Goal: Information Seeking & Learning: Learn about a topic

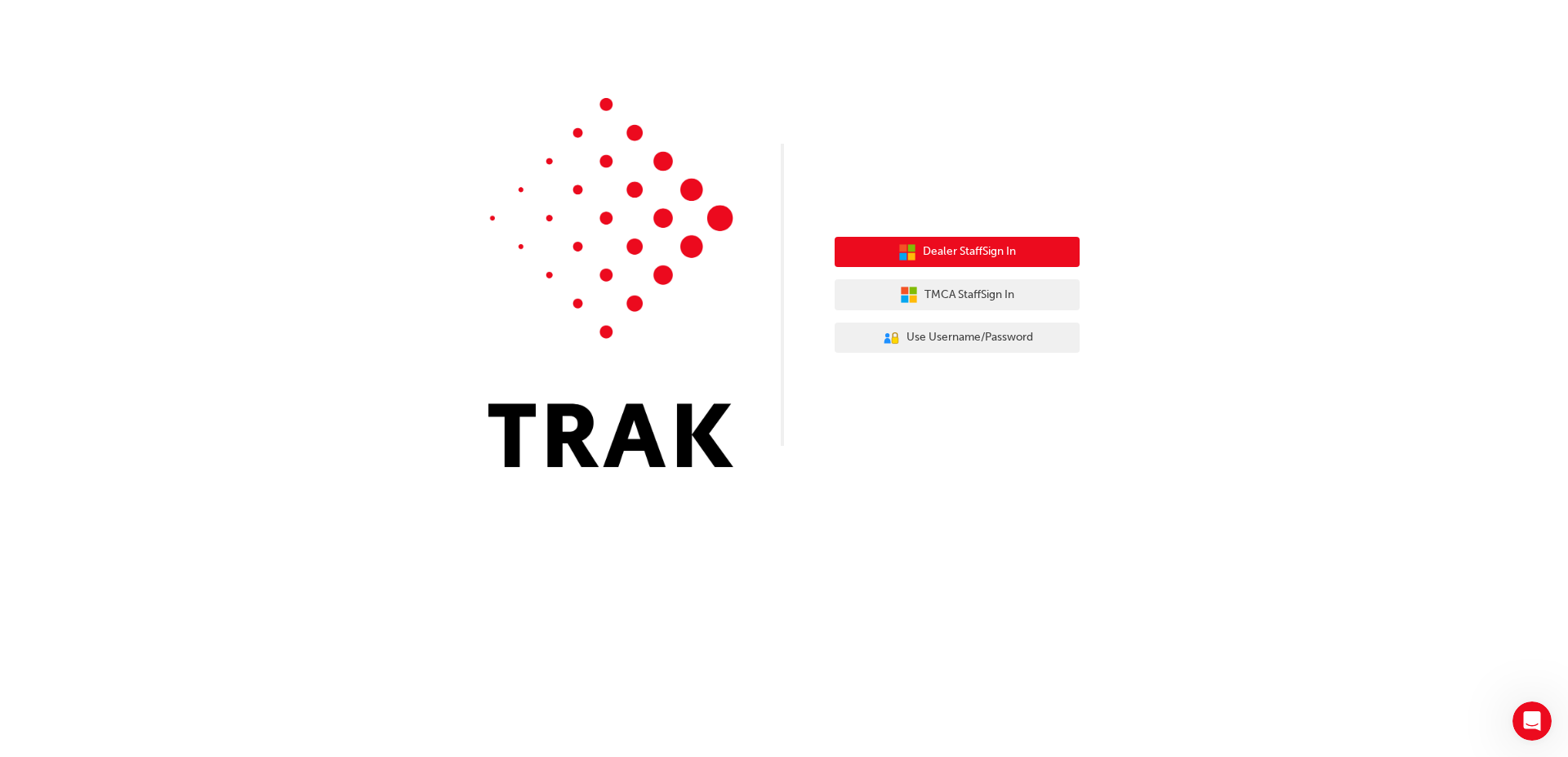
click at [1011, 259] on span "Dealer Staff Sign In" at bounding box center [969, 252] width 93 height 18
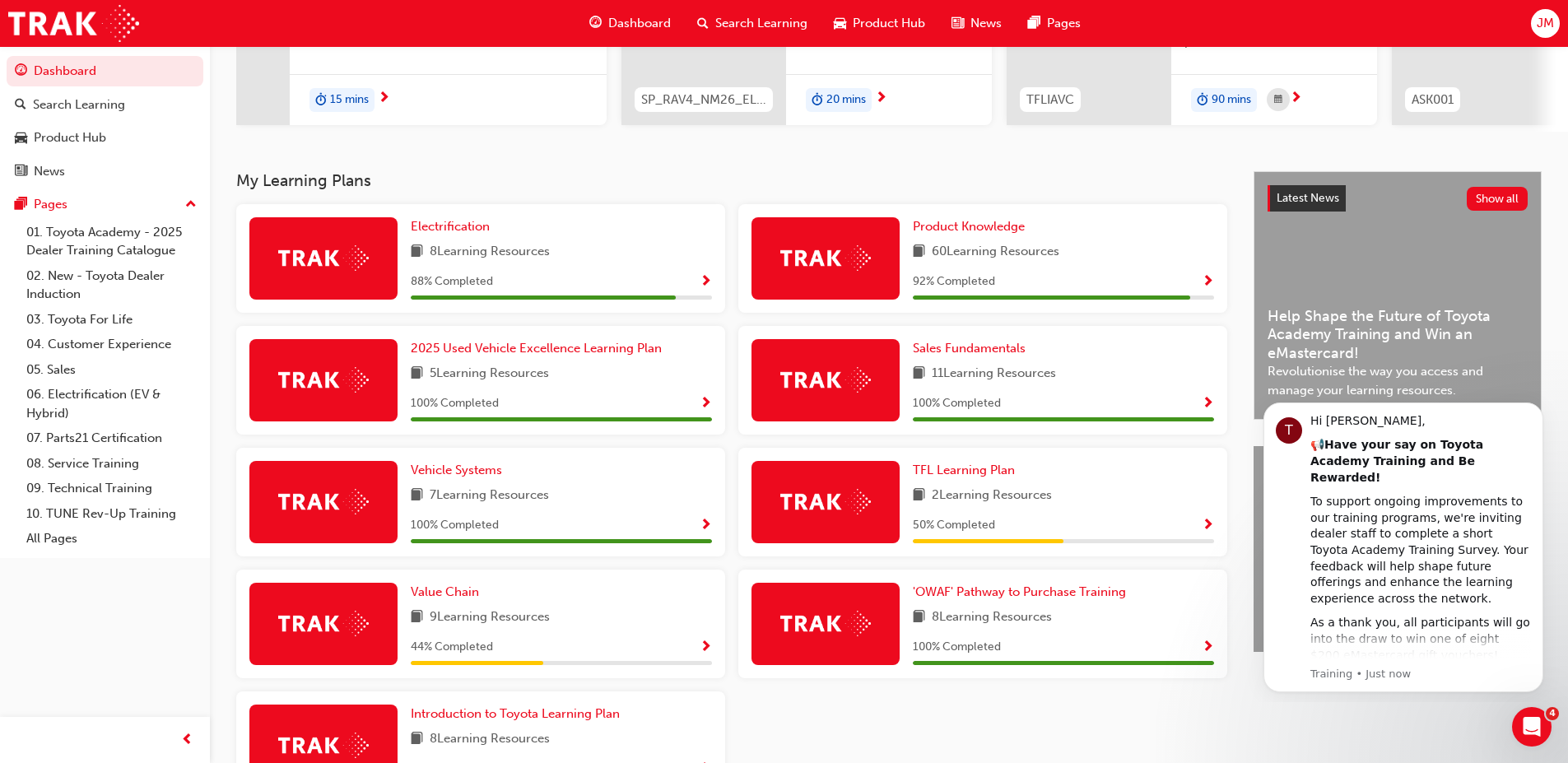
scroll to position [372, 0]
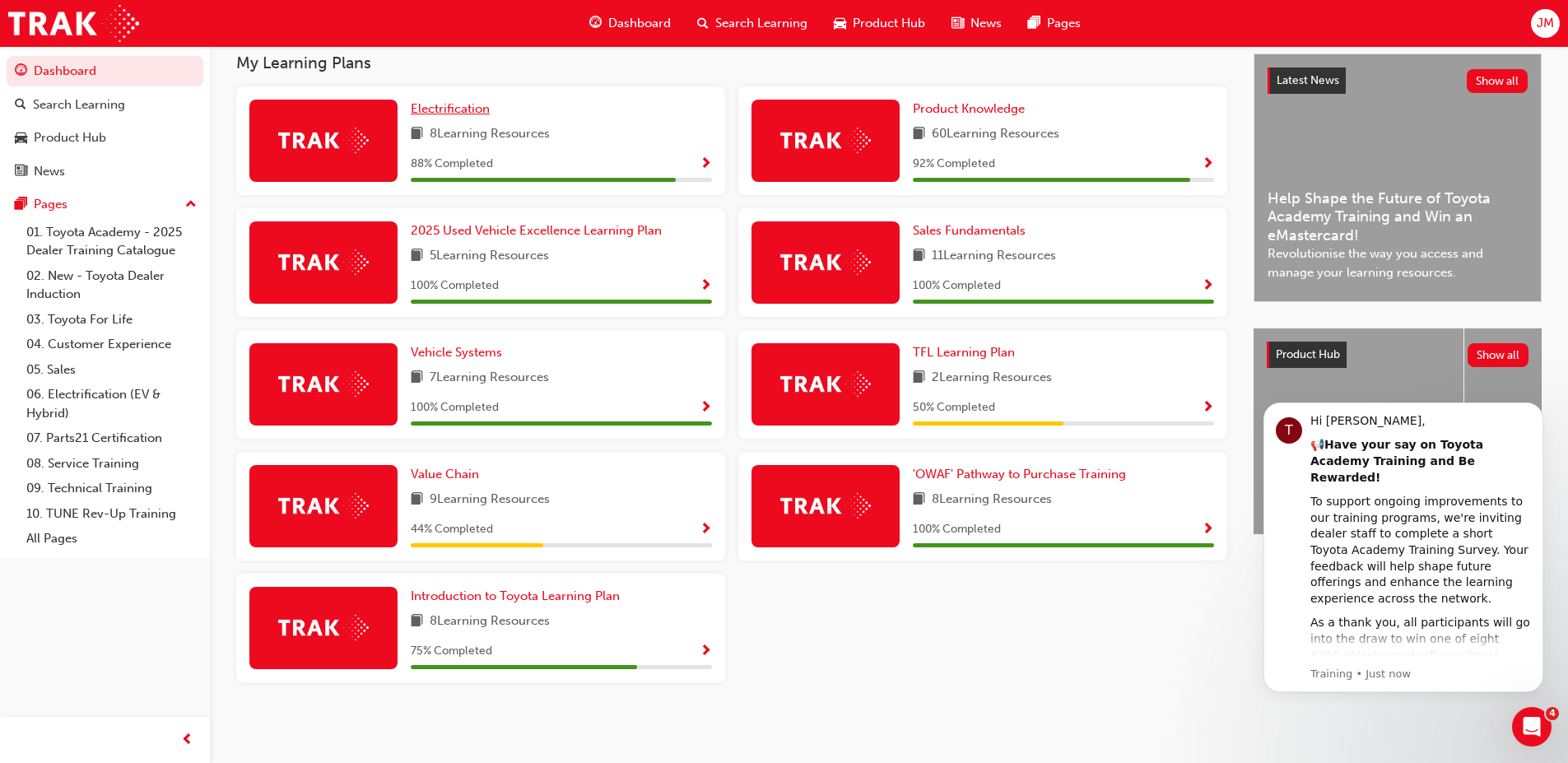
click at [470, 113] on span "Electrification" at bounding box center [450, 109] width 79 height 15
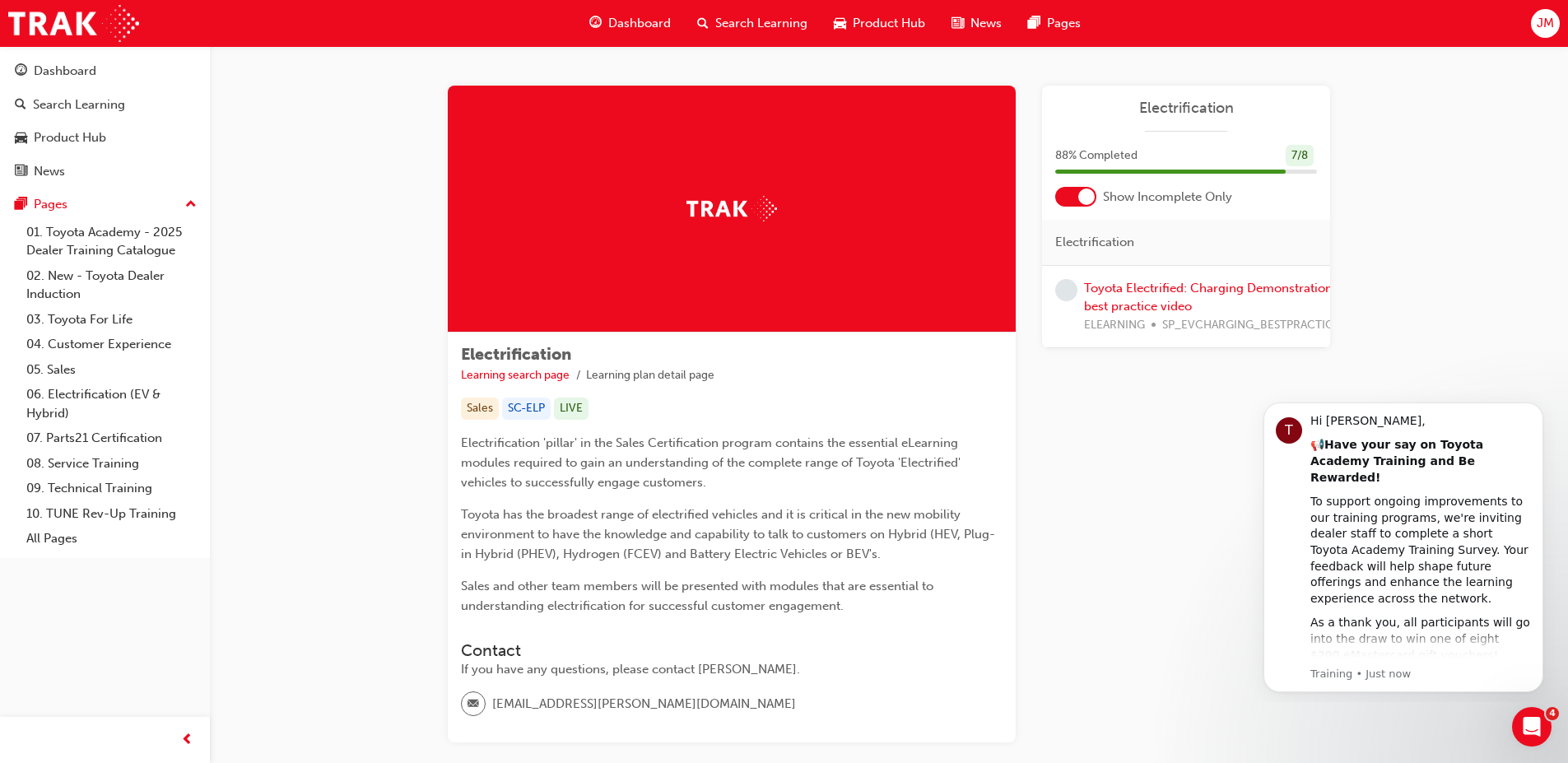
drag, startPoint x: 1538, startPoint y: 412, endPoint x: 1538, endPoint y: 517, distance: 105.0
click at [1538, 411] on icon "Dismiss notification" at bounding box center [1538, 406] width 8 height 8
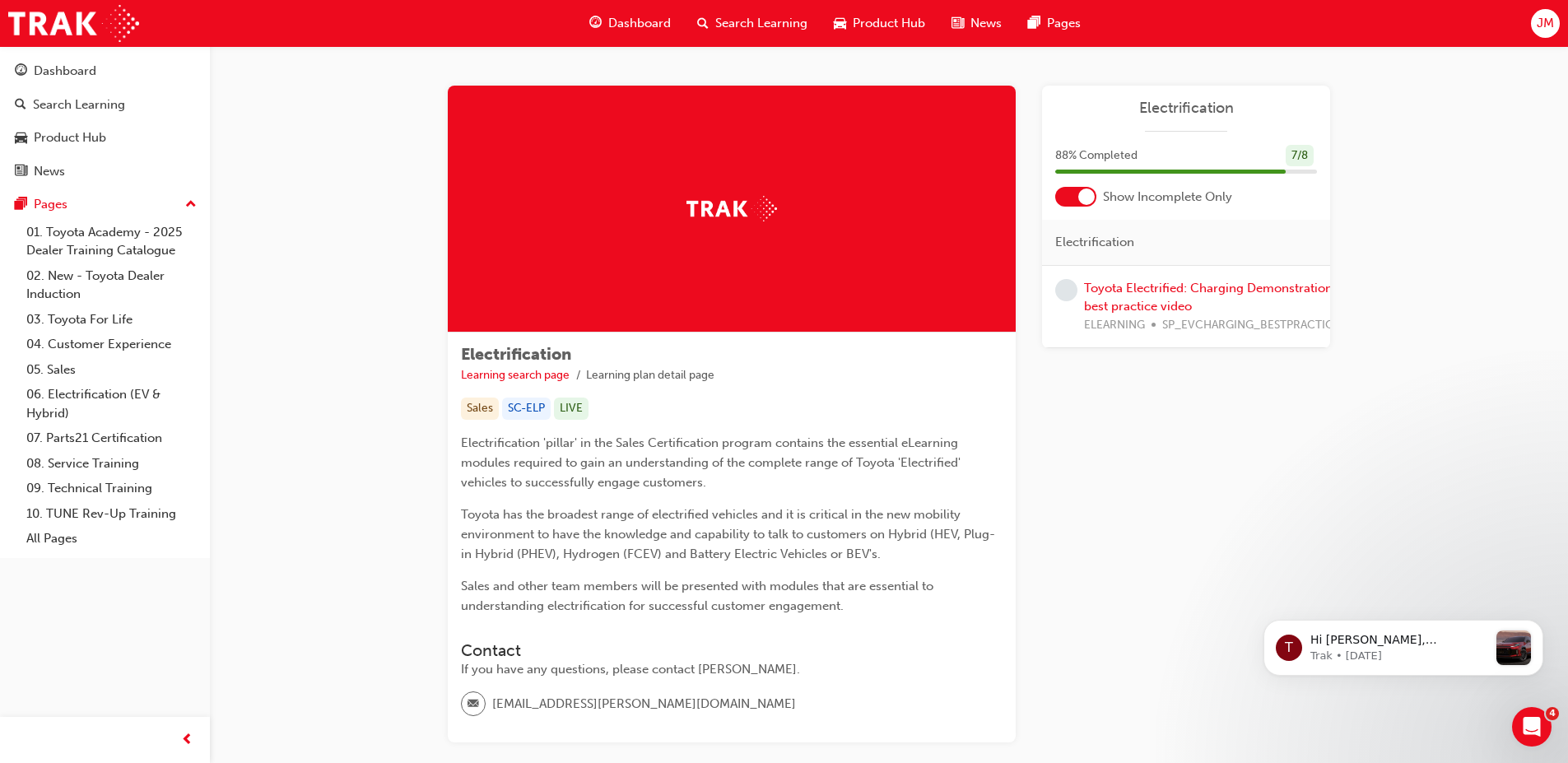
scroll to position [0, 10]
click at [1155, 293] on link "Toyota Electrified: Charging Demonstration best practice video" at bounding box center [1199, 298] width 249 height 34
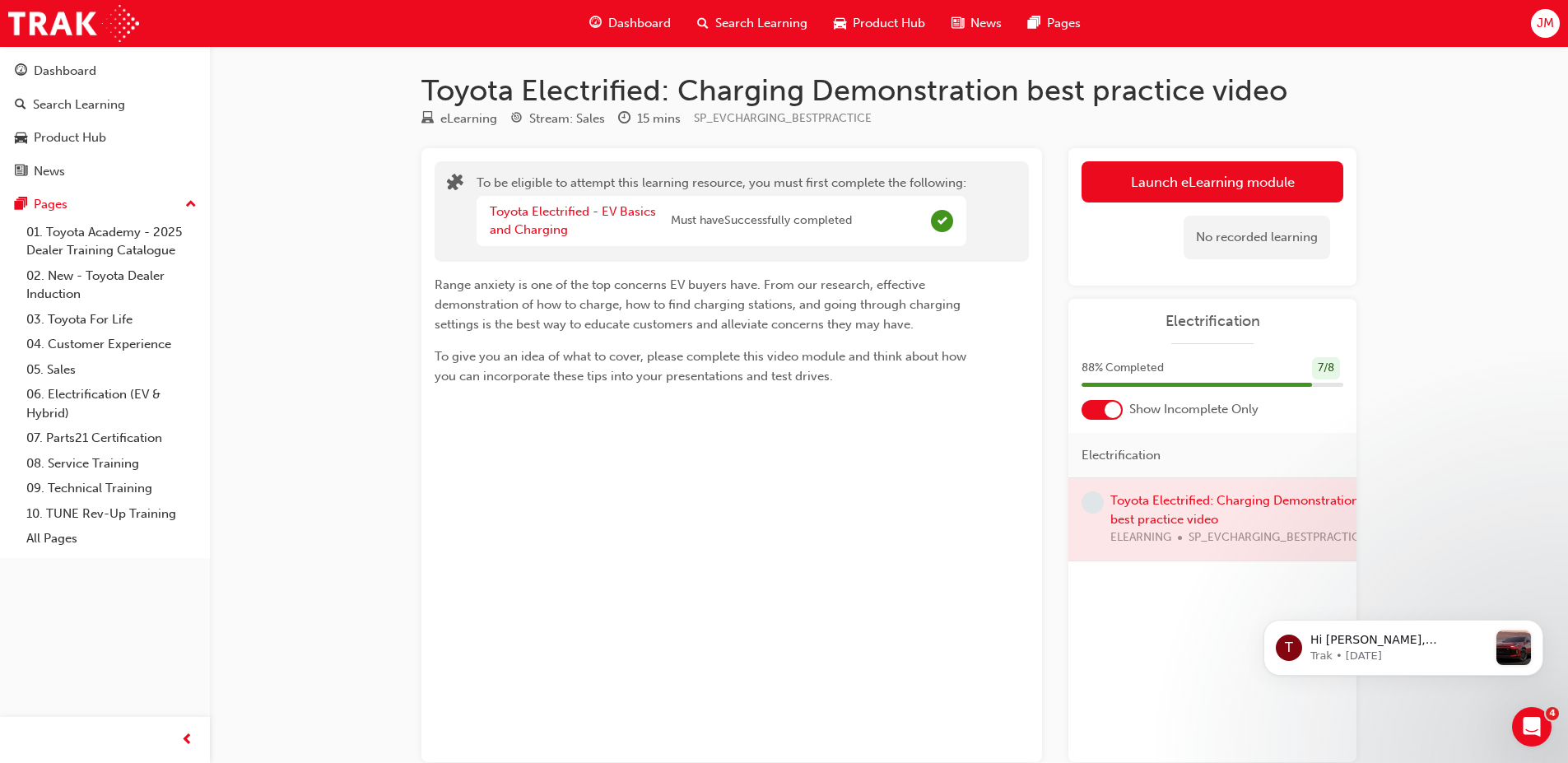
click at [1166, 503] on div at bounding box center [1212, 519] width 288 height 82
click at [1535, 628] on icon "Dismiss notification" at bounding box center [1538, 625] width 9 height 9
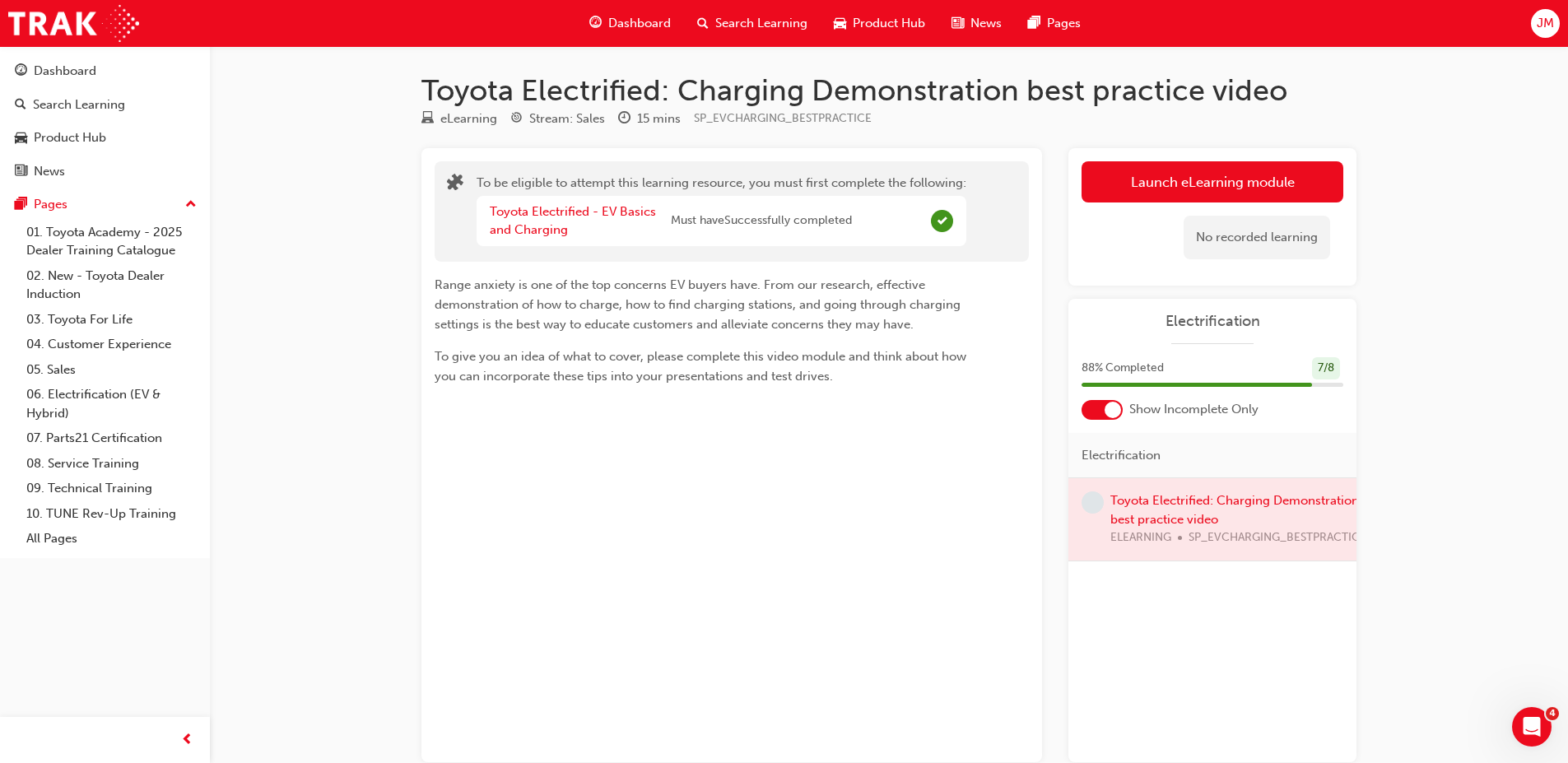
click at [1157, 506] on div at bounding box center [1212, 519] width 288 height 82
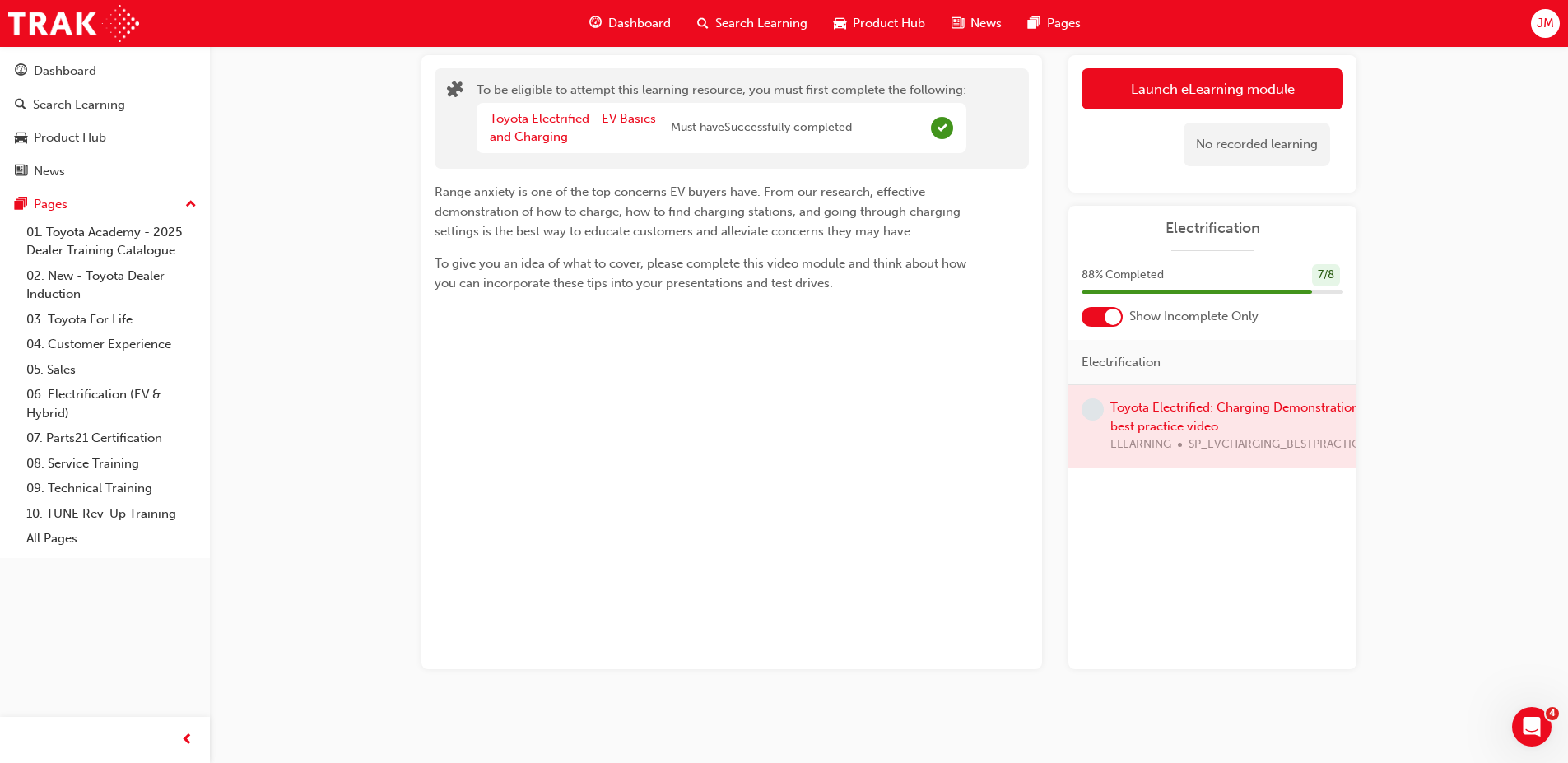
scroll to position [0, 10]
click at [1140, 400] on div at bounding box center [1202, 426] width 288 height 82
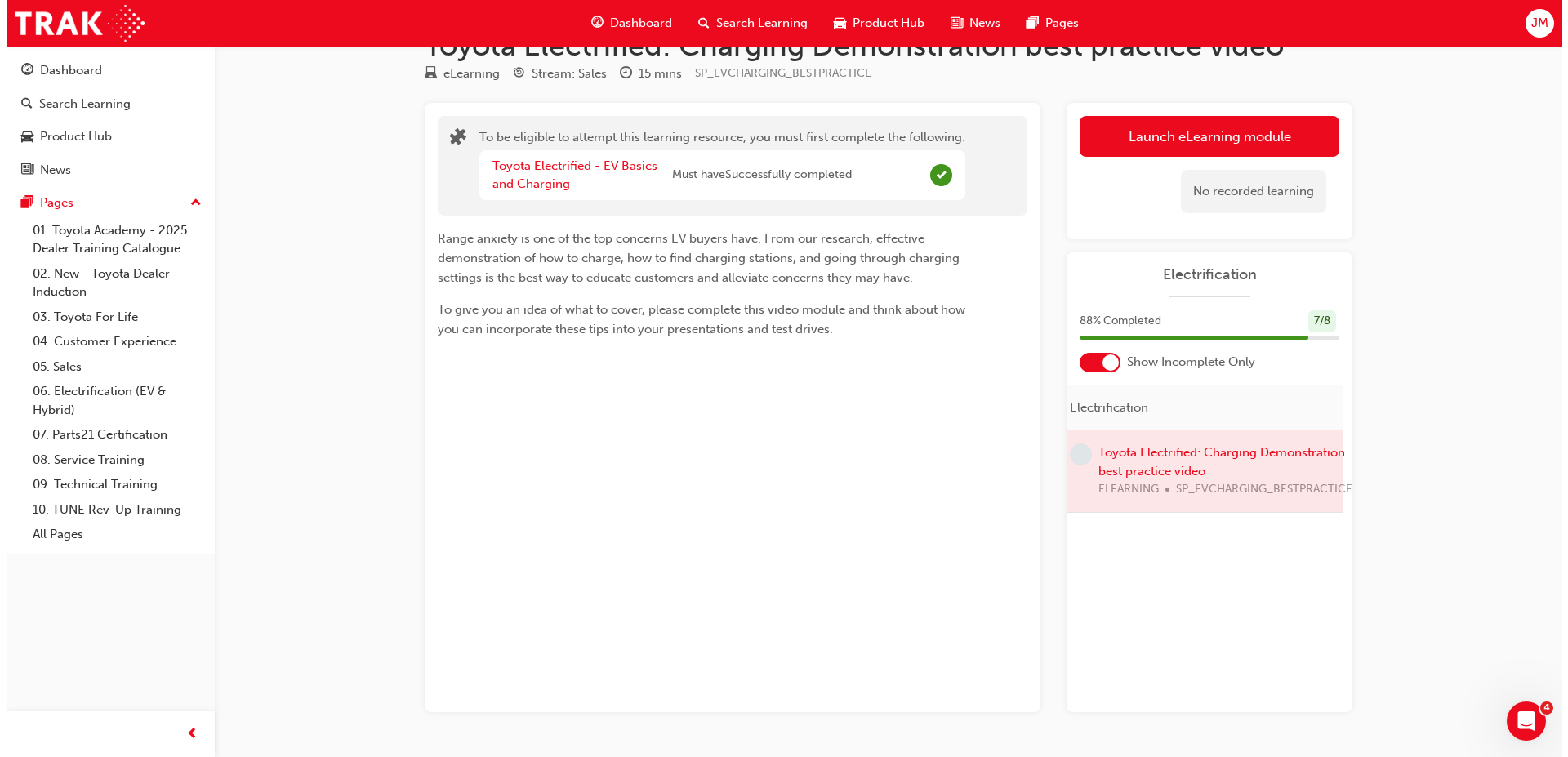
scroll to position [0, 0]
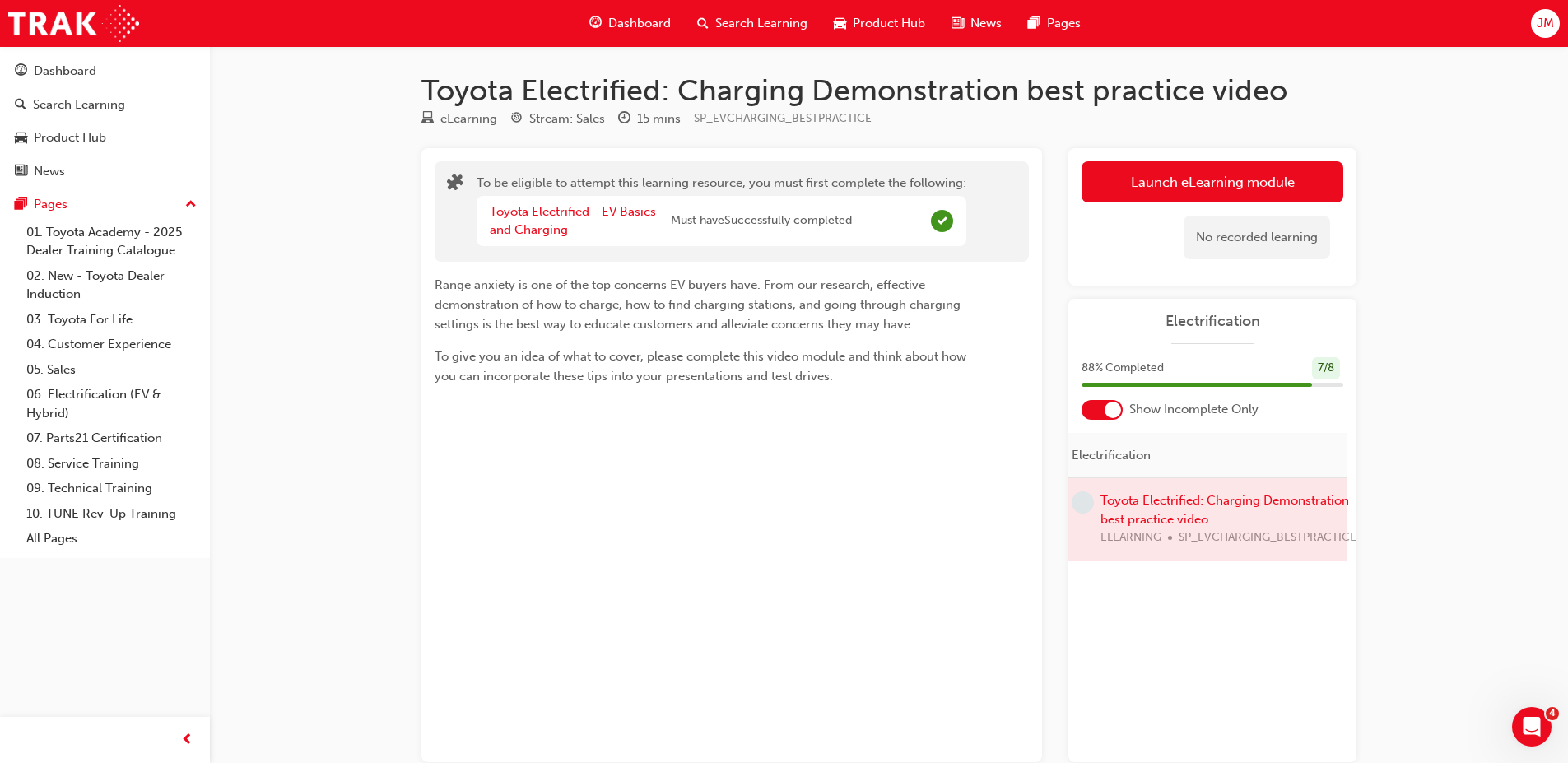
click at [1157, 528] on div at bounding box center [1202, 519] width 288 height 82
click at [1155, 509] on div at bounding box center [1202, 519] width 288 height 82
click at [1271, 190] on link "Launch eLearning module" at bounding box center [1212, 182] width 262 height 41
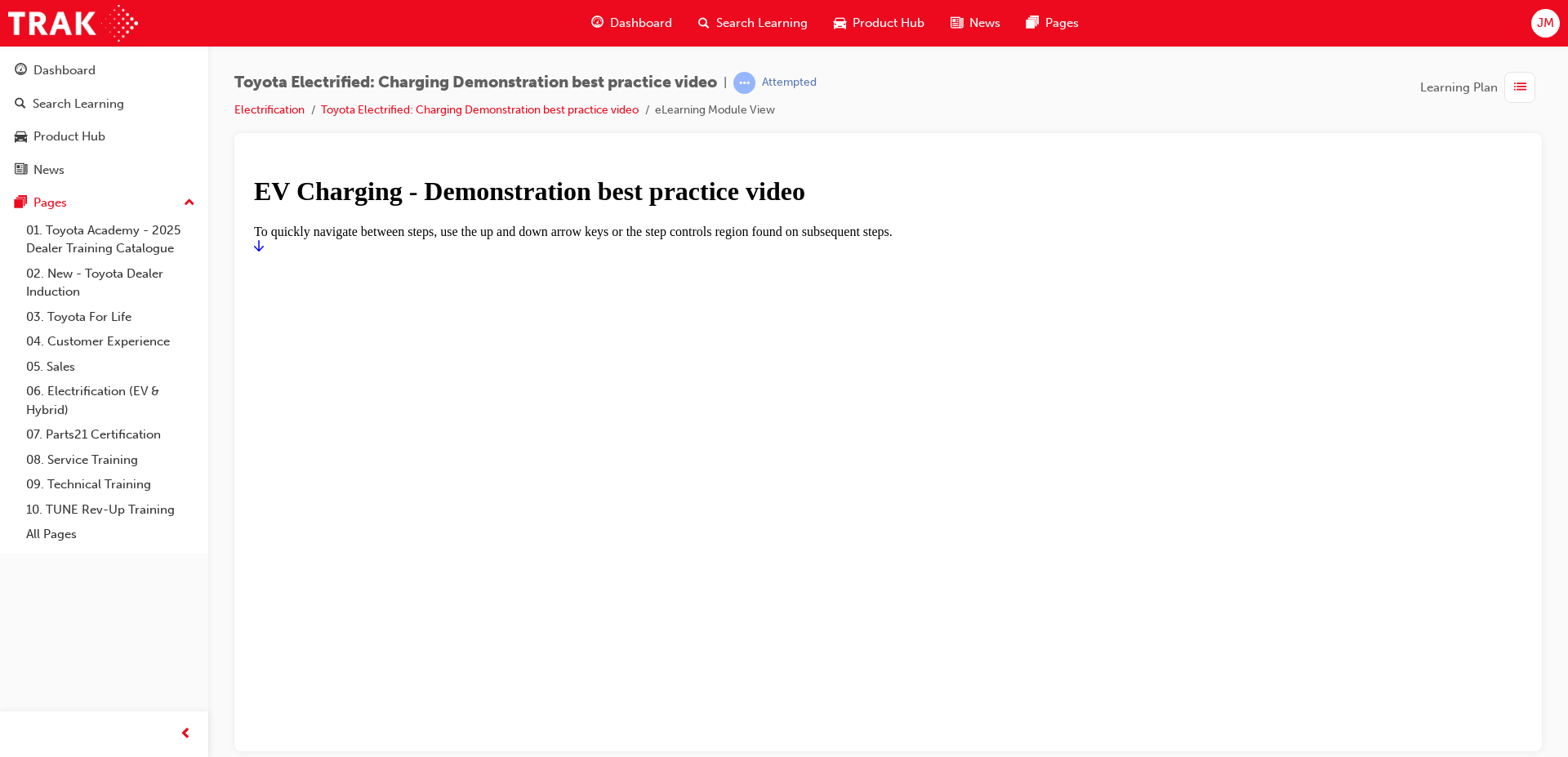
click at [264, 251] on icon "Start" at bounding box center [259, 245] width 10 height 13
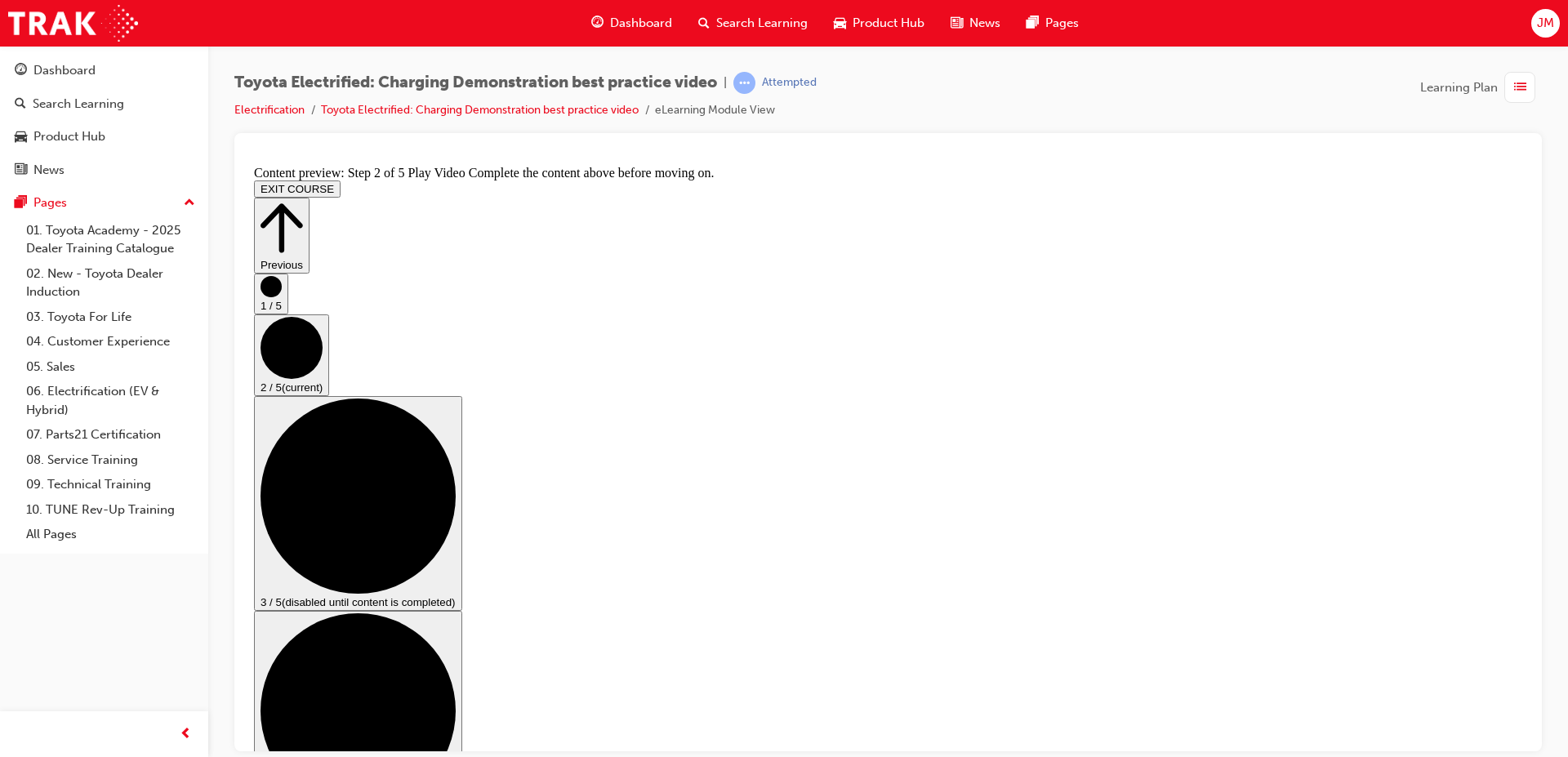
drag, startPoint x: 545, startPoint y: 657, endPoint x: 577, endPoint y: 657, distance: 32.0
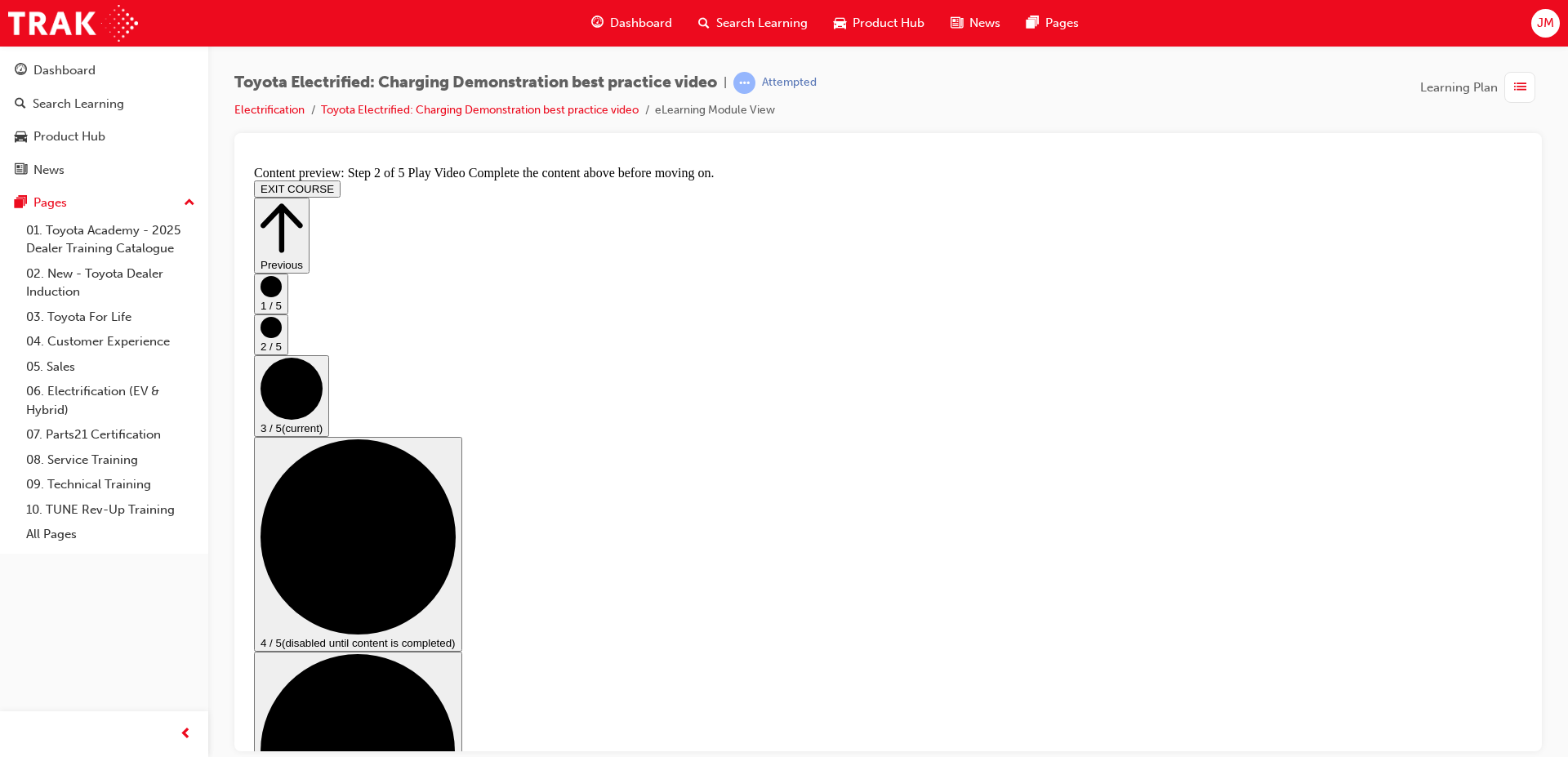
checkbox input "false"
checkbox input "true"
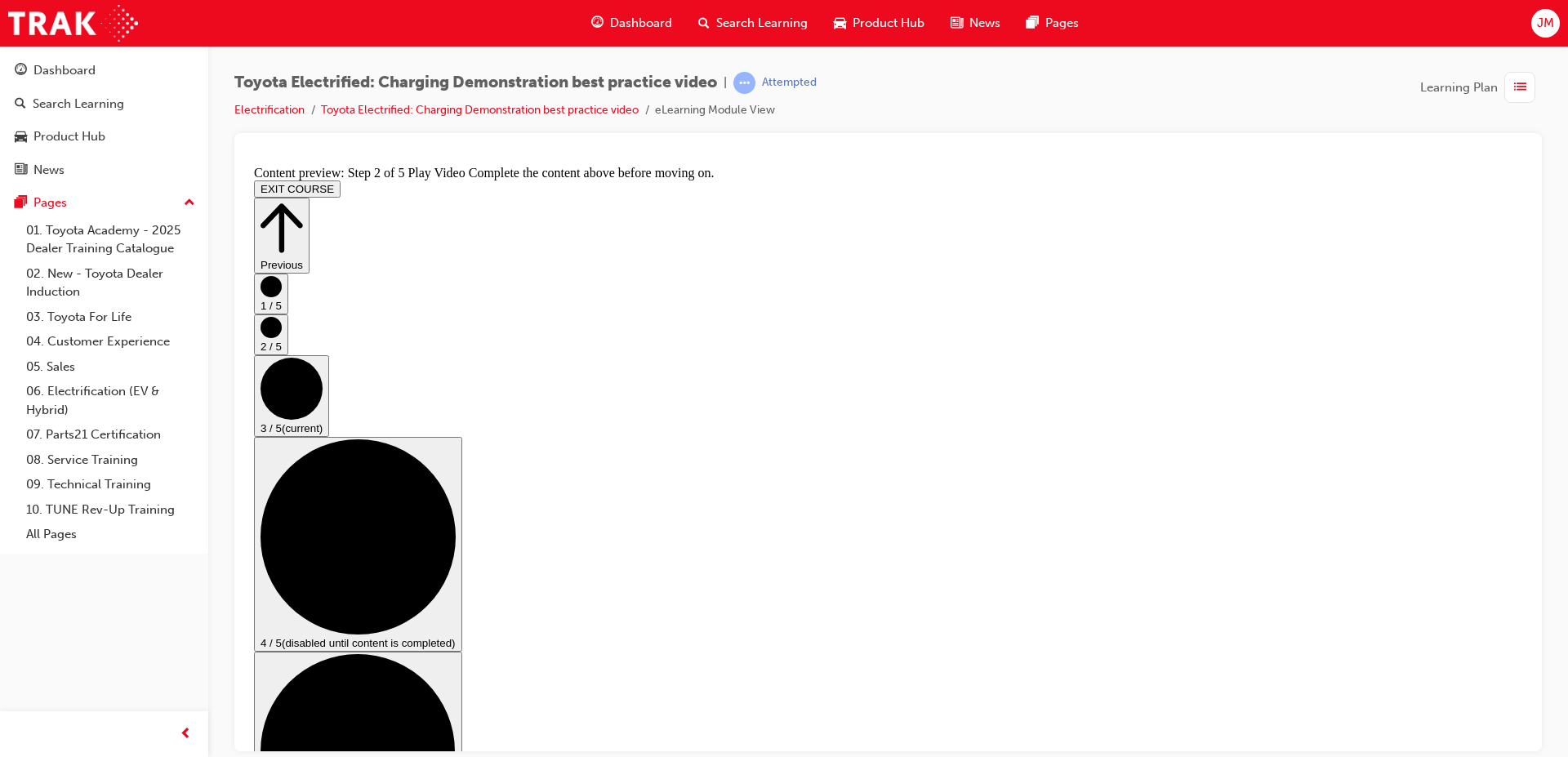
checkbox input "true"
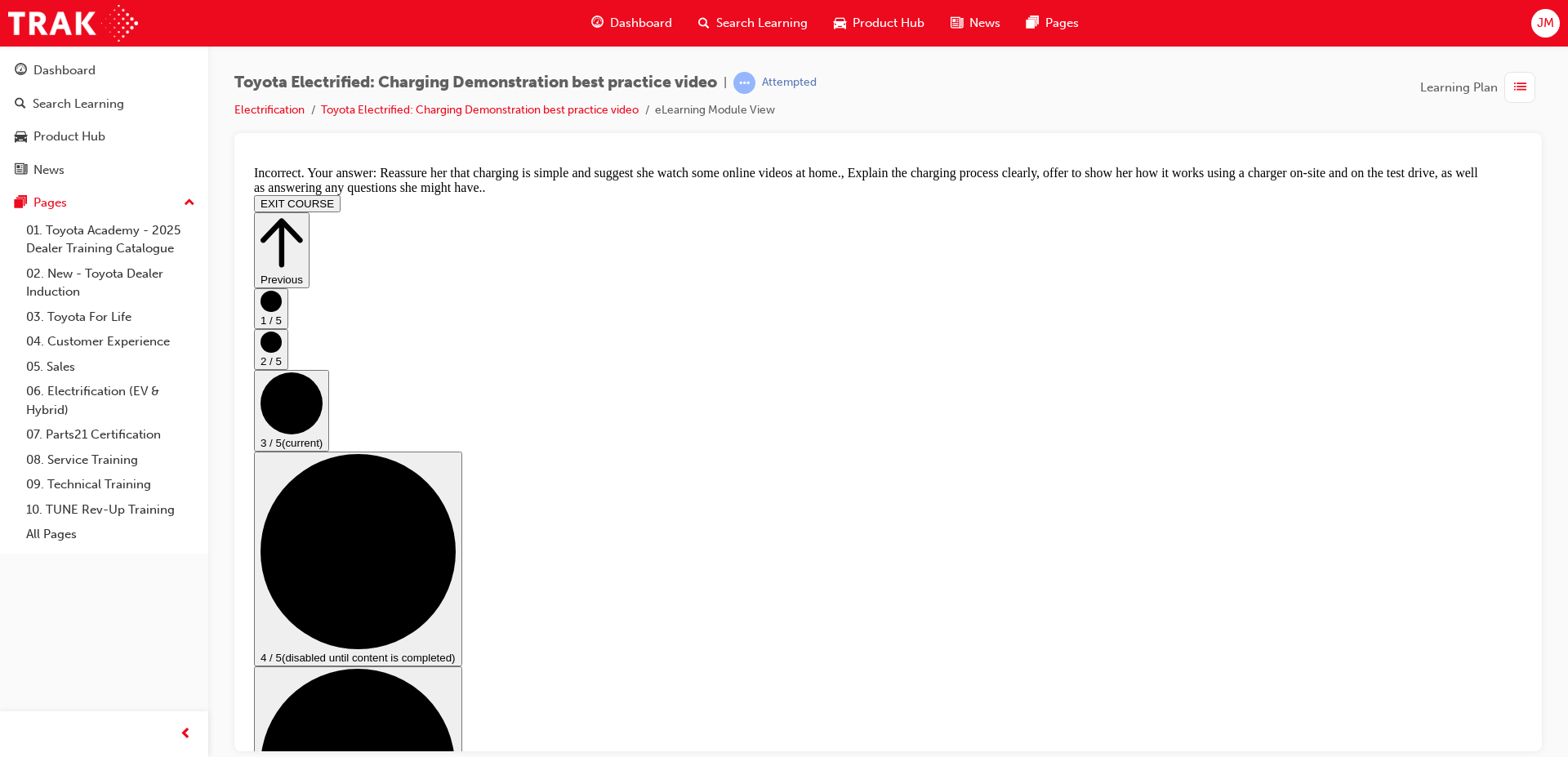
checkbox input "false"
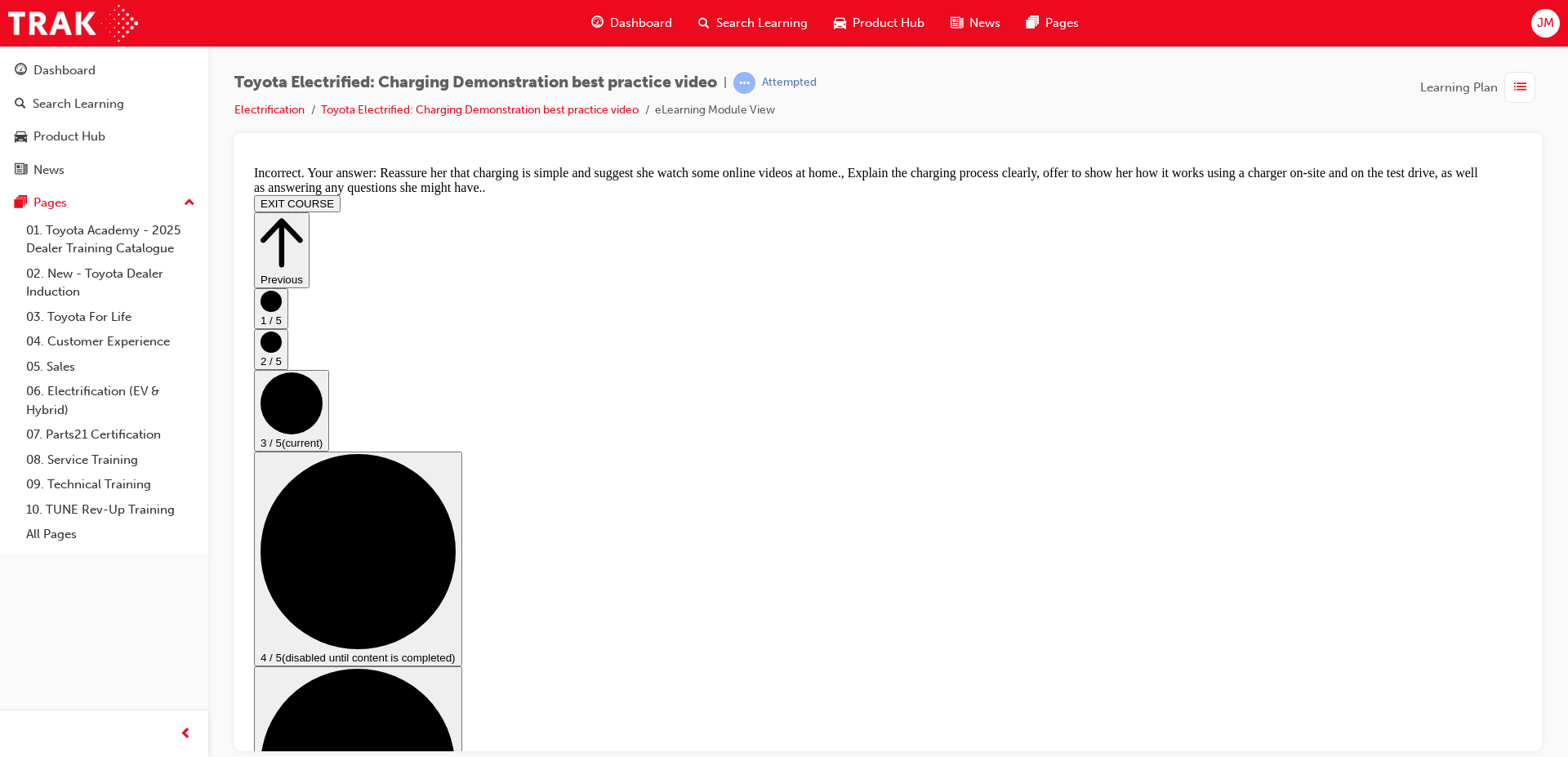
scroll to position [228, 0]
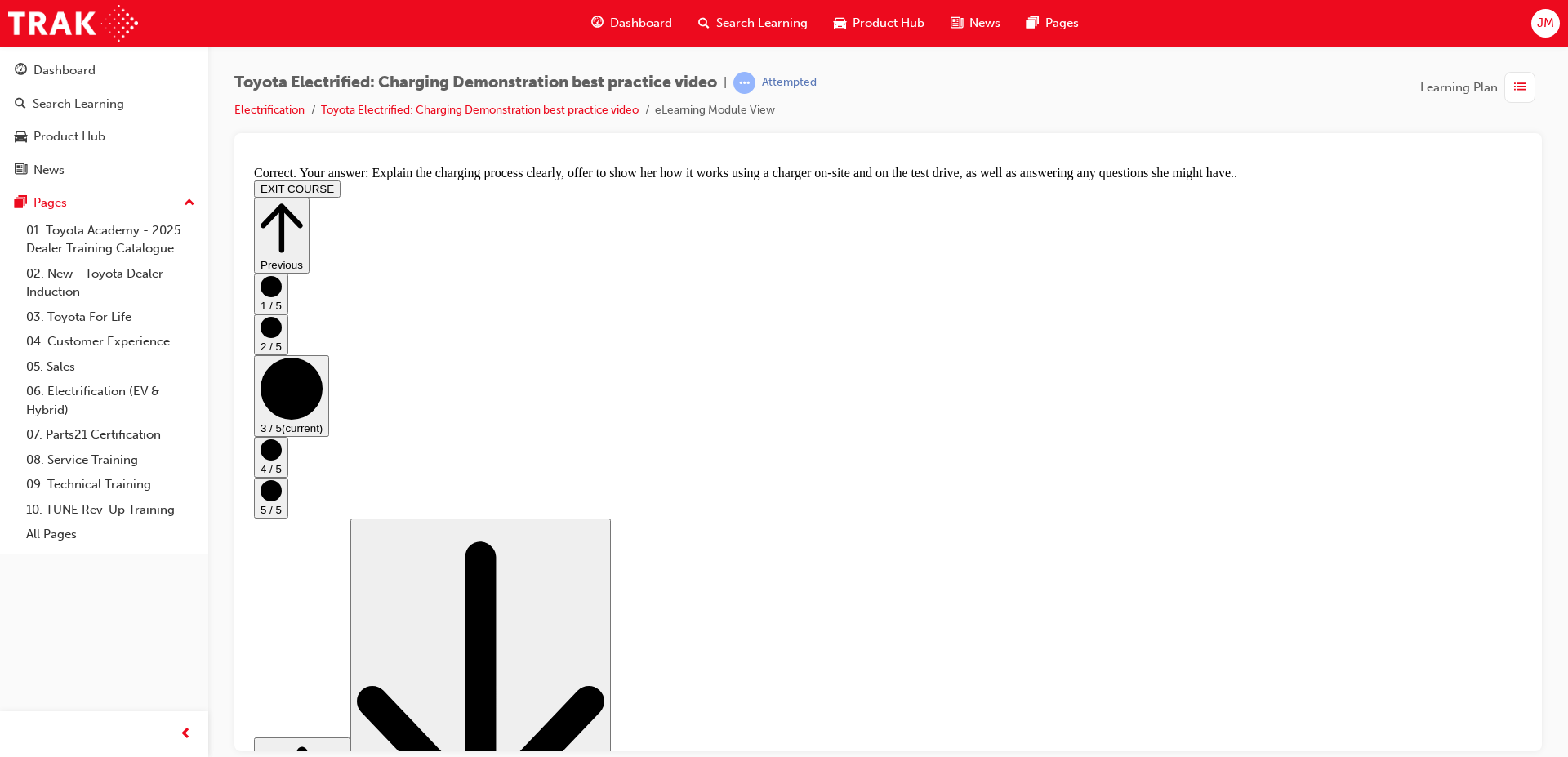
scroll to position [296, 0]
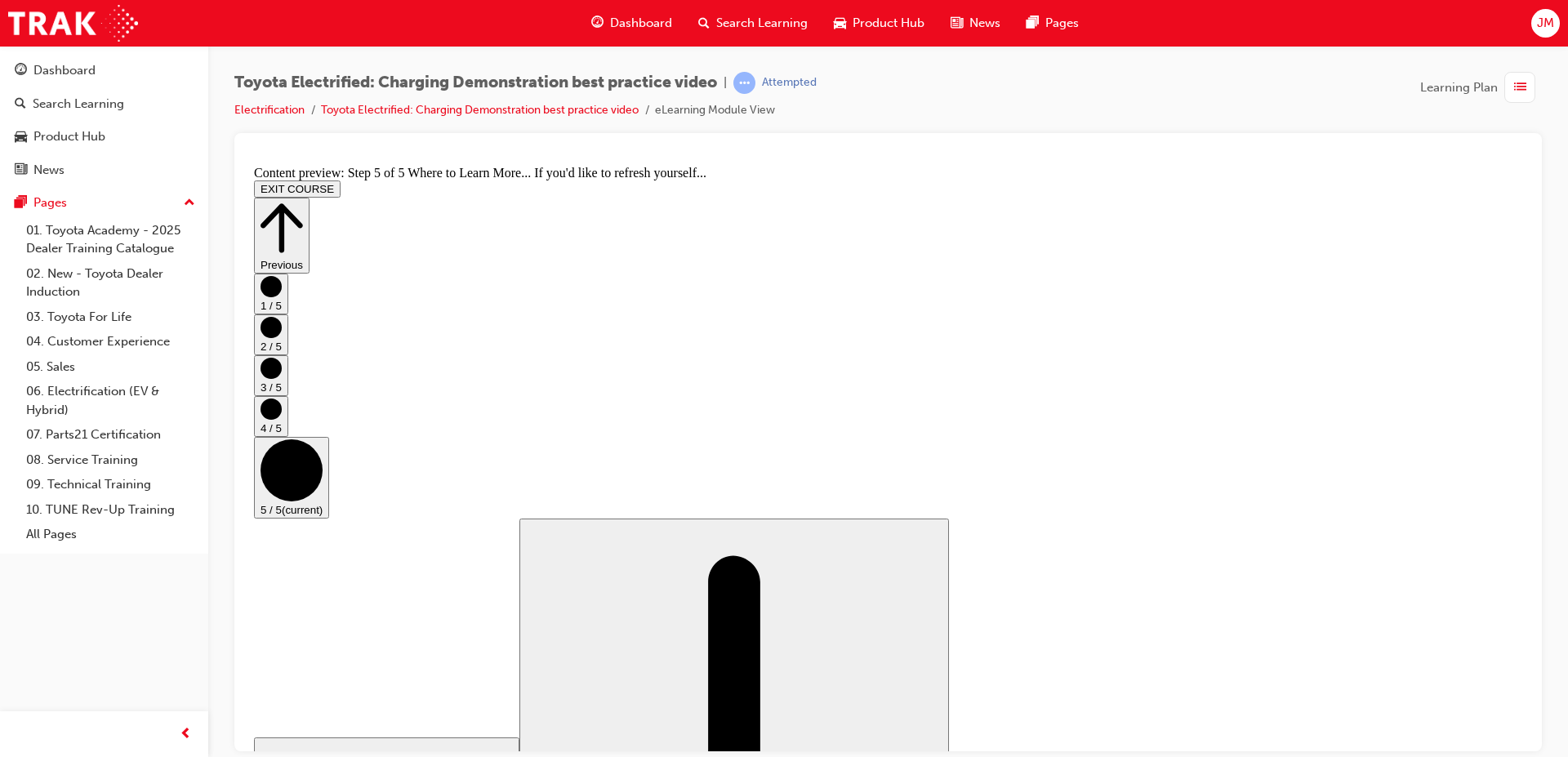
scroll to position [160, 0]
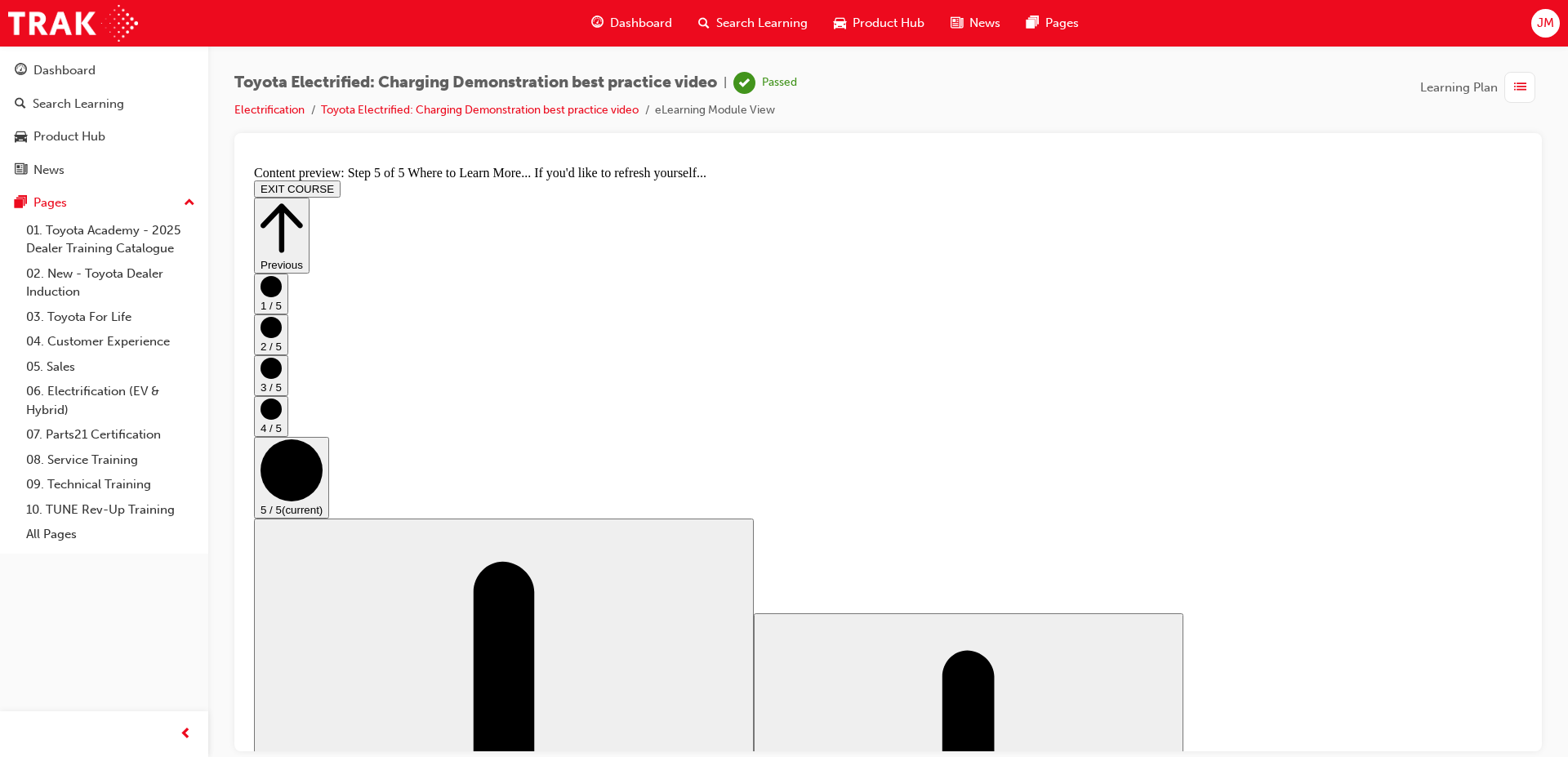
click at [340, 180] on button "EXIT COURSE" at bounding box center [296, 188] width 87 height 17
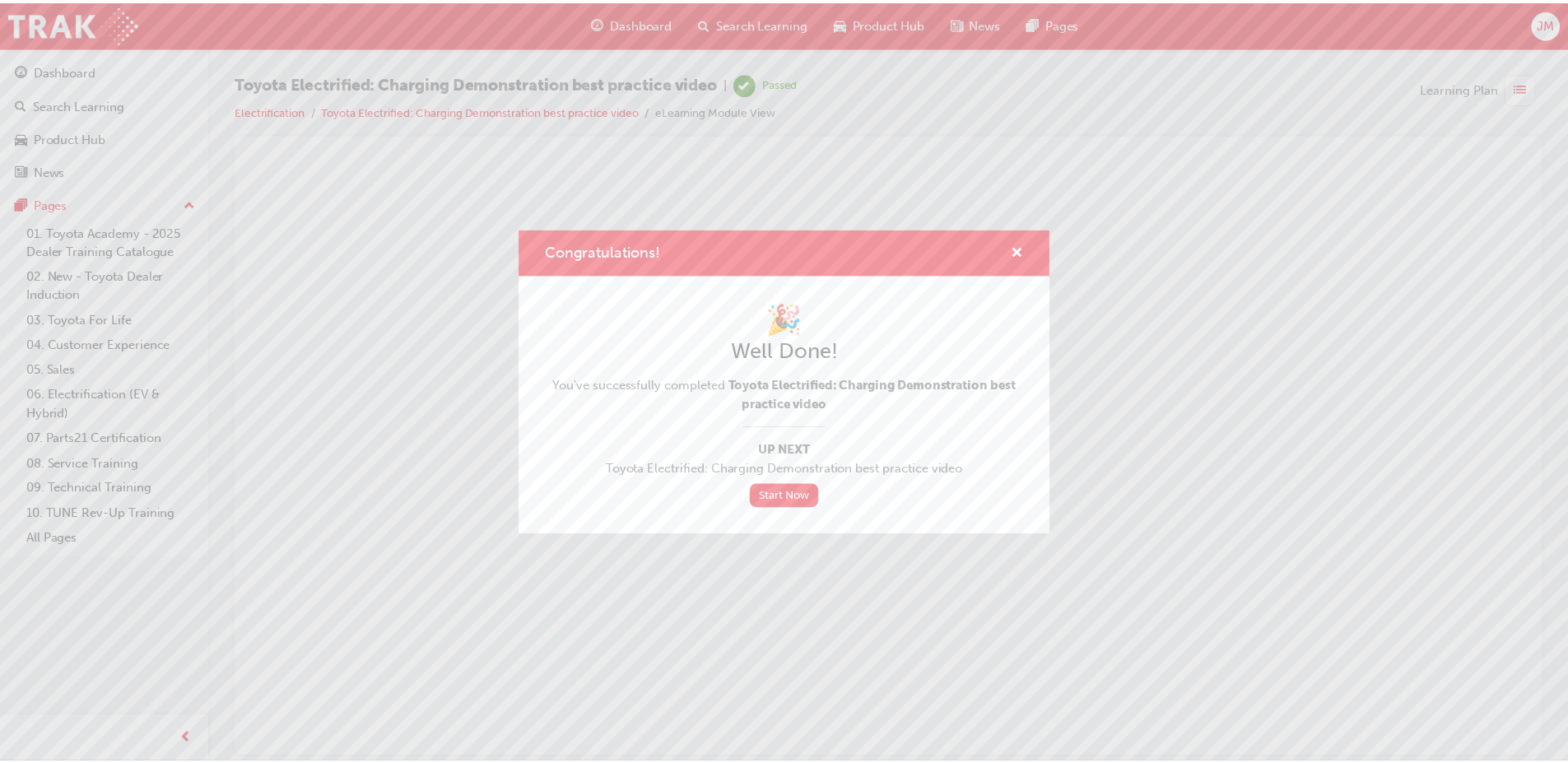
scroll to position [0, 0]
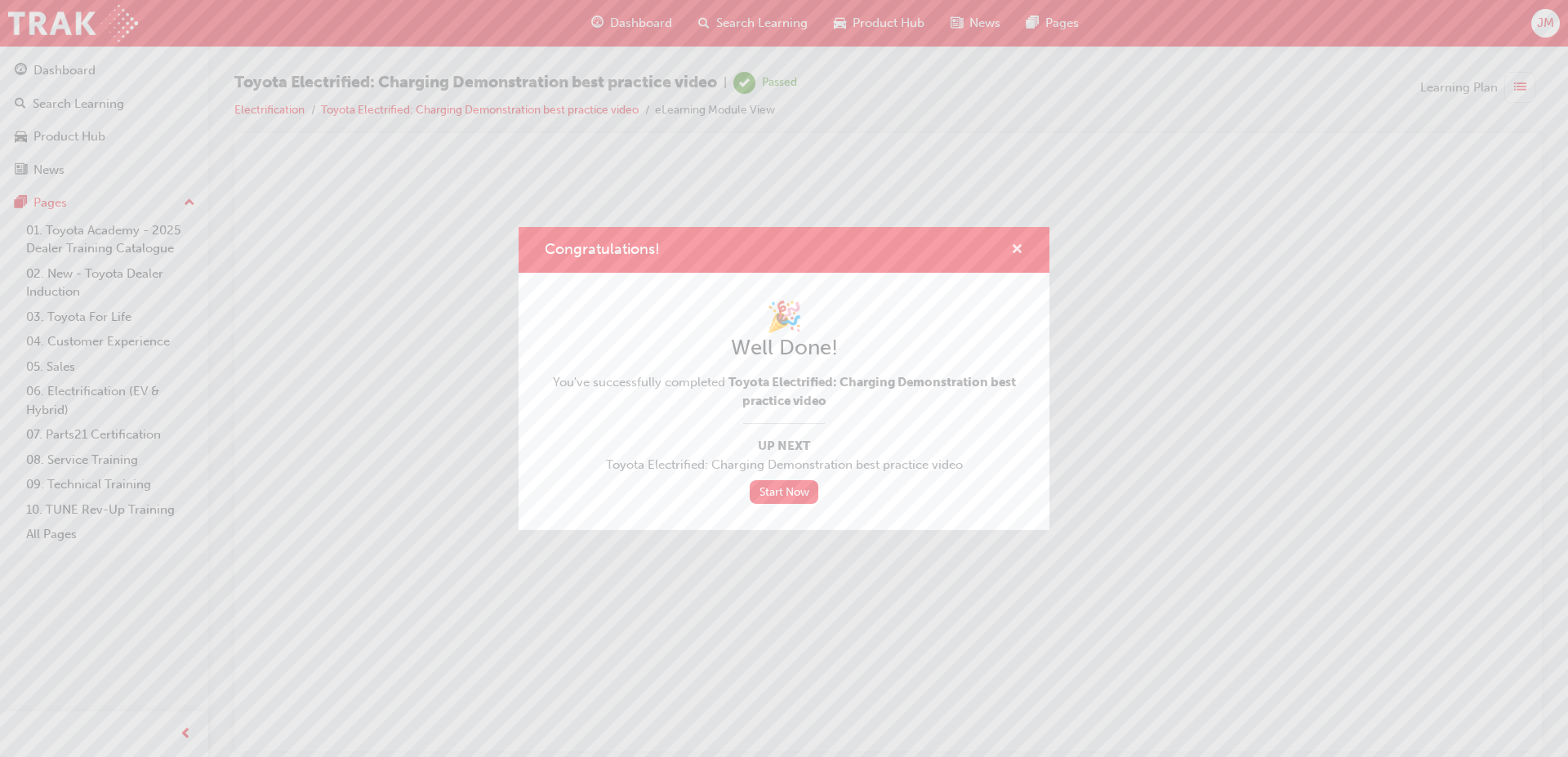
click at [1015, 253] on span "cross-icon" at bounding box center [1017, 251] width 13 height 15
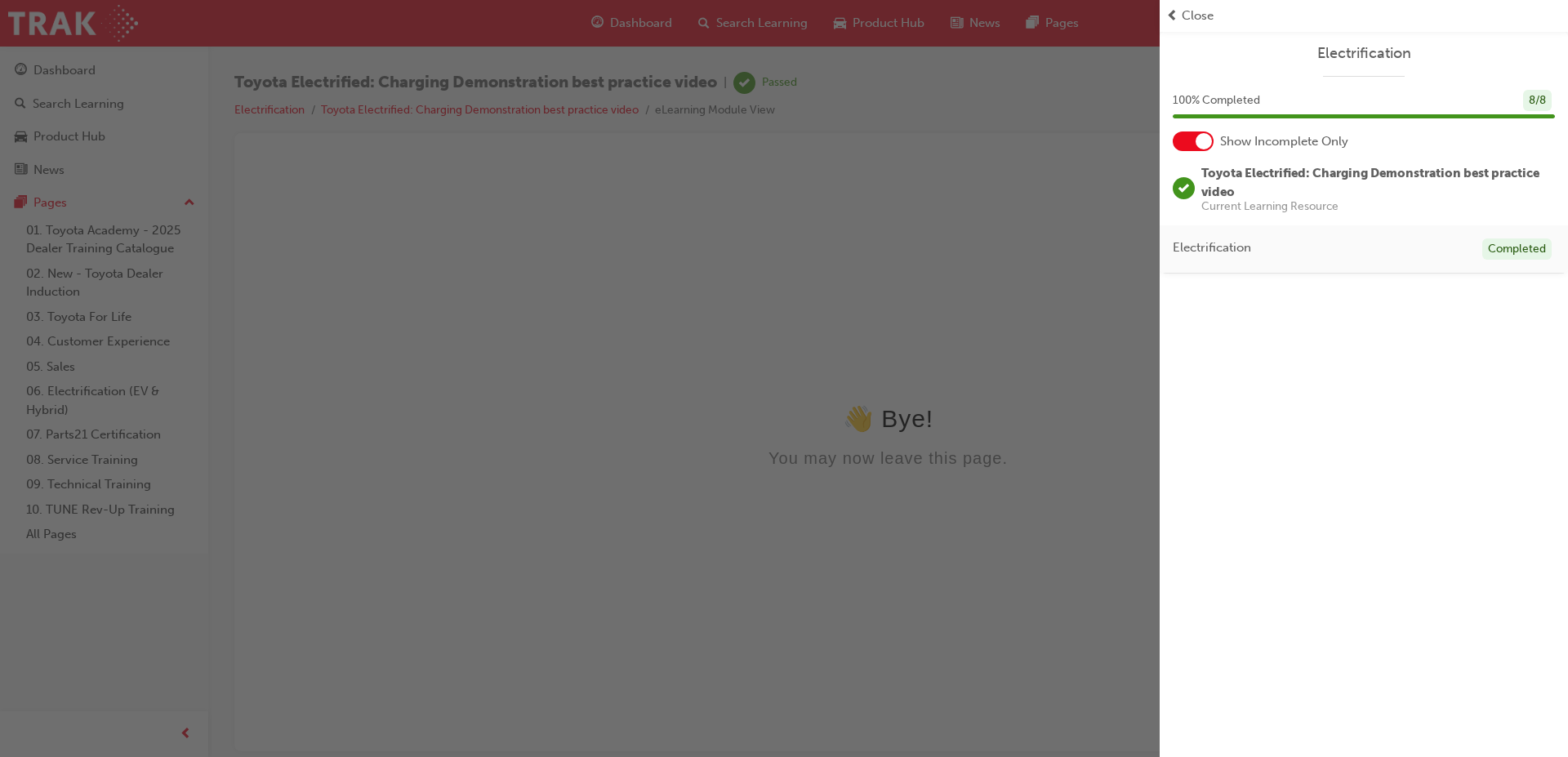
click at [1196, 18] on span "Close" at bounding box center [1198, 16] width 32 height 18
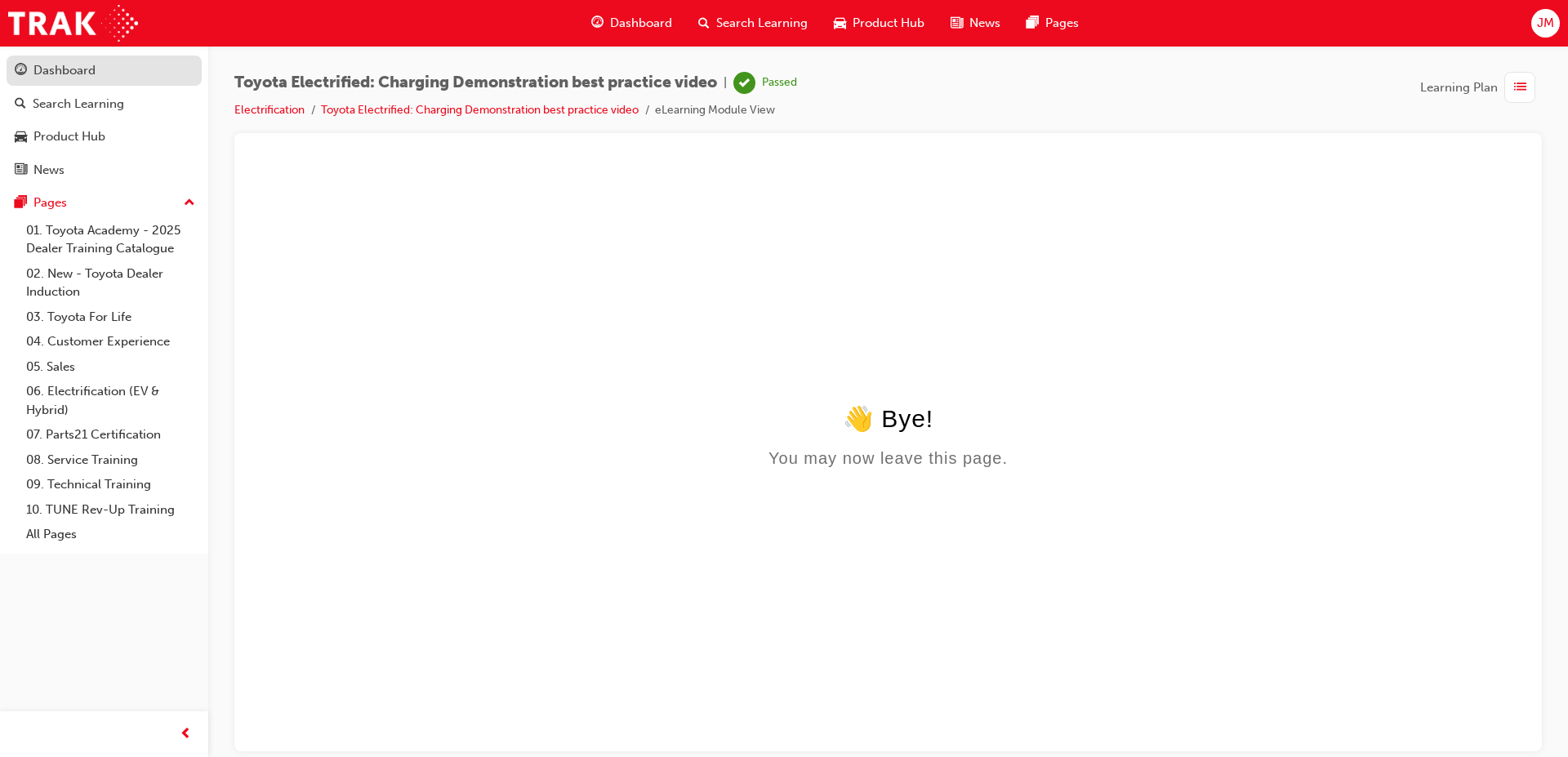
click at [90, 80] on div "Dashboard" at bounding box center [104, 71] width 179 height 20
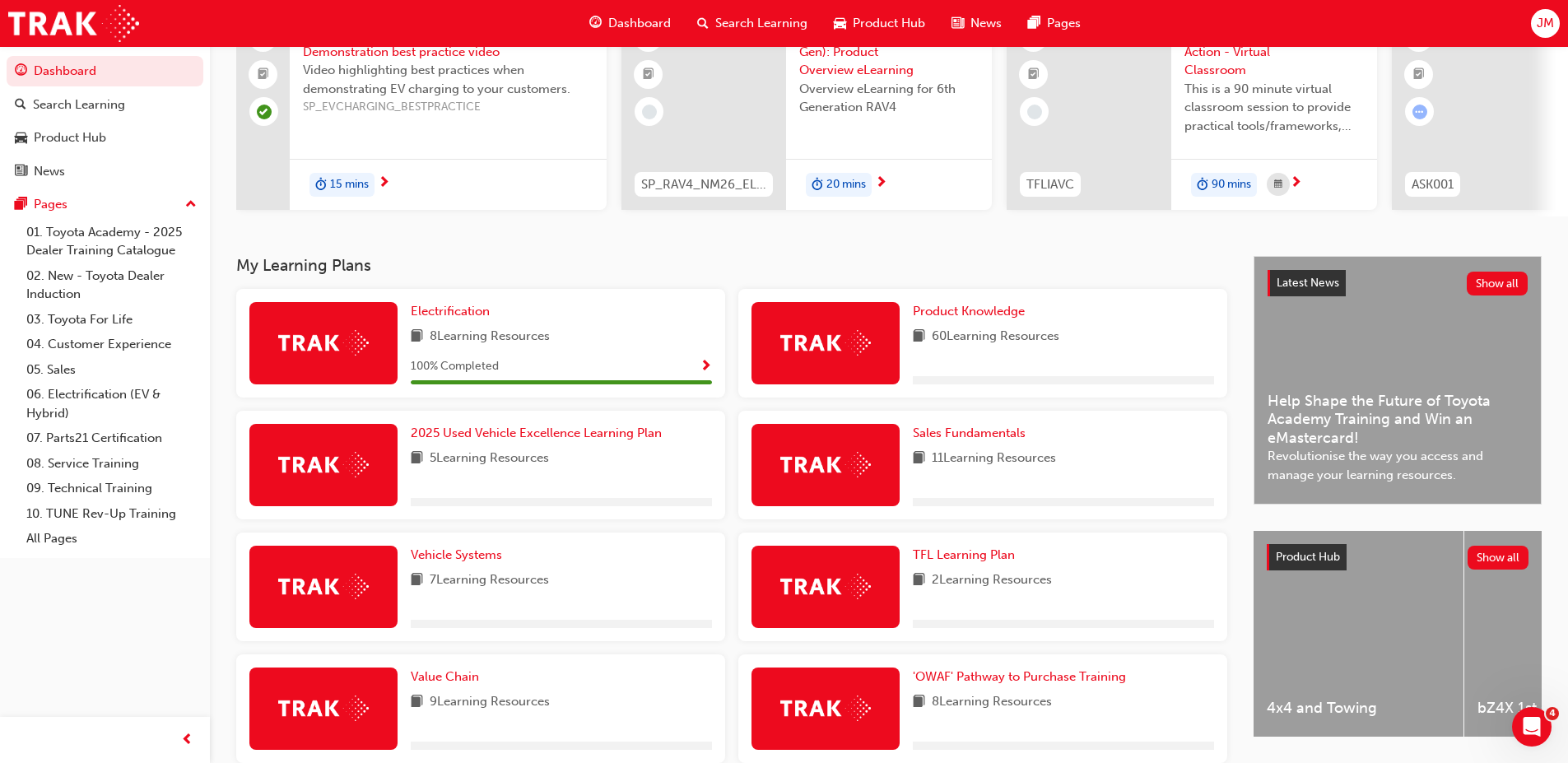
scroll to position [164, 0]
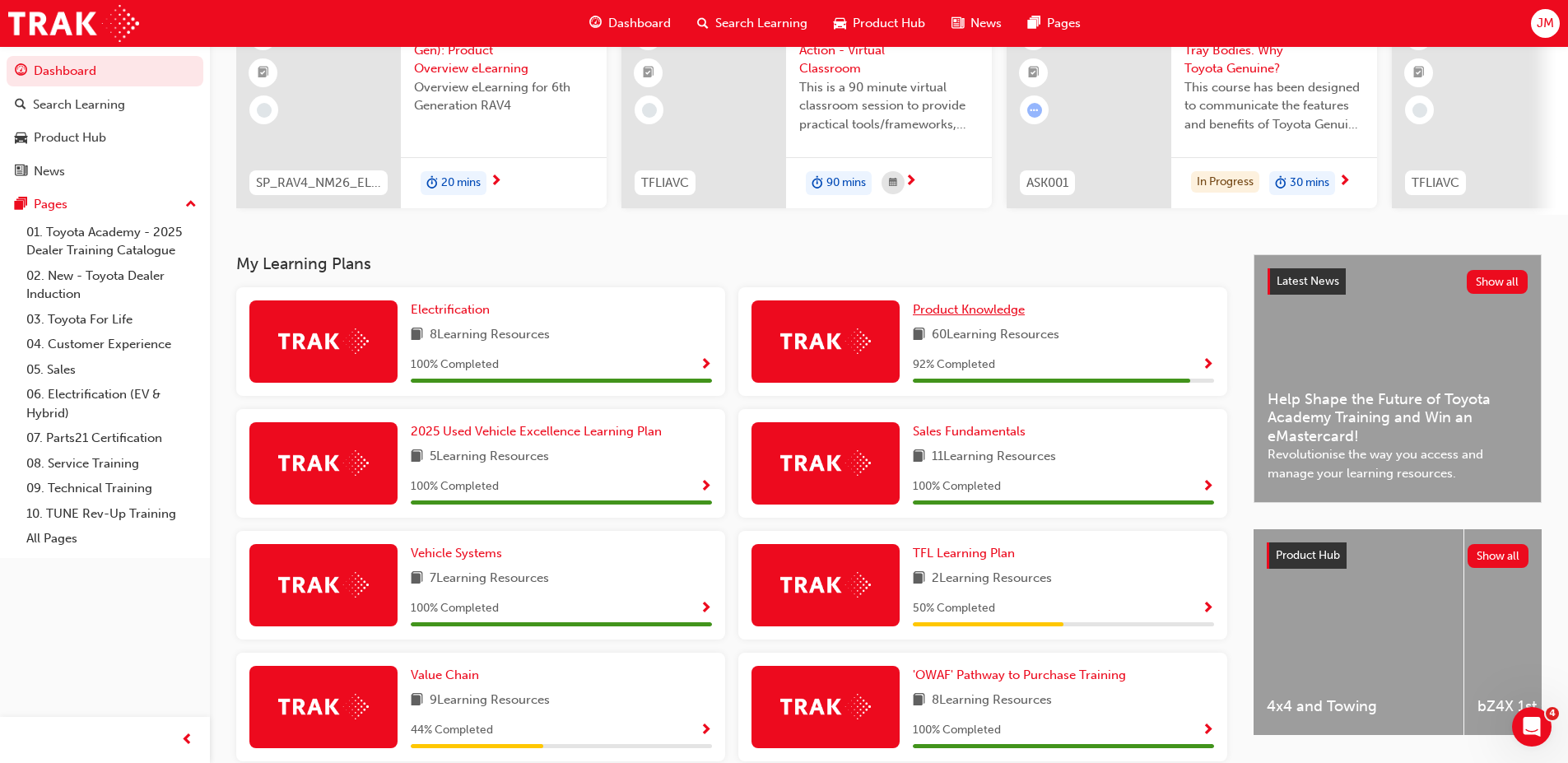
click at [958, 309] on span "Product Knowledge" at bounding box center [969, 310] width 112 height 15
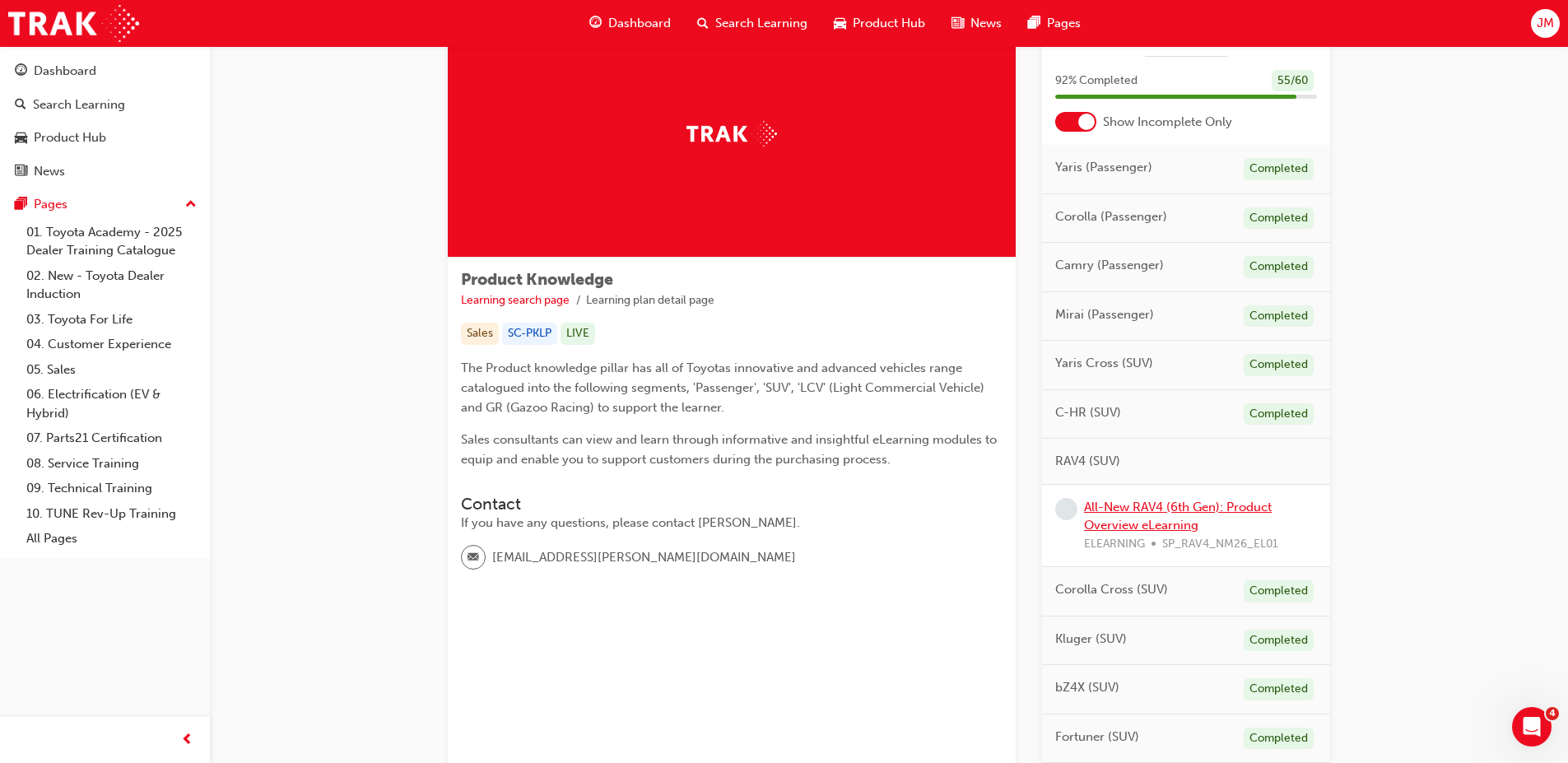
scroll to position [164, 0]
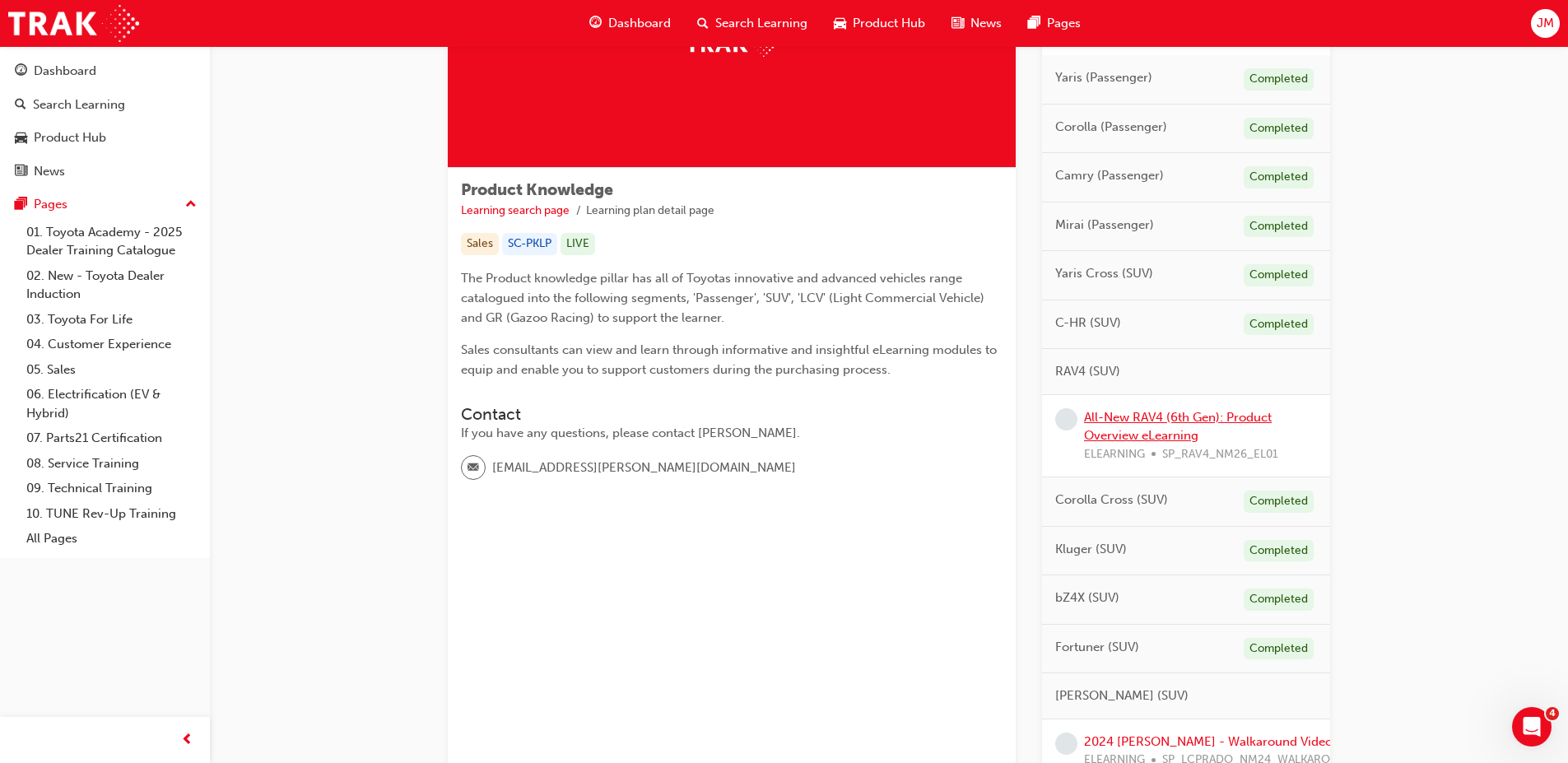
click at [1140, 422] on link "All-New RAV4 (6th Gen): Product Overview eLearning" at bounding box center [1179, 427] width 188 height 34
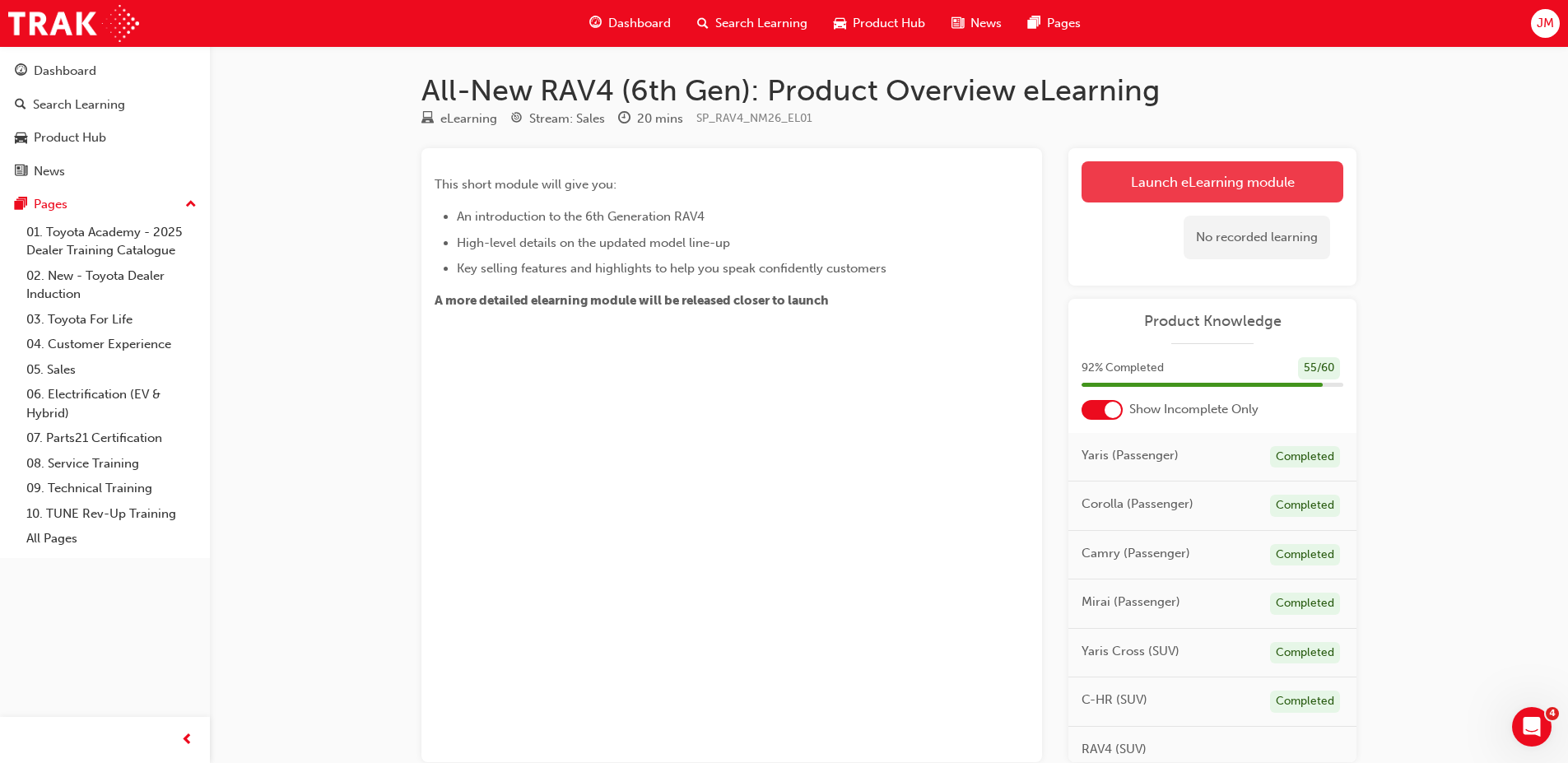
click at [1174, 178] on link "Launch eLearning module" at bounding box center [1212, 182] width 262 height 41
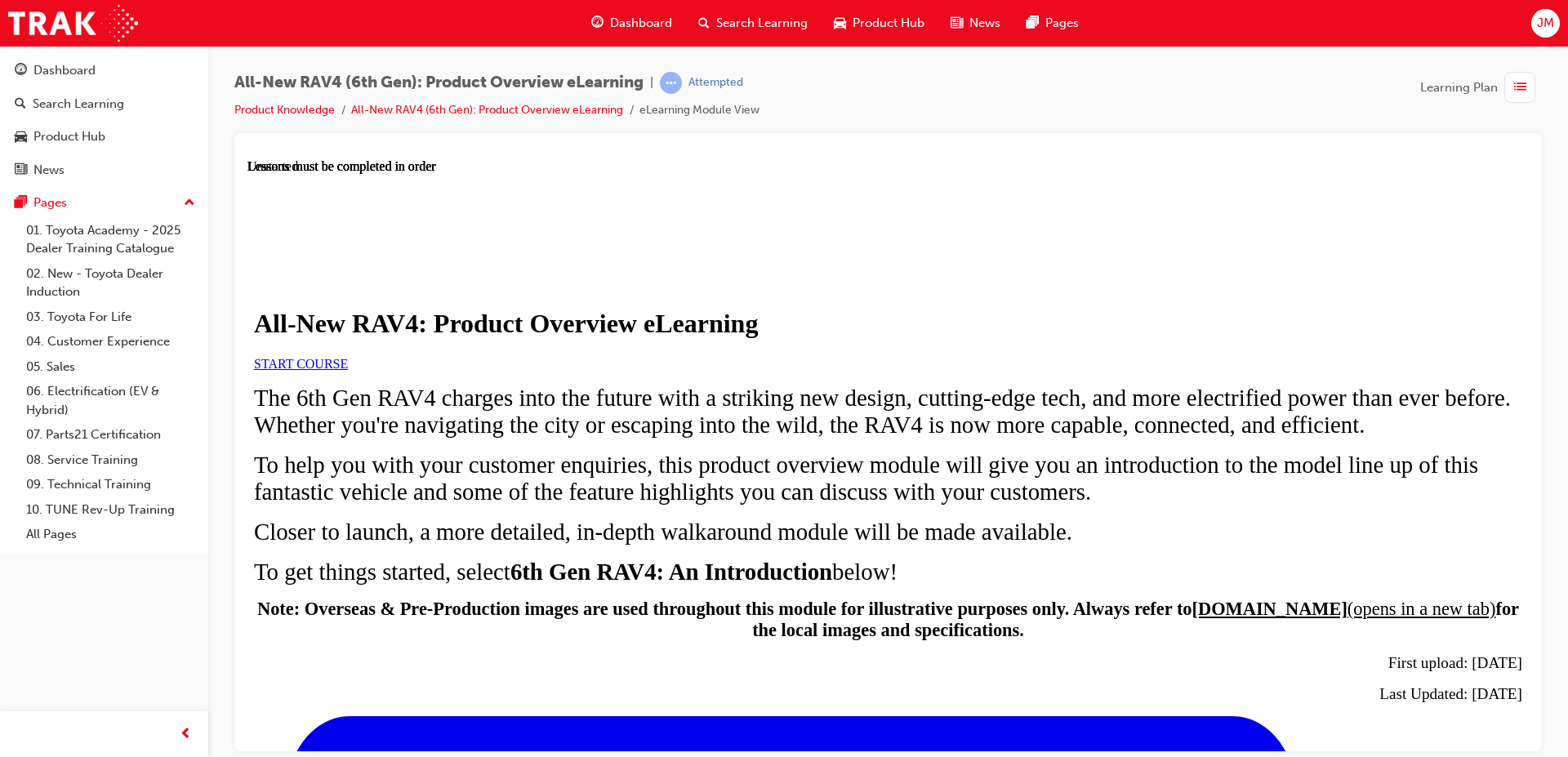
scroll to position [145, 0]
click at [348, 367] on span "START COURSE" at bounding box center [301, 363] width 94 height 14
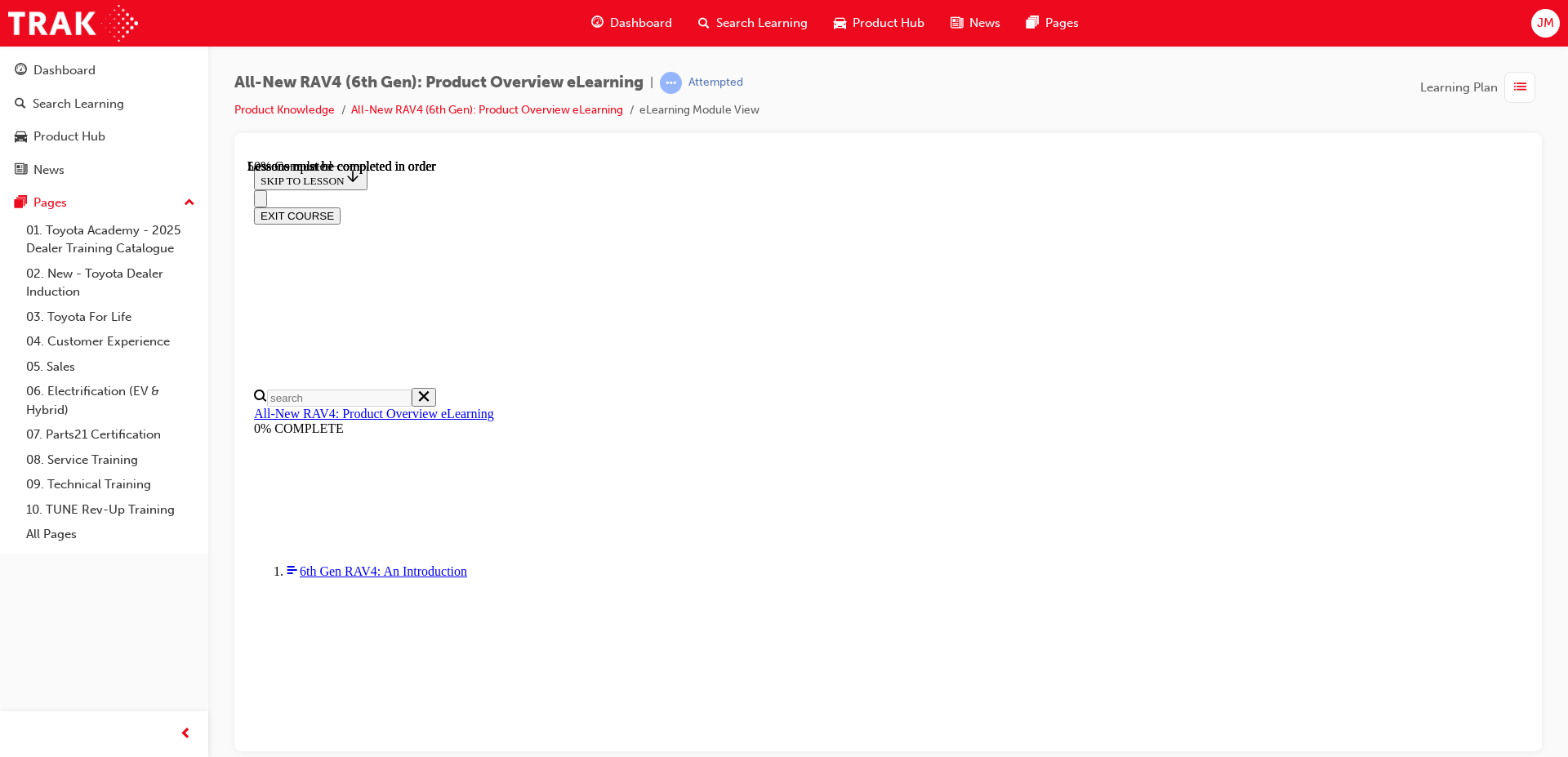
scroll to position [1527, 0]
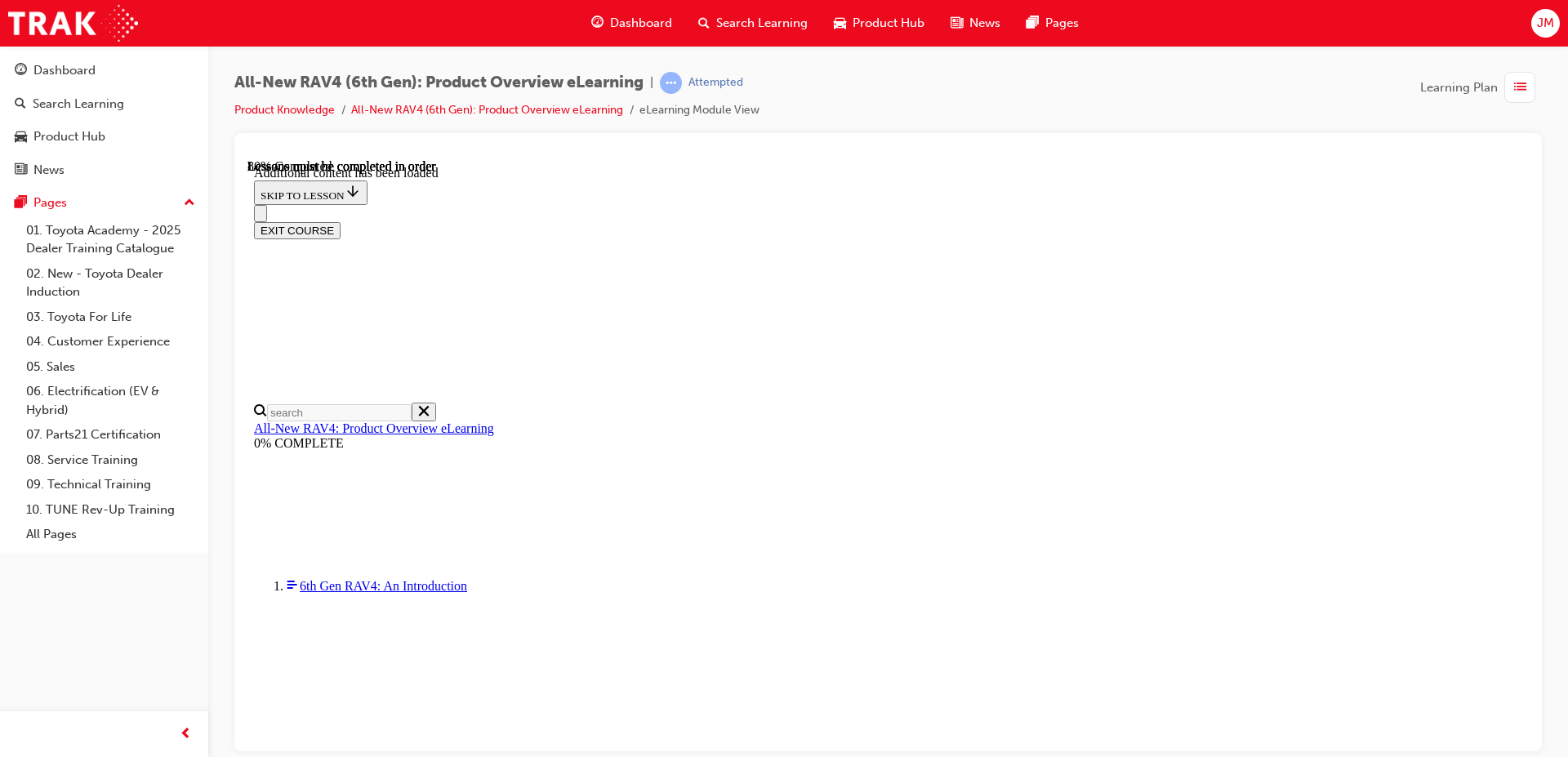
scroll to position [609, 0]
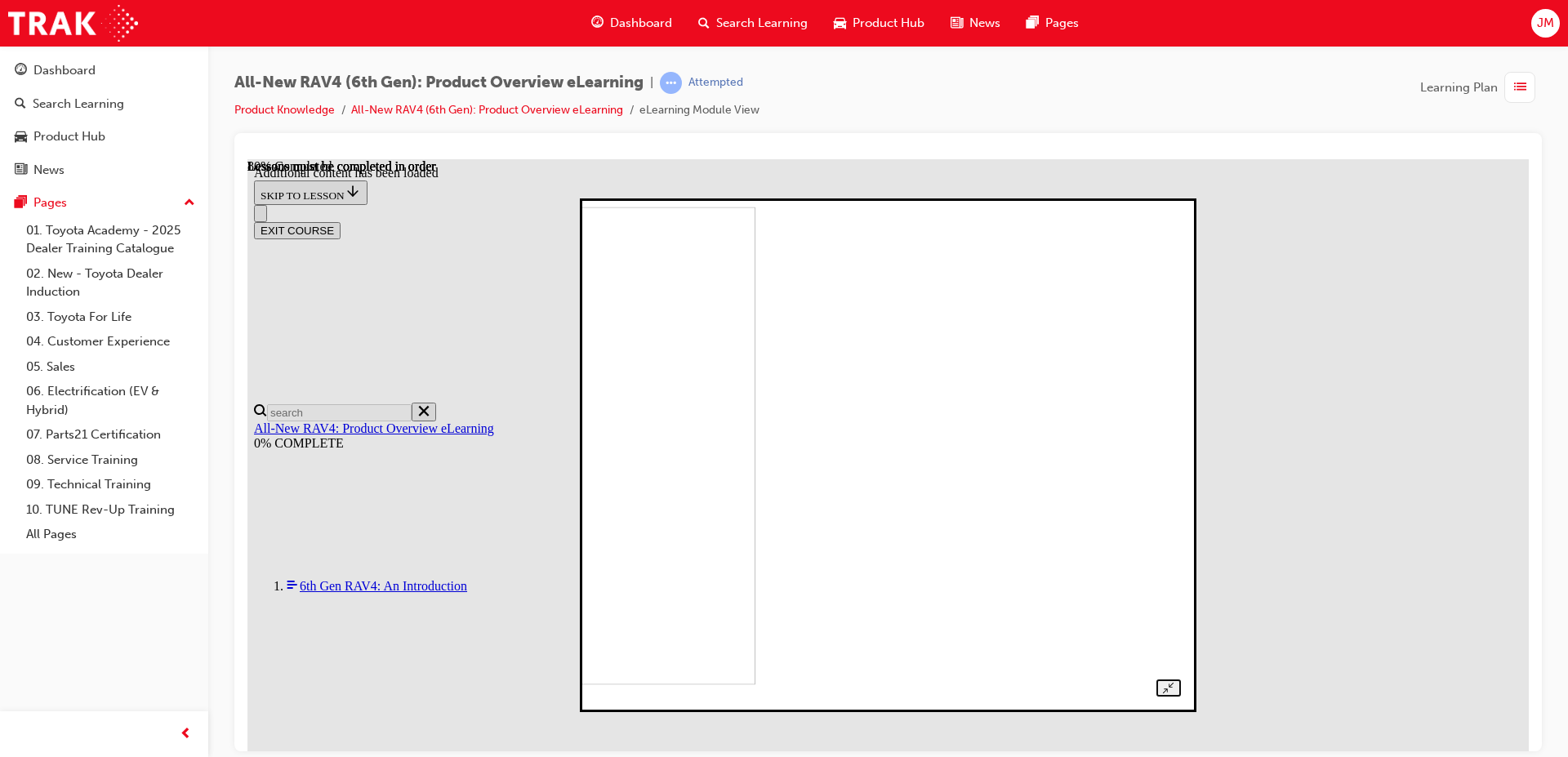
click at [1180, 397] on div at bounding box center [888, 455] width 585 height 484
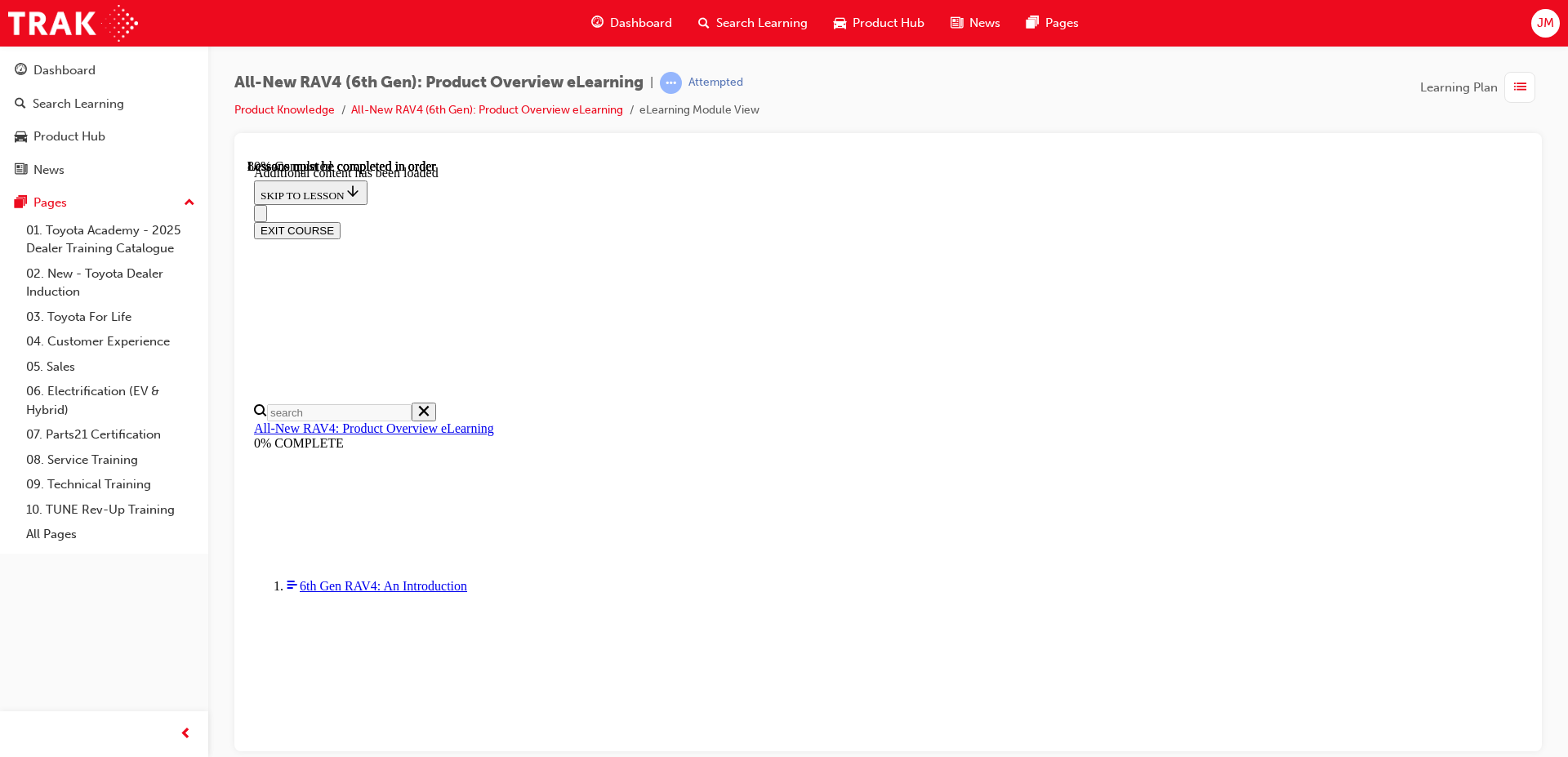
scroll to position [1590, 0]
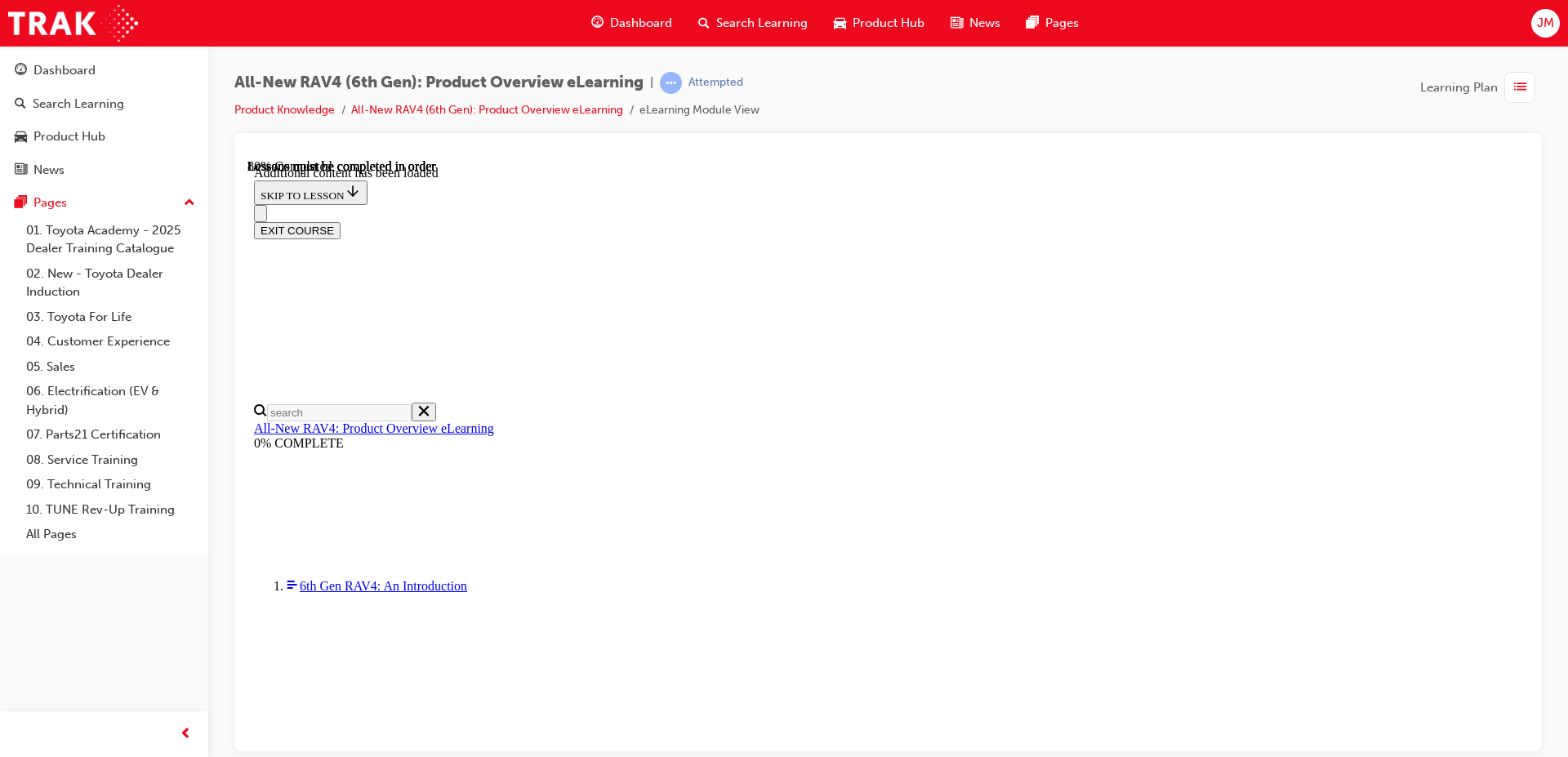
drag, startPoint x: 1104, startPoint y: 628, endPoint x: 1142, endPoint y: 630, distance: 38.1
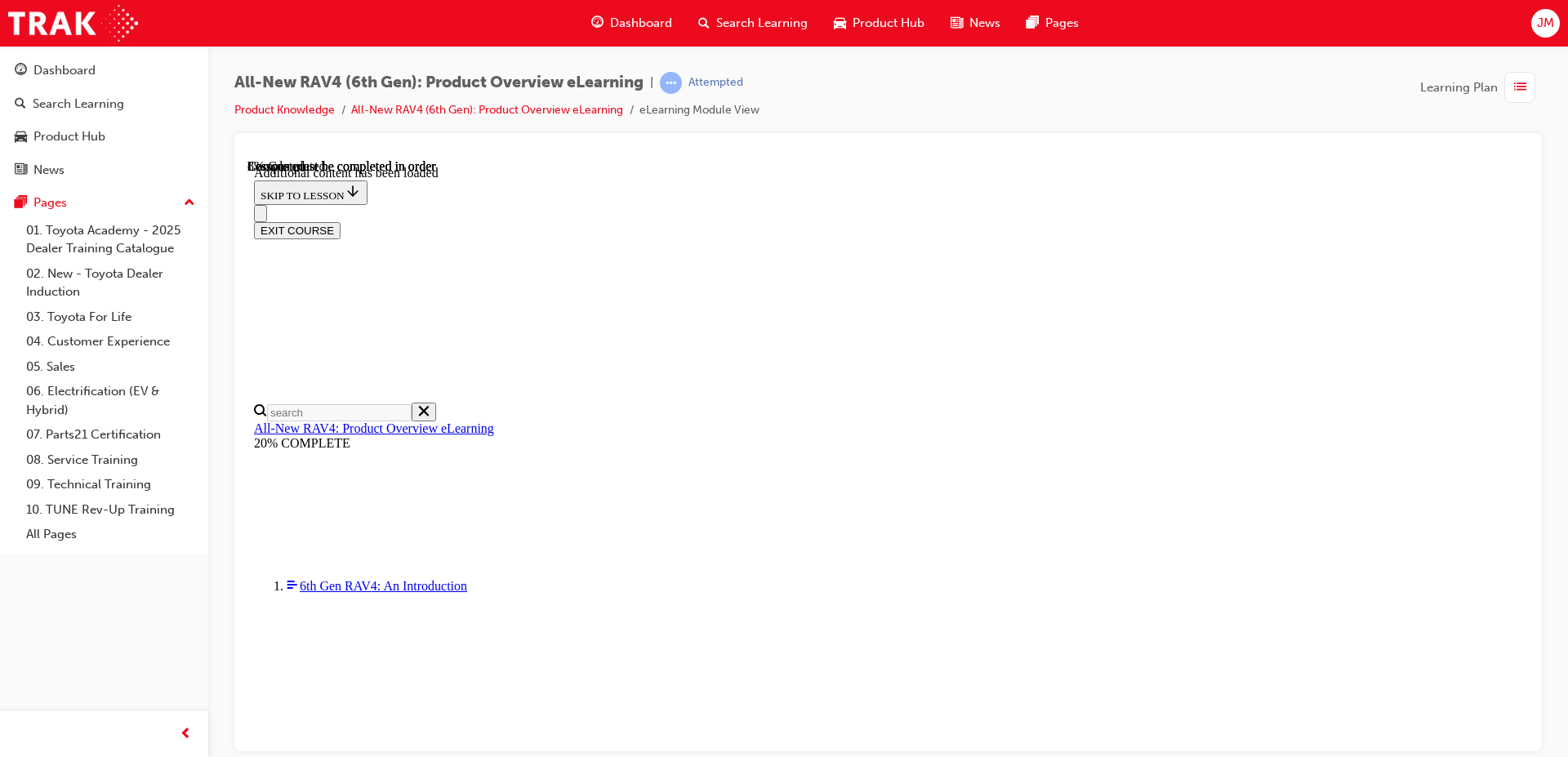
scroll to position [56, 0]
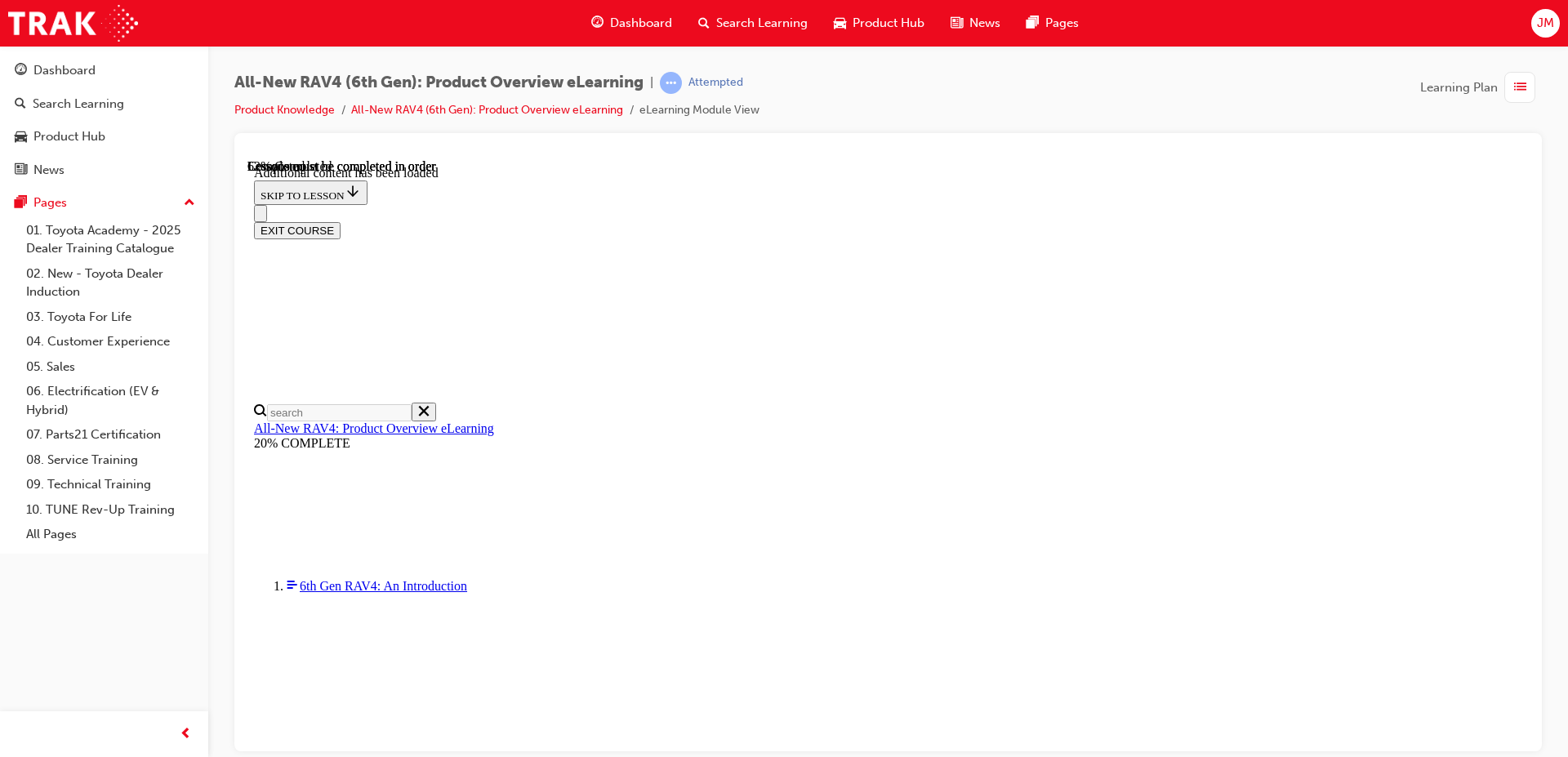
drag, startPoint x: 760, startPoint y: 325, endPoint x: 798, endPoint y: 323, distance: 38.1
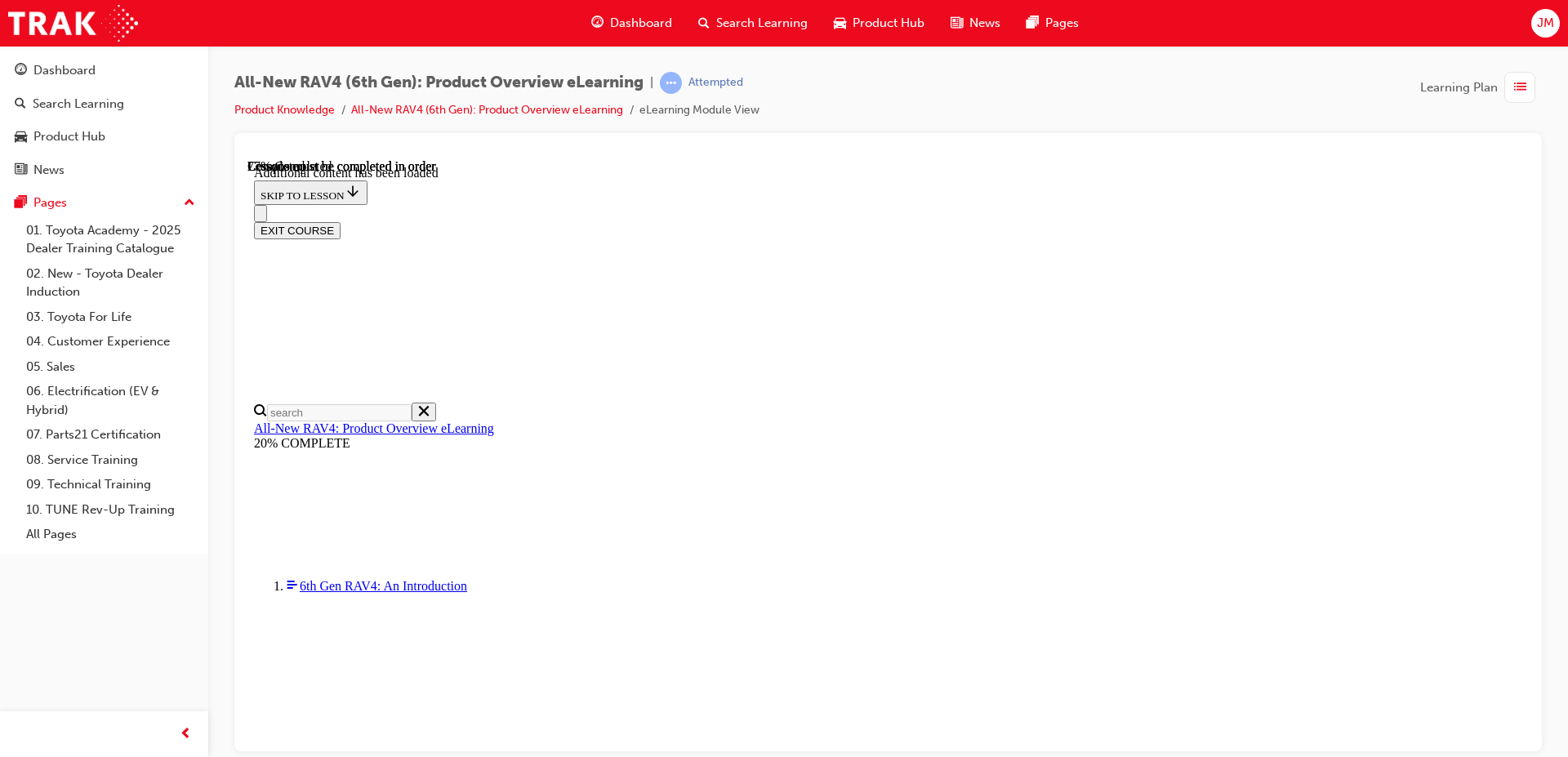
scroll to position [0, 236]
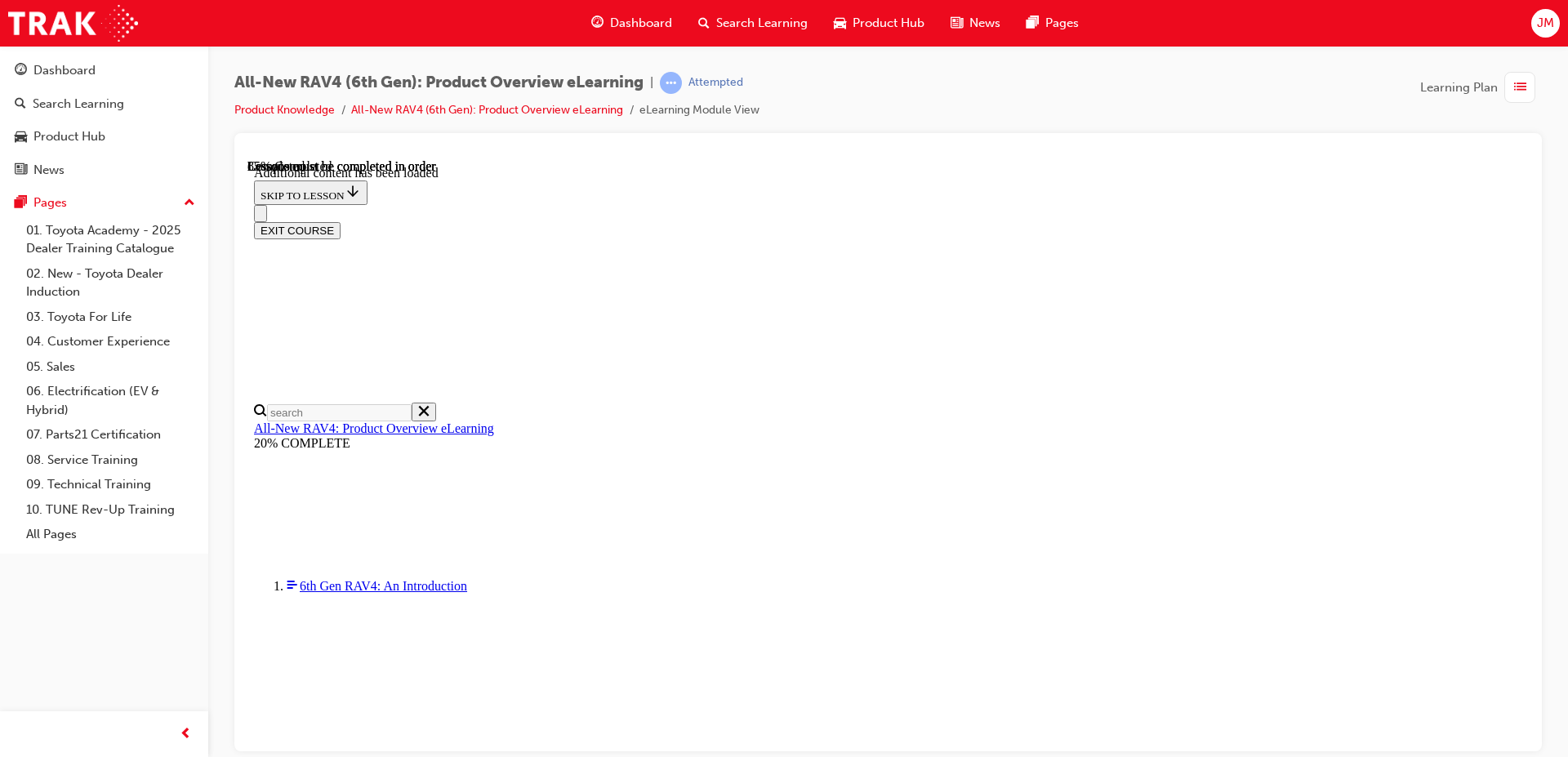
drag, startPoint x: 776, startPoint y: 400, endPoint x: 762, endPoint y: 410, distance: 17.2
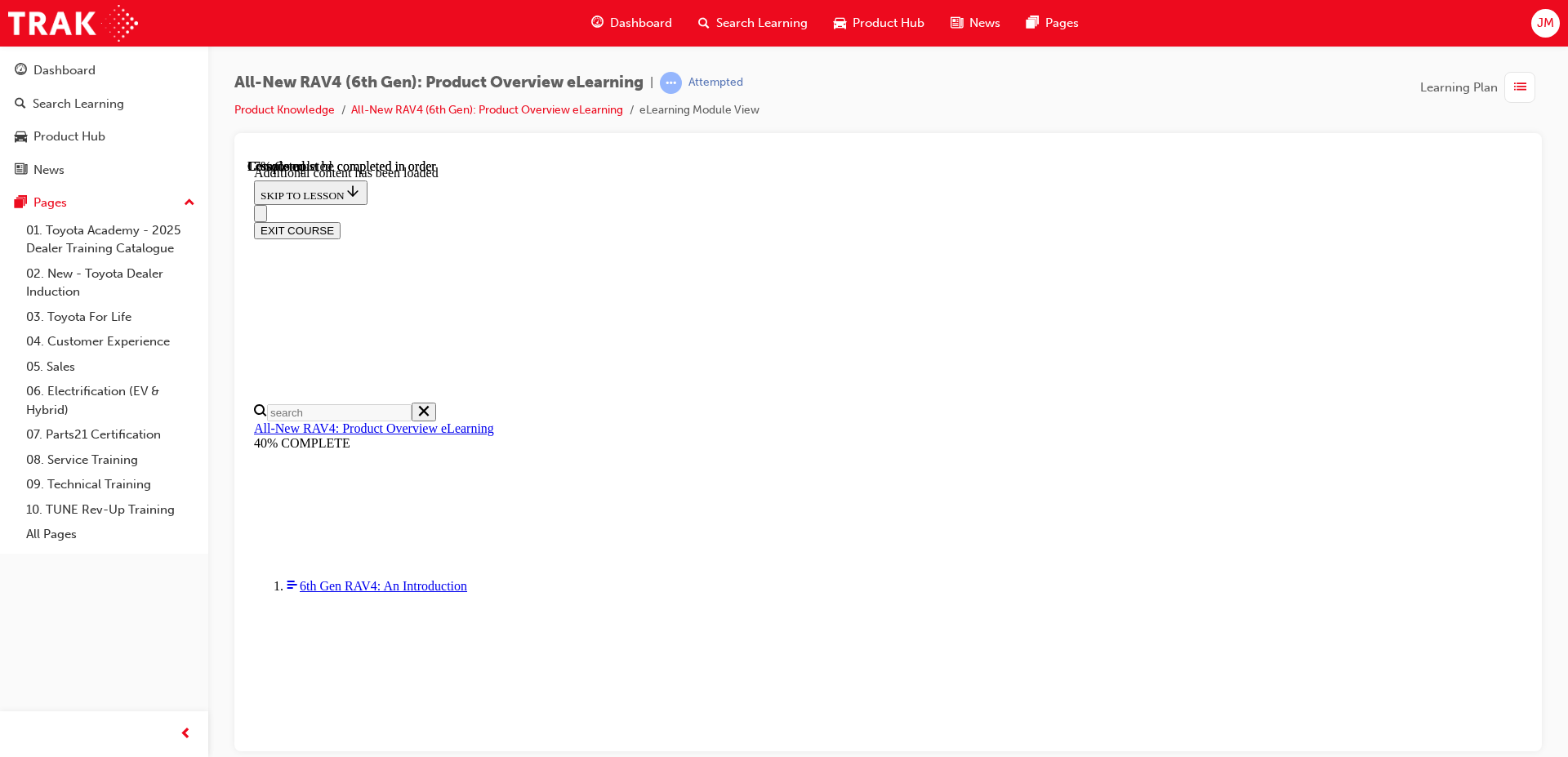
scroll to position [56, 0]
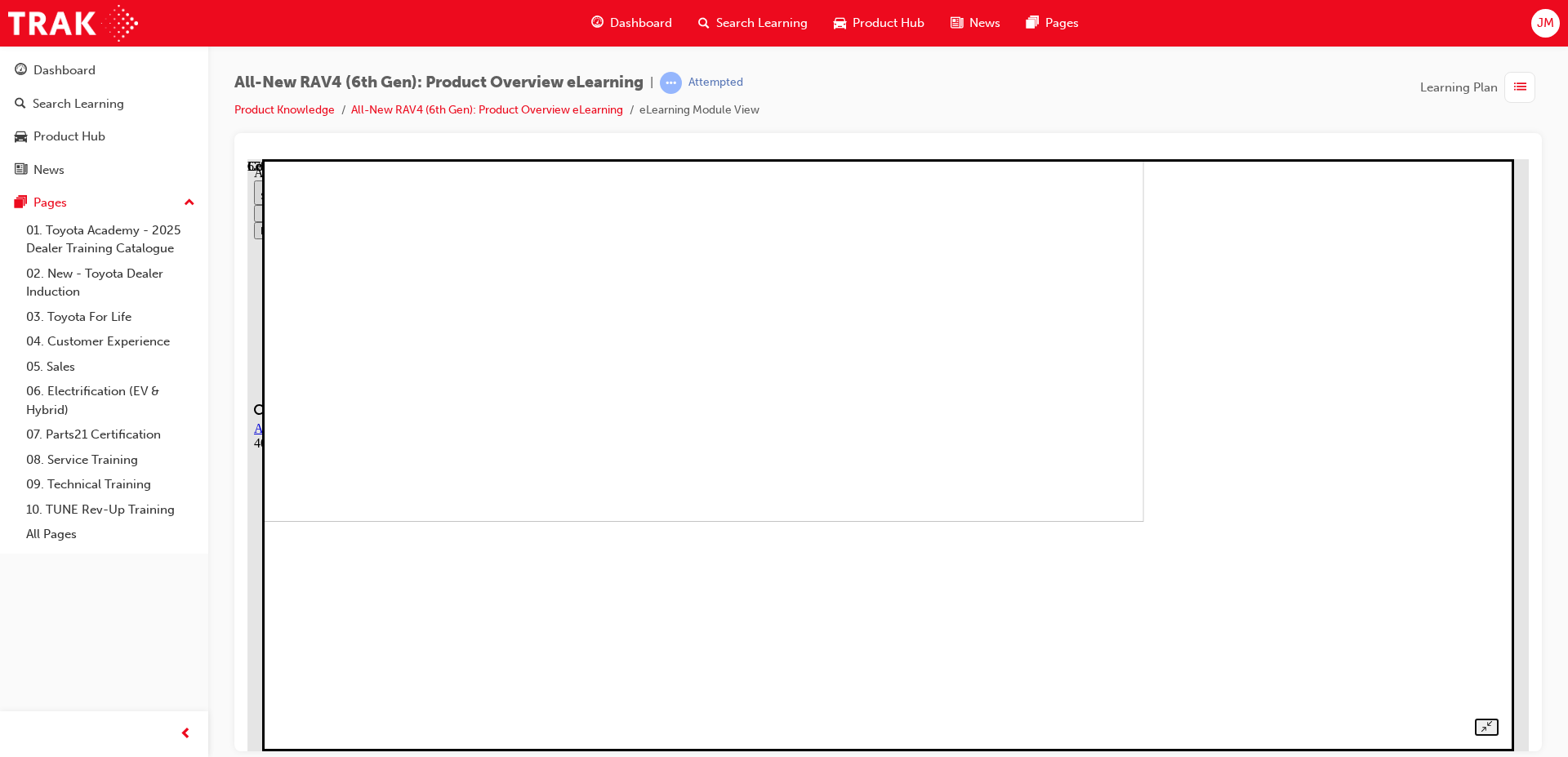
click at [971, 335] on img at bounding box center [545, 224] width 1197 height 592
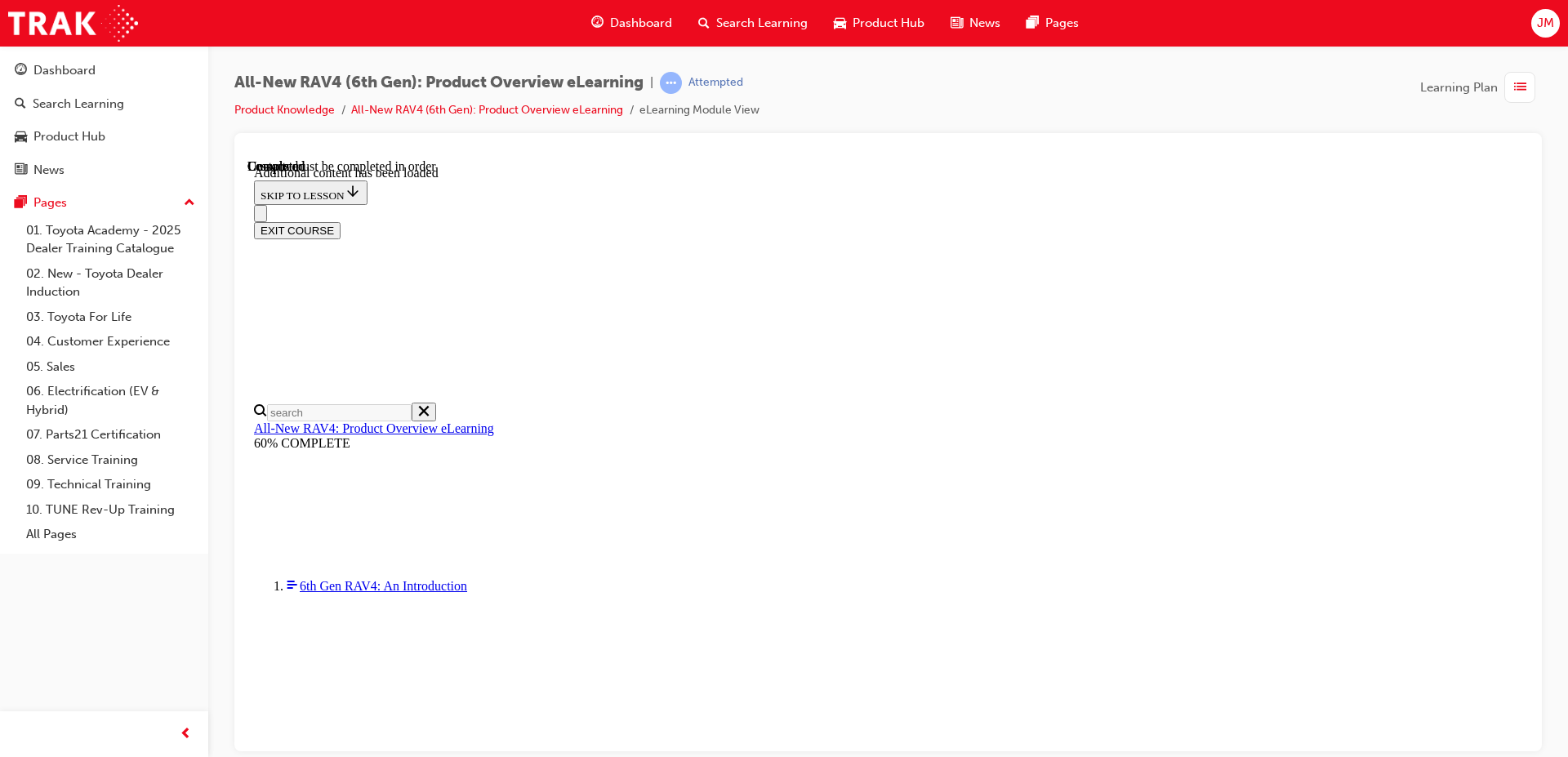
scroll to position [1040, 0]
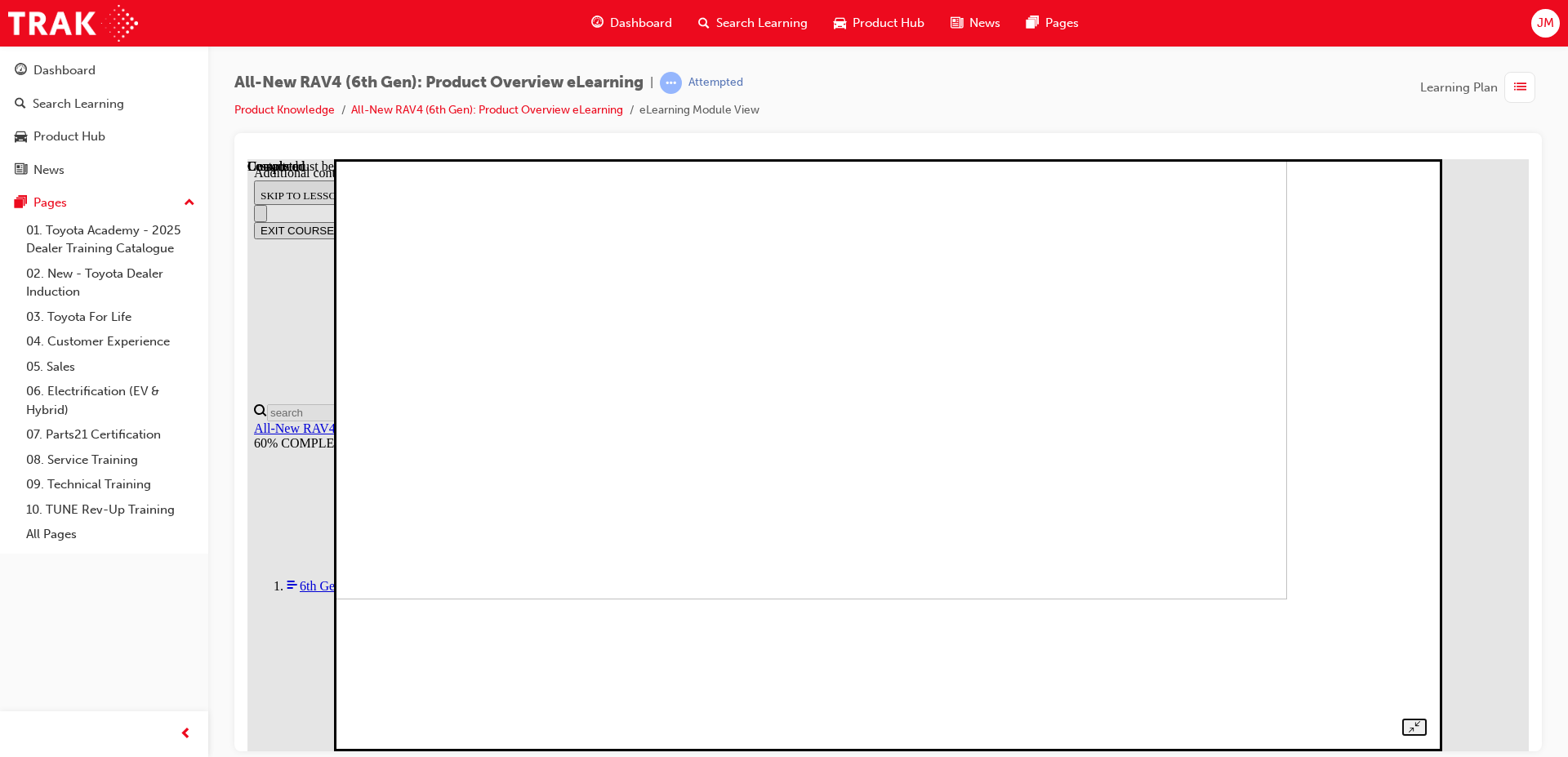
click at [1415, 465] on div at bounding box center [888, 436] width 1077 height 597
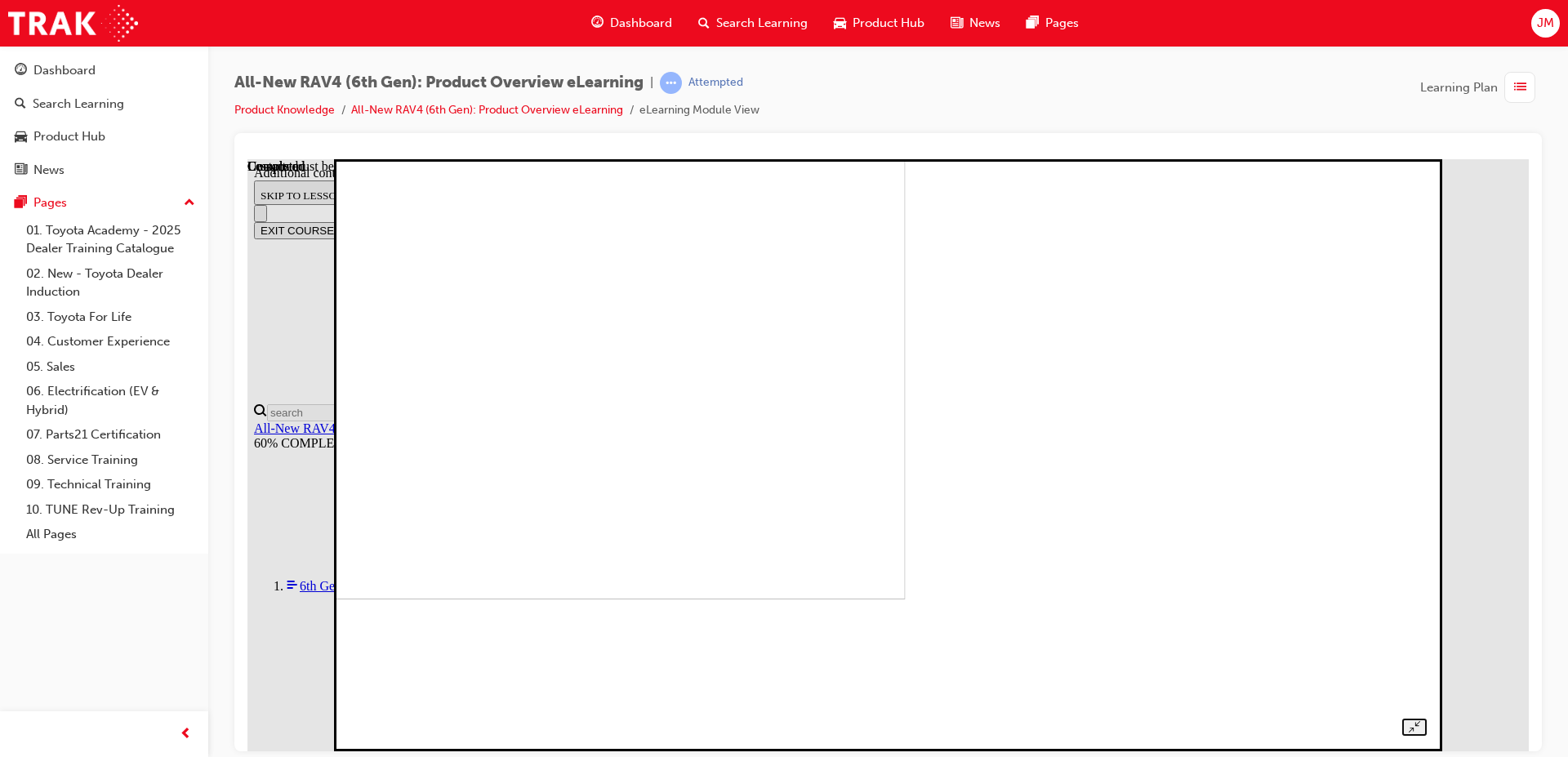
click at [905, 446] on img at bounding box center [379, 302] width 1052 height 592
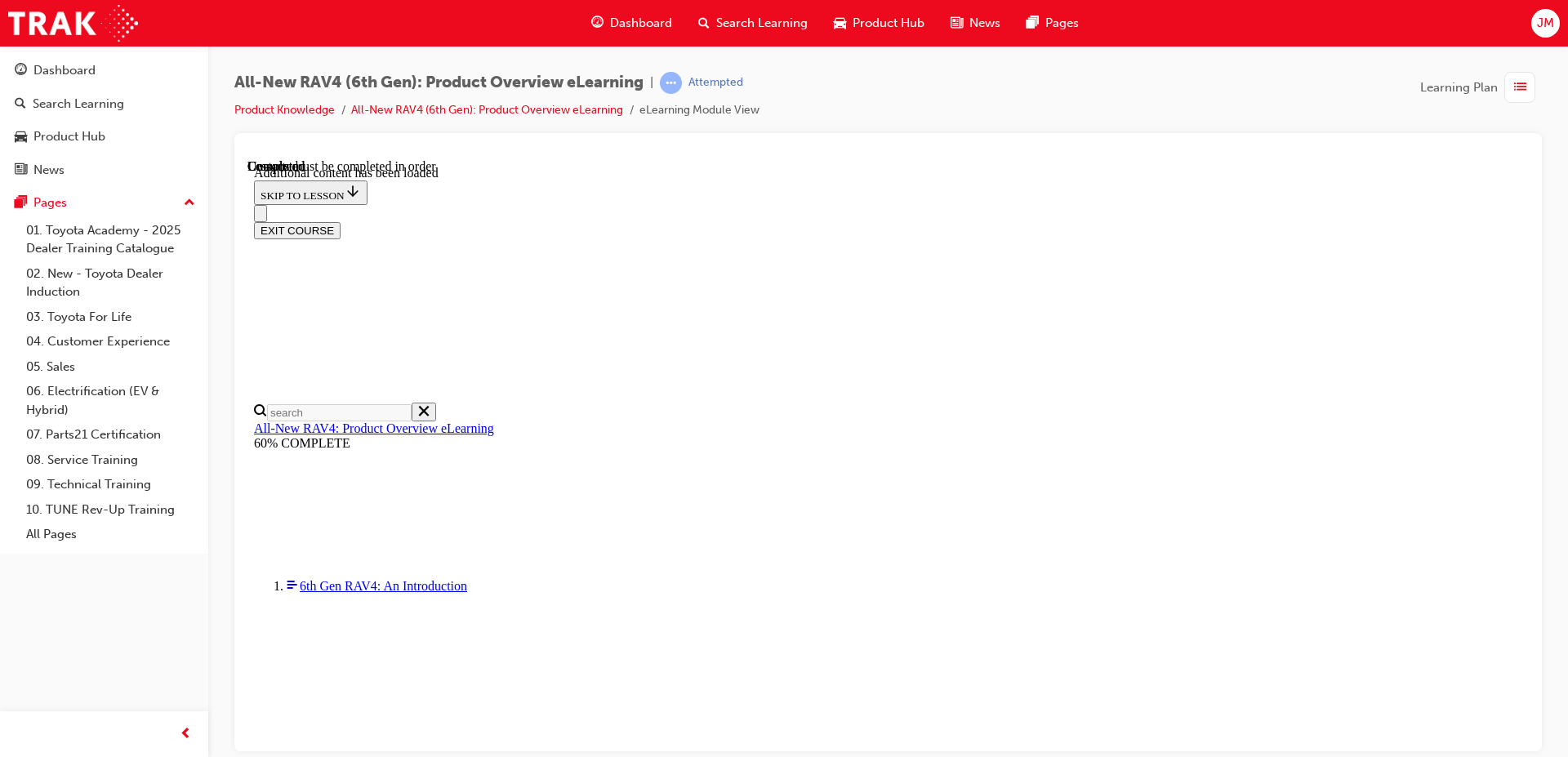
scroll to position [1164, 0]
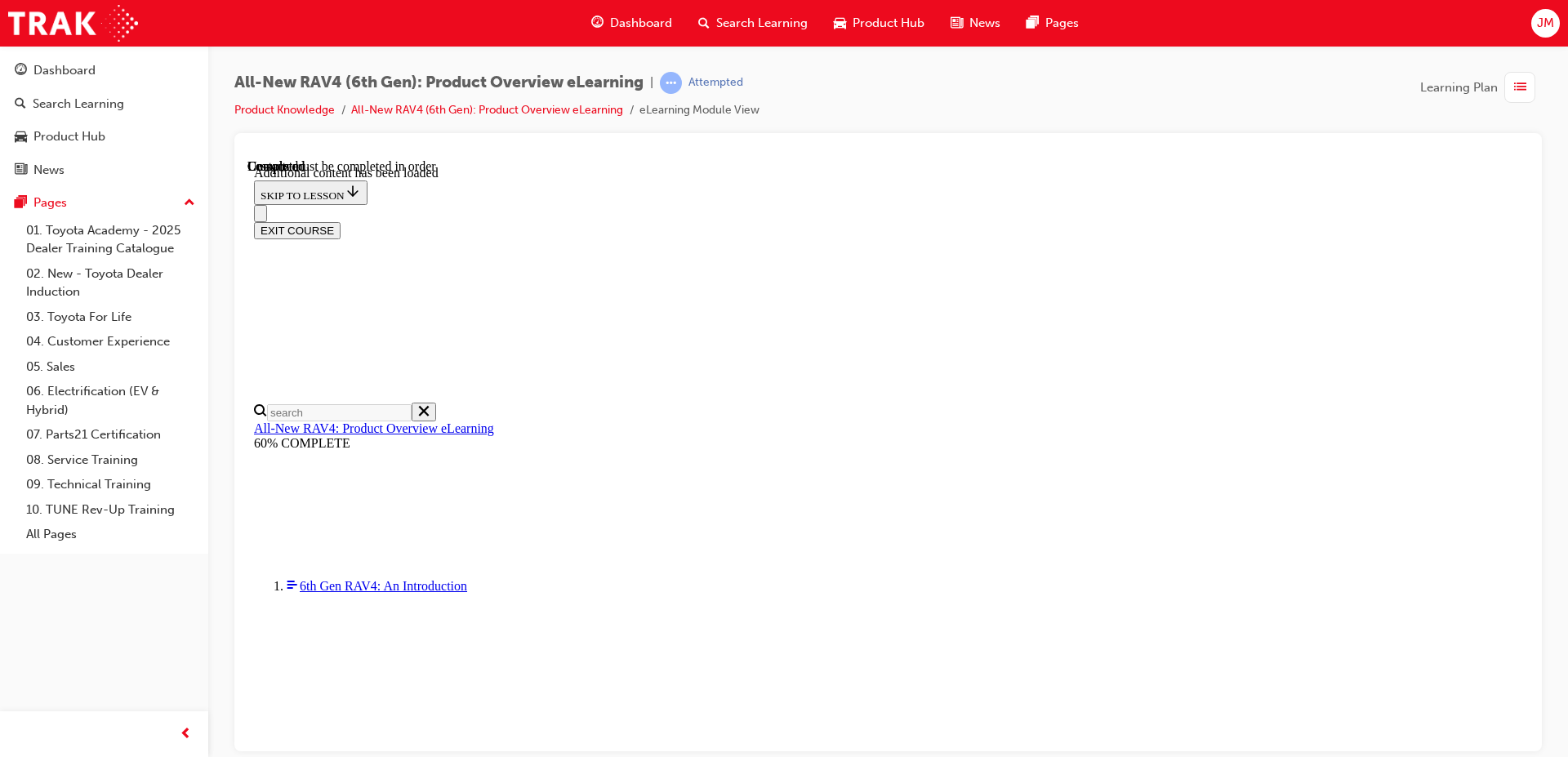
radio input "true"
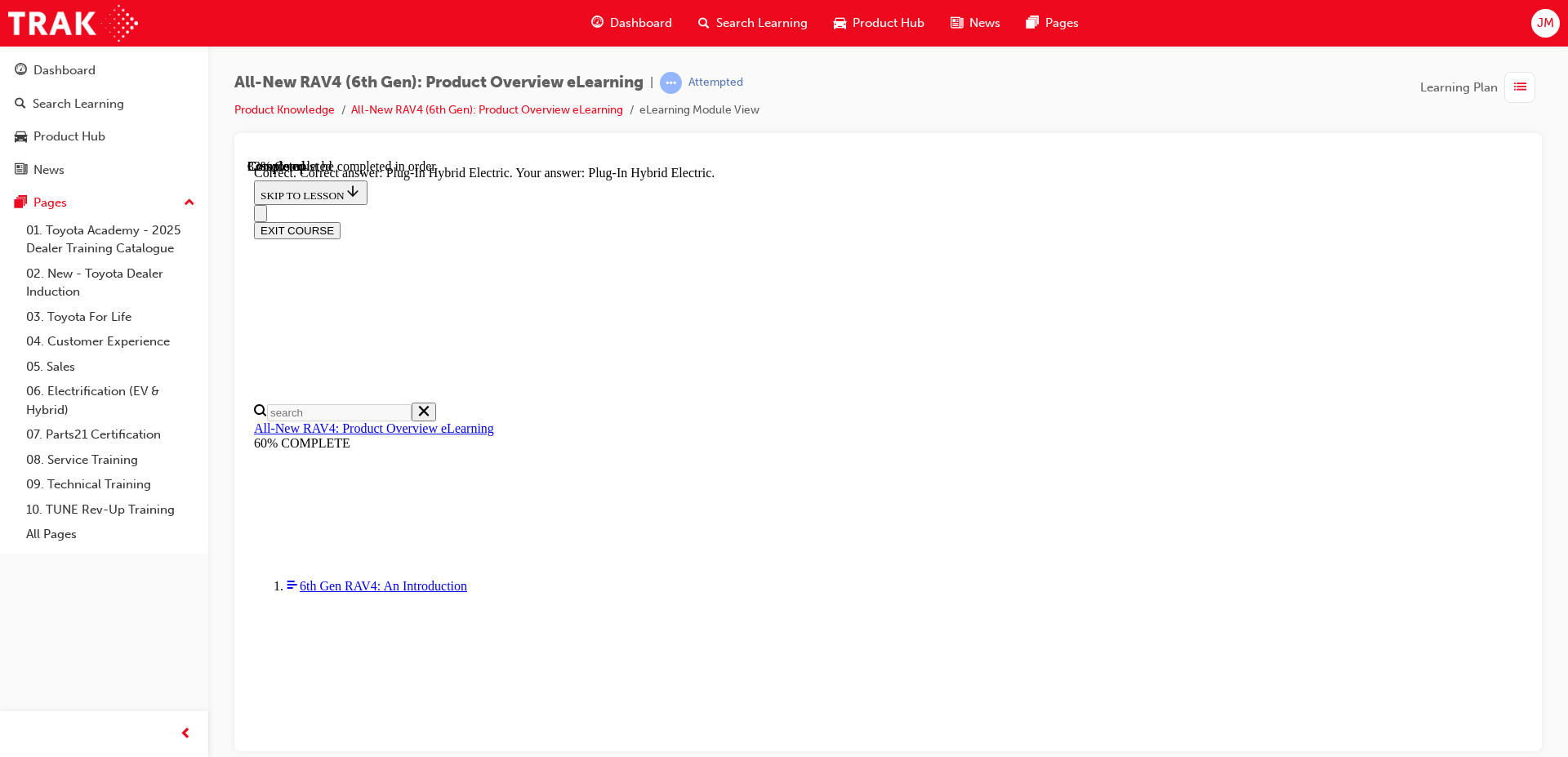
radio input "true"
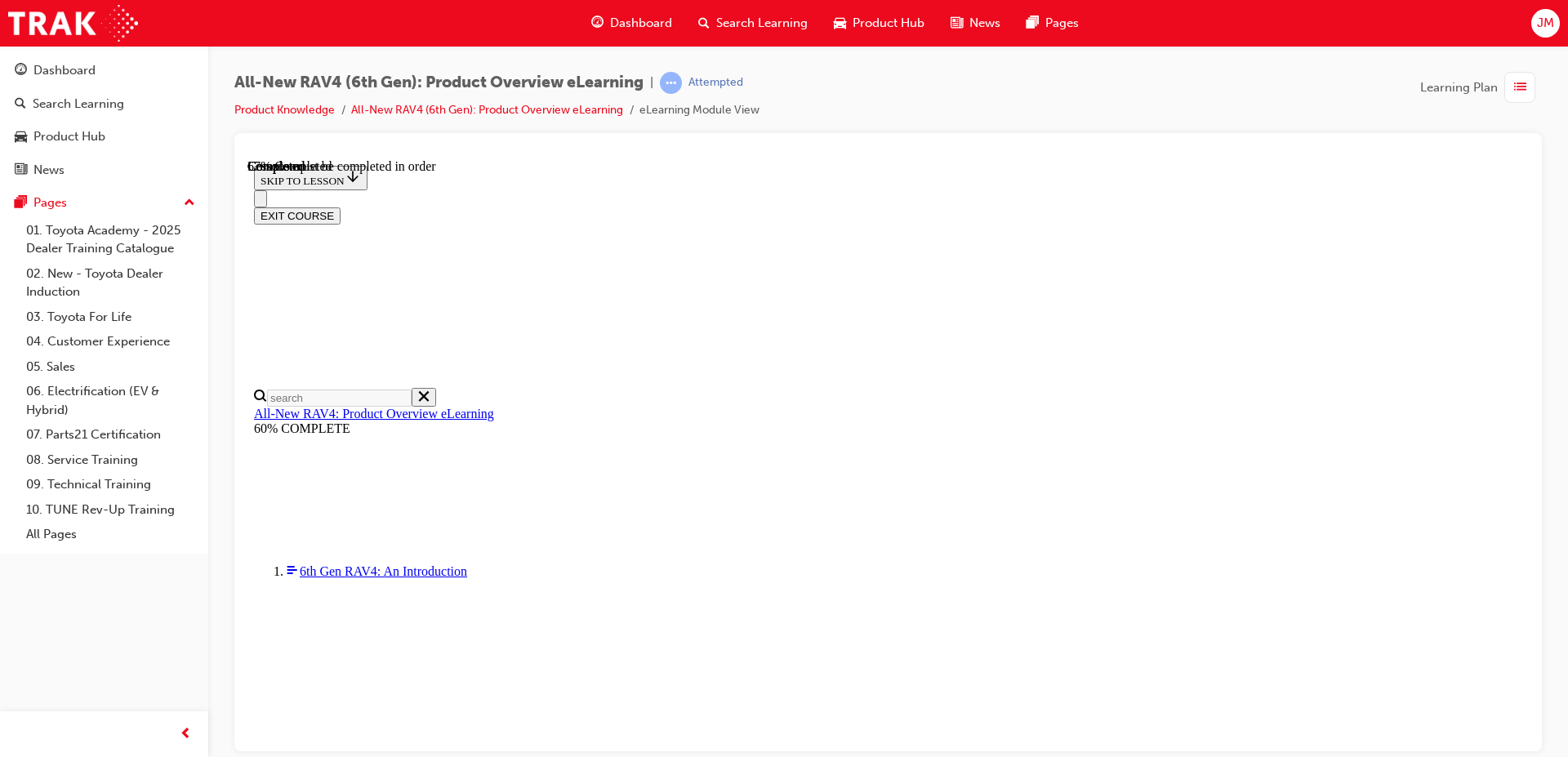
scroll to position [81, 0]
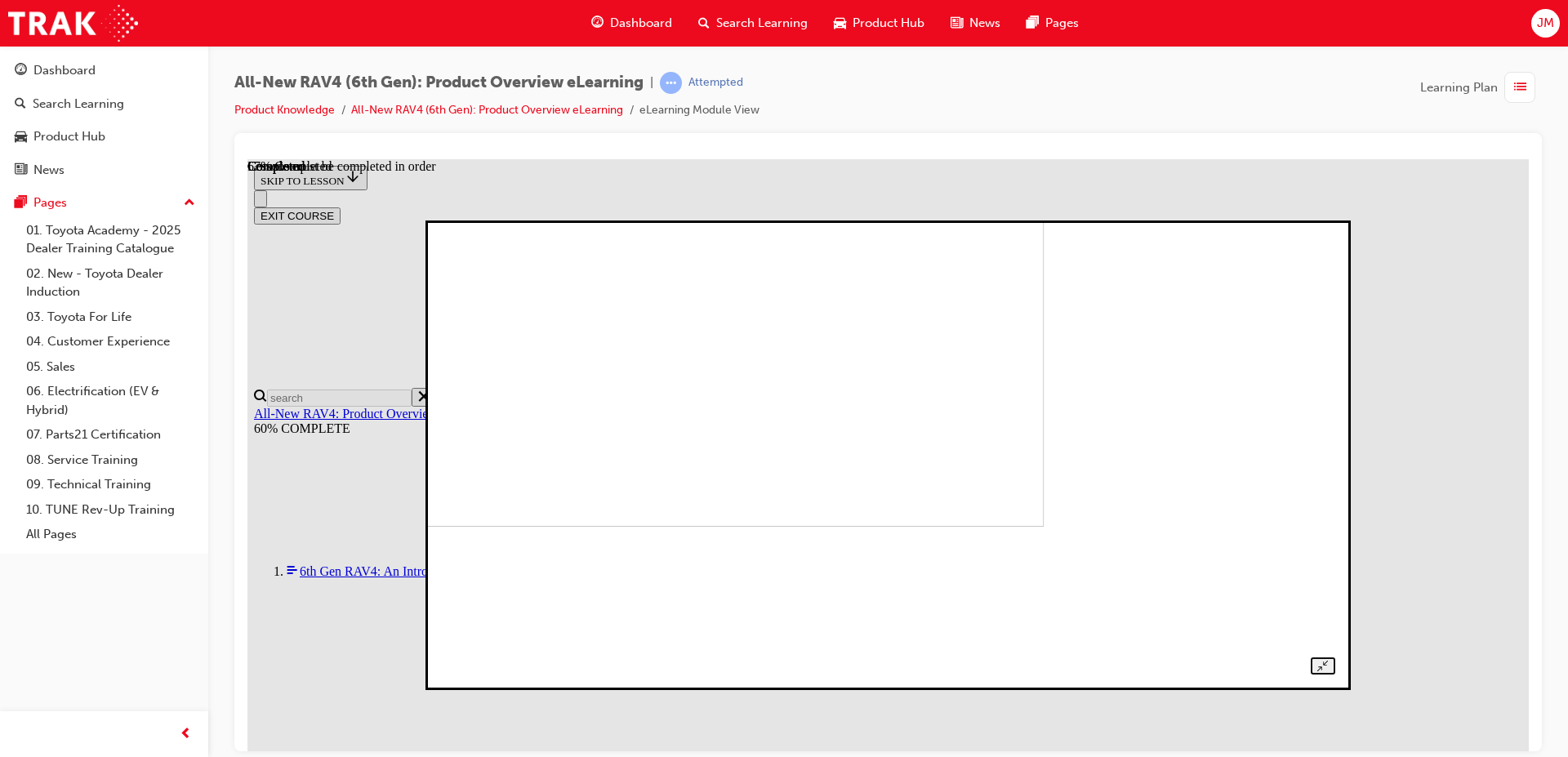
click at [1045, 493] on img at bounding box center [610, 309] width 870 height 434
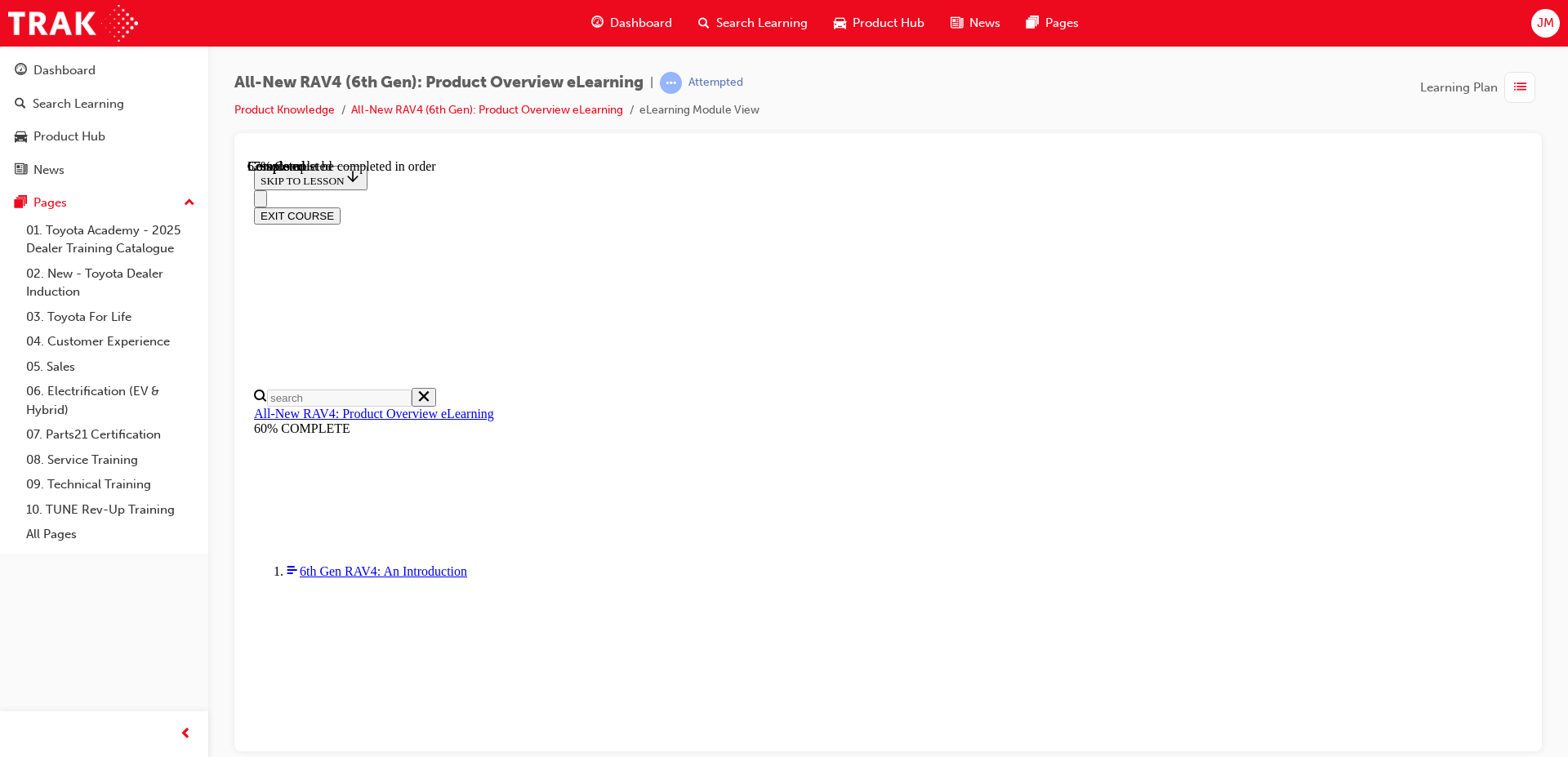
scroll to position [490, 0]
checkbox input "true"
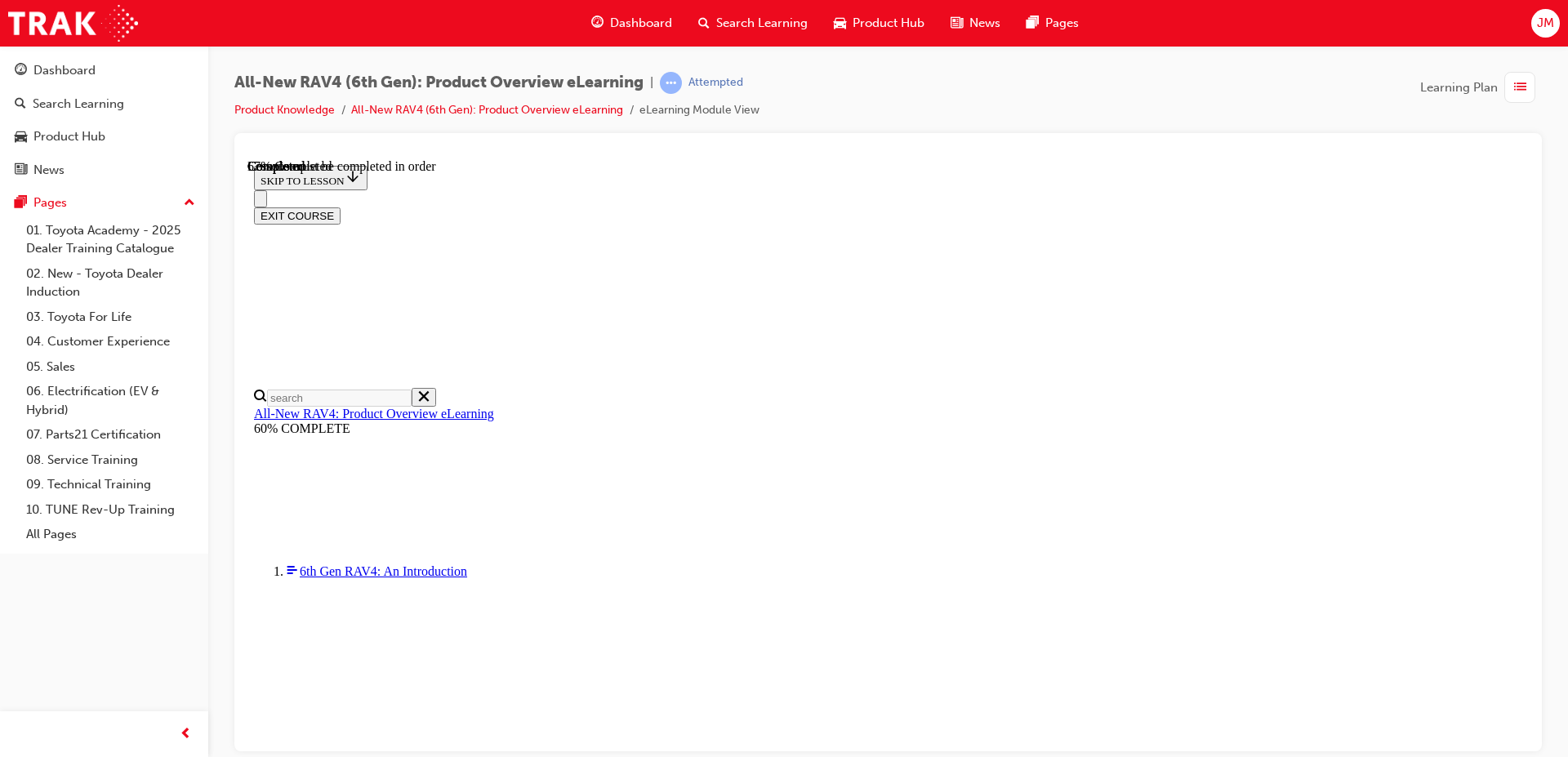
checkbox input "true"
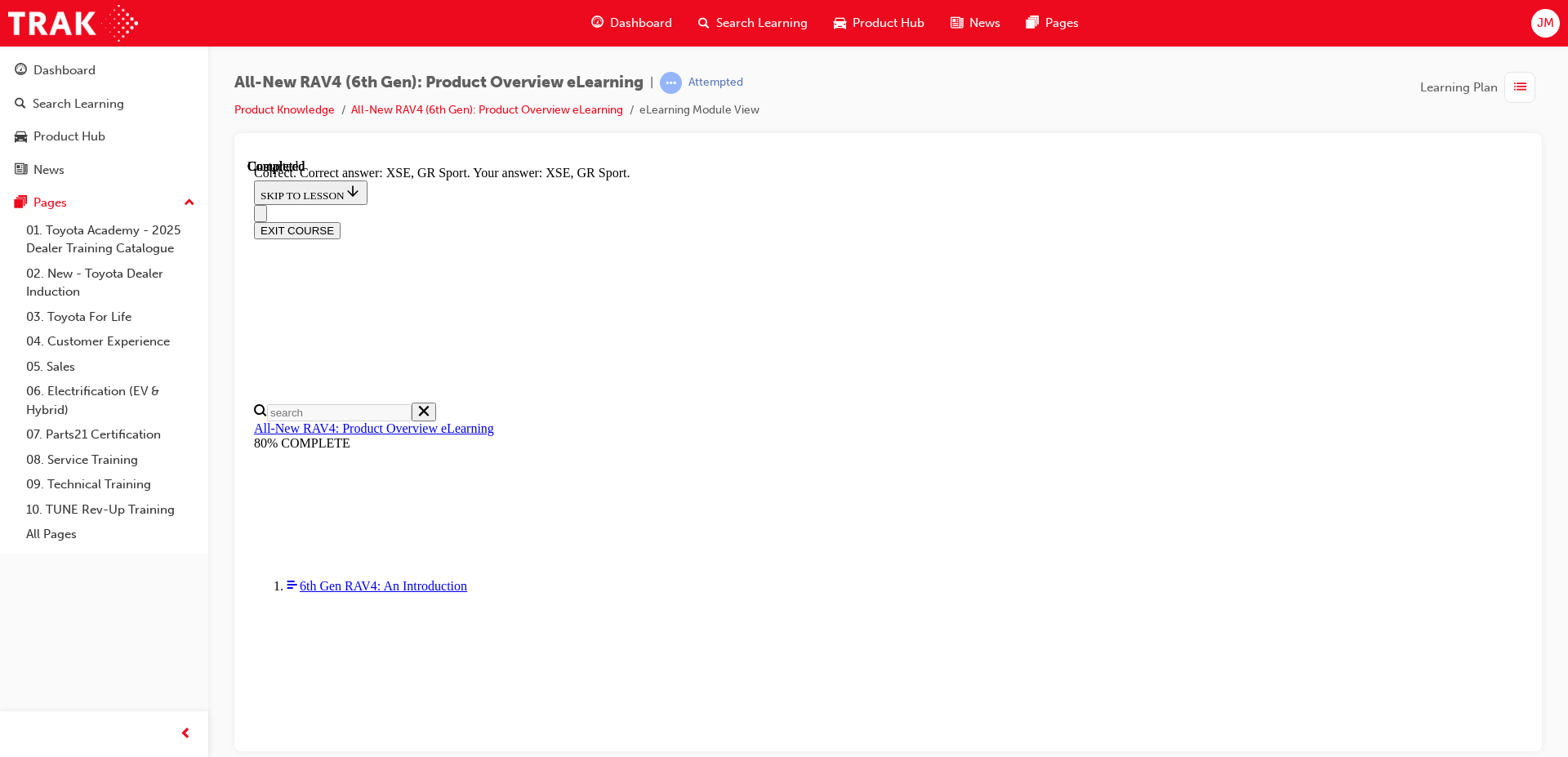
scroll to position [628, 0]
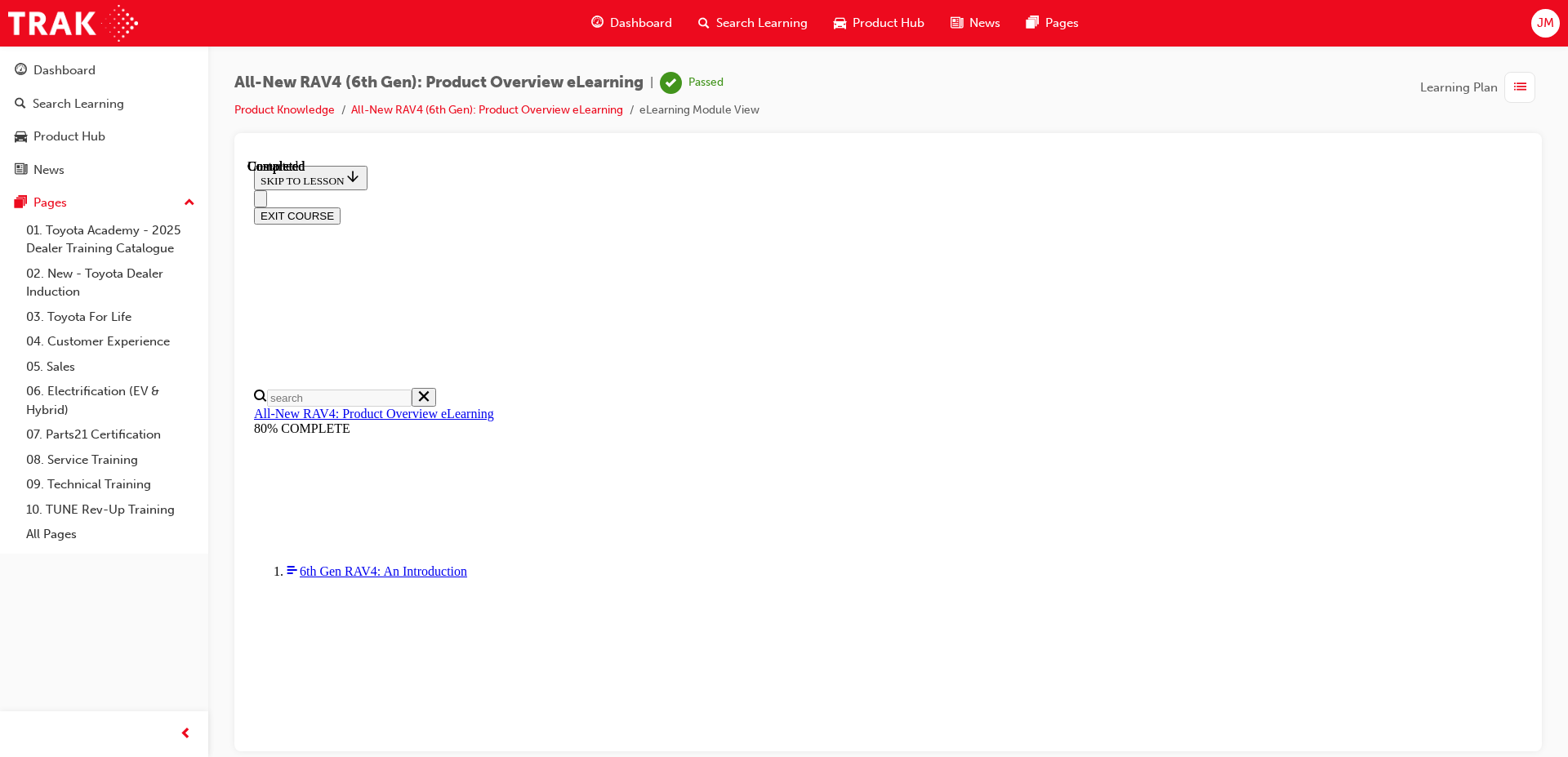
scroll to position [307, 0]
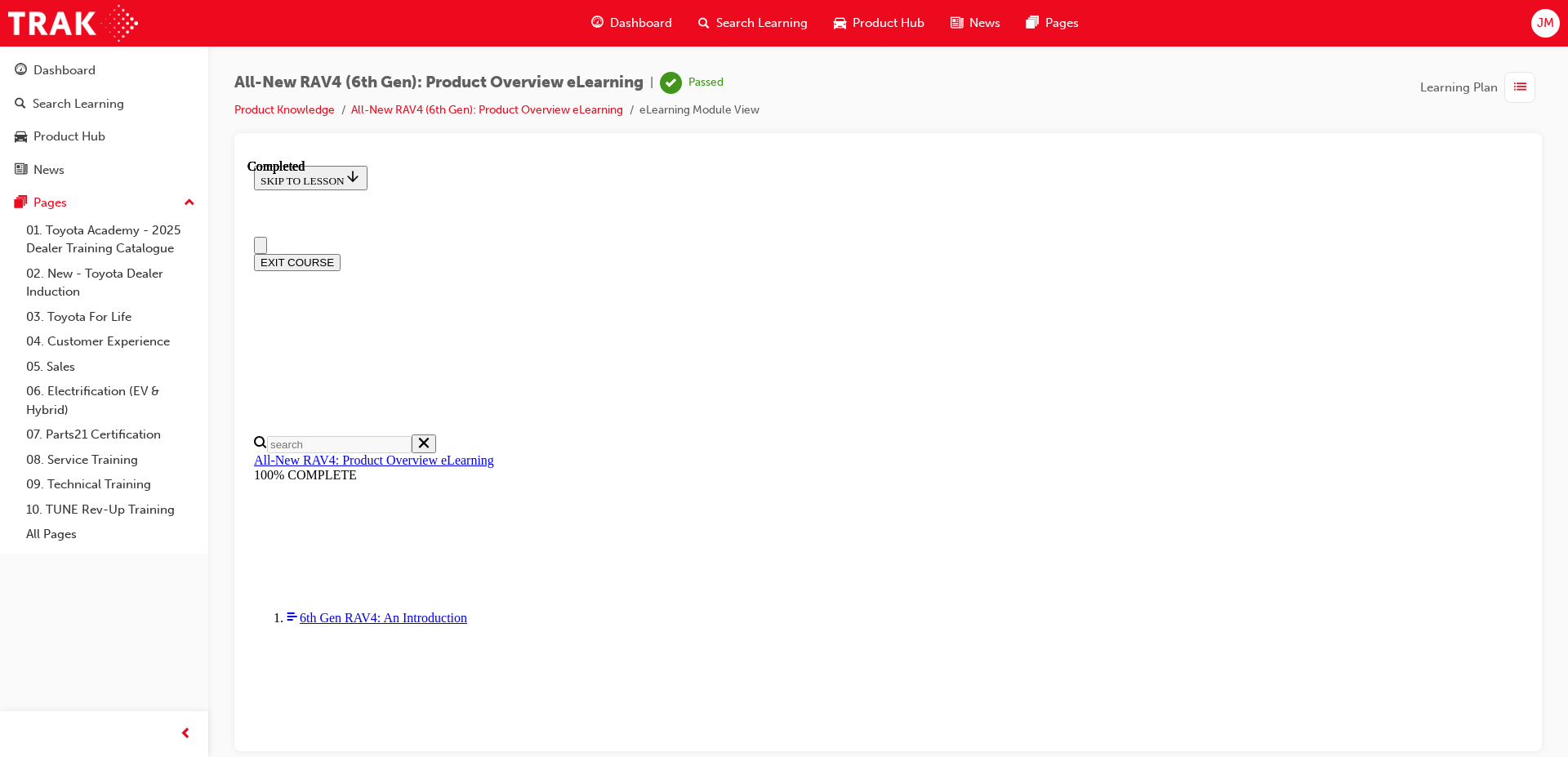
scroll to position [10, 0]
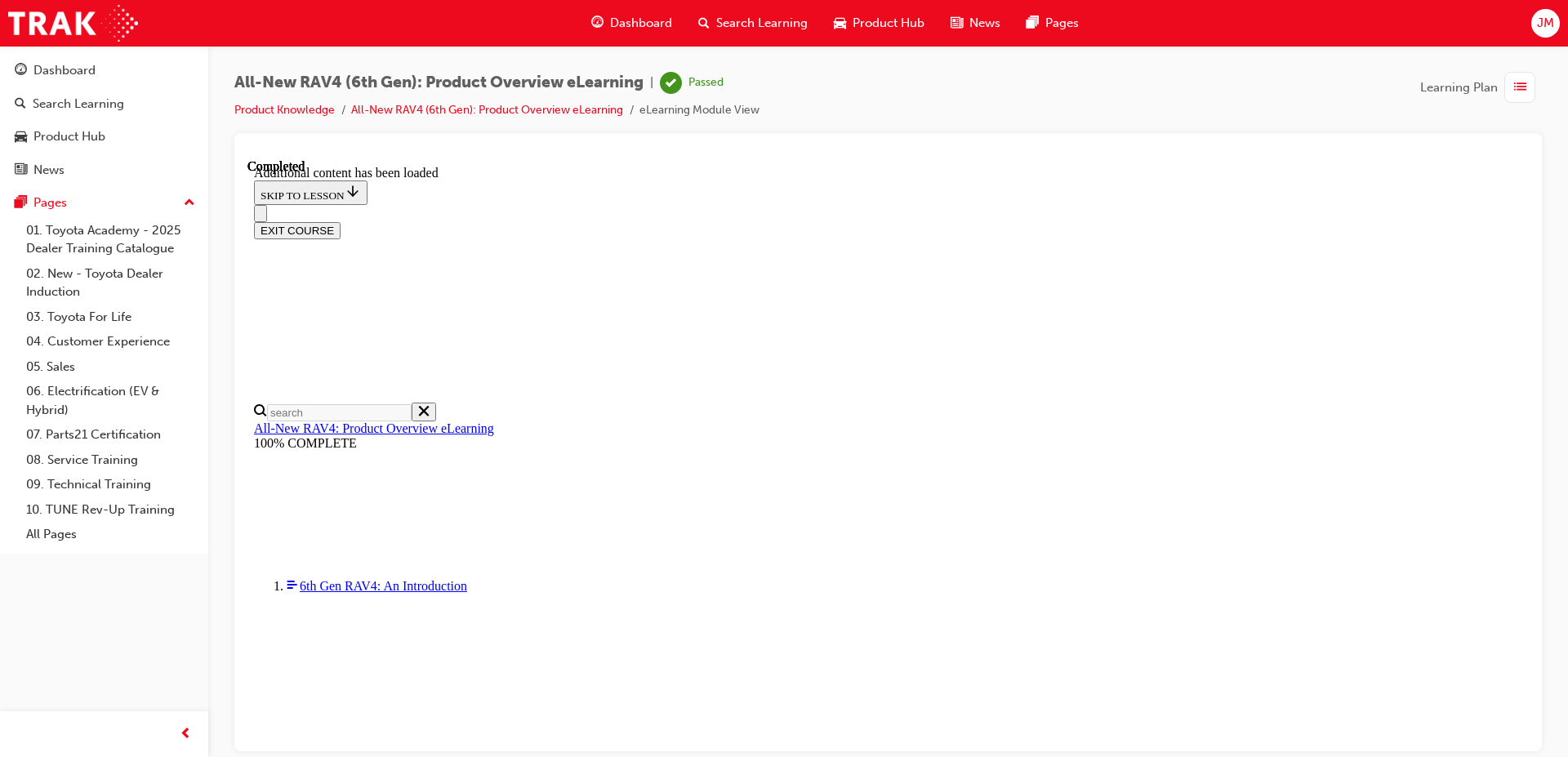
scroll to position [1038, 0]
click at [340, 221] on button "EXIT COURSE" at bounding box center [296, 229] width 87 height 17
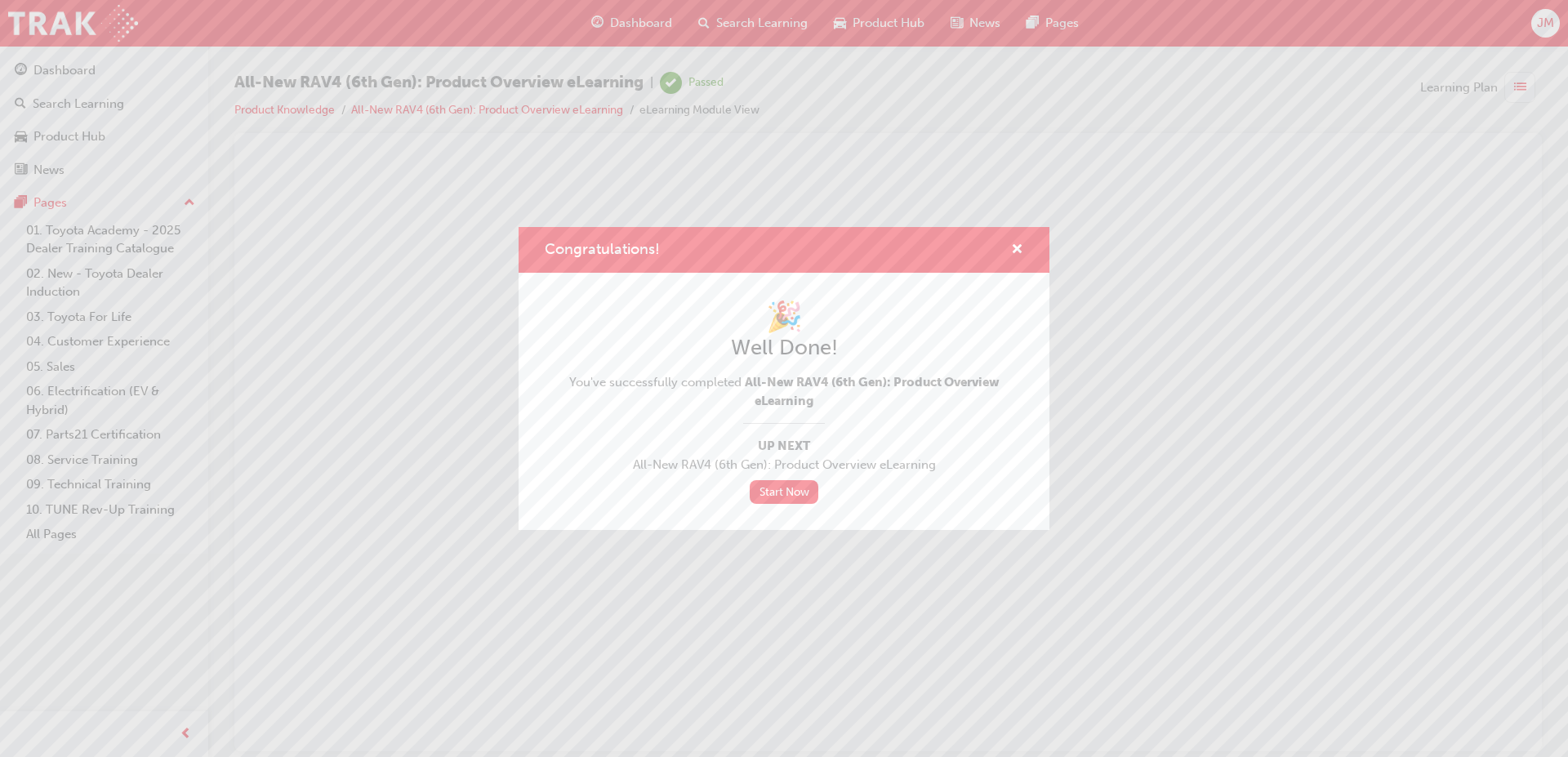
scroll to position [0, 0]
click at [1013, 252] on span "cross-icon" at bounding box center [1017, 251] width 13 height 15
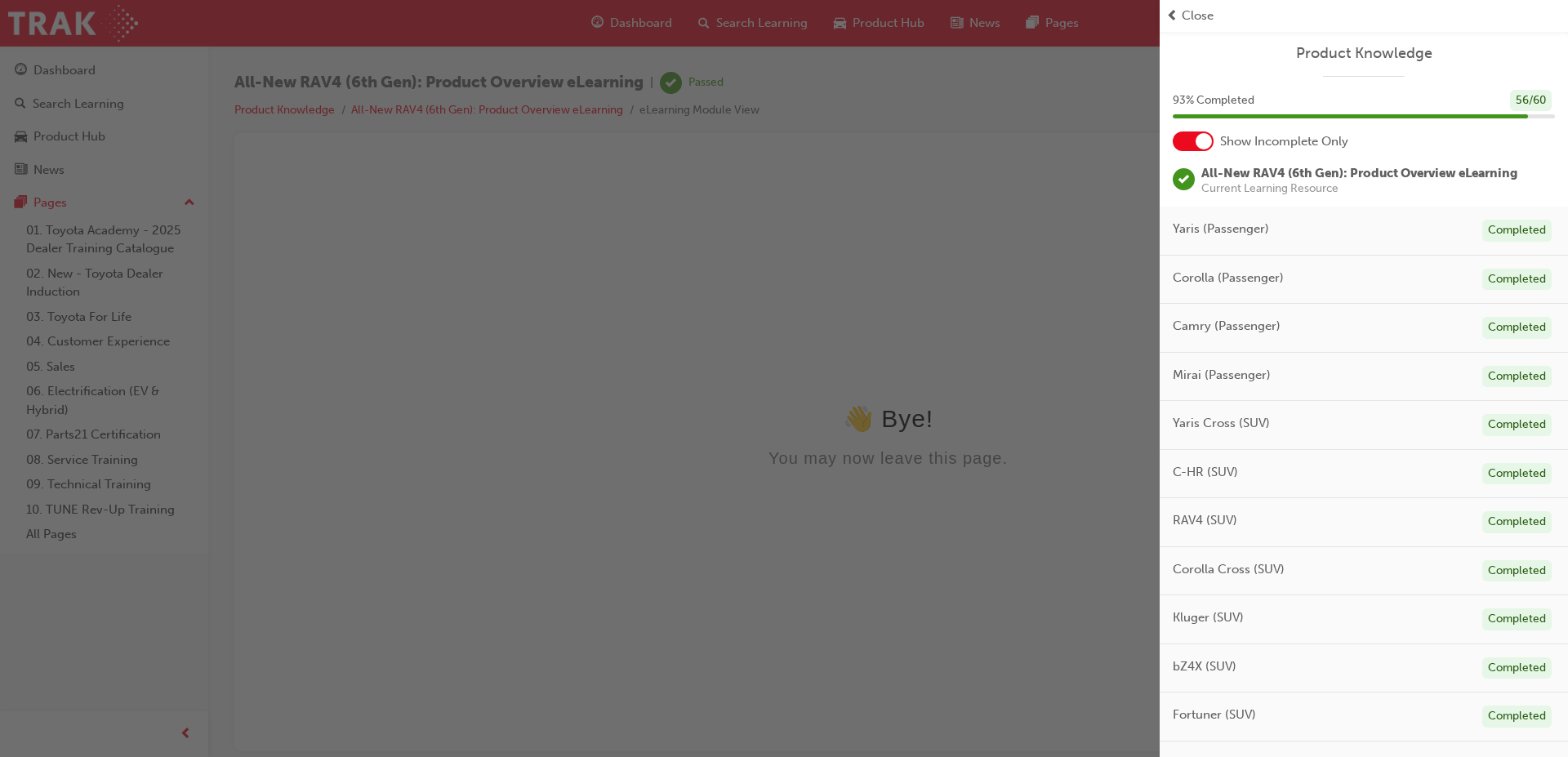
click at [1177, 18] on span "prev-icon" at bounding box center [1172, 16] width 13 height 18
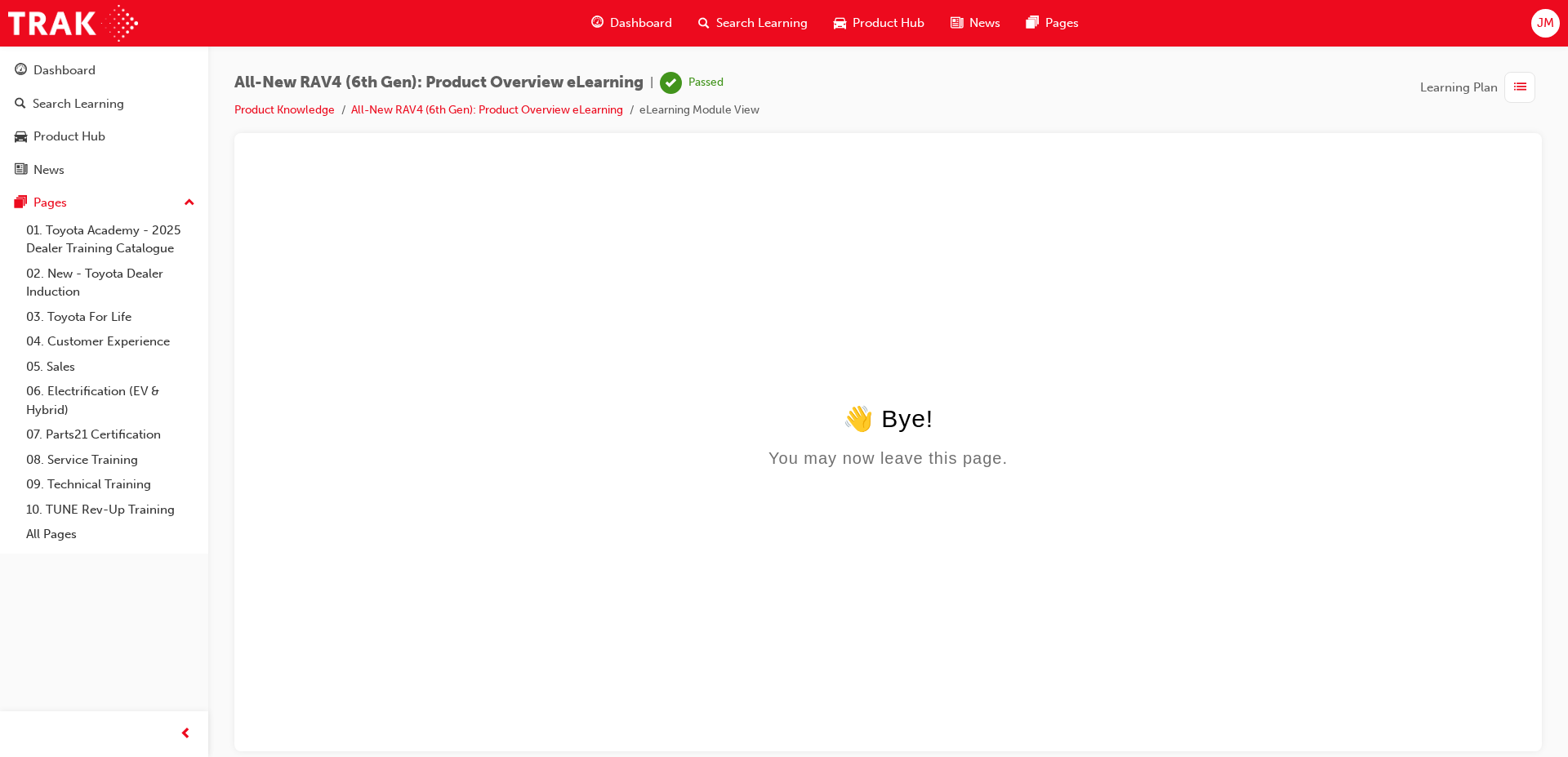
click at [1512, 85] on div "button" at bounding box center [1519, 87] width 31 height 31
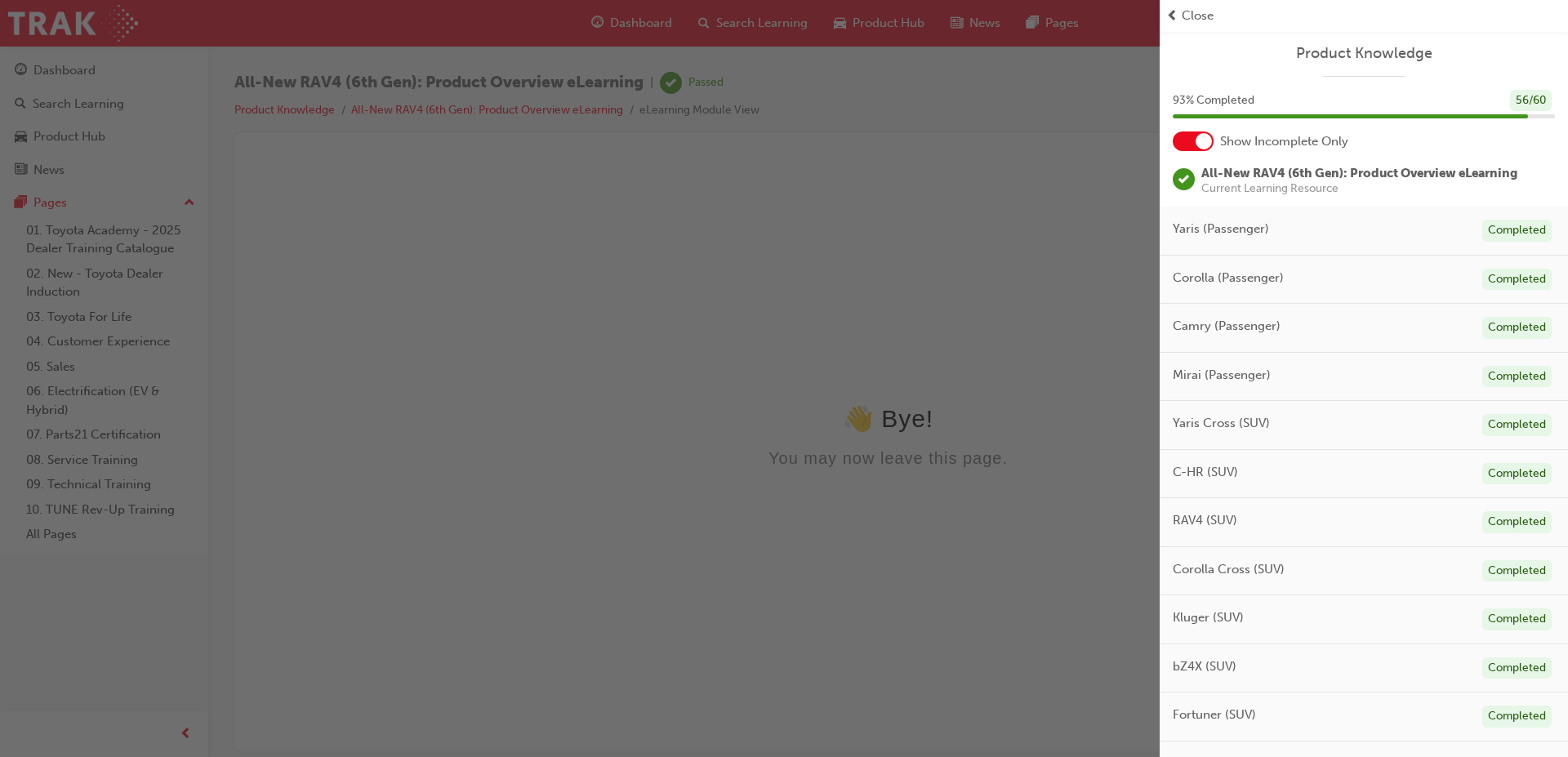
click at [1296, 170] on span "All-New RAV4 (6th Gen): Product Overview eLearning" at bounding box center [1359, 173] width 316 height 15
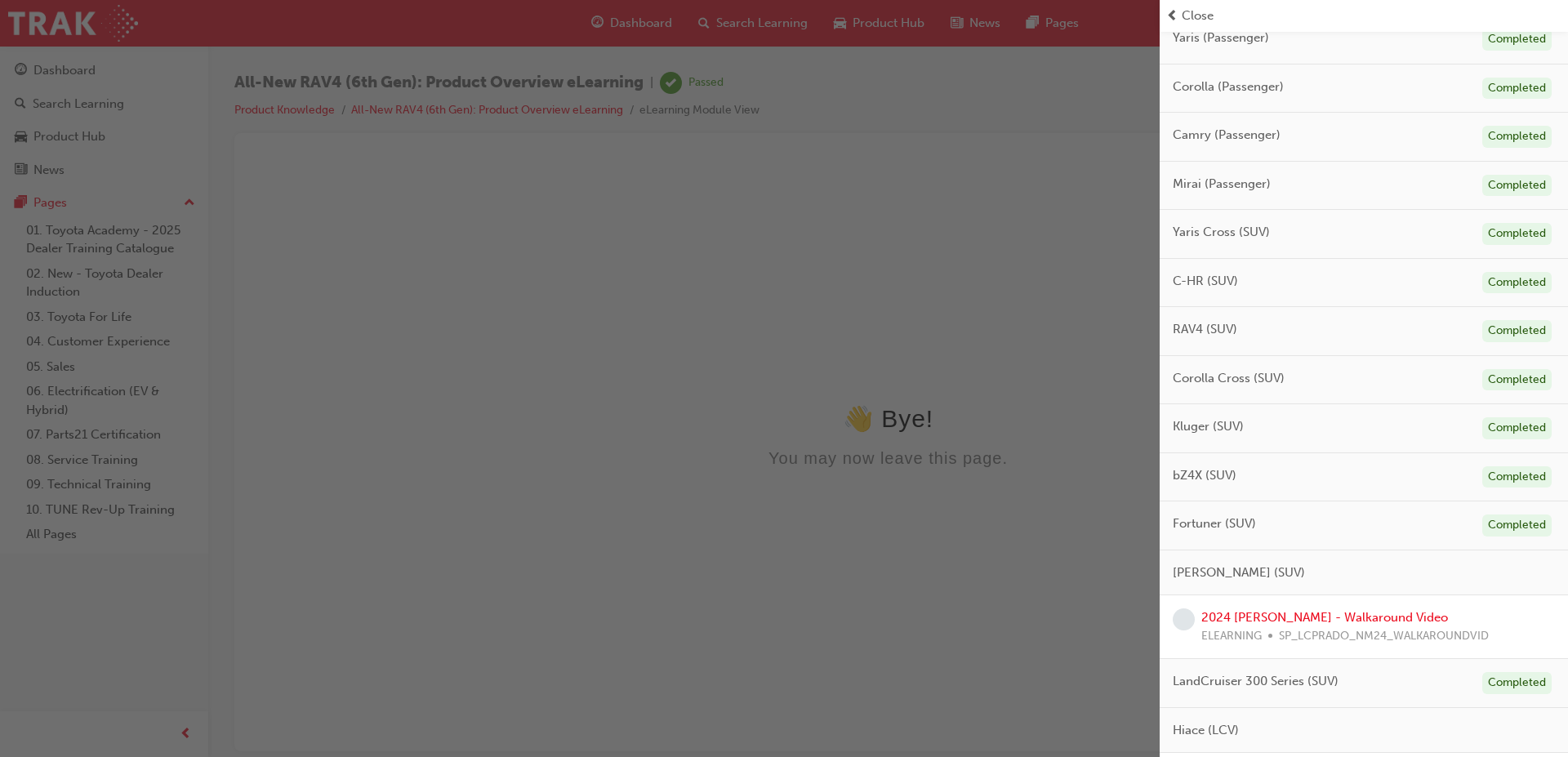
scroll to position [327, 0]
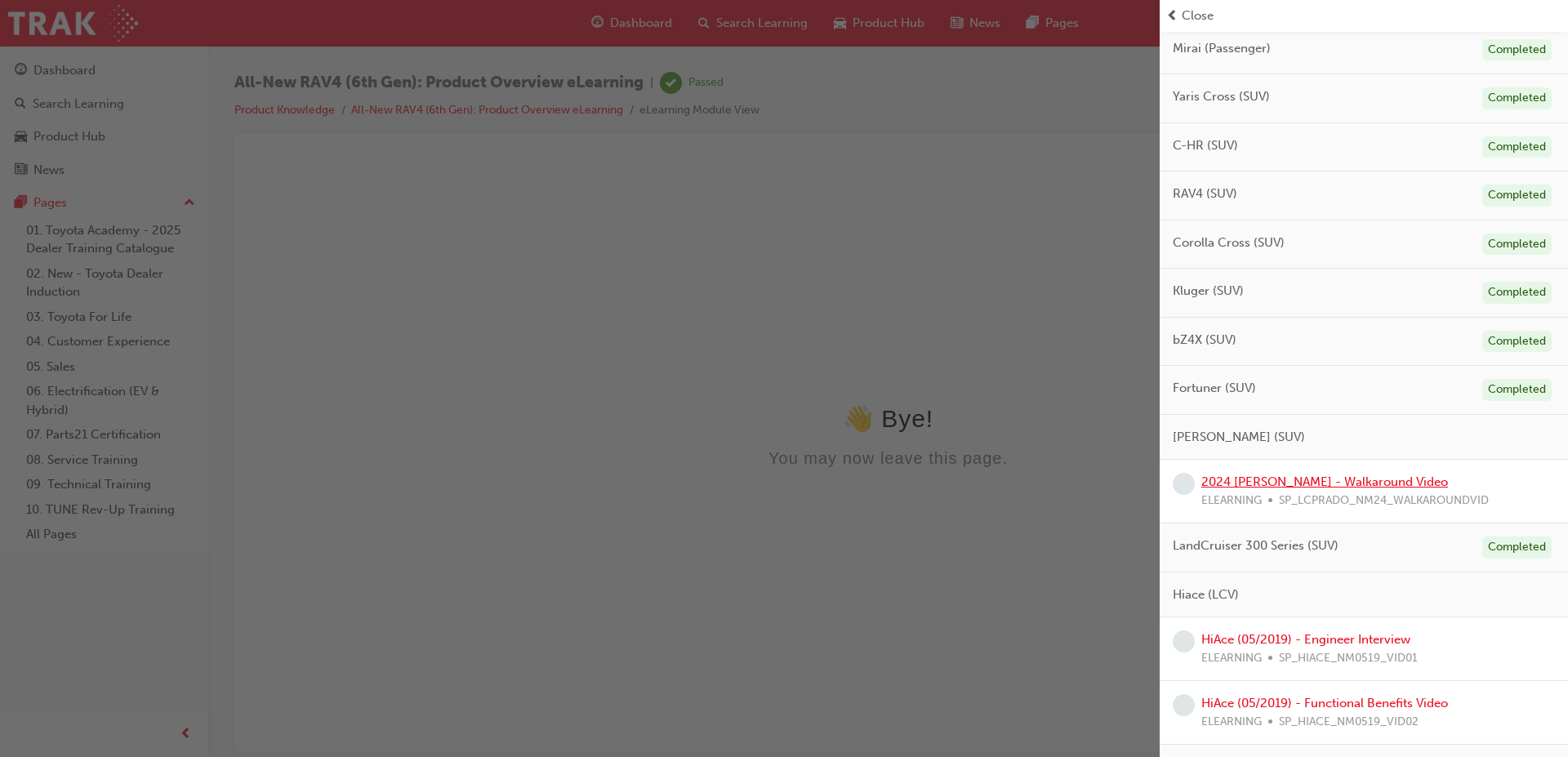
click at [1283, 480] on link "2024 LC Prado - Walkaround Video" at bounding box center [1324, 482] width 247 height 15
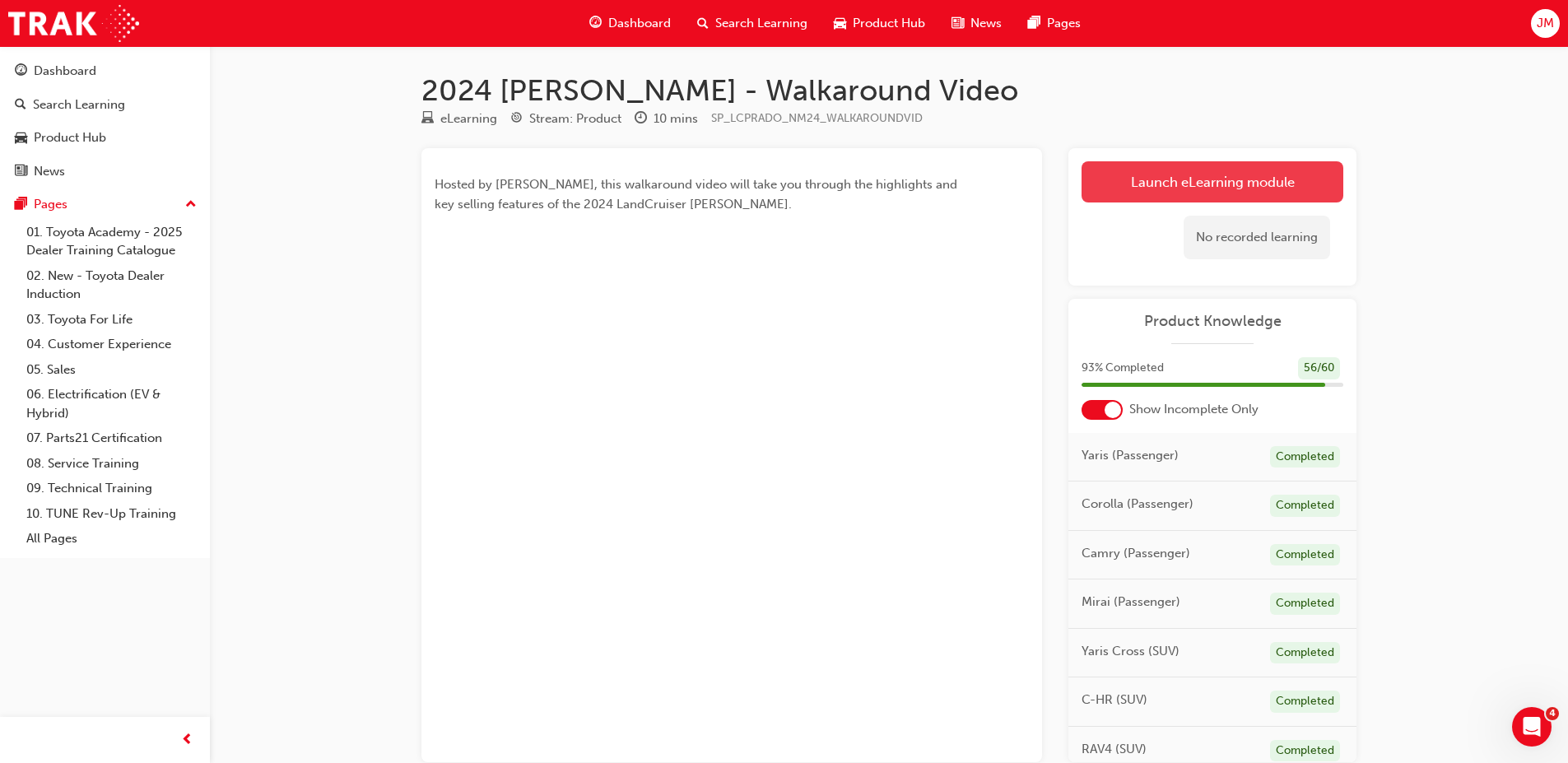
click at [1160, 176] on link "Launch eLearning module" at bounding box center [1212, 182] width 262 height 41
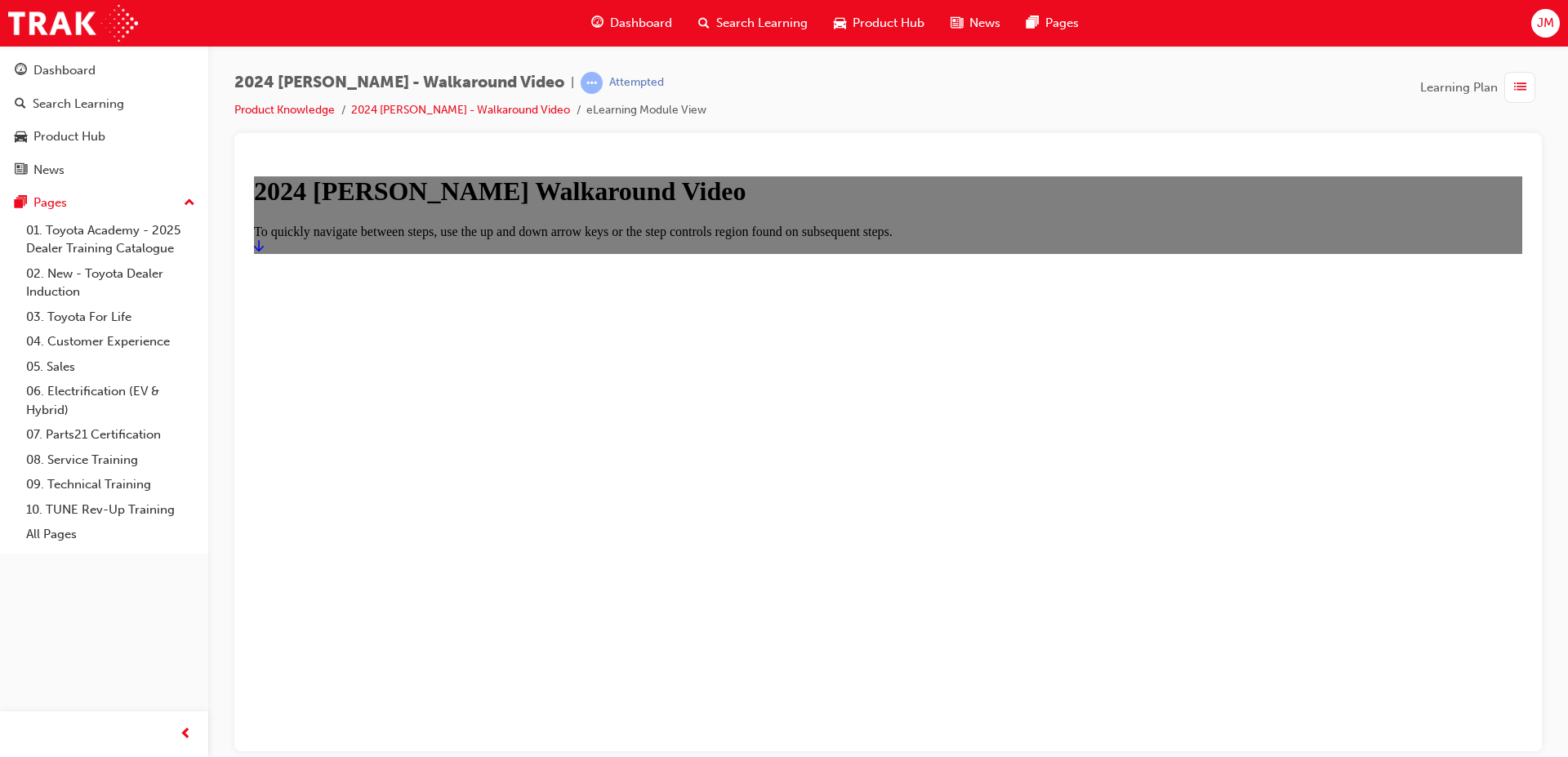
click at [264, 252] on link "Start" at bounding box center [259, 245] width 10 height 14
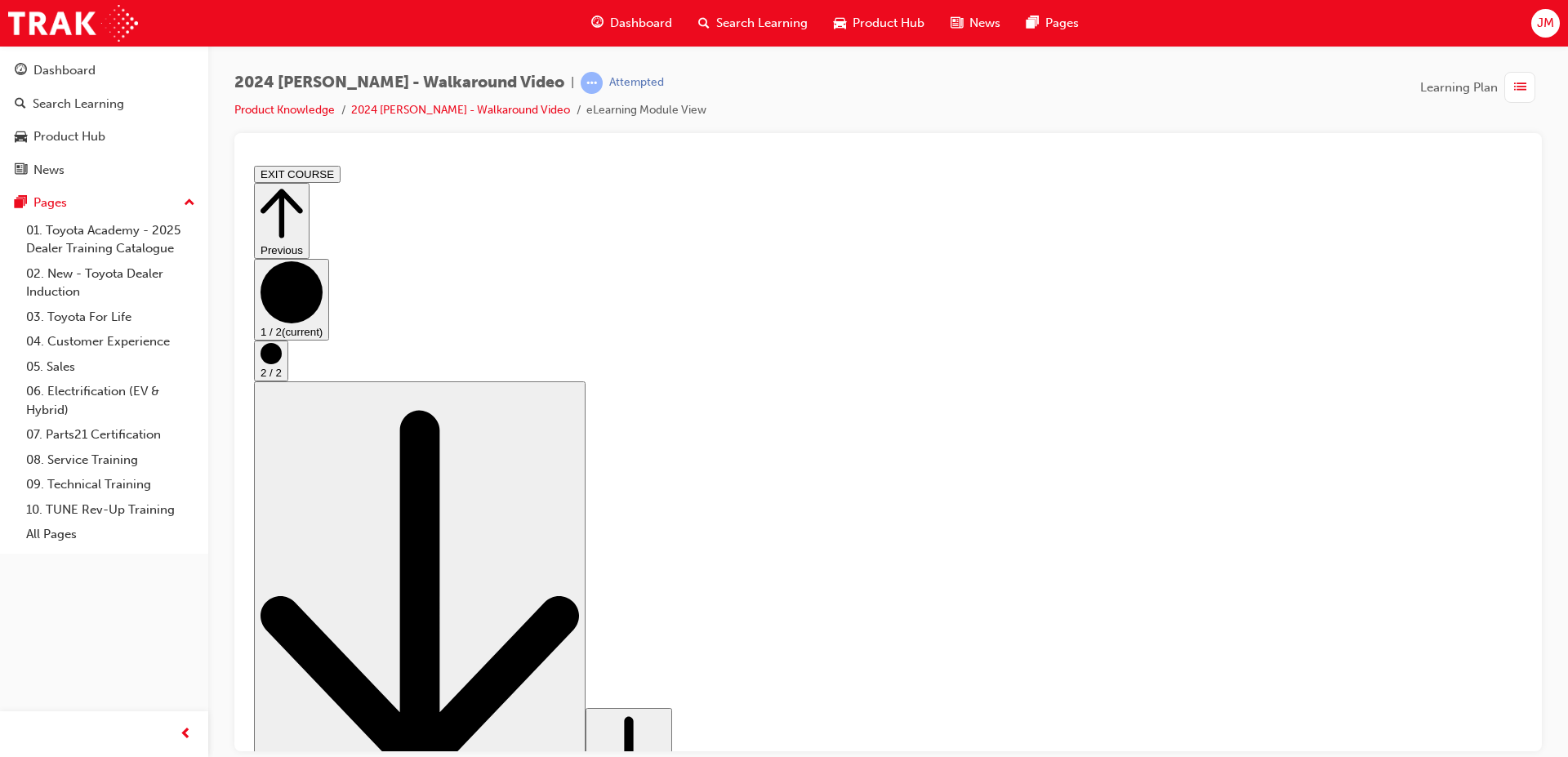
click at [665, 712] on icon "Step controls" at bounding box center [629, 760] width 74 height 99
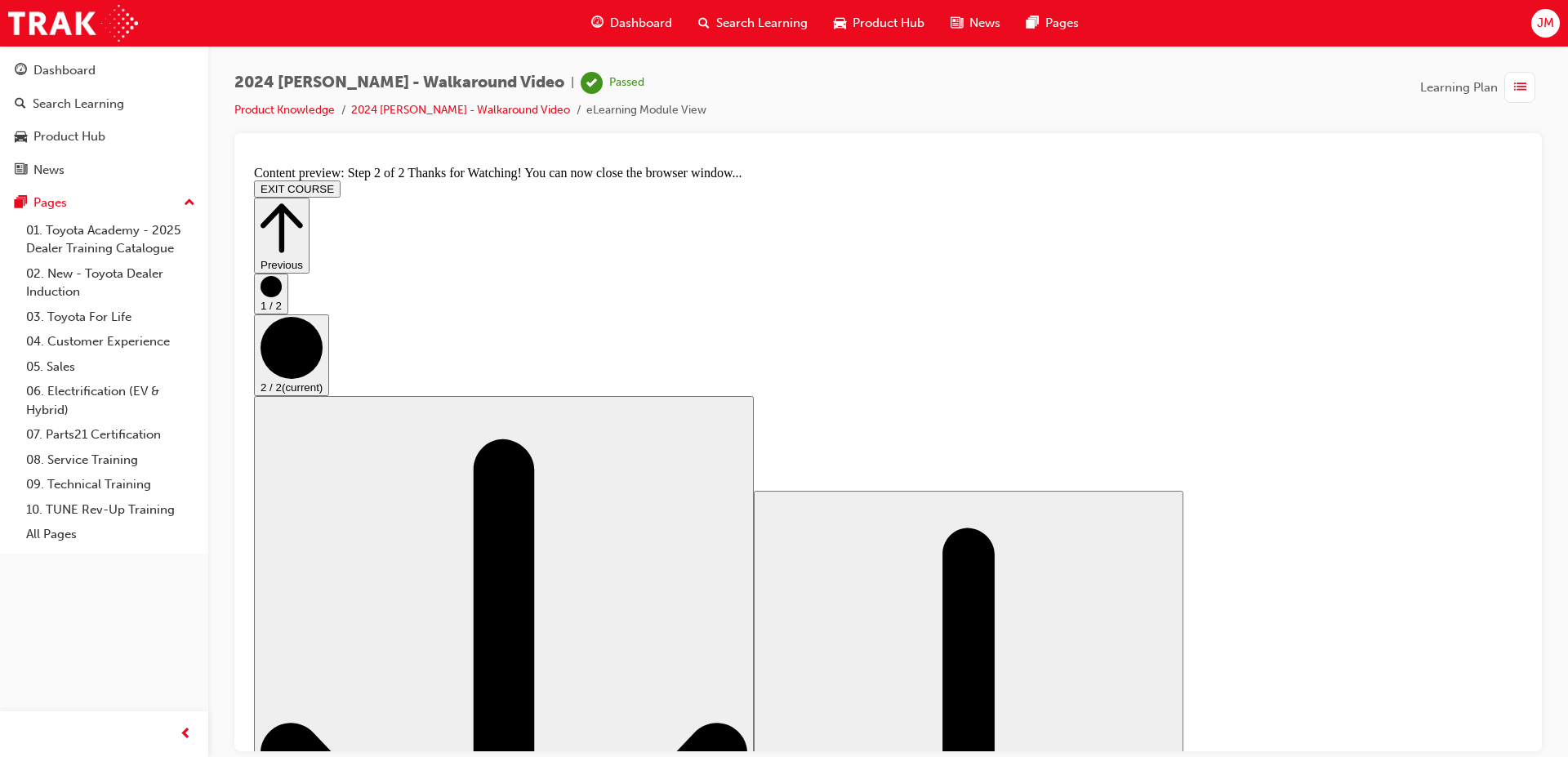
click at [340, 180] on button "EXIT COURSE" at bounding box center [296, 188] width 87 height 17
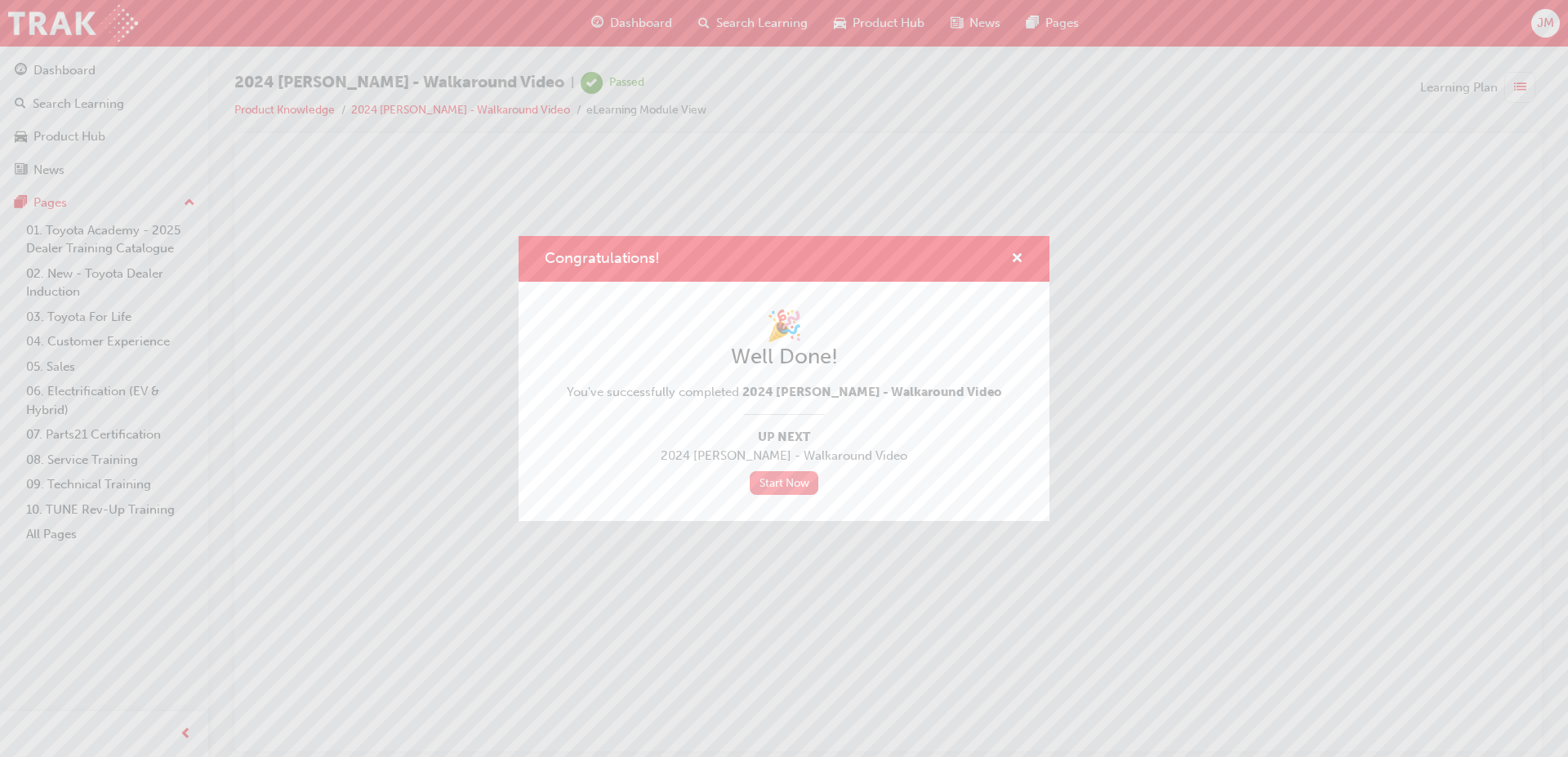
click at [786, 474] on link "Start Now" at bounding box center [784, 483] width 69 height 24
click at [799, 486] on link "Start Now" at bounding box center [784, 483] width 69 height 24
click at [792, 480] on link "Start Now" at bounding box center [784, 483] width 69 height 24
click at [1021, 256] on span "cross-icon" at bounding box center [1017, 260] width 13 height 15
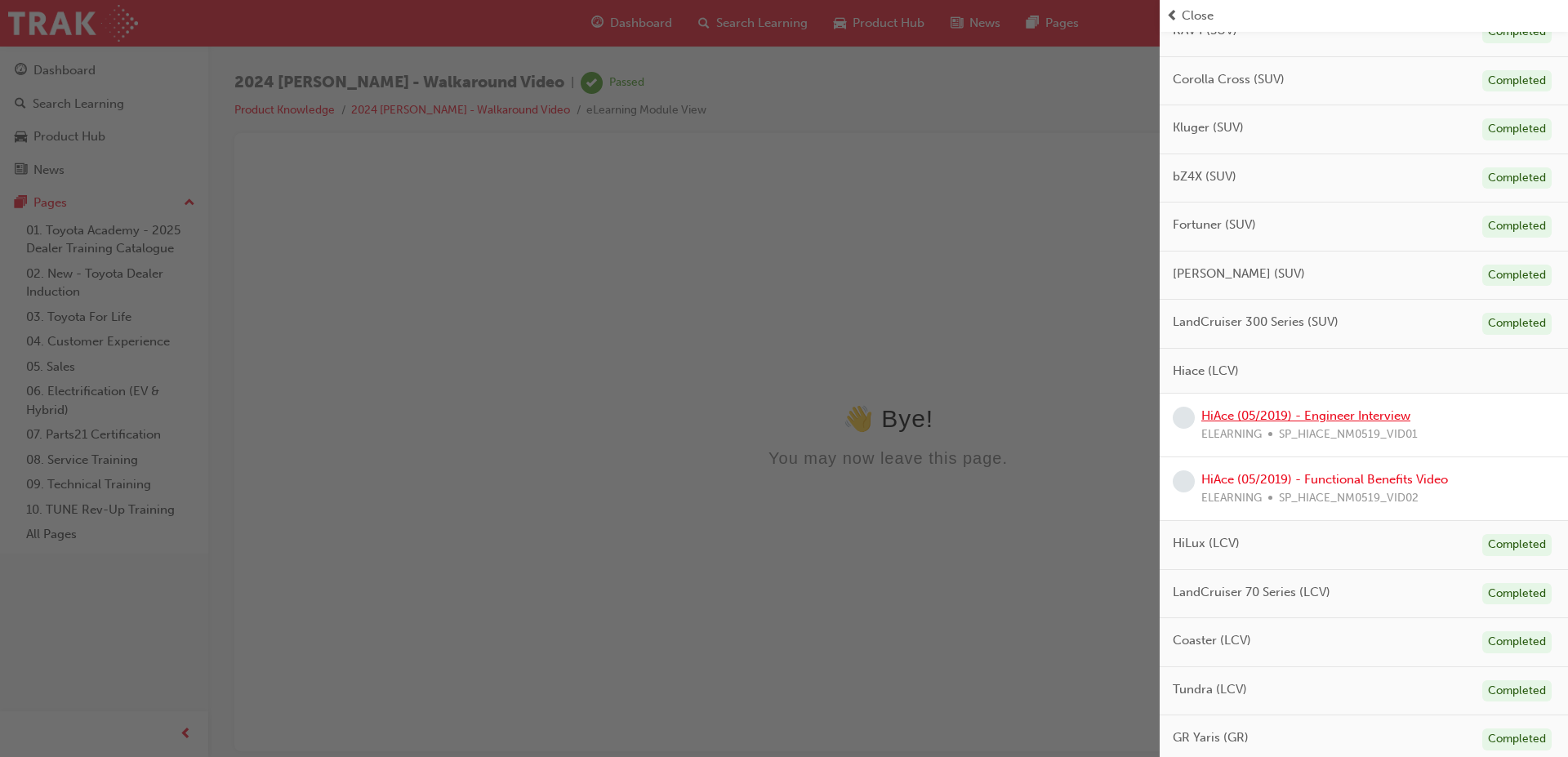
scroll to position [572, 0]
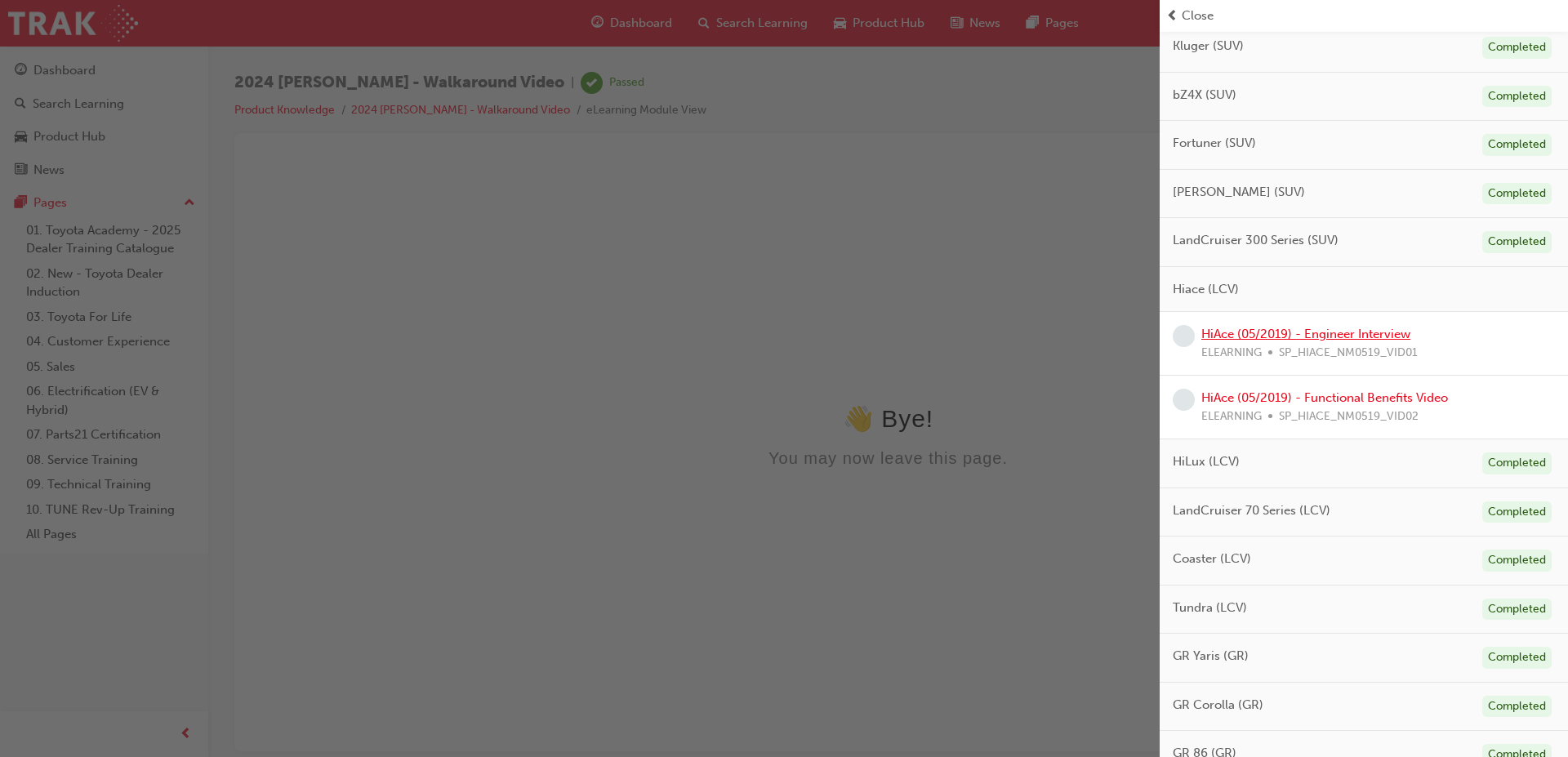
click at [1297, 336] on link "HiAce (05/2019) - Engineer Interview" at bounding box center [1305, 334] width 209 height 15
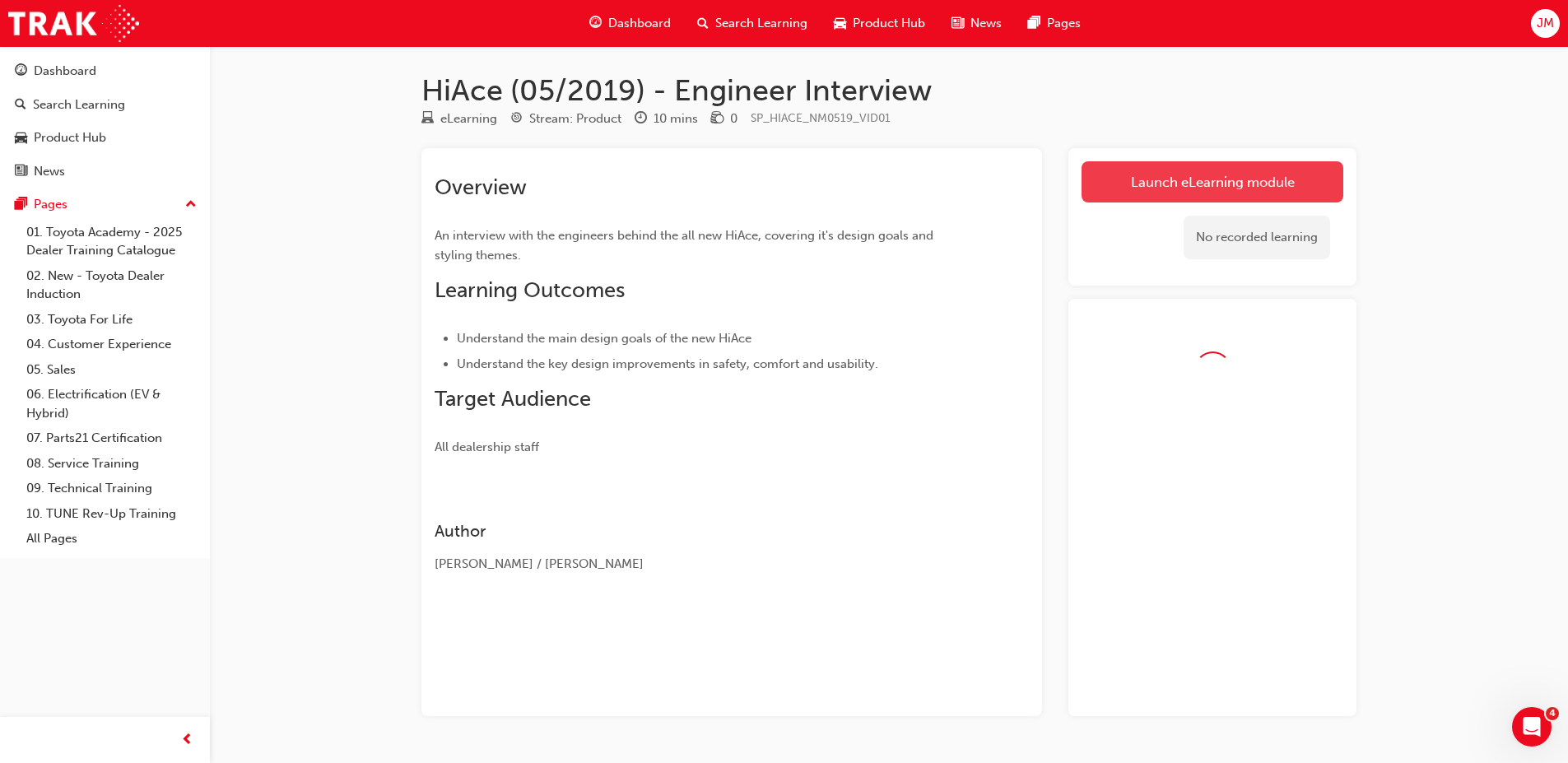
click at [1221, 201] on link "Launch eLearning module" at bounding box center [1212, 182] width 262 height 41
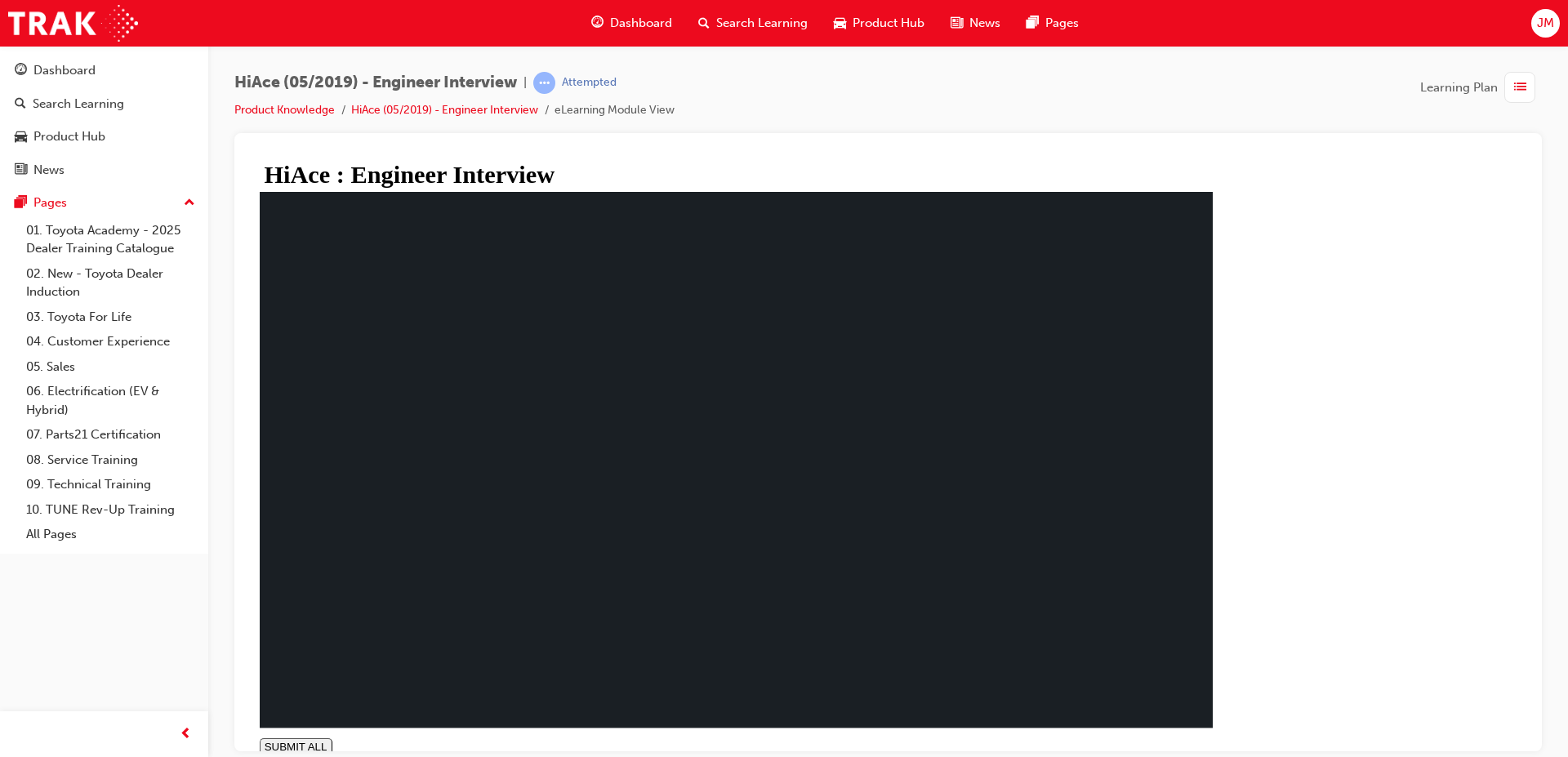
type input "1"
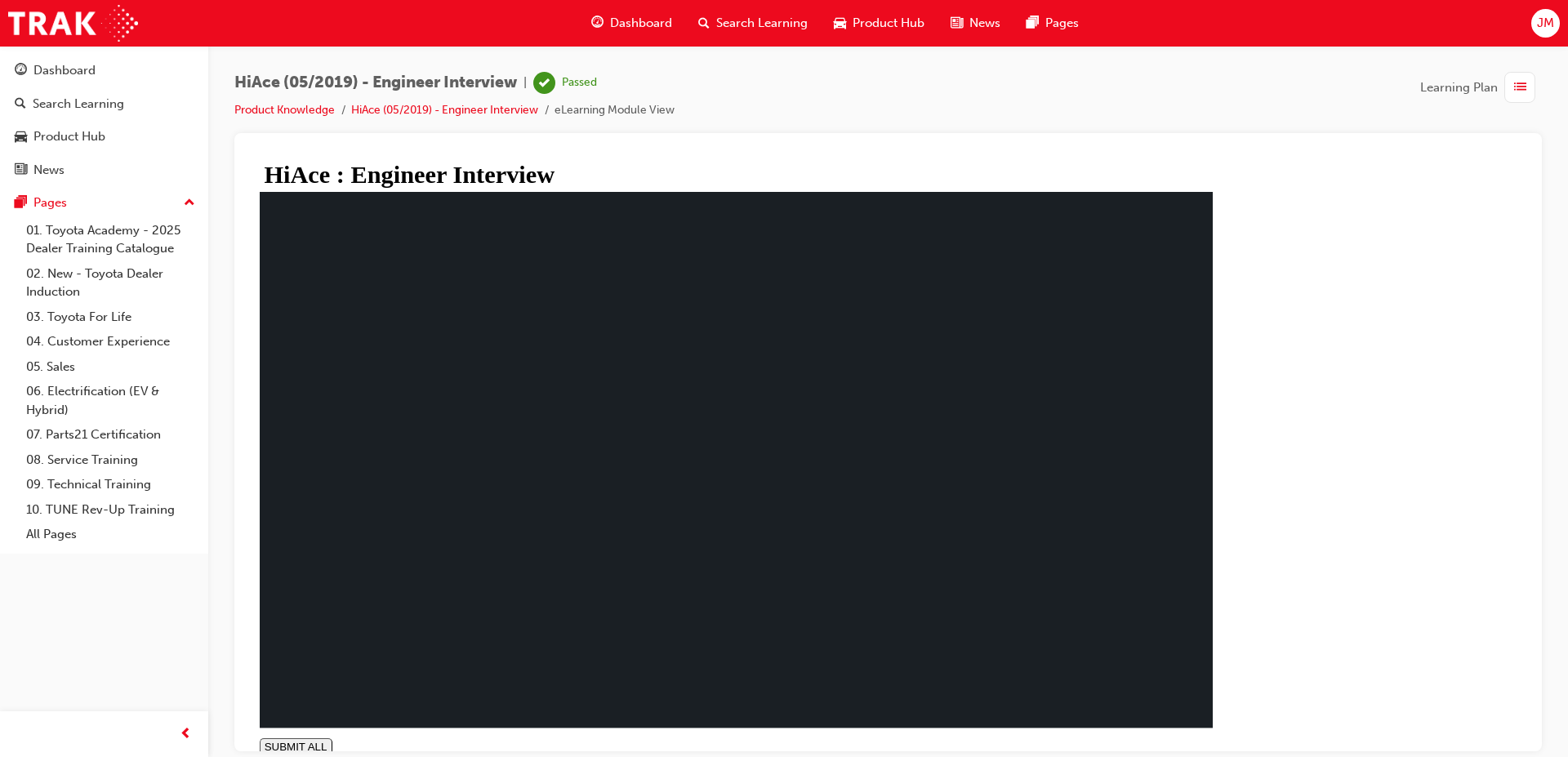
click at [1521, 78] on span "list-icon" at bounding box center [1520, 87] width 13 height 20
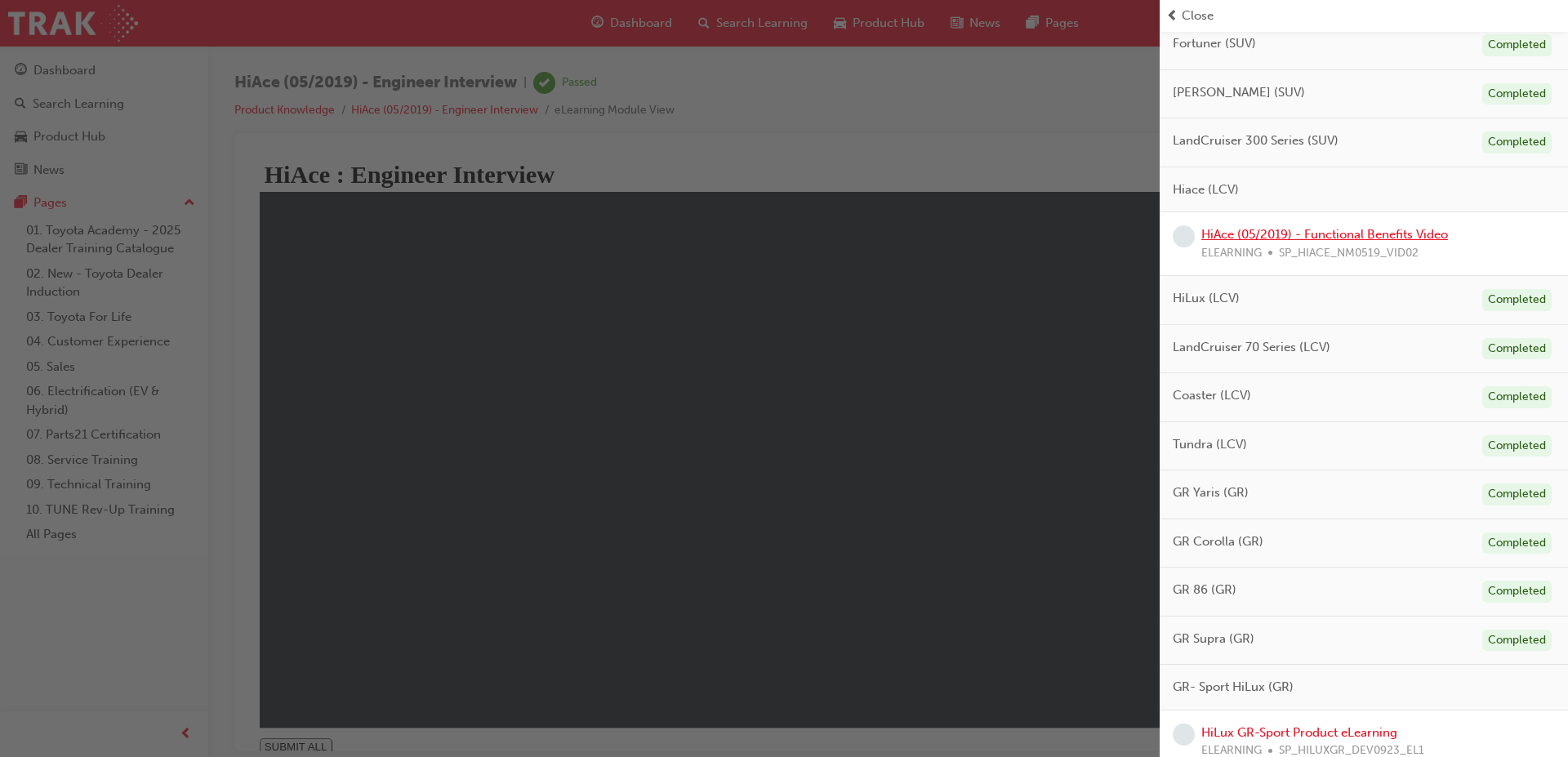
scroll to position [689, 0]
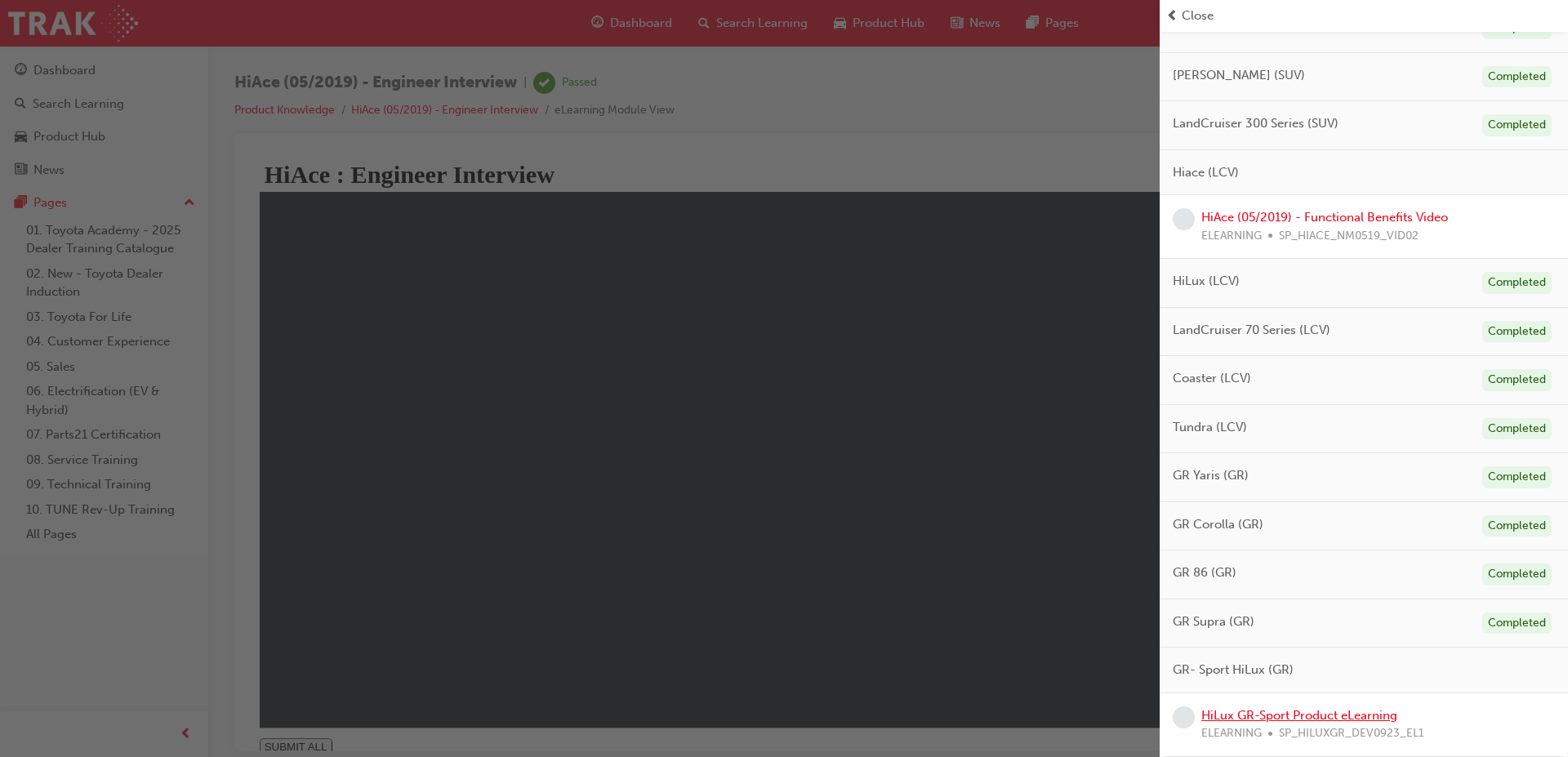
click at [1277, 710] on link "HiLux GR-Sport Product eLearning" at bounding box center [1298, 716] width 196 height 15
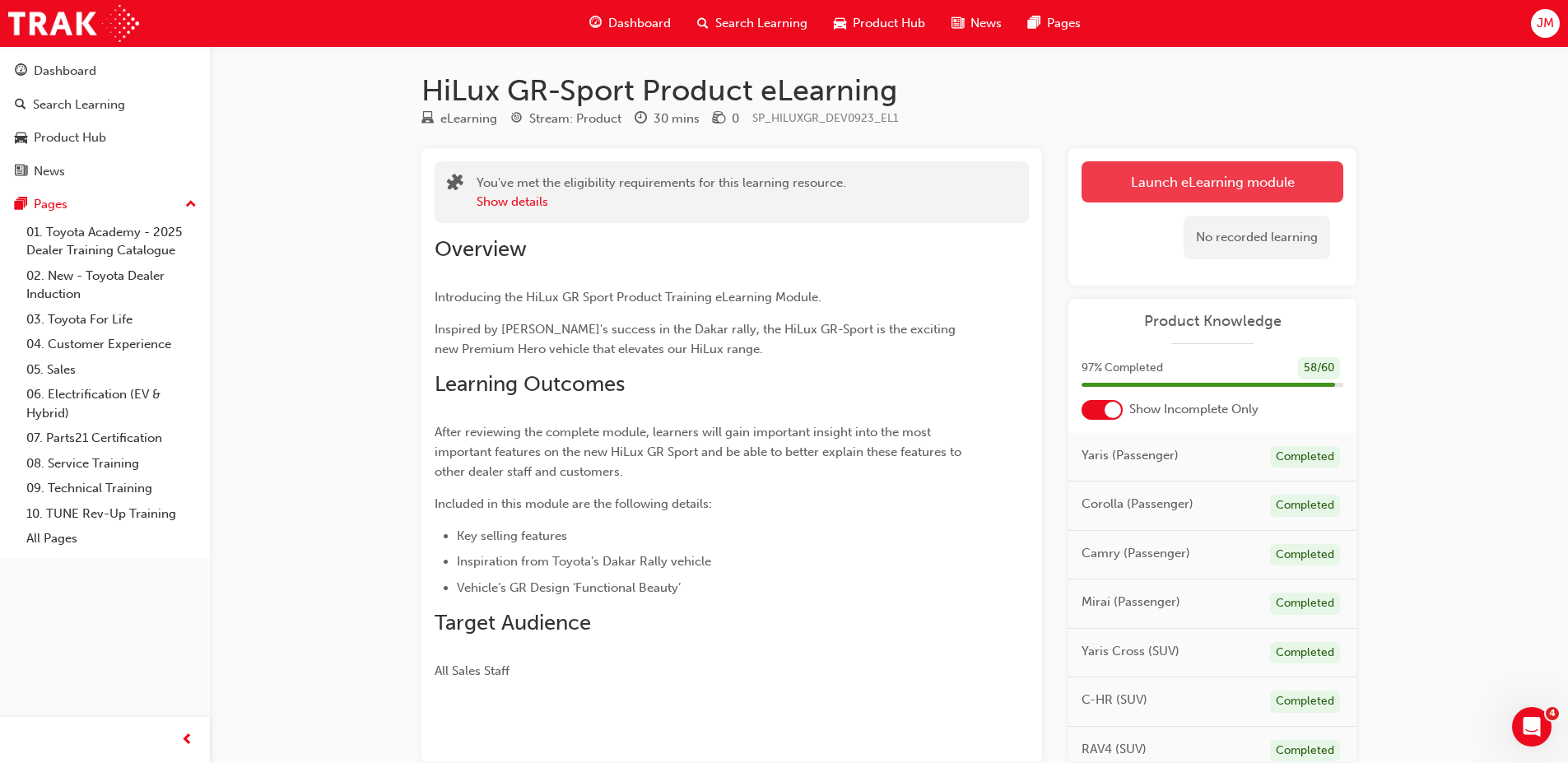
click at [1149, 174] on link "Launch eLearning module" at bounding box center [1212, 182] width 262 height 41
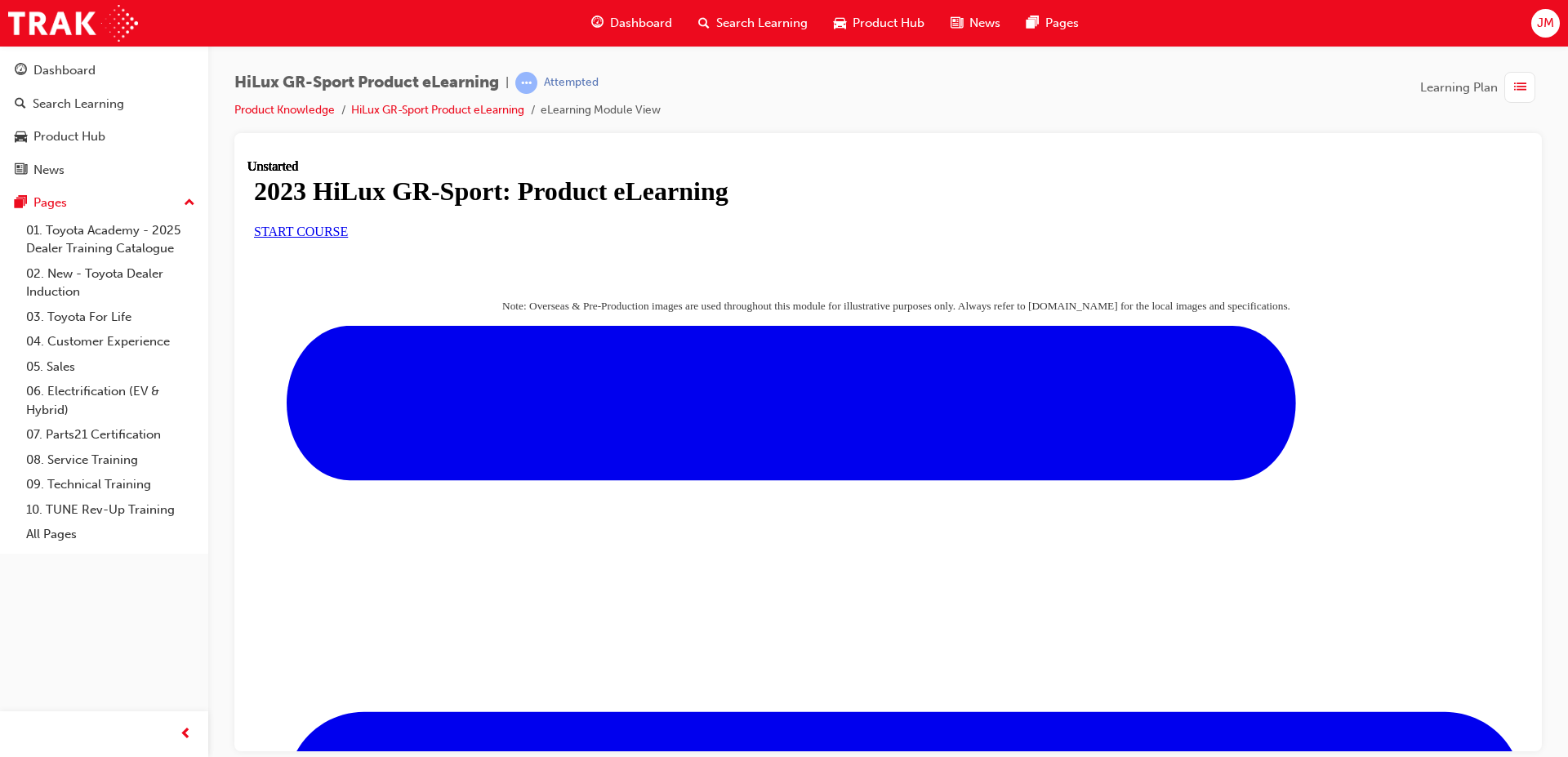
click at [348, 238] on link "START COURSE" at bounding box center [301, 230] width 94 height 14
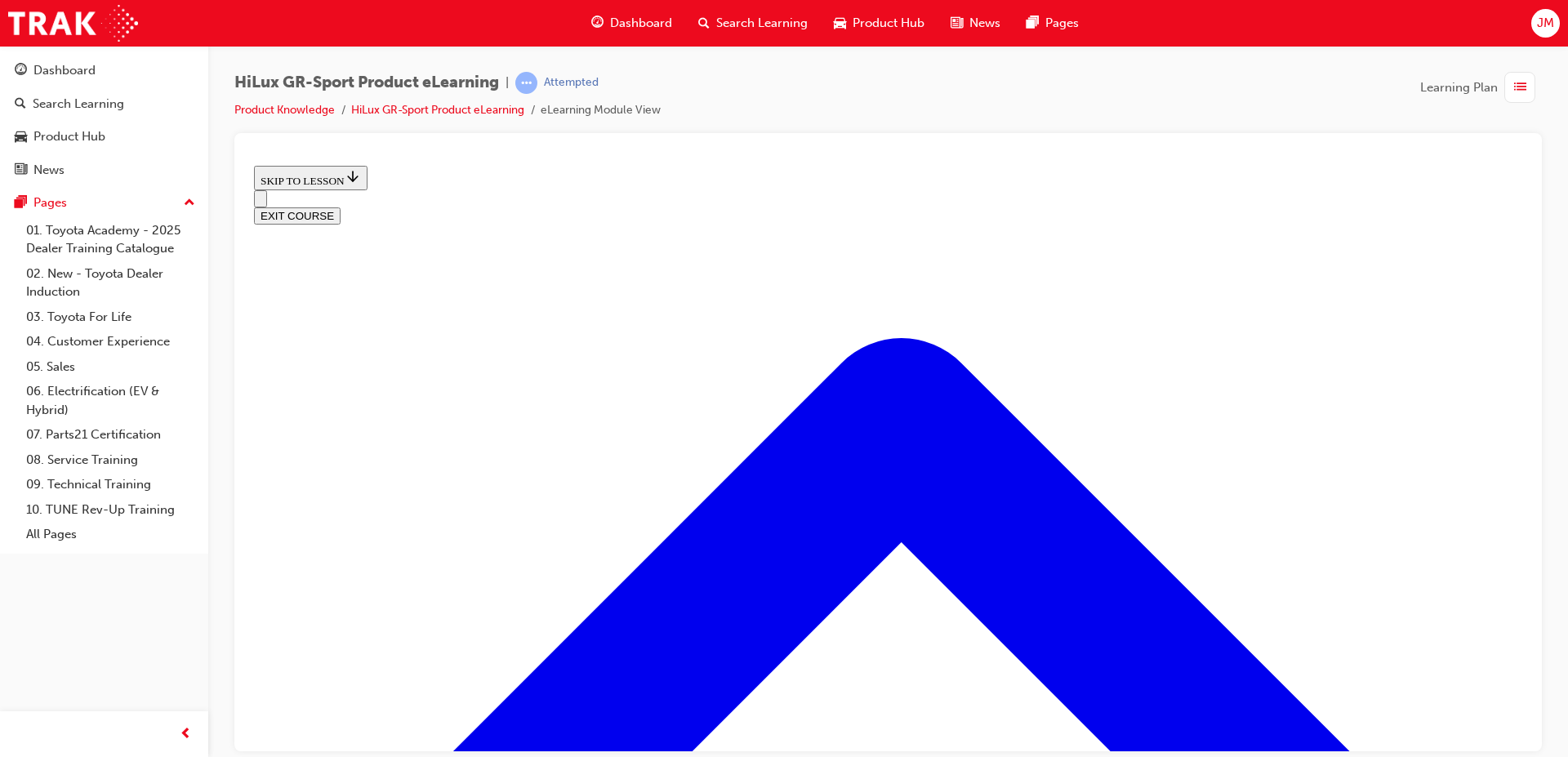
scroll to position [704, 0]
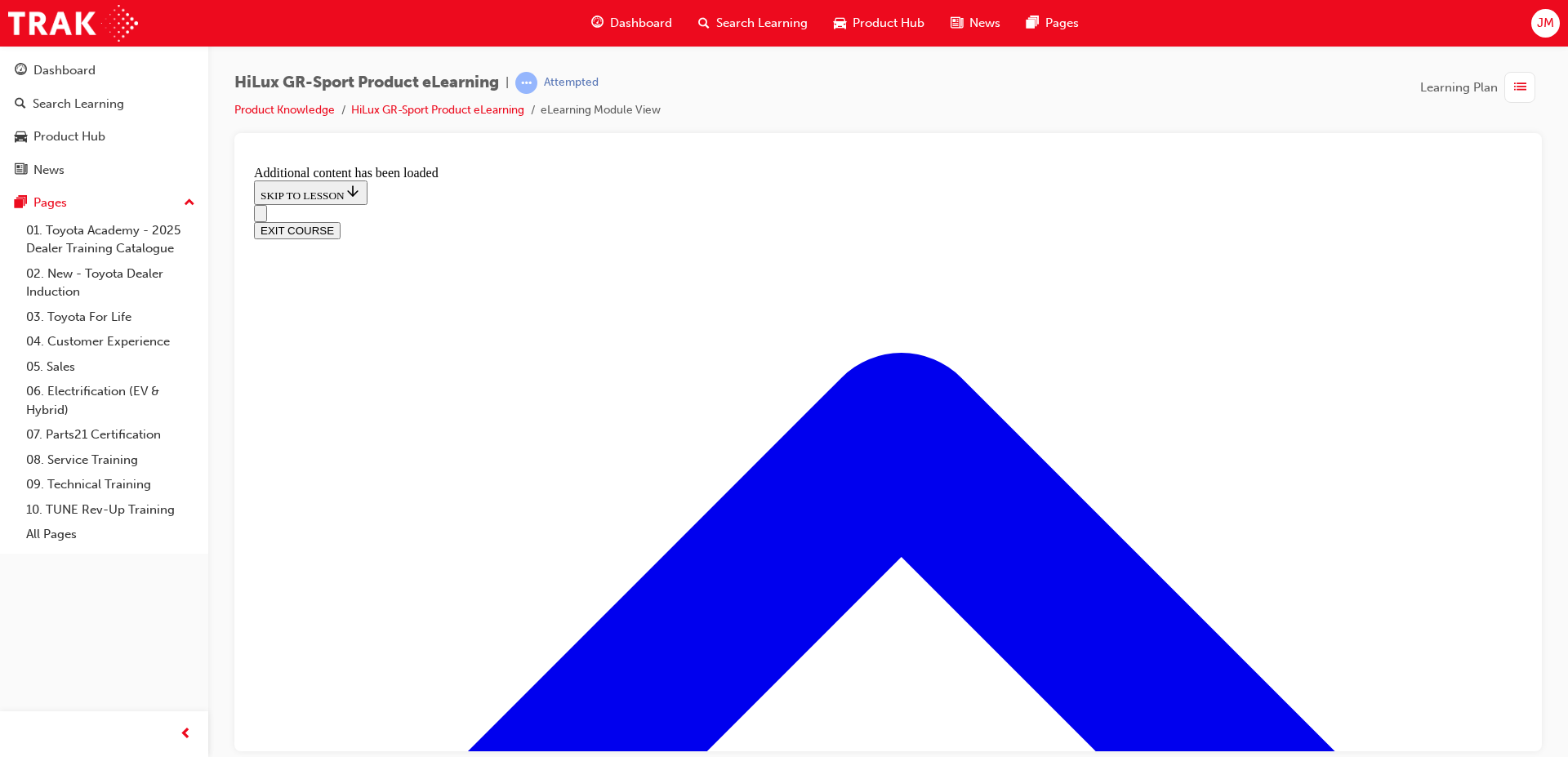
scroll to position [1544, 0]
drag, startPoint x: 1116, startPoint y: 500, endPoint x: 815, endPoint y: 424, distance: 310.4
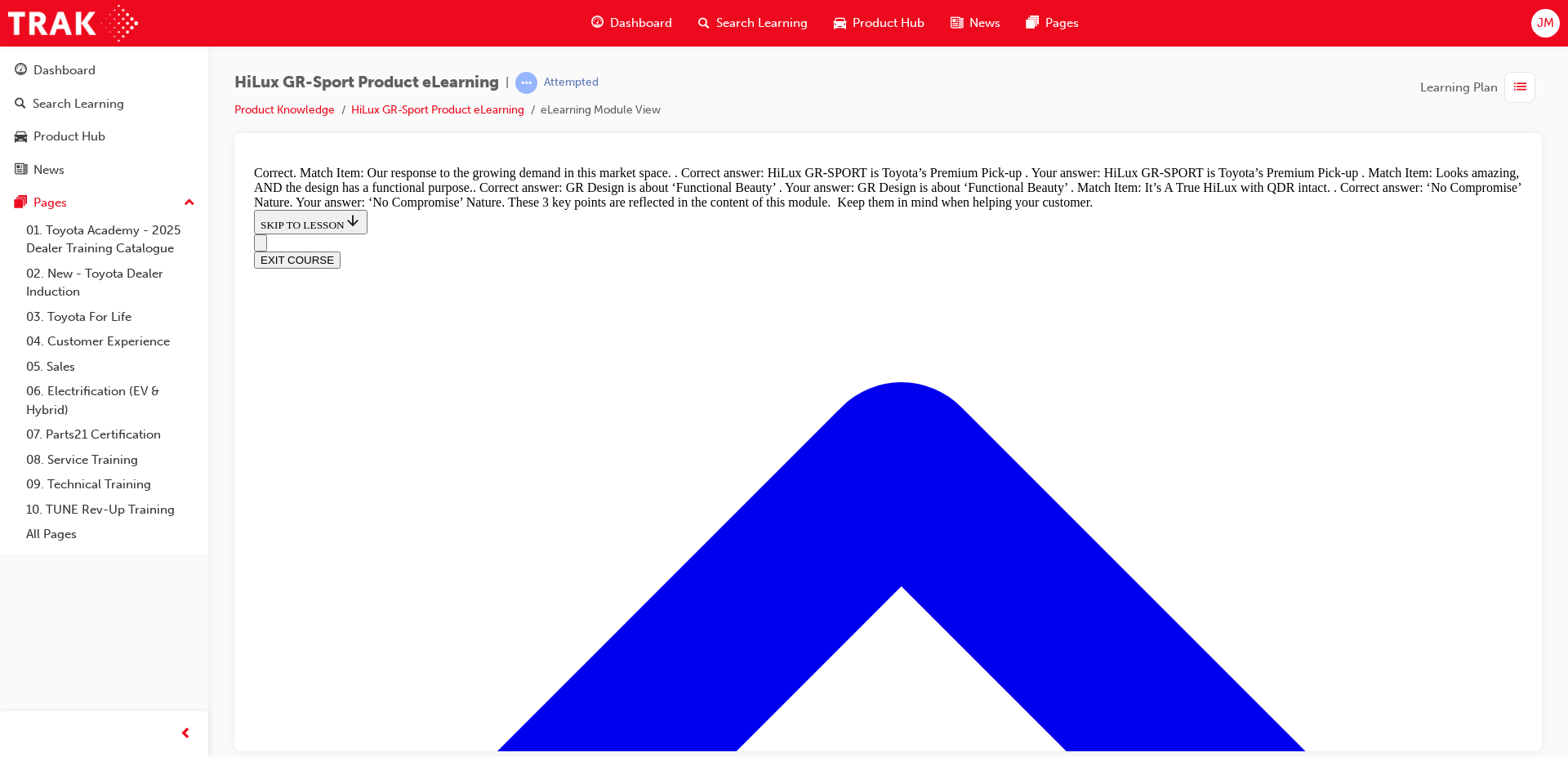
scroll to position [1922, 0]
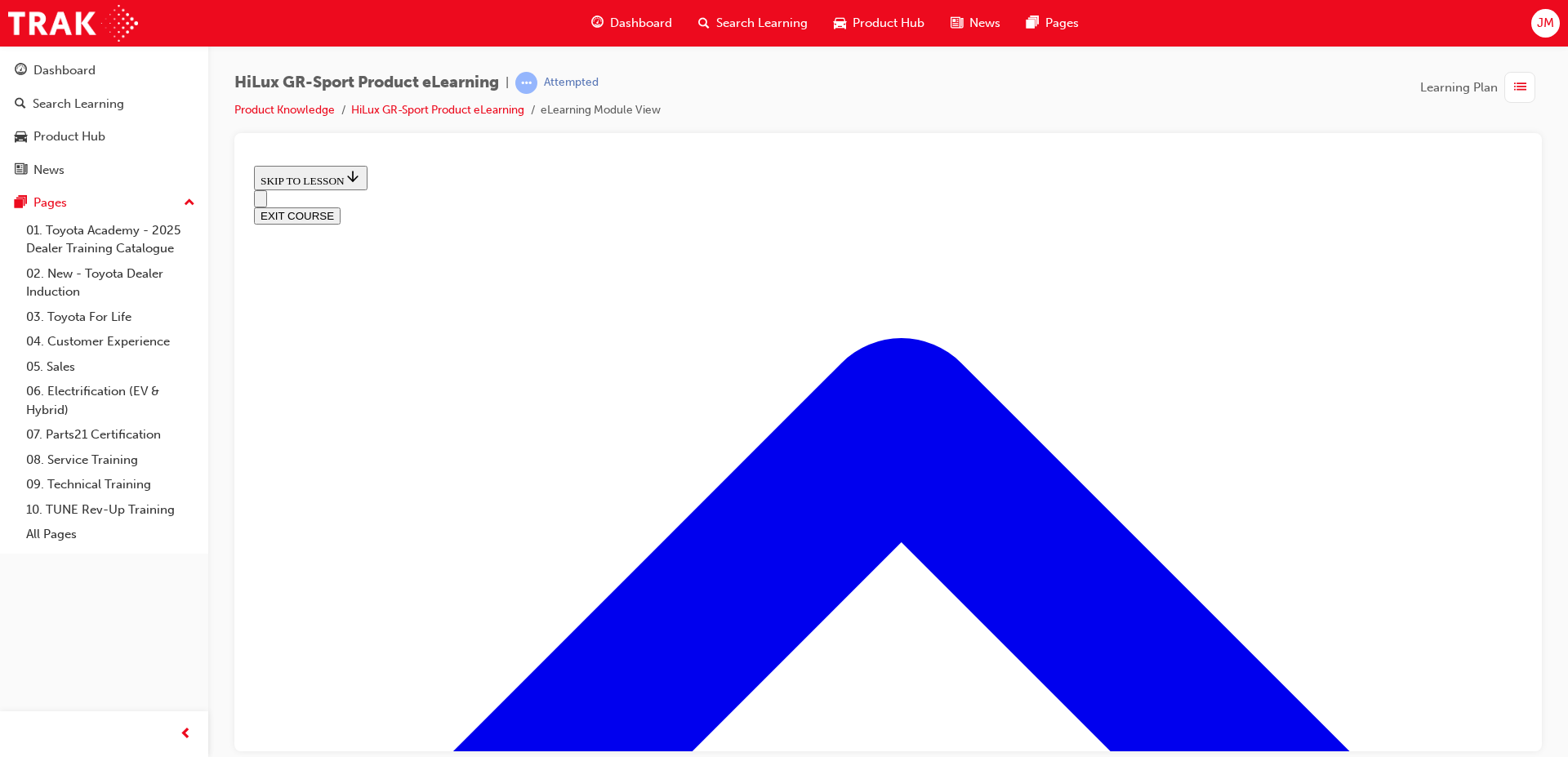
scroll to position [689, 0]
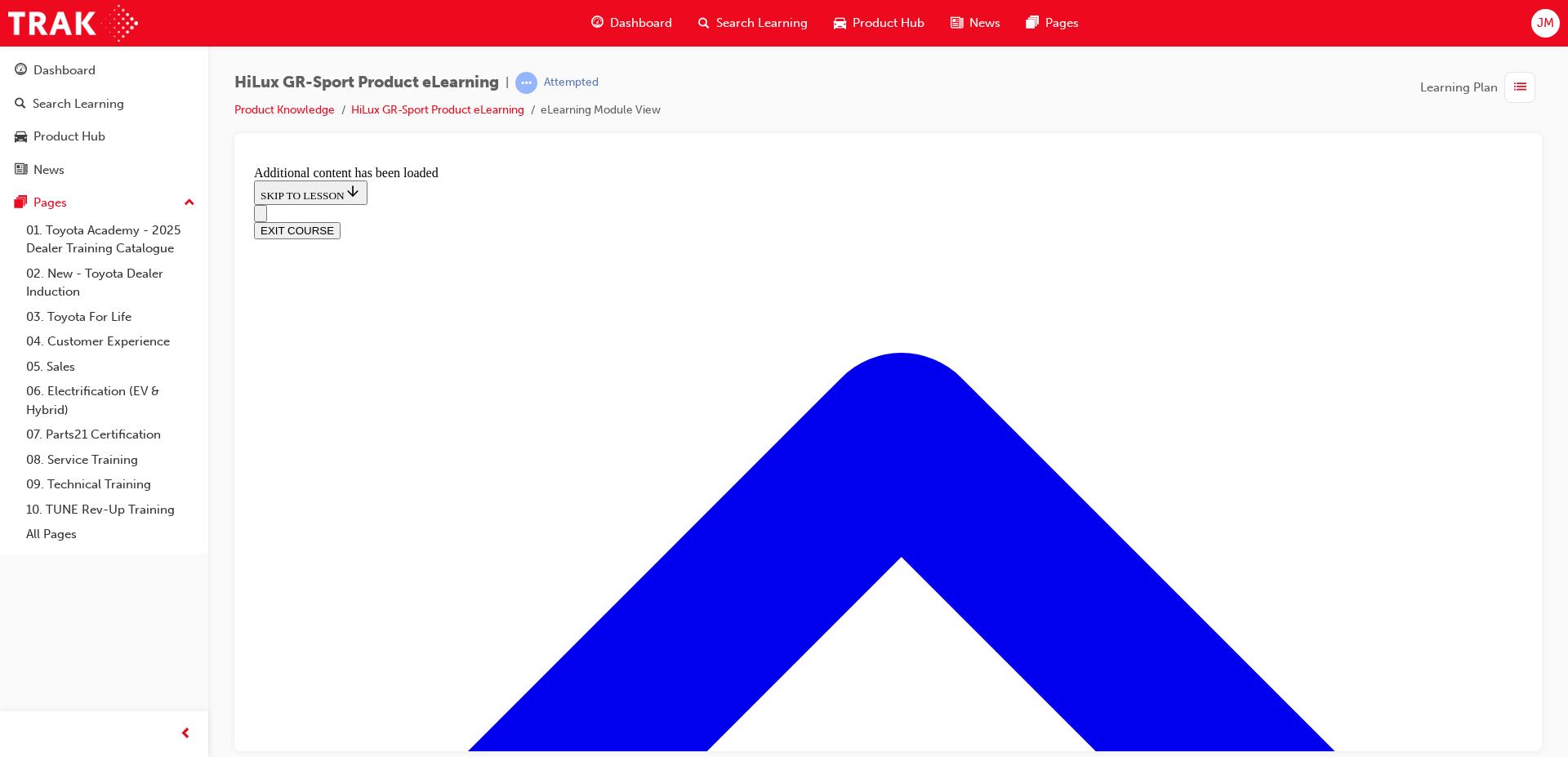
scroll to position [1367, 0]
radio input "true"
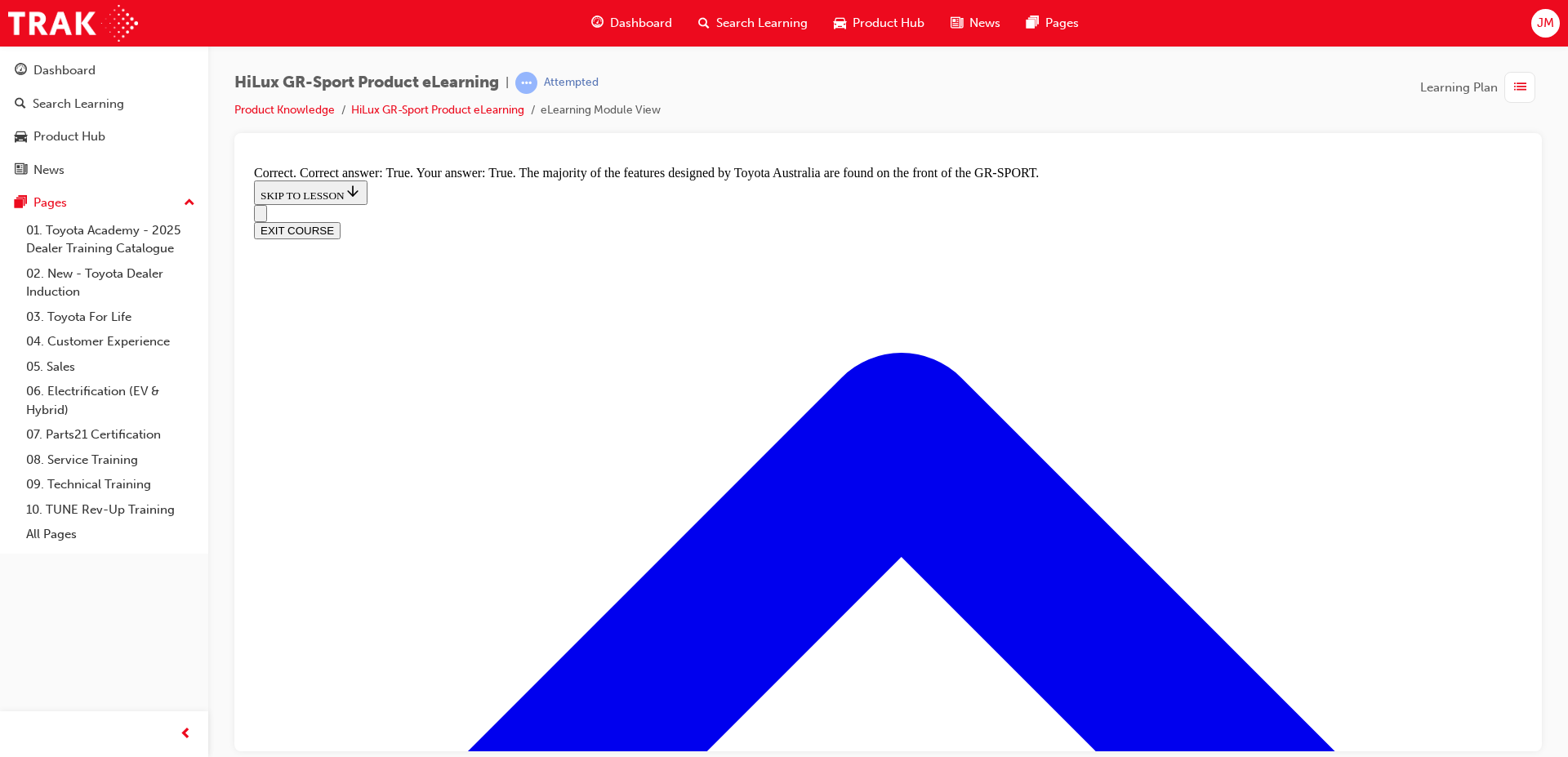
scroll to position [2021, 0]
radio input "true"
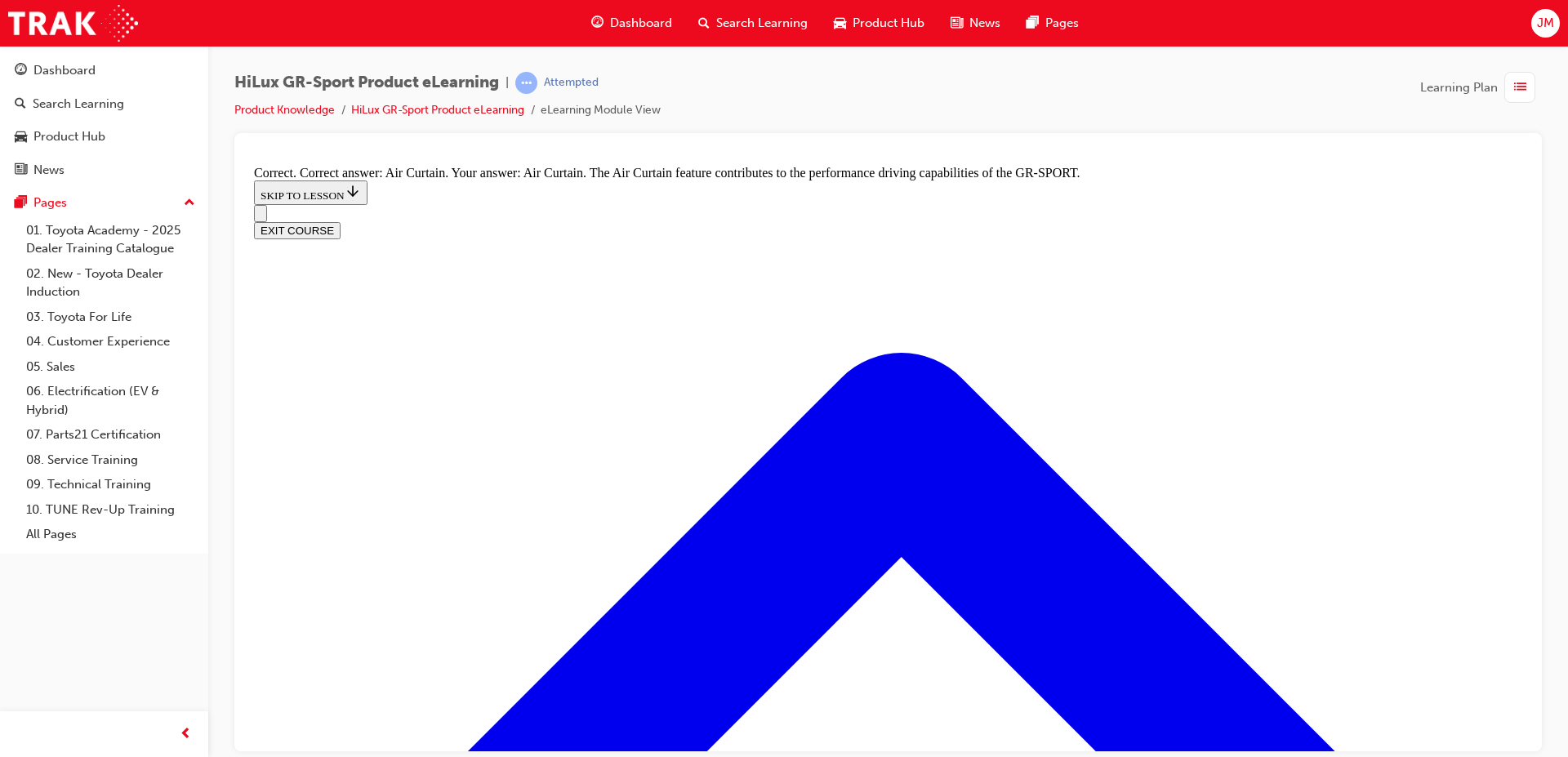
scroll to position [2837, 0]
radio input "true"
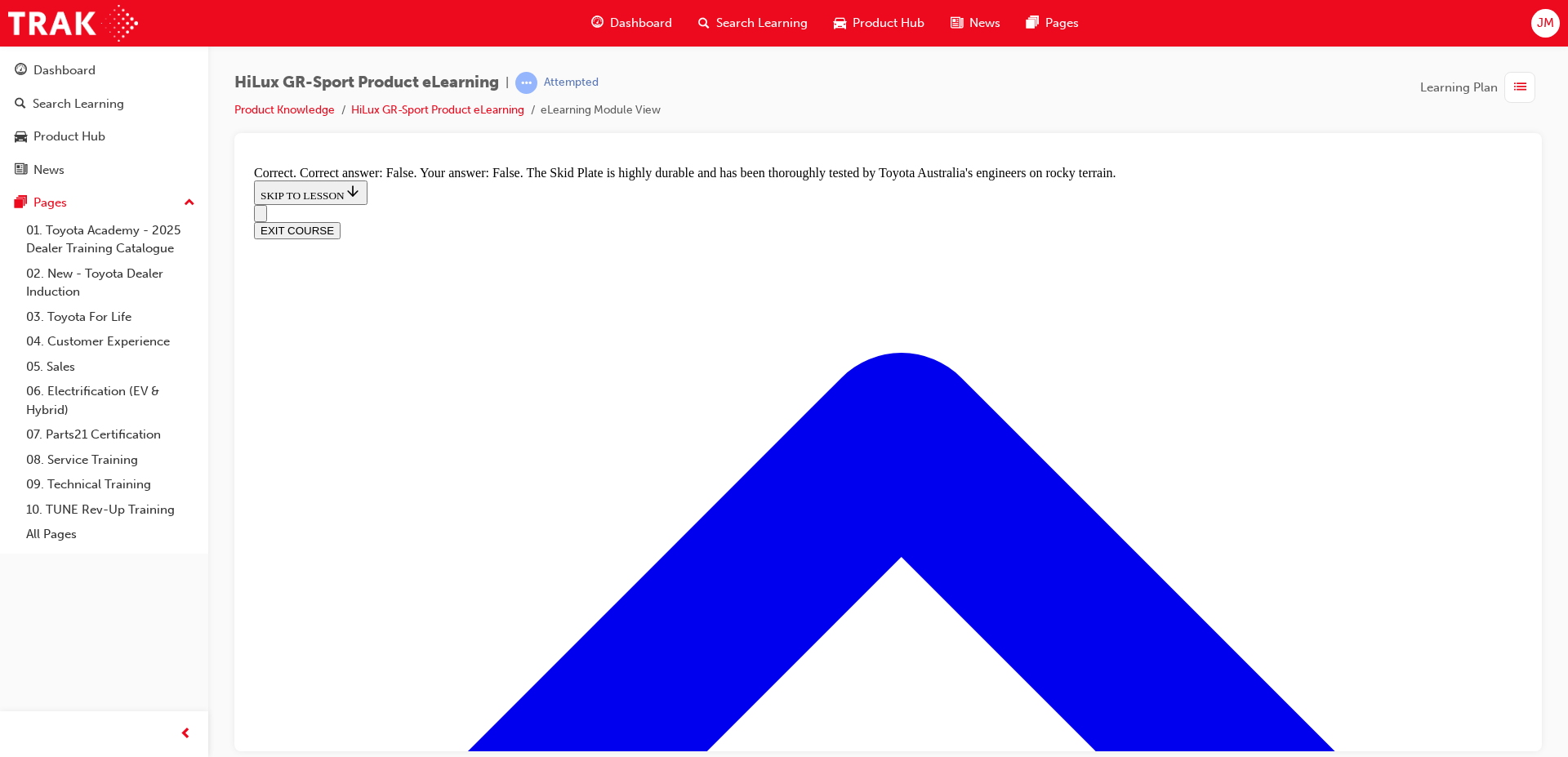
scroll to position [3087, 0]
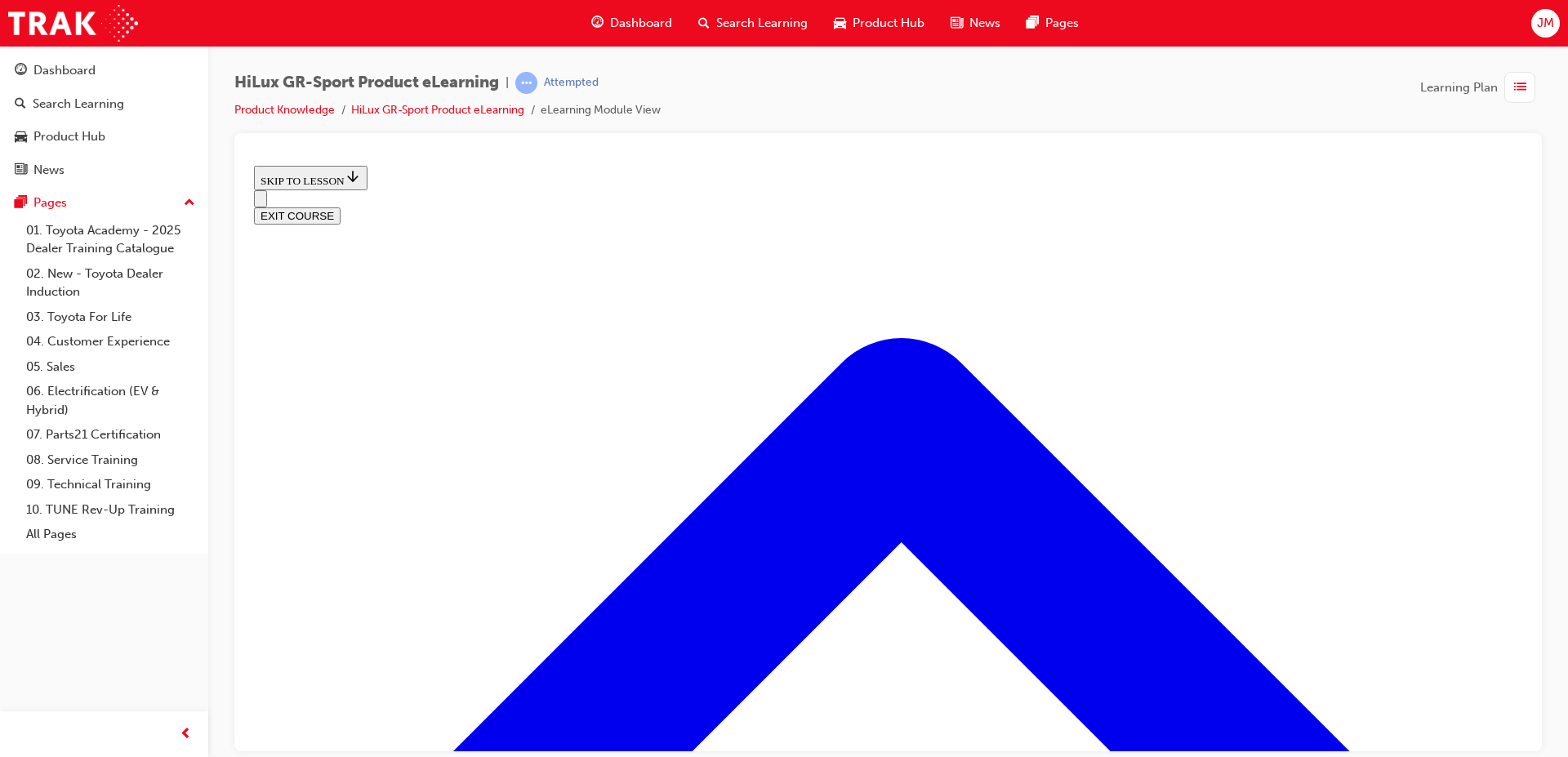
scroll to position [133, 0]
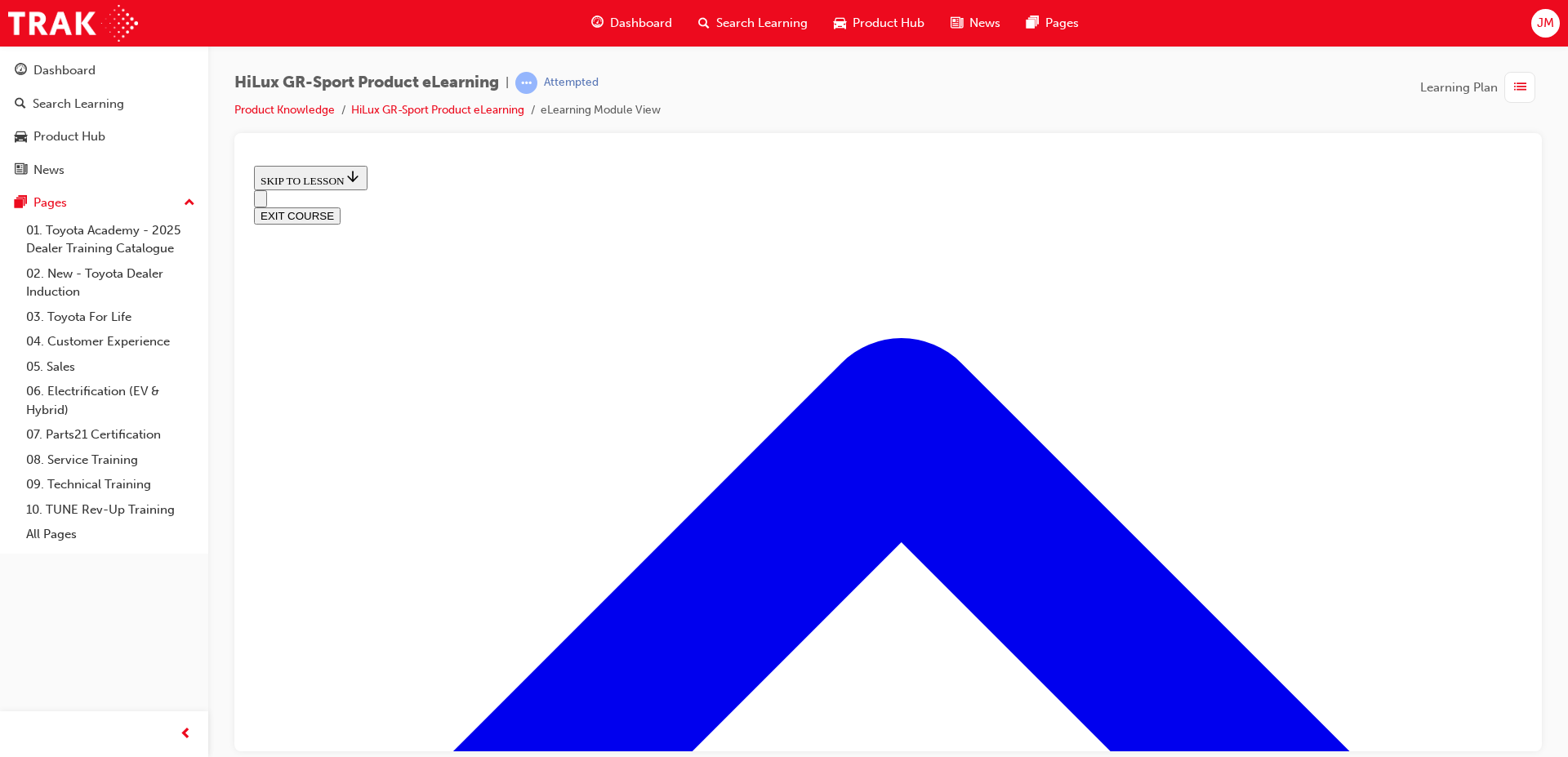
scroll to position [296, 0]
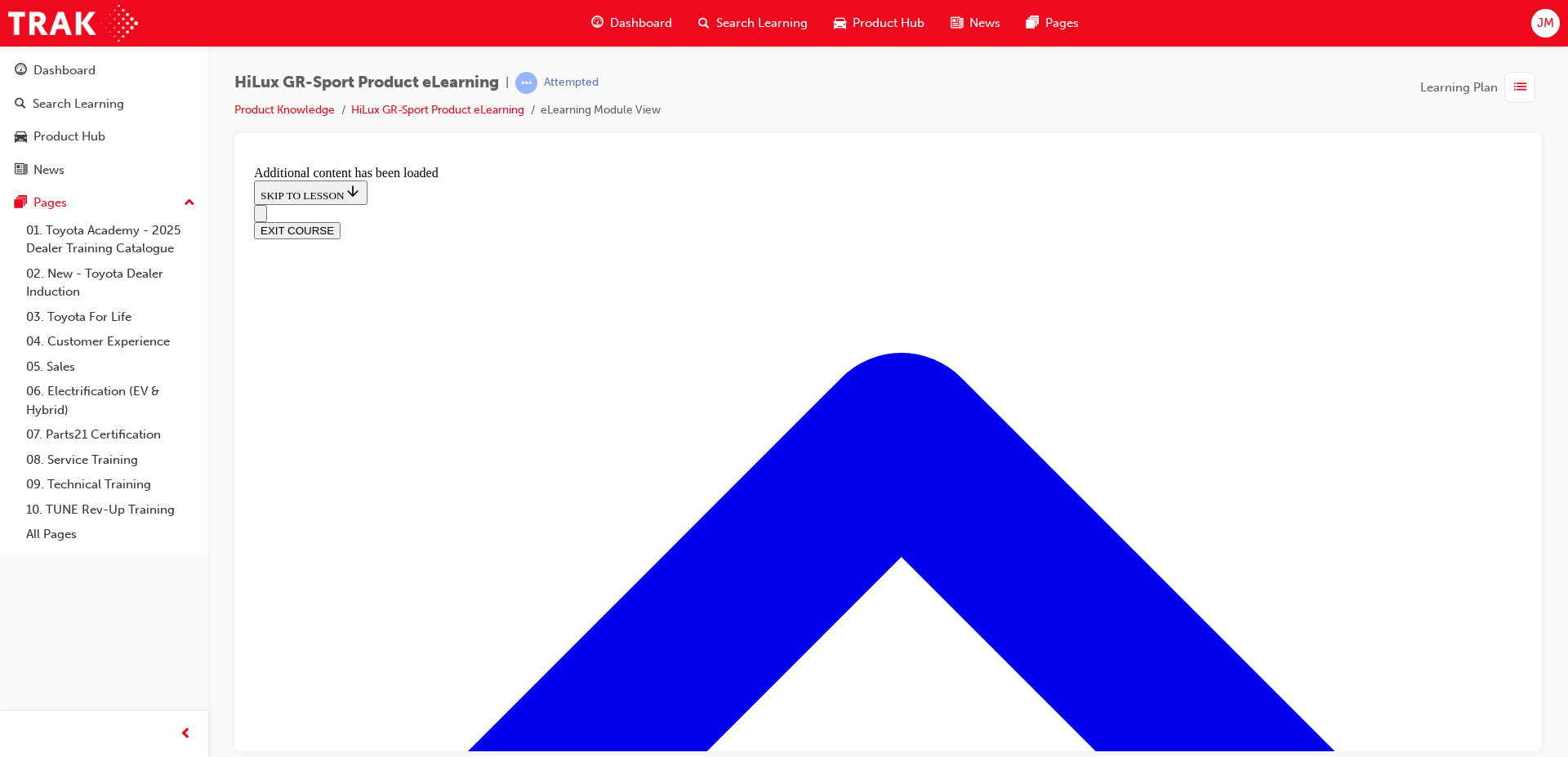
scroll to position [875, 0]
radio input "true"
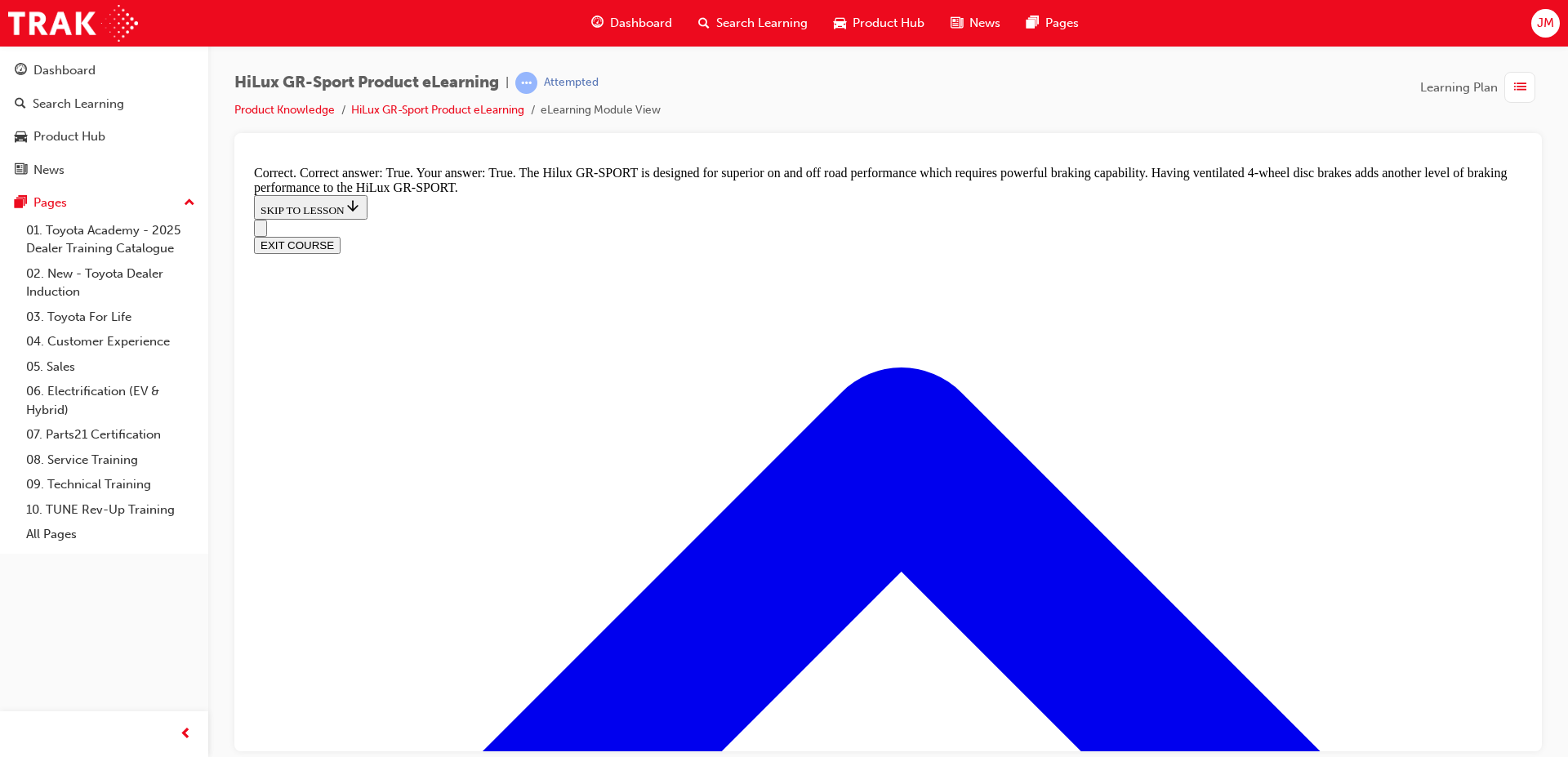
scroll to position [1225, 0]
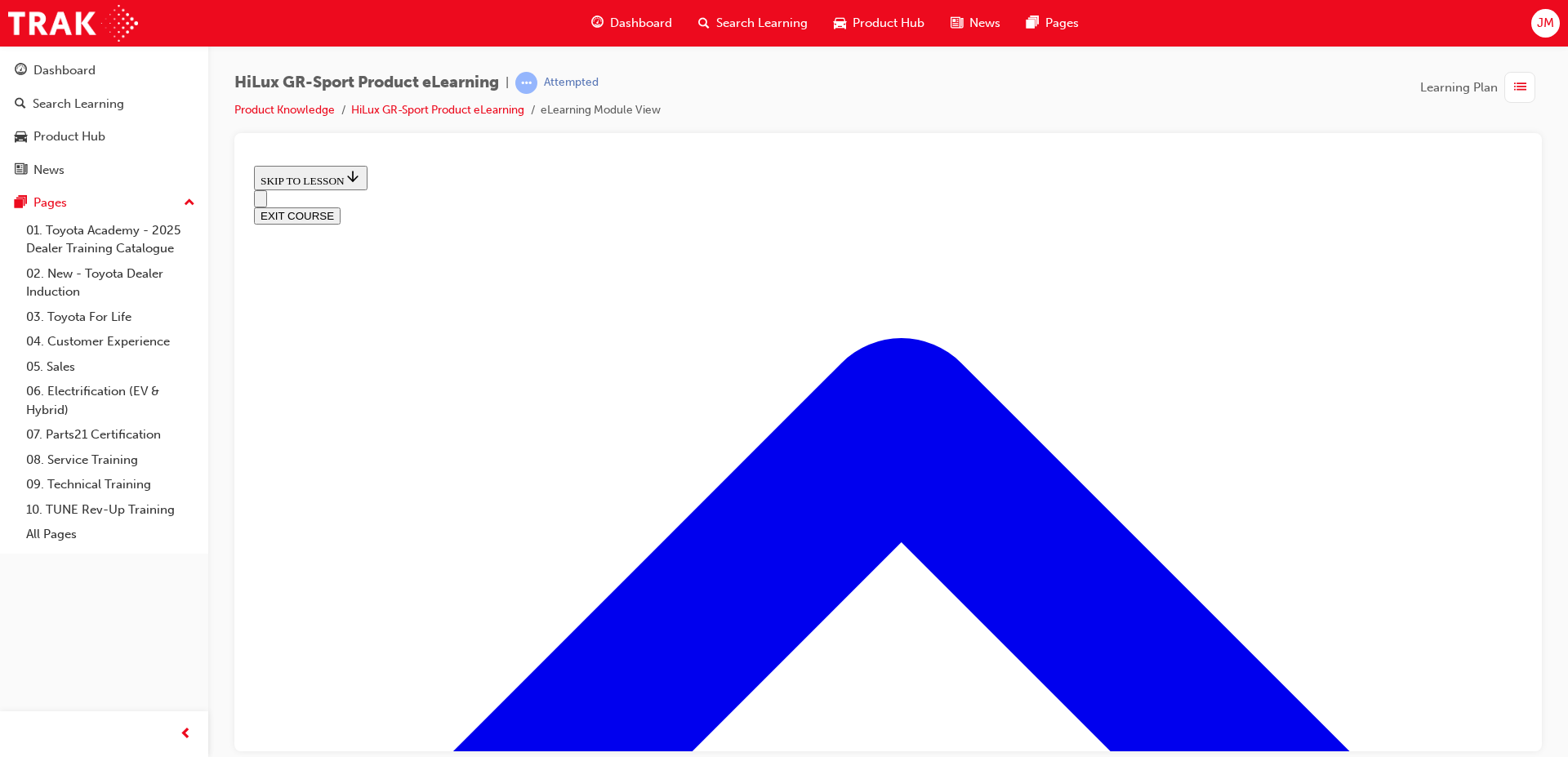
scroll to position [1439, 0]
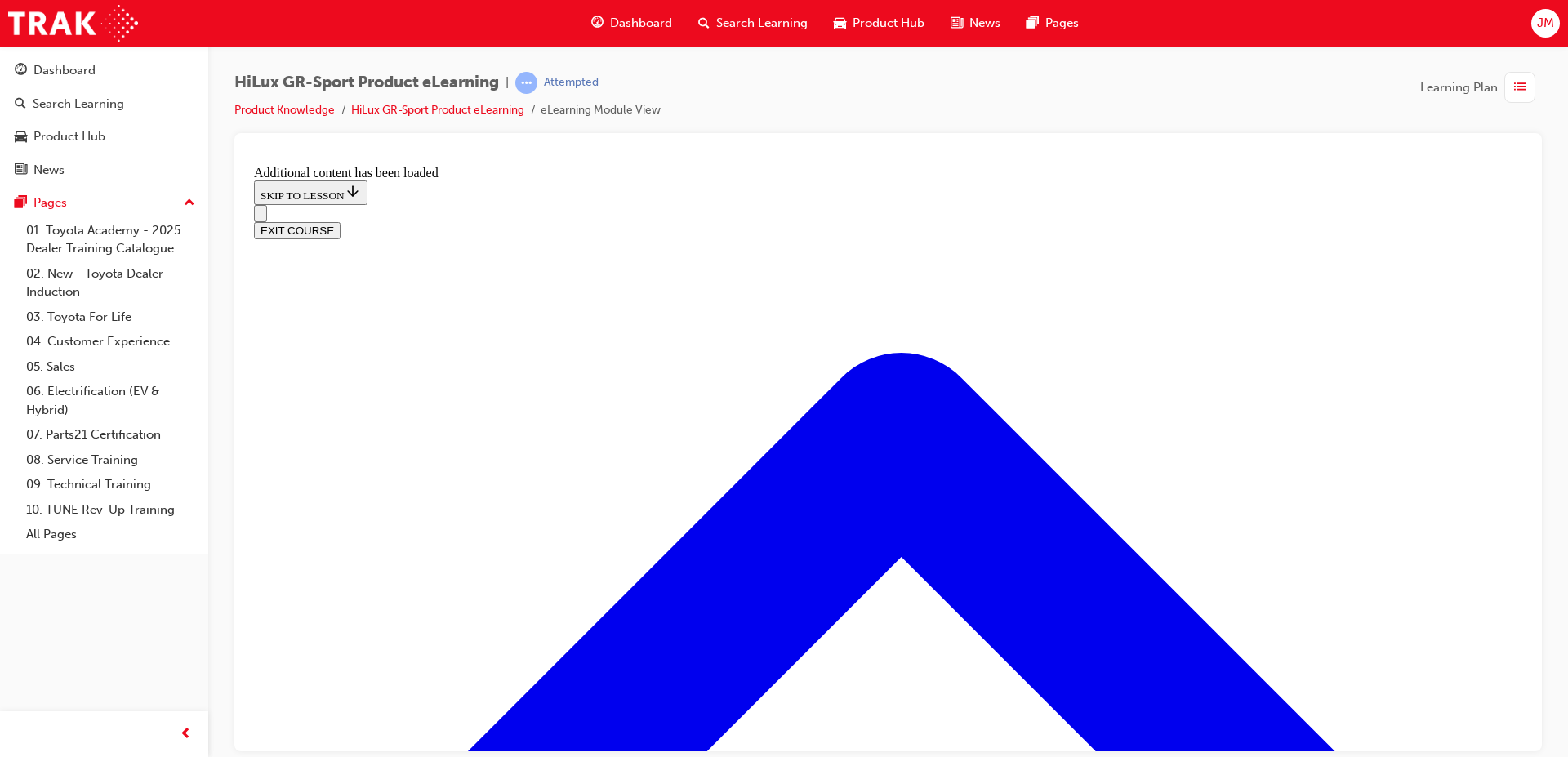
scroll to position [2127, 0]
checkbox input "true"
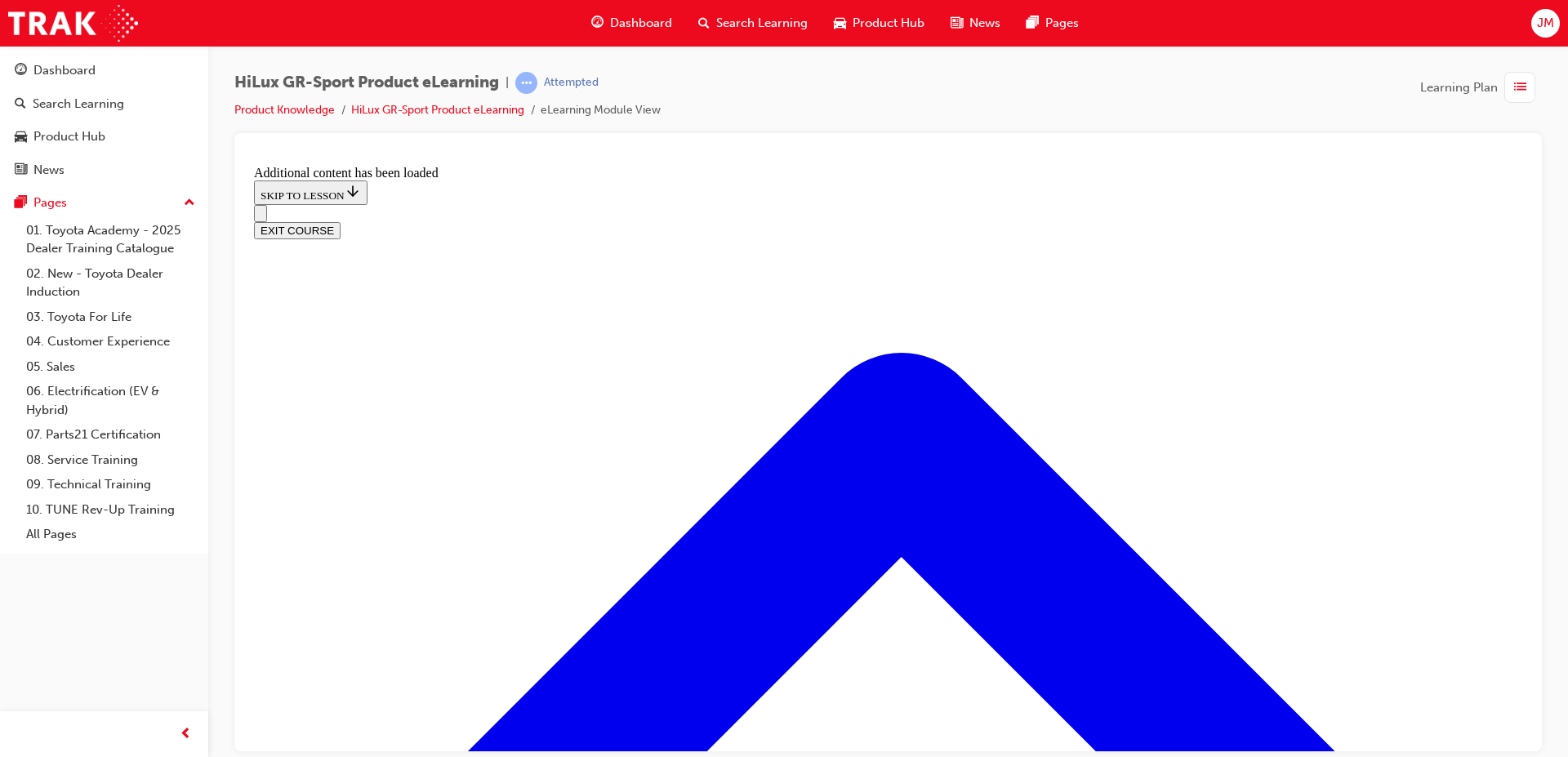
checkbox input "true"
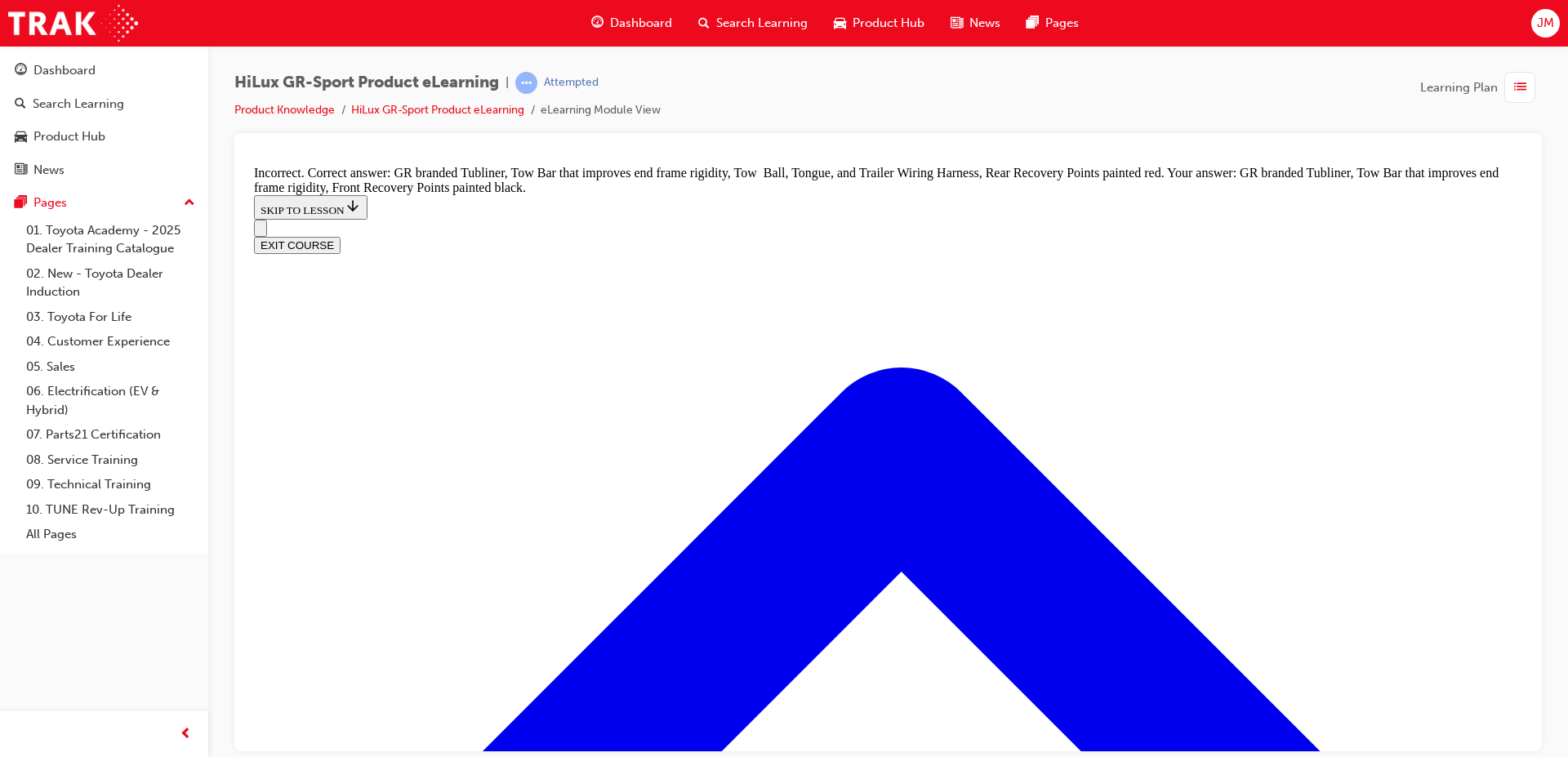
scroll to position [2373, 0]
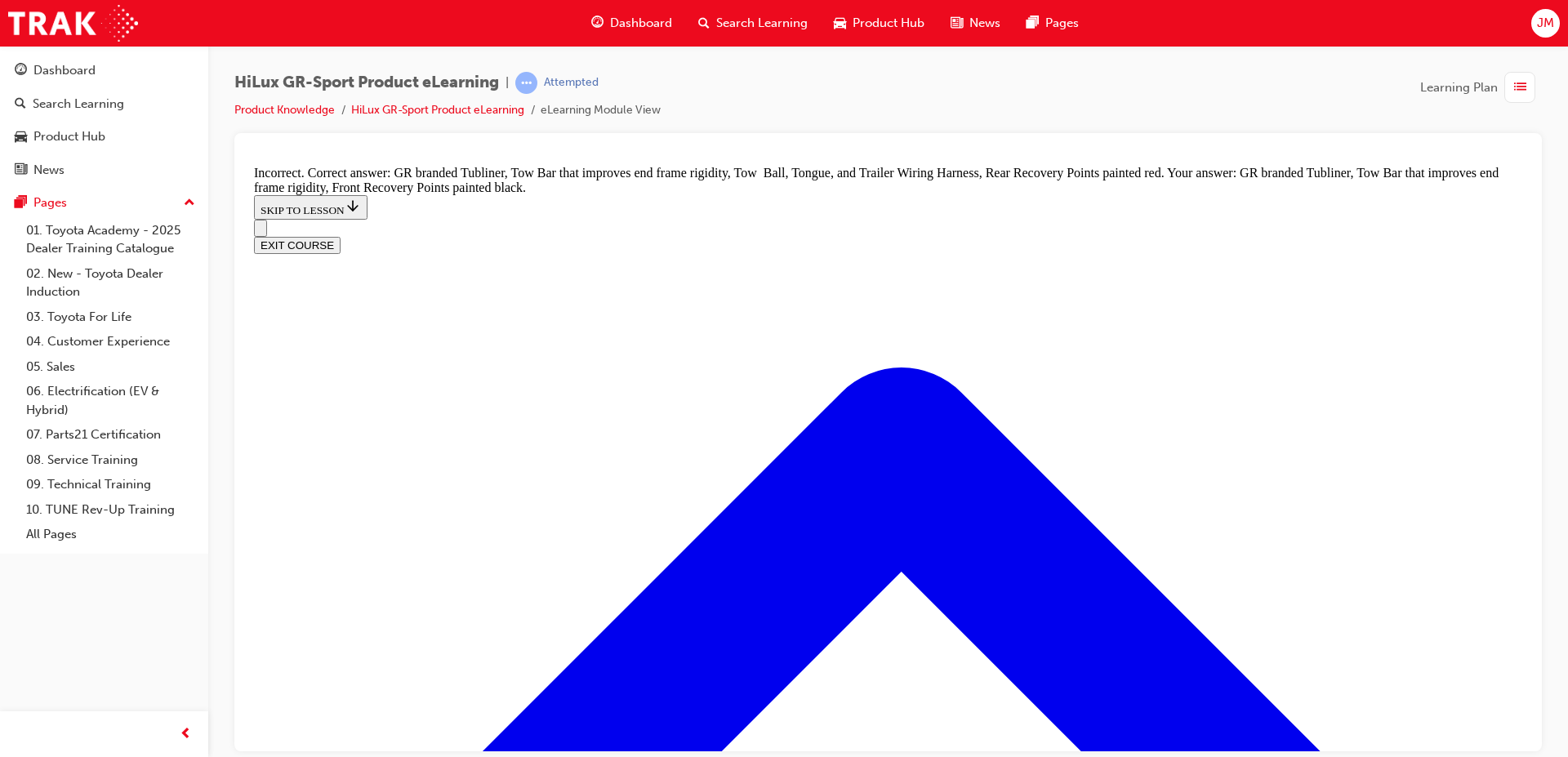
checkbox input "false"
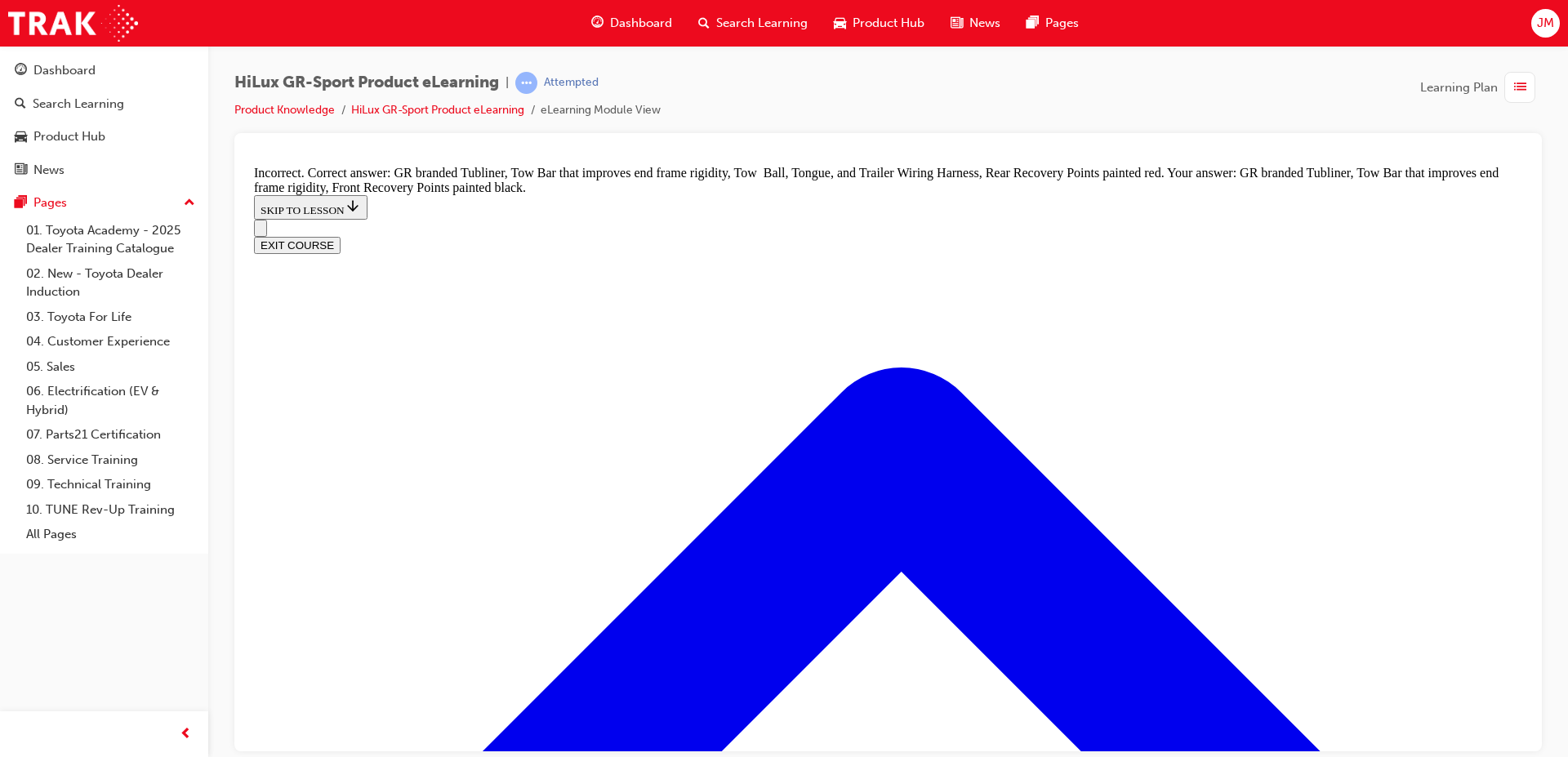
drag, startPoint x: 753, startPoint y: 471, endPoint x: 767, endPoint y: 486, distance: 20.5
checkbox input "true"
drag, startPoint x: 850, startPoint y: 560, endPoint x: 857, endPoint y: 569, distance: 11.4
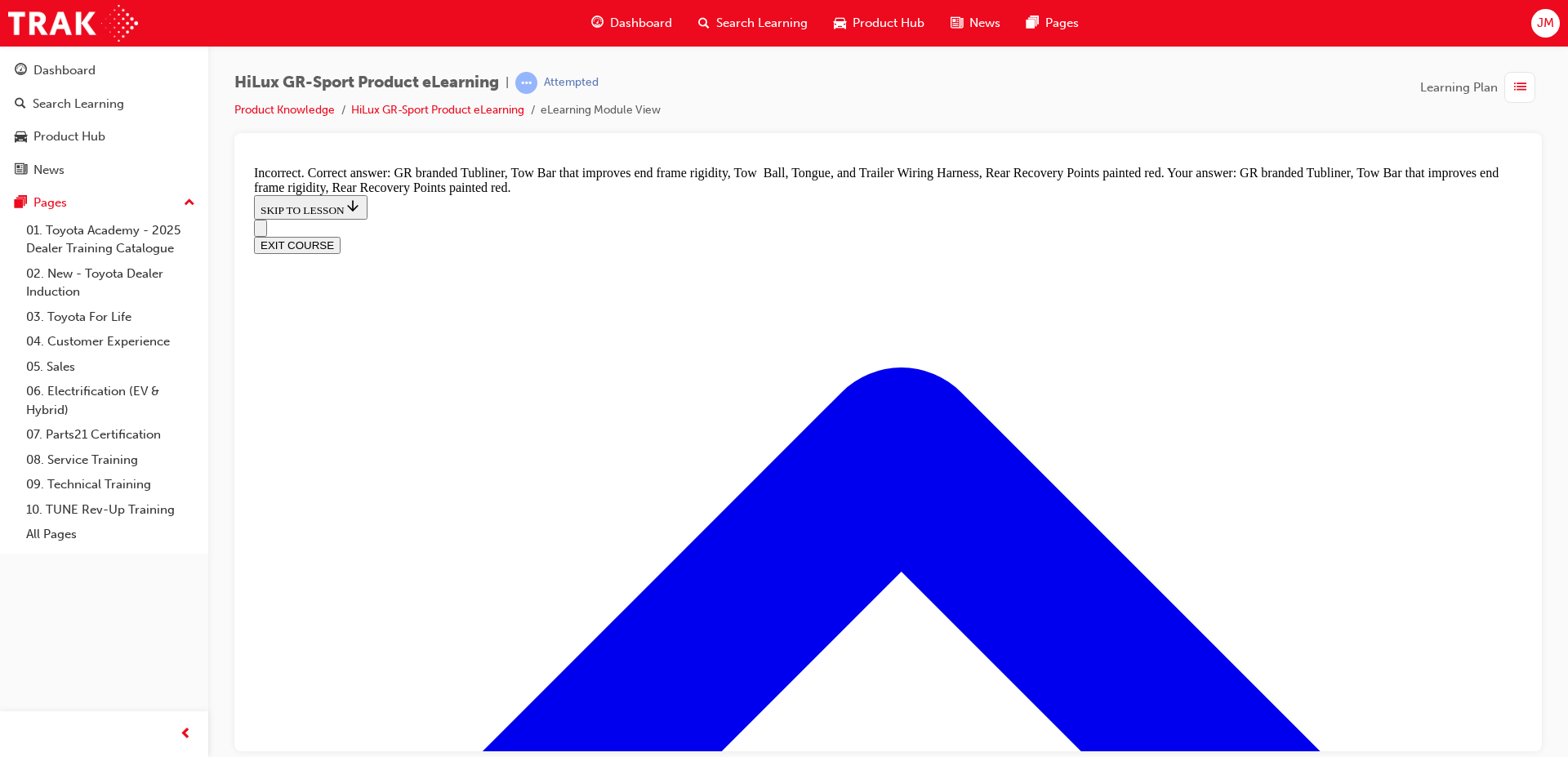
checkbox input "true"
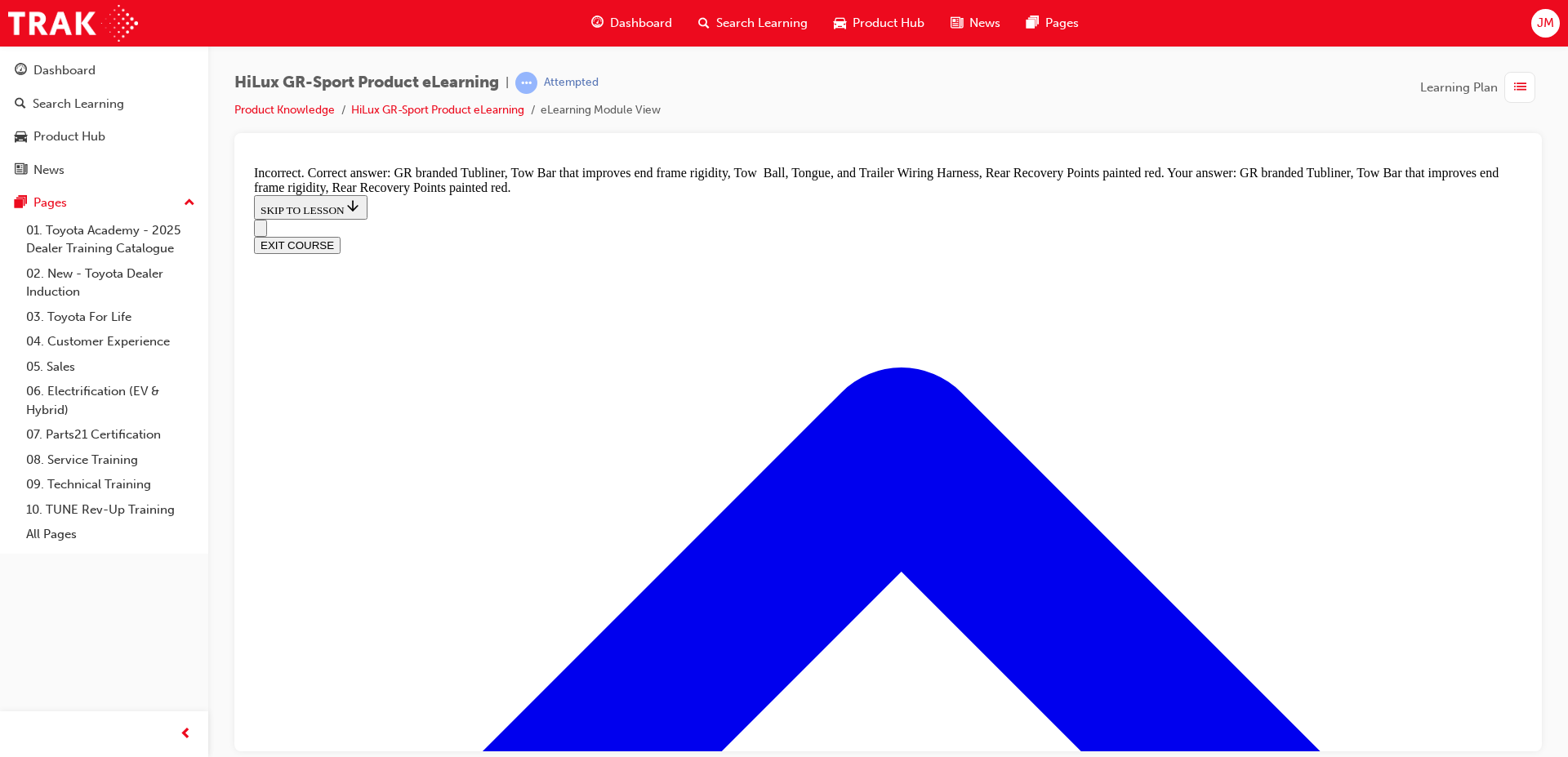
drag, startPoint x: 793, startPoint y: 696, endPoint x: 793, endPoint y: 681, distance: 15.0
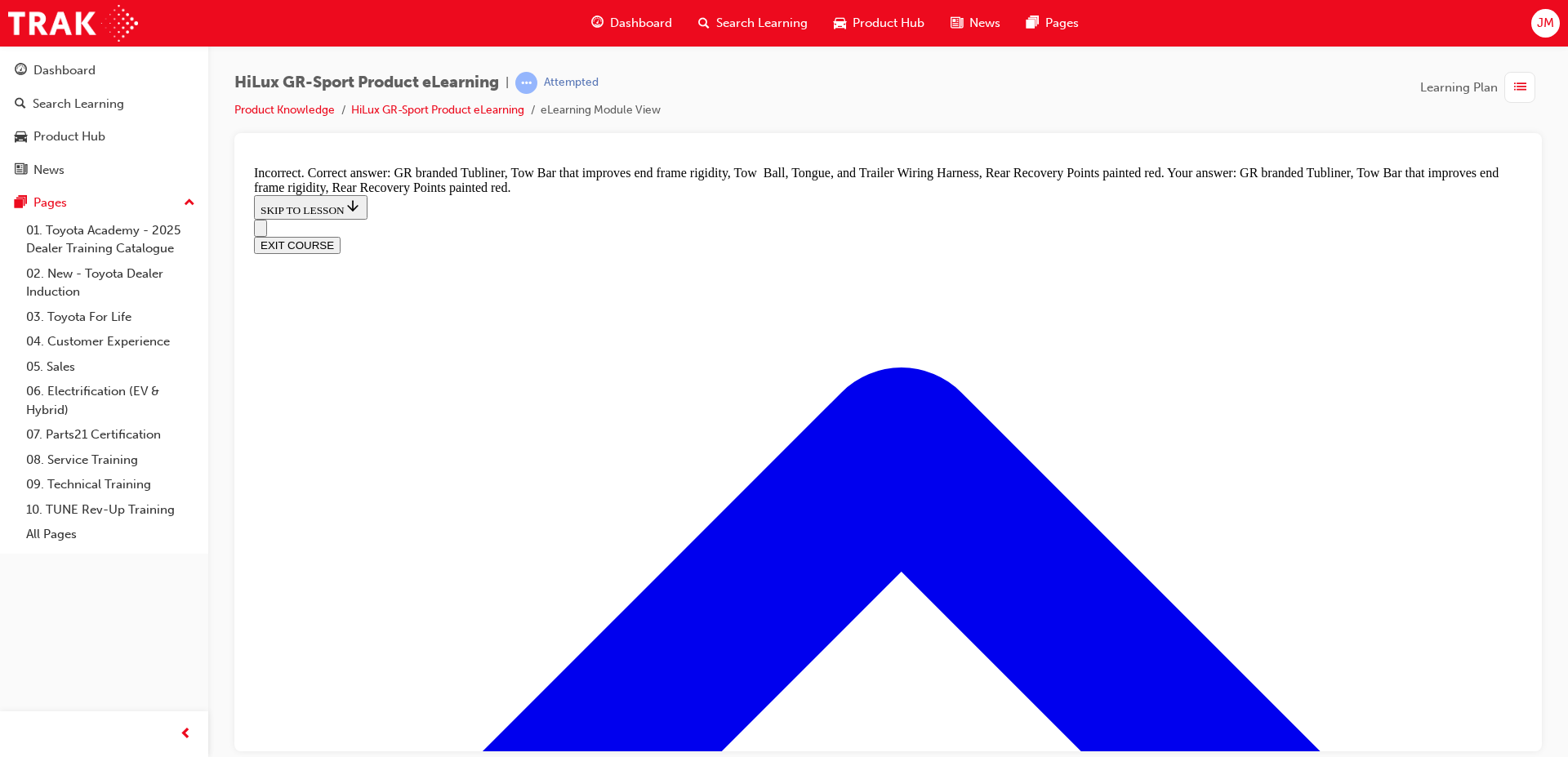
checkbox input "true"
checkbox input "false"
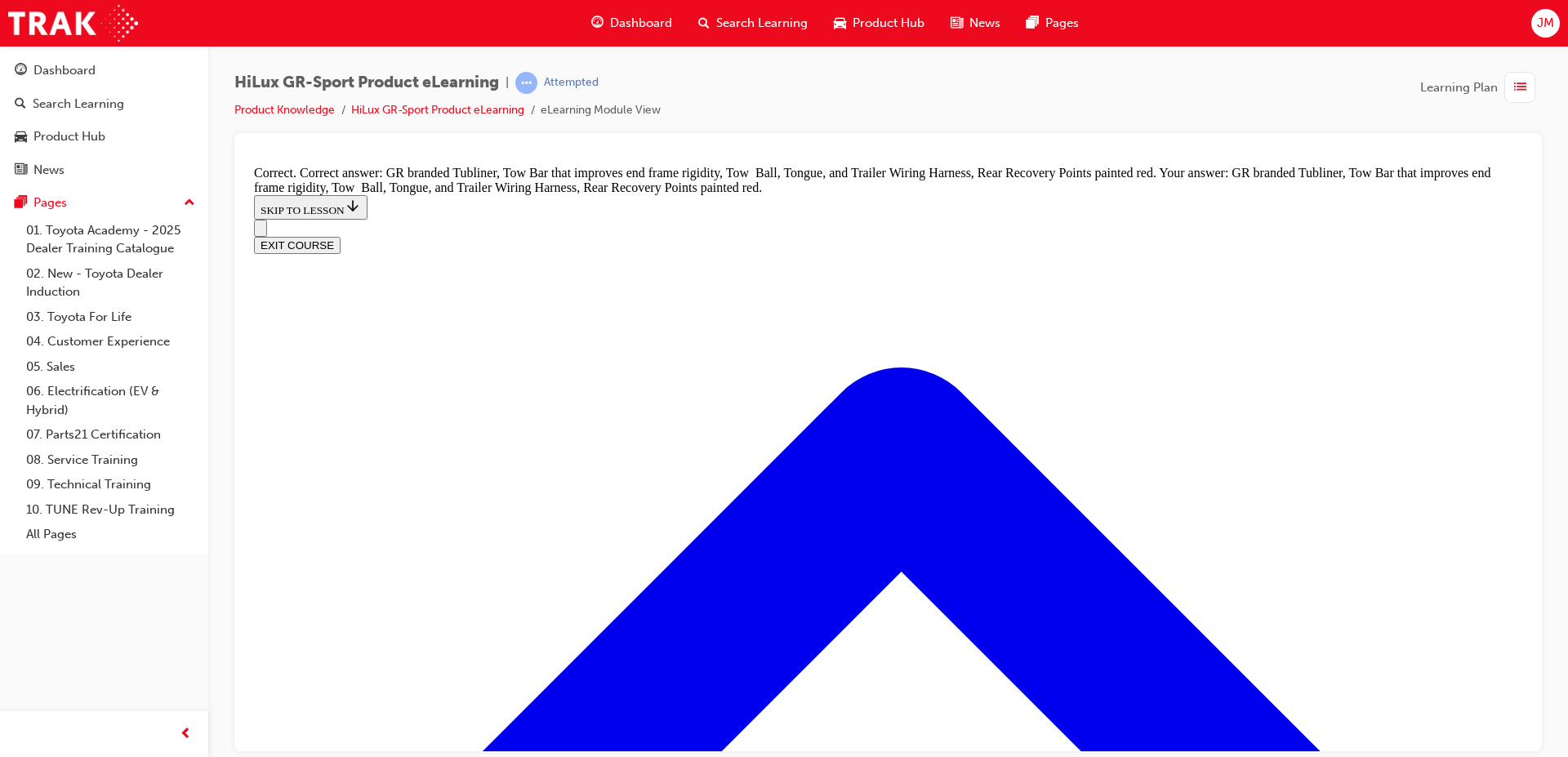
scroll to position [2352, 0]
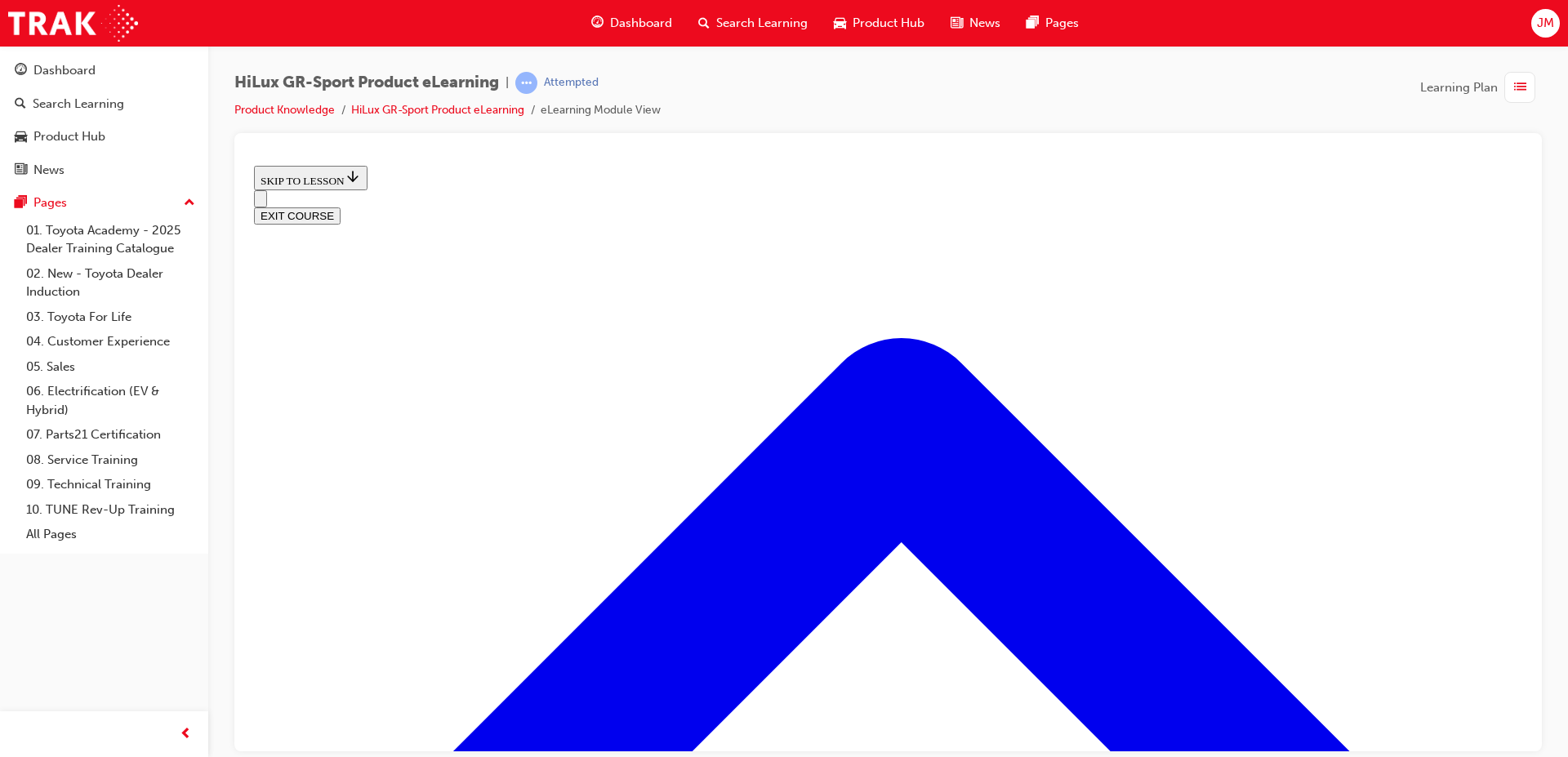
scroll to position [459, 0]
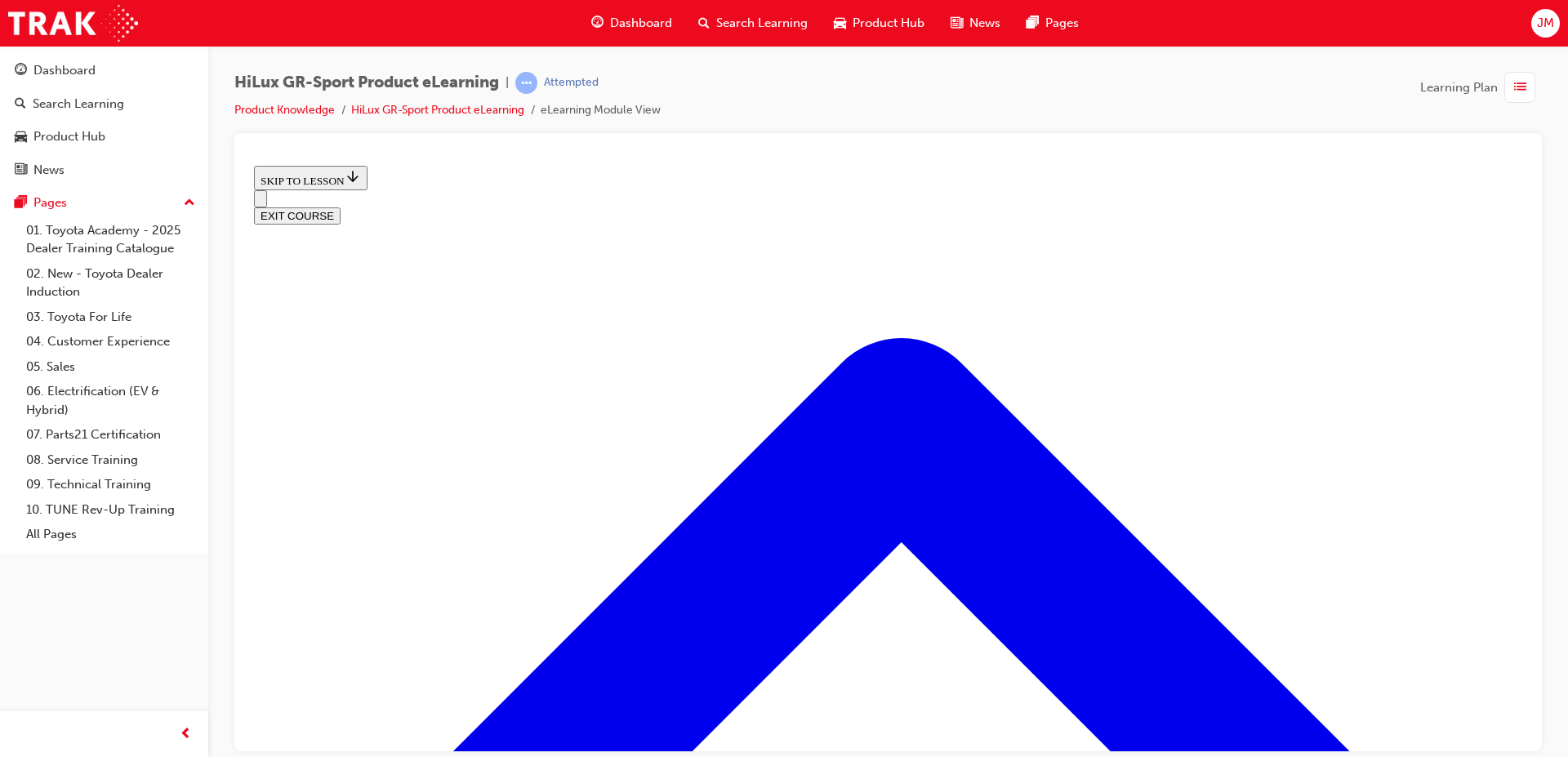
scroll to position [623, 0]
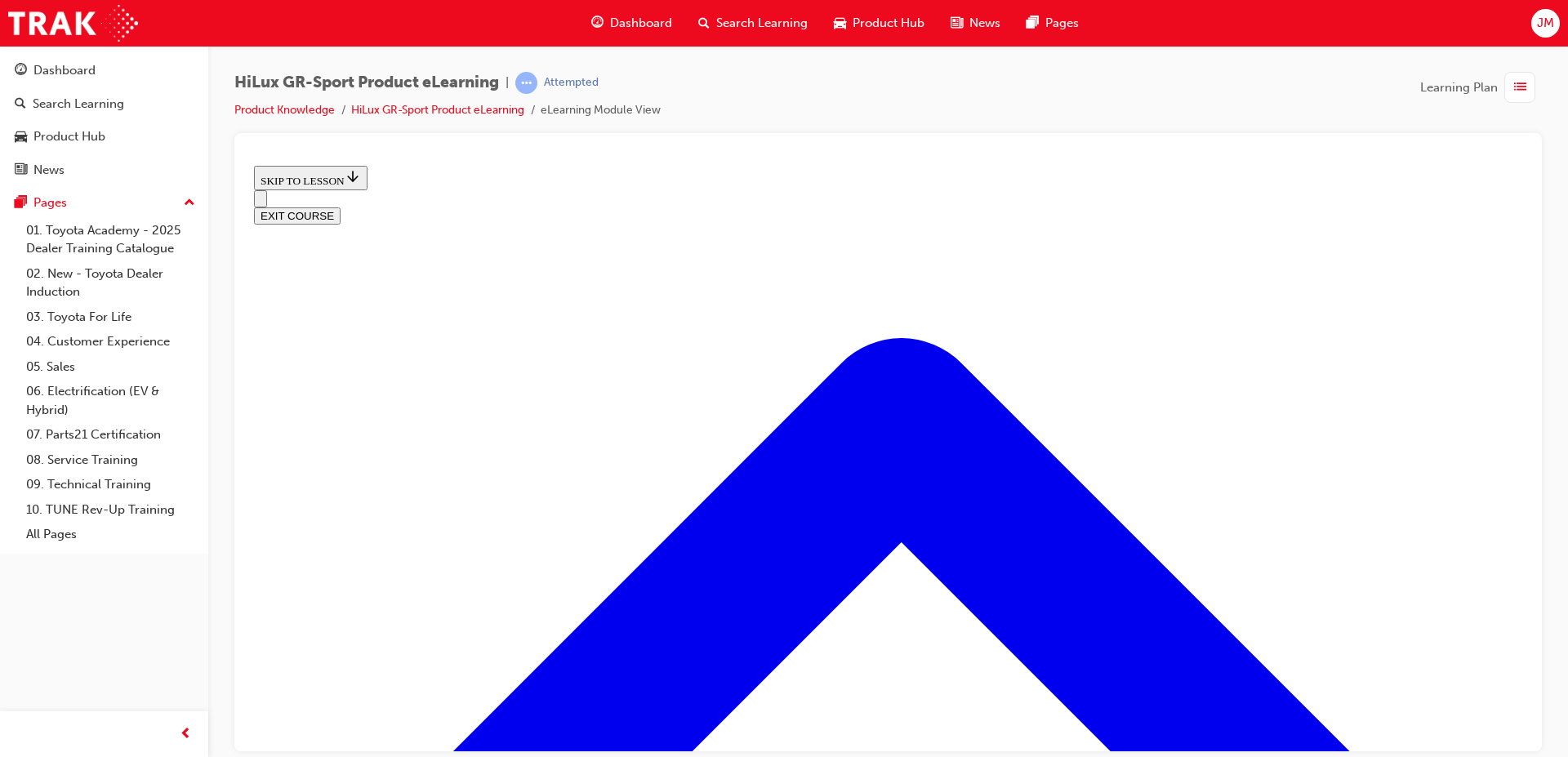
drag, startPoint x: 1041, startPoint y: 508, endPoint x: 1020, endPoint y: 582, distance: 76.9
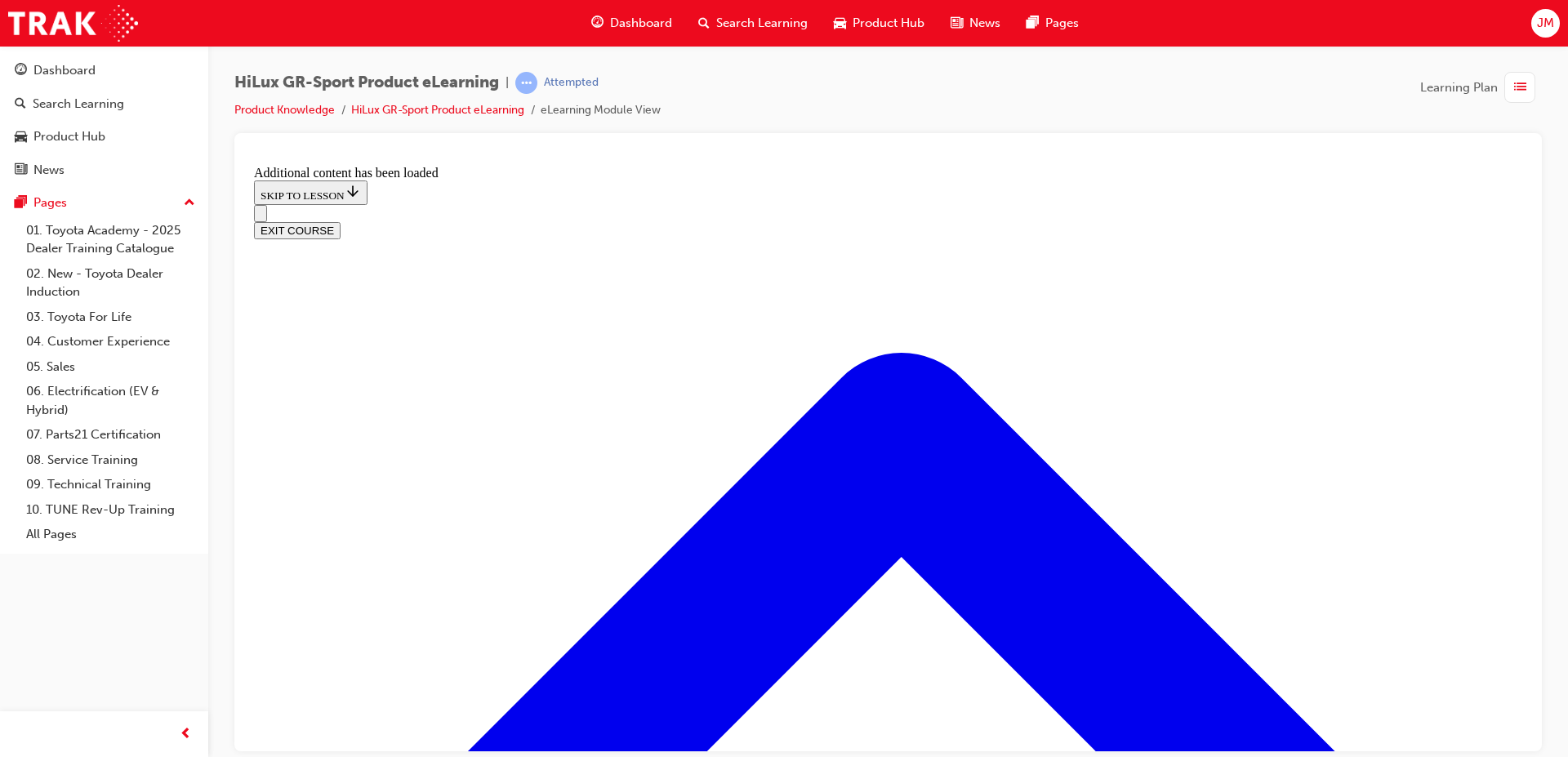
scroll to position [1470, 0]
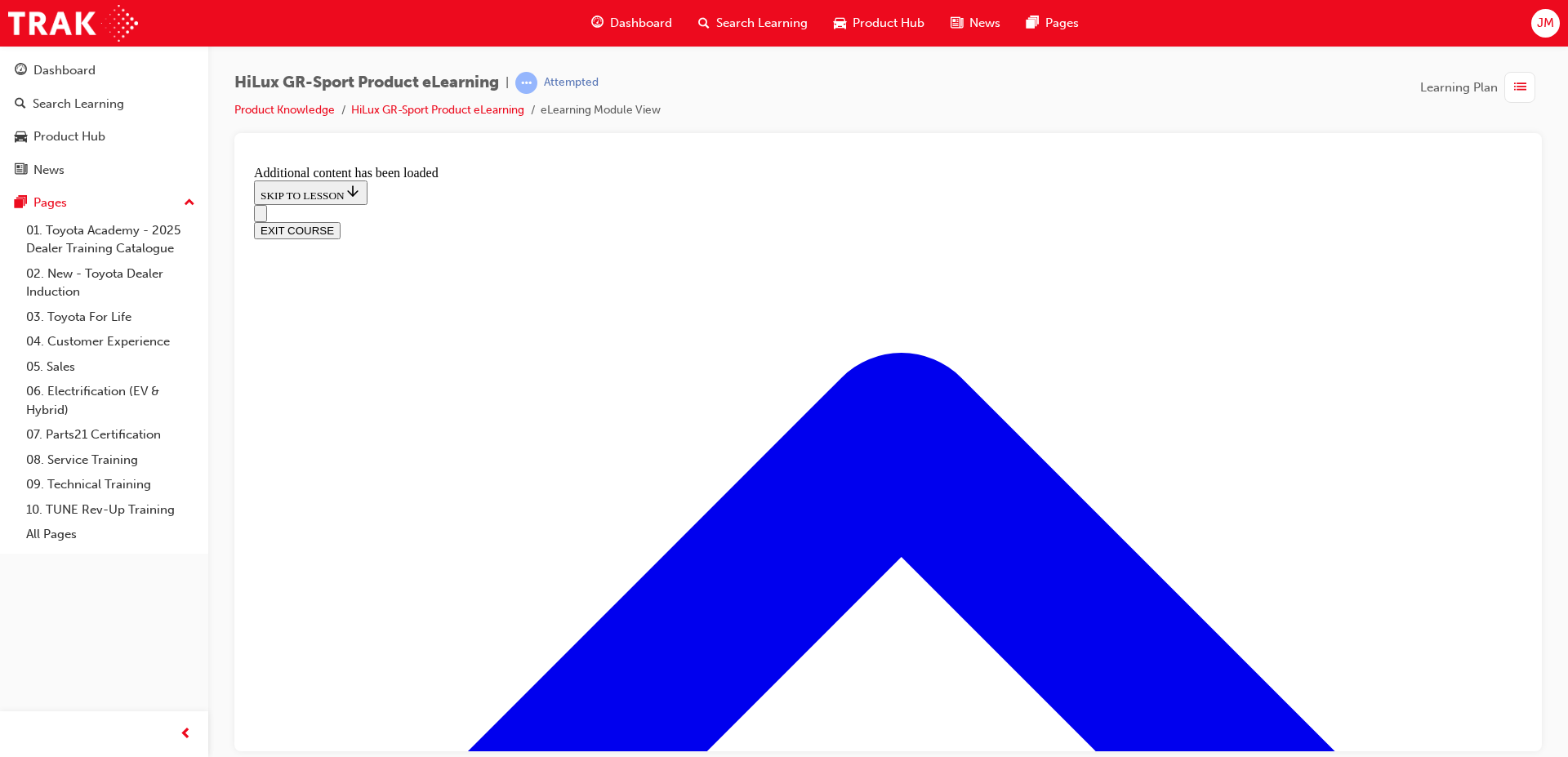
drag, startPoint x: 1094, startPoint y: 407, endPoint x: 1094, endPoint y: 417, distance: 10.0
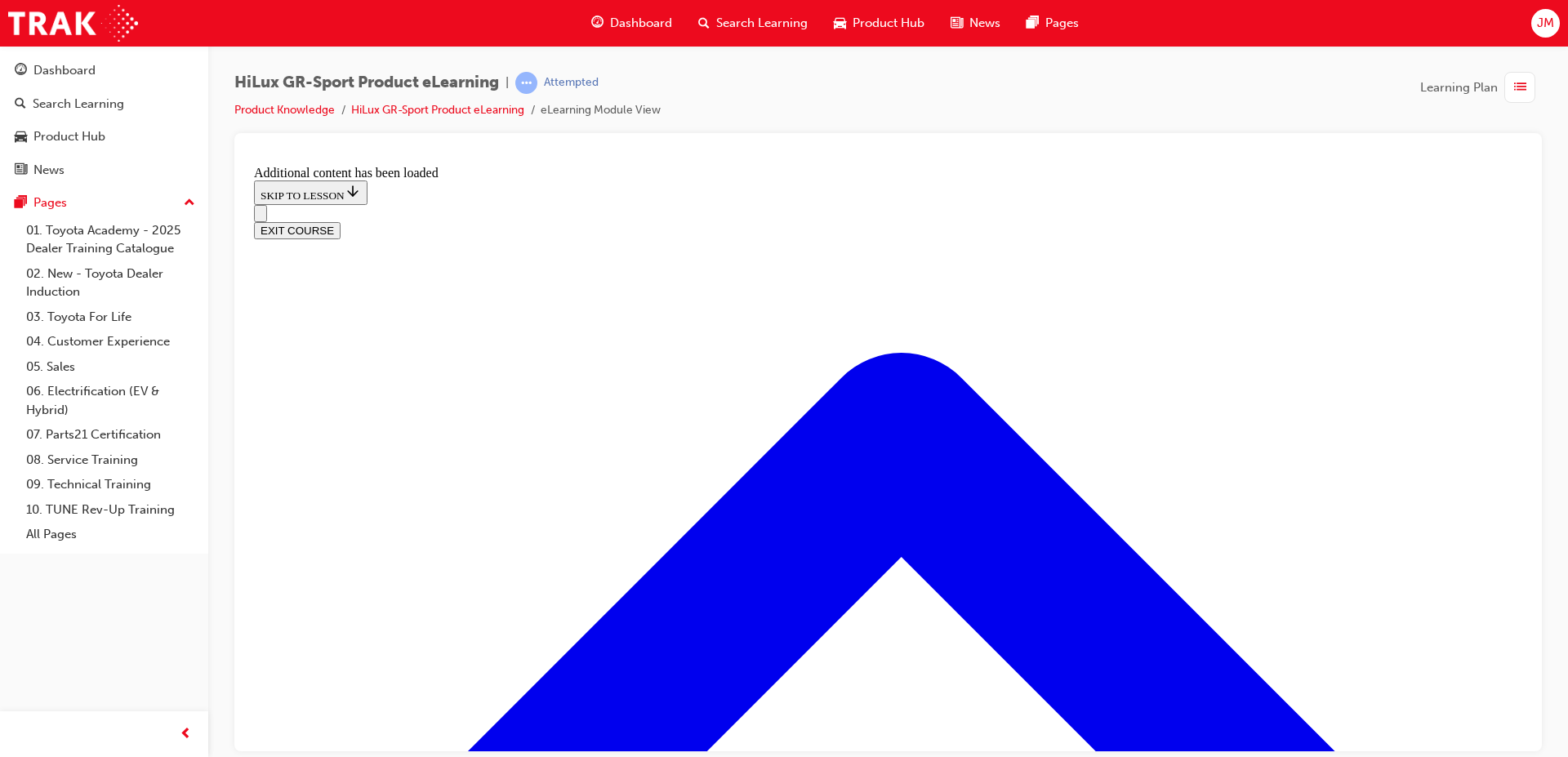
checkbox input "true"
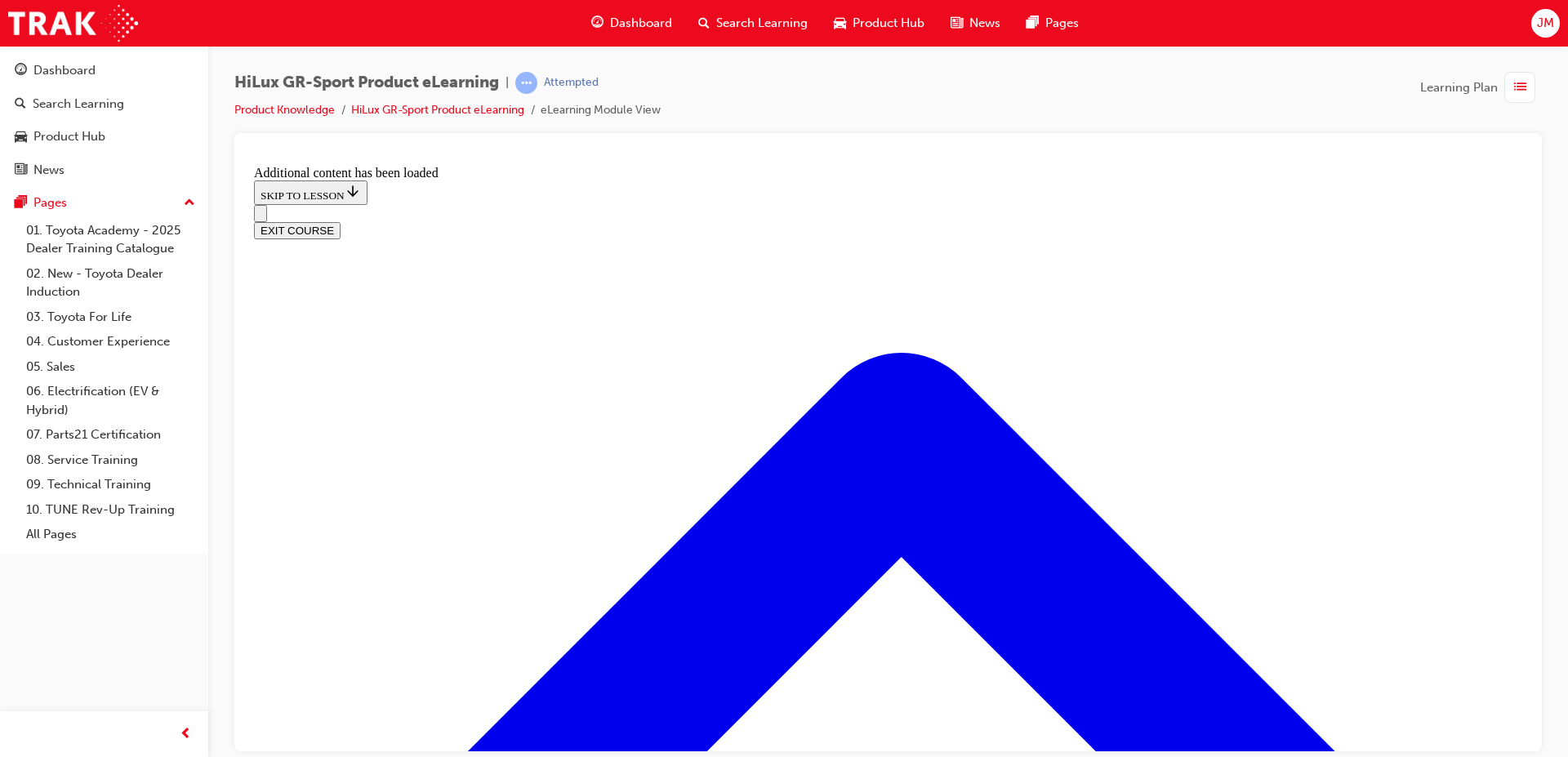
radio input "true"
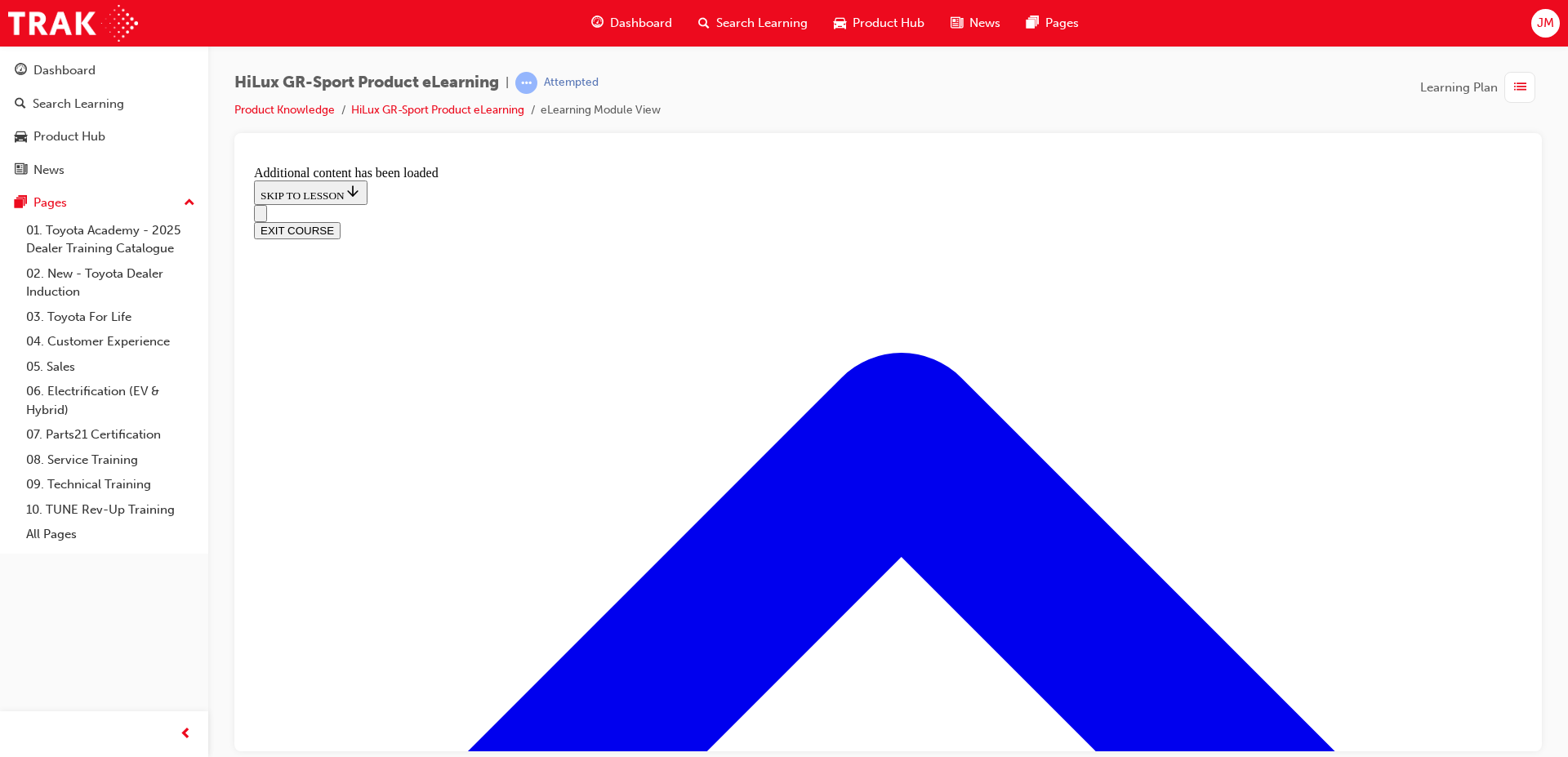
scroll to position [1112, 0]
radio input "true"
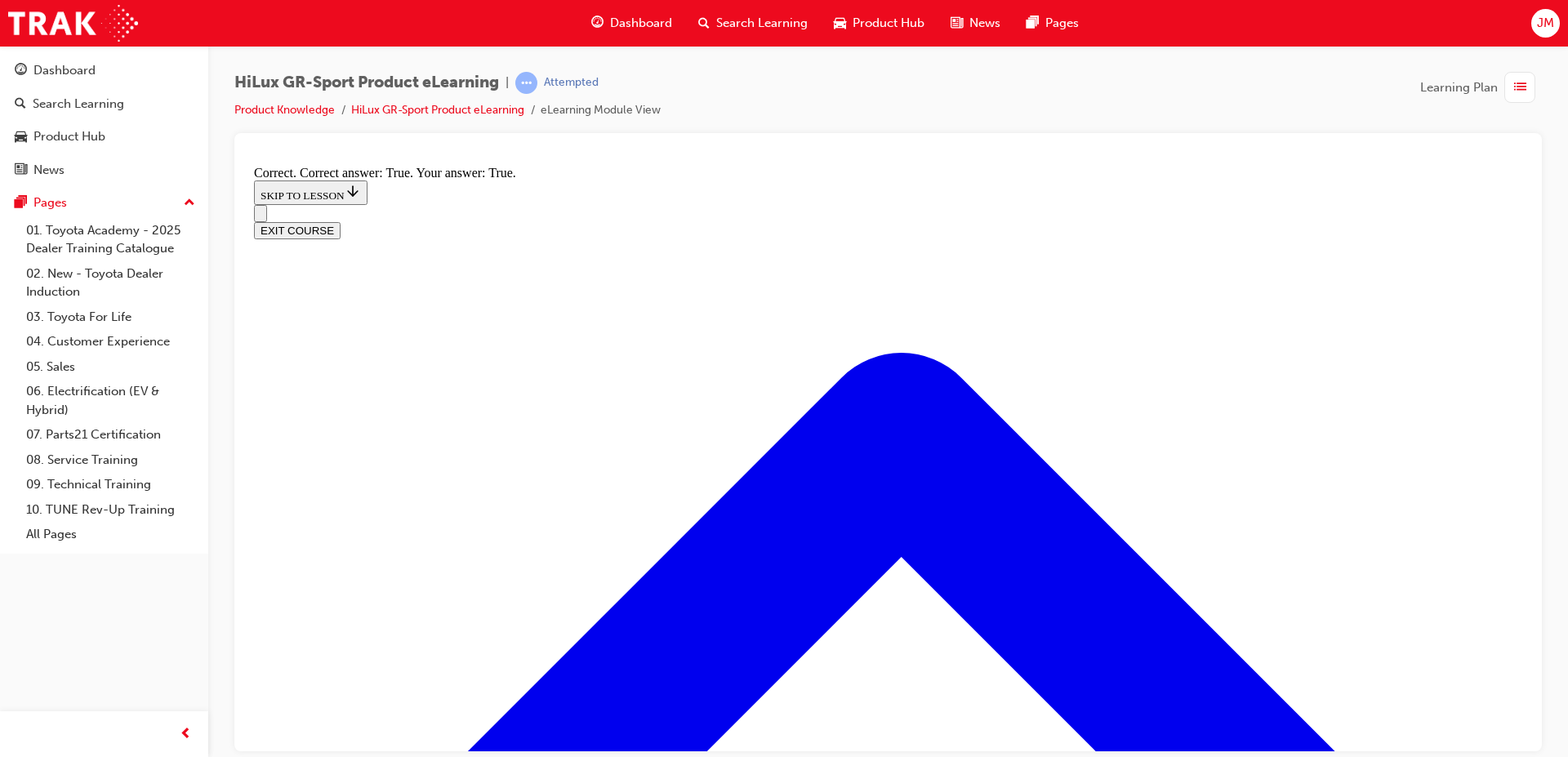
scroll to position [1304, 0]
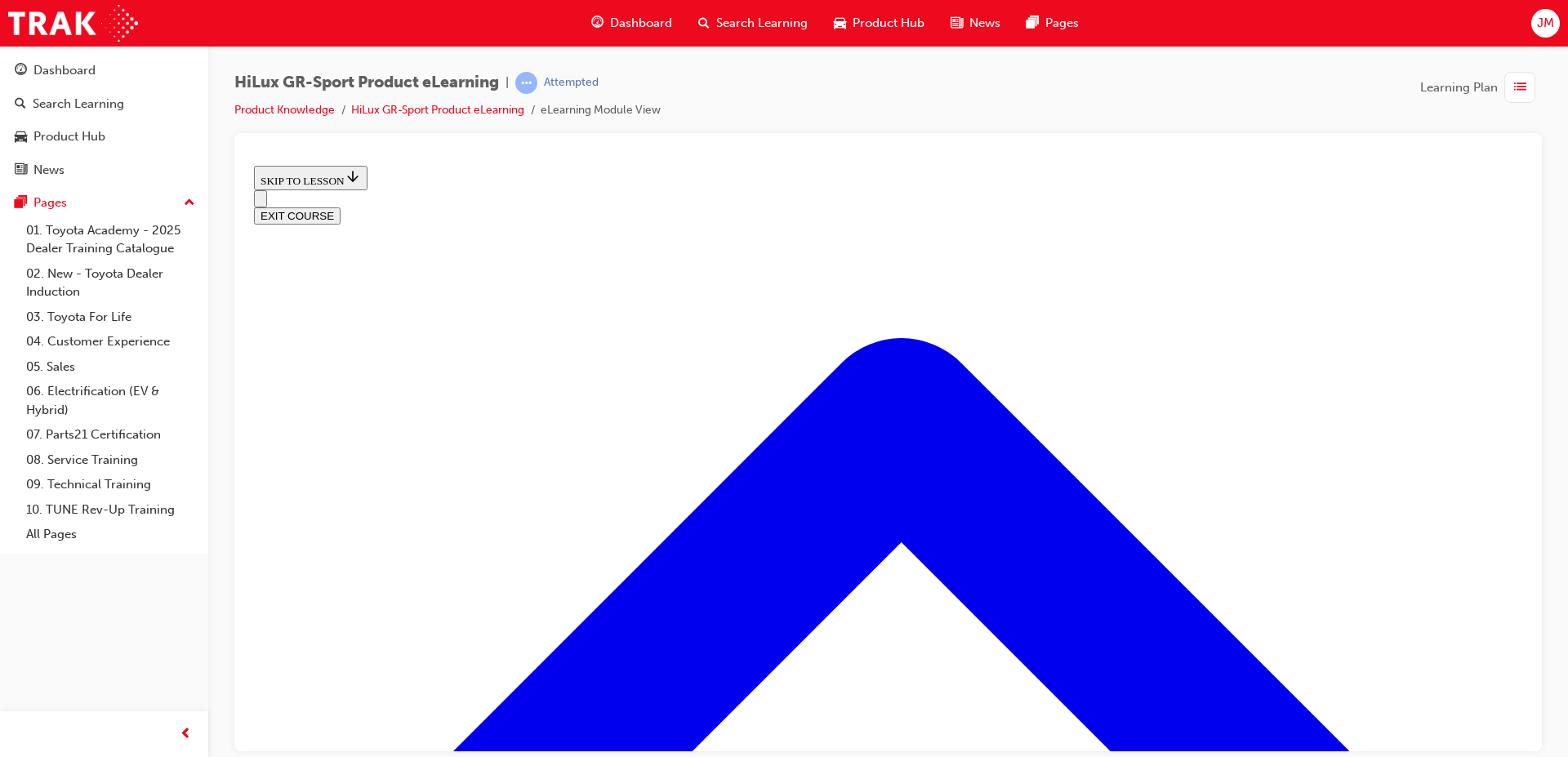
scroll to position [2120, 0]
click at [340, 207] on button "EXIT COURSE" at bounding box center [296, 215] width 87 height 17
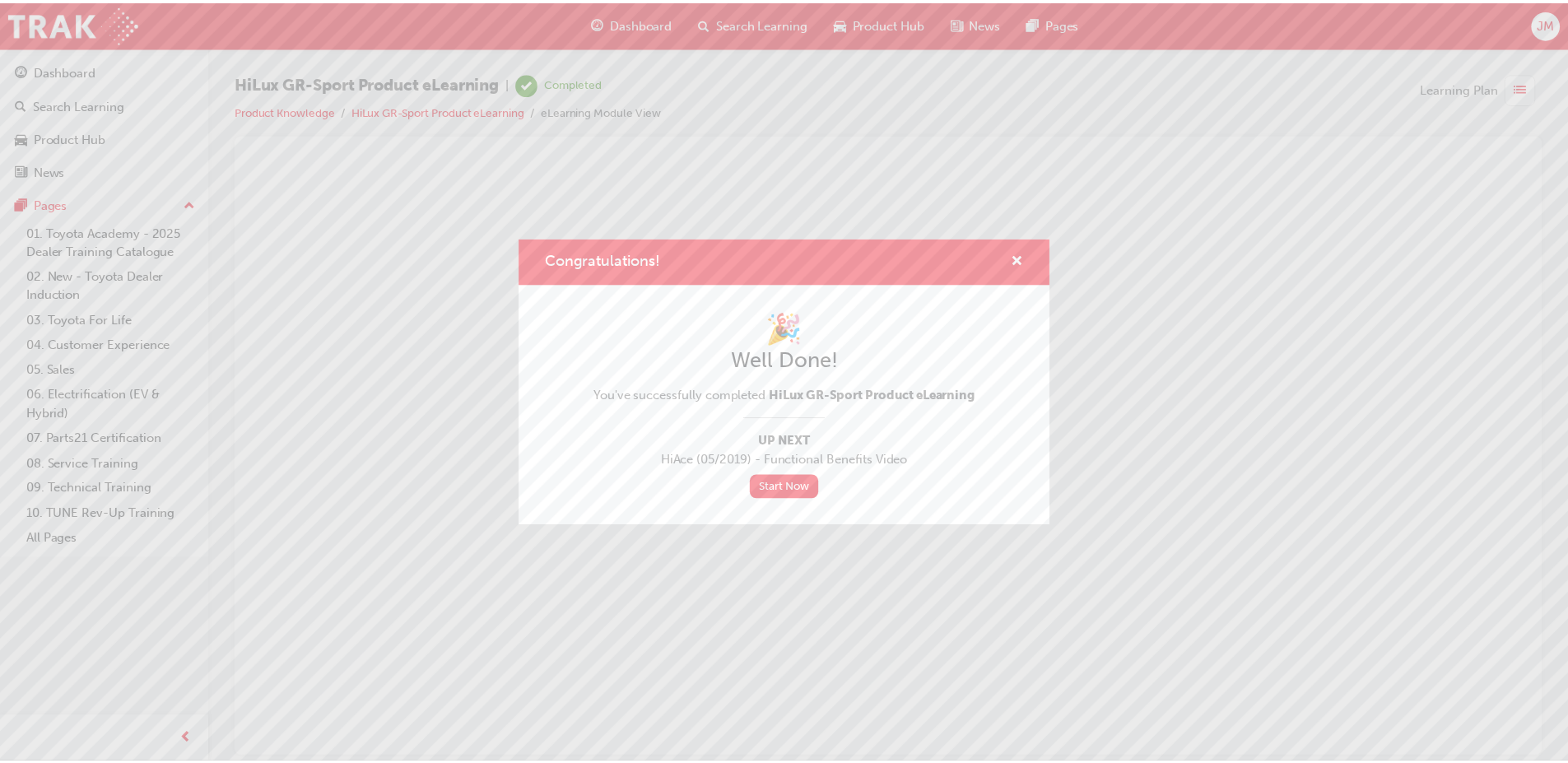
scroll to position [0, 0]
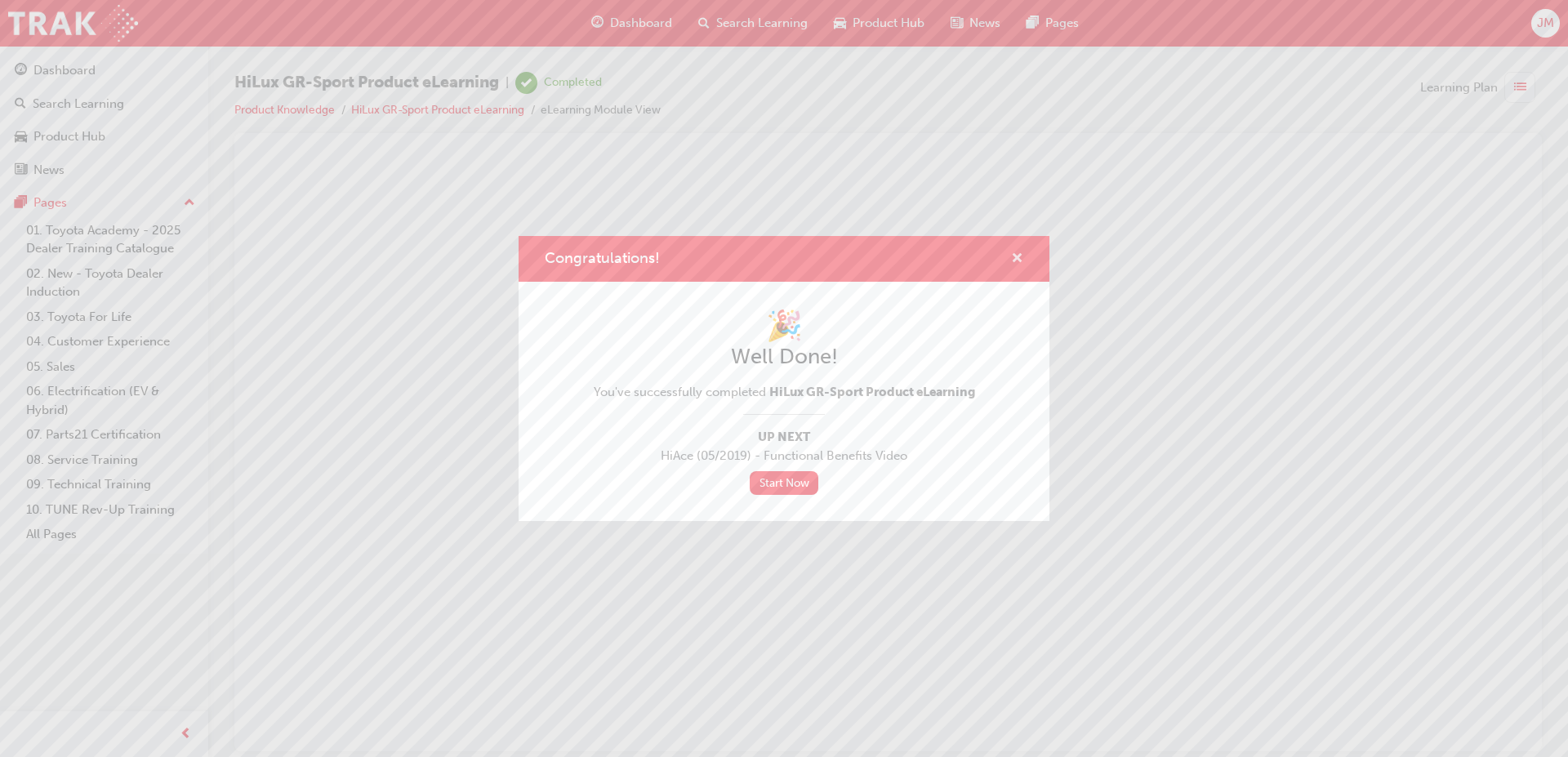
click at [1017, 252] on span "cross-icon" at bounding box center [1017, 260] width 13 height 15
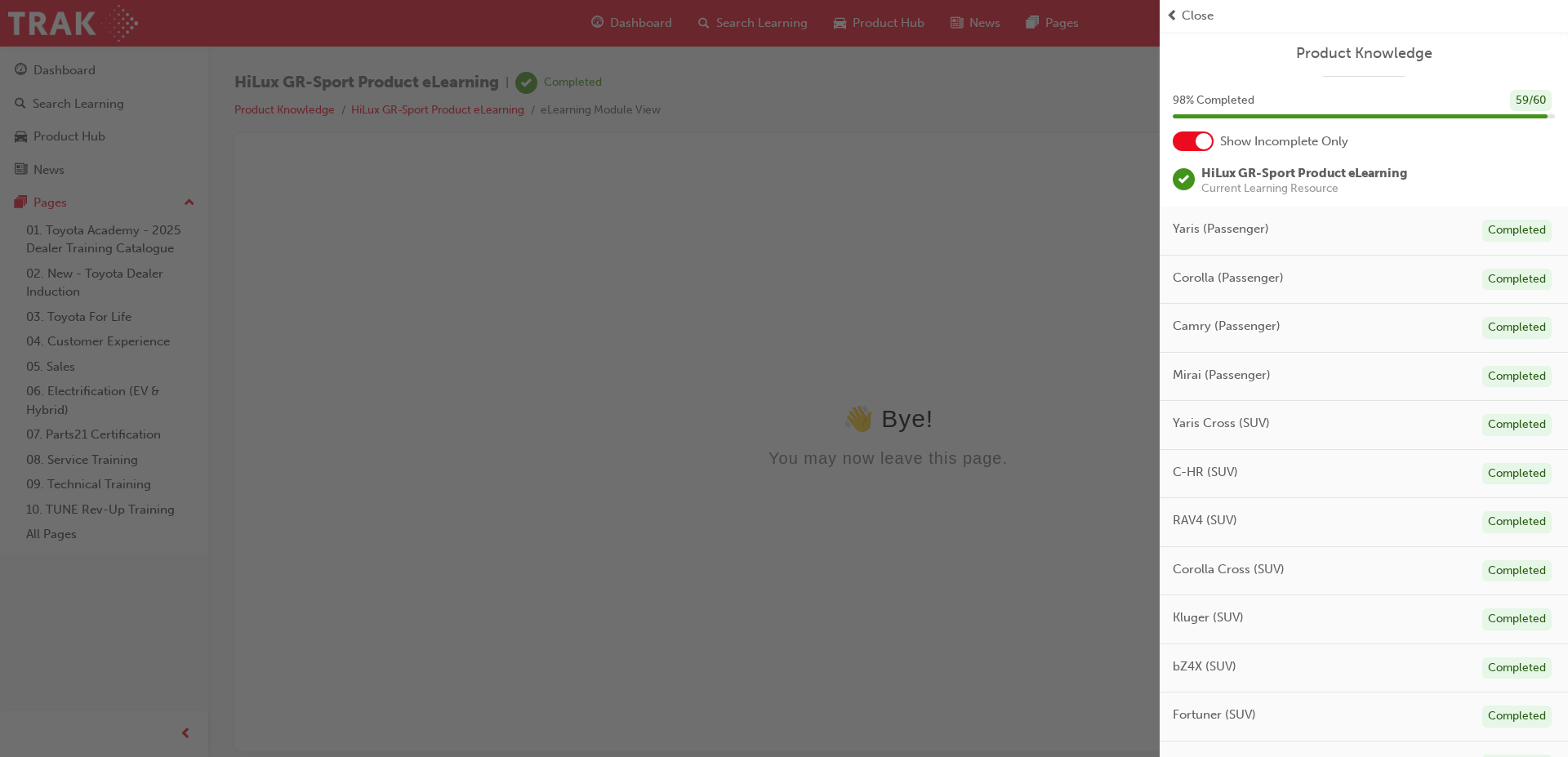
click at [1503, 22] on div "Close" at bounding box center [1363, 16] width 396 height 18
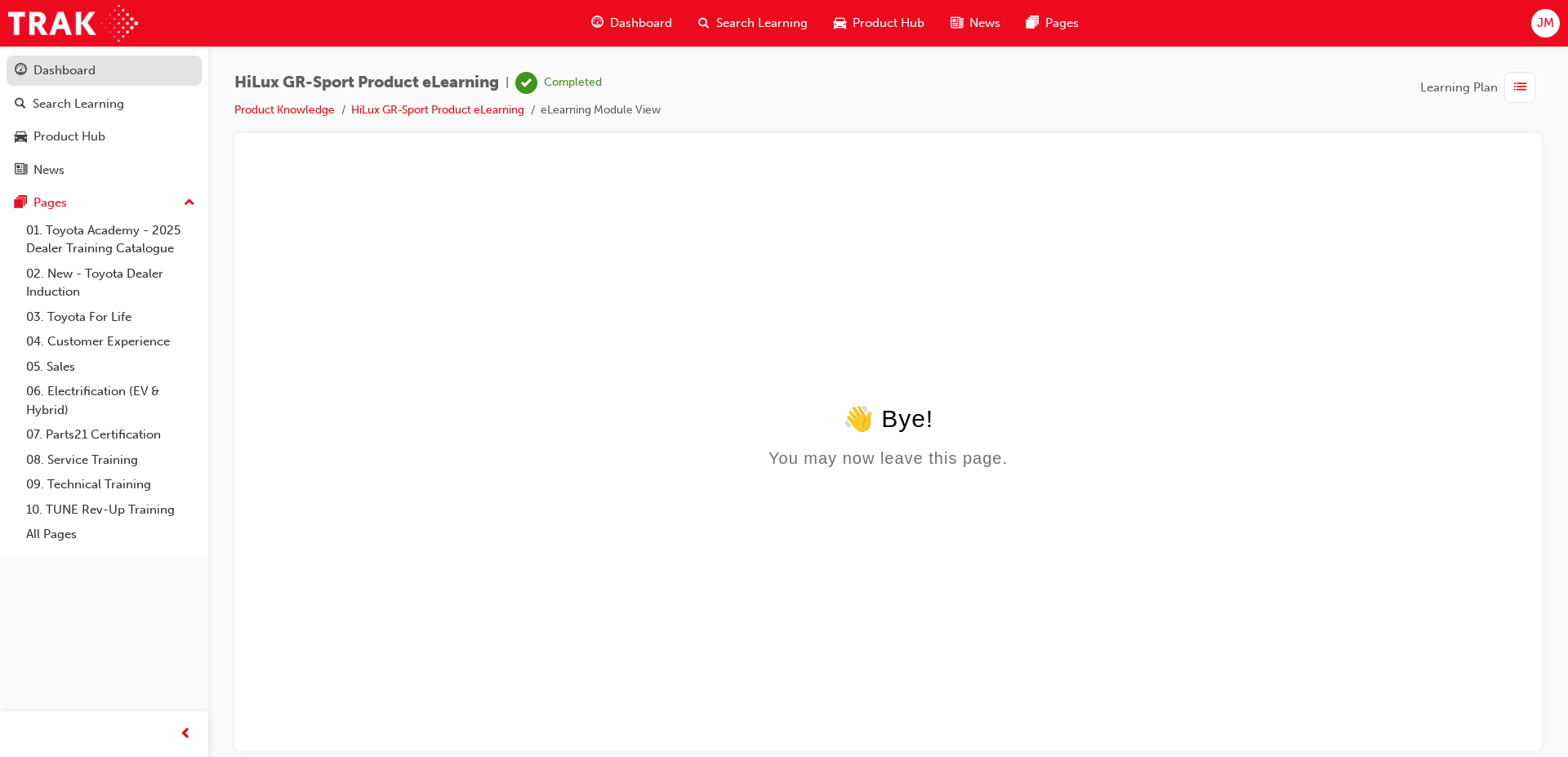
click at [76, 59] on link "Dashboard" at bounding box center [104, 71] width 195 height 30
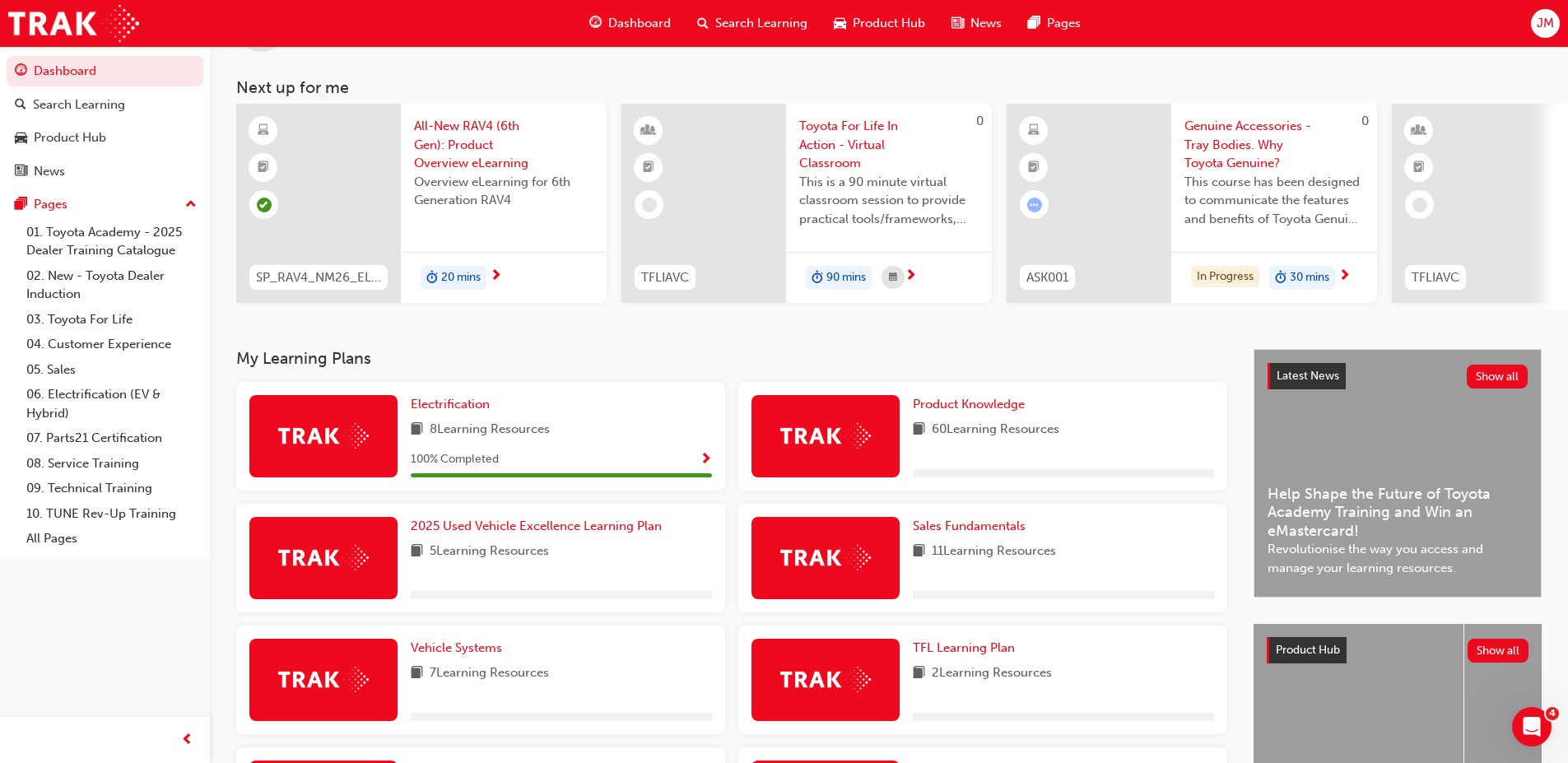
scroll to position [164, 0]
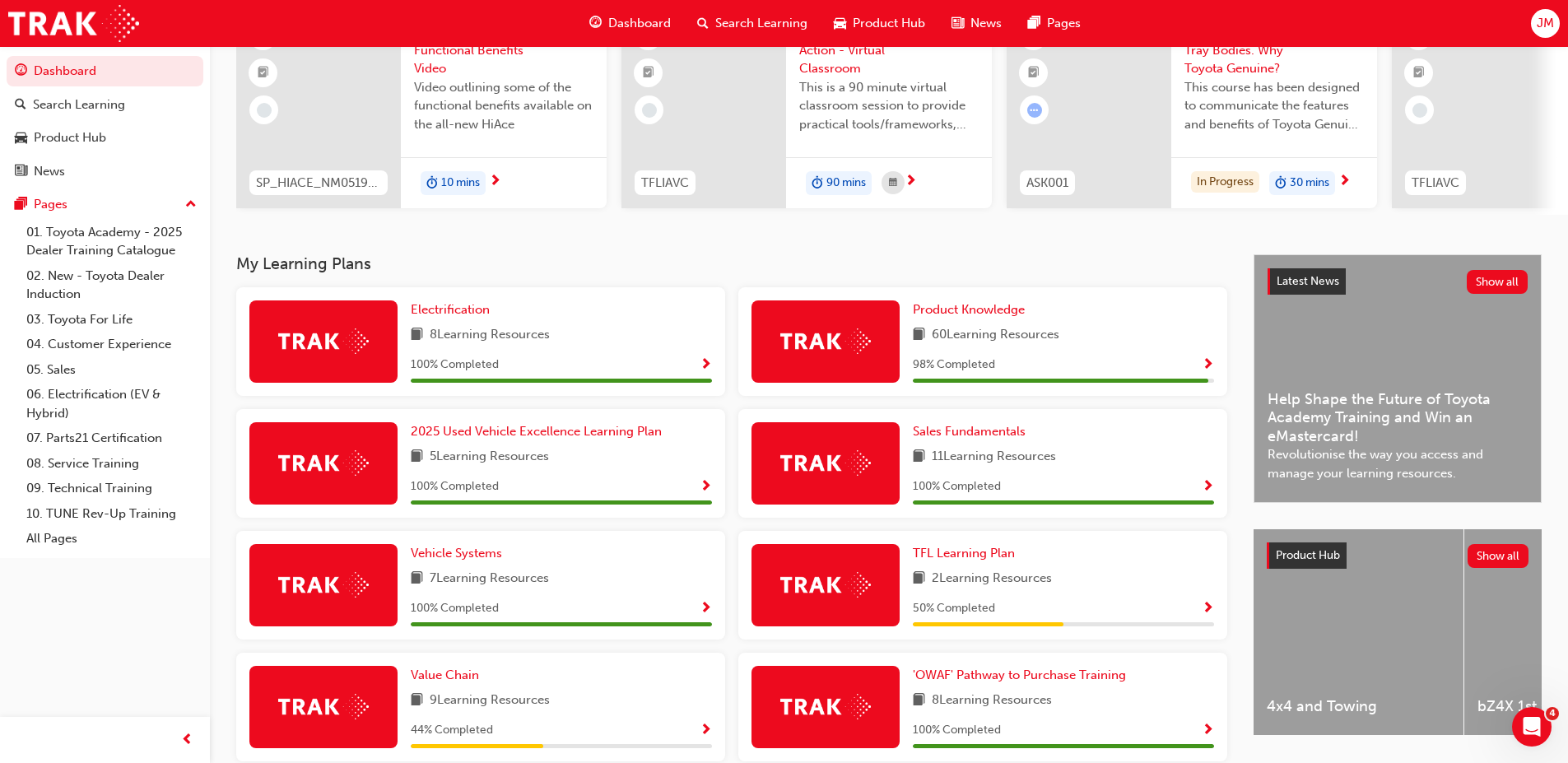
click at [1011, 301] on div "Product Knowledge 60 Learning Resources 98 % Completed" at bounding box center [983, 341] width 489 height 108
click at [999, 310] on span "Product Knowledge" at bounding box center [969, 310] width 112 height 15
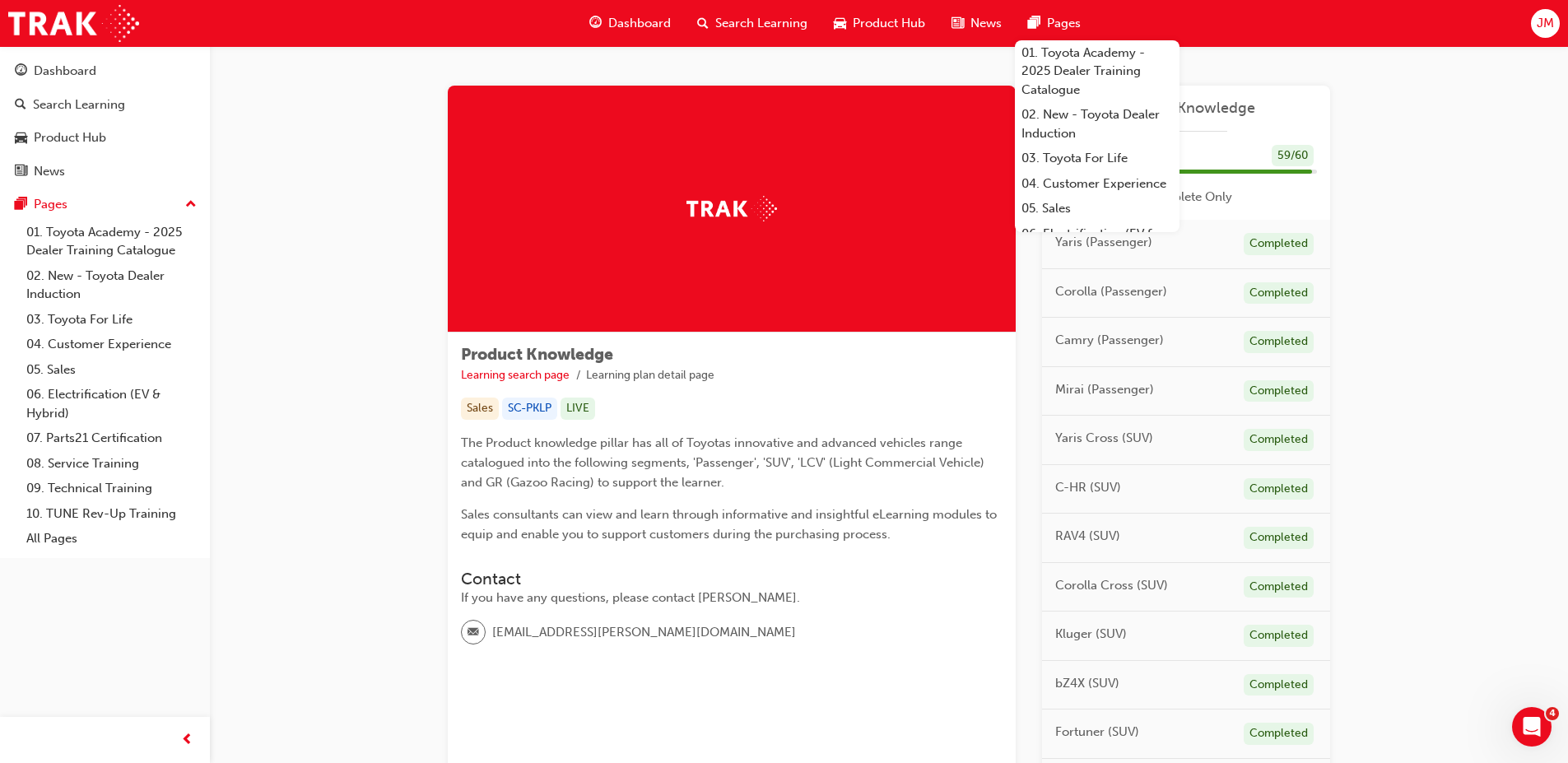
click at [334, 348] on div "Product Knowledge Learning search page Learning plan detail page Product Knowle…" at bounding box center [889, 775] width 1358 height 1459
drag, startPoint x: 992, startPoint y: 264, endPoint x: 977, endPoint y: 270, distance: 16.2
click at [992, 263] on div at bounding box center [732, 209] width 568 height 247
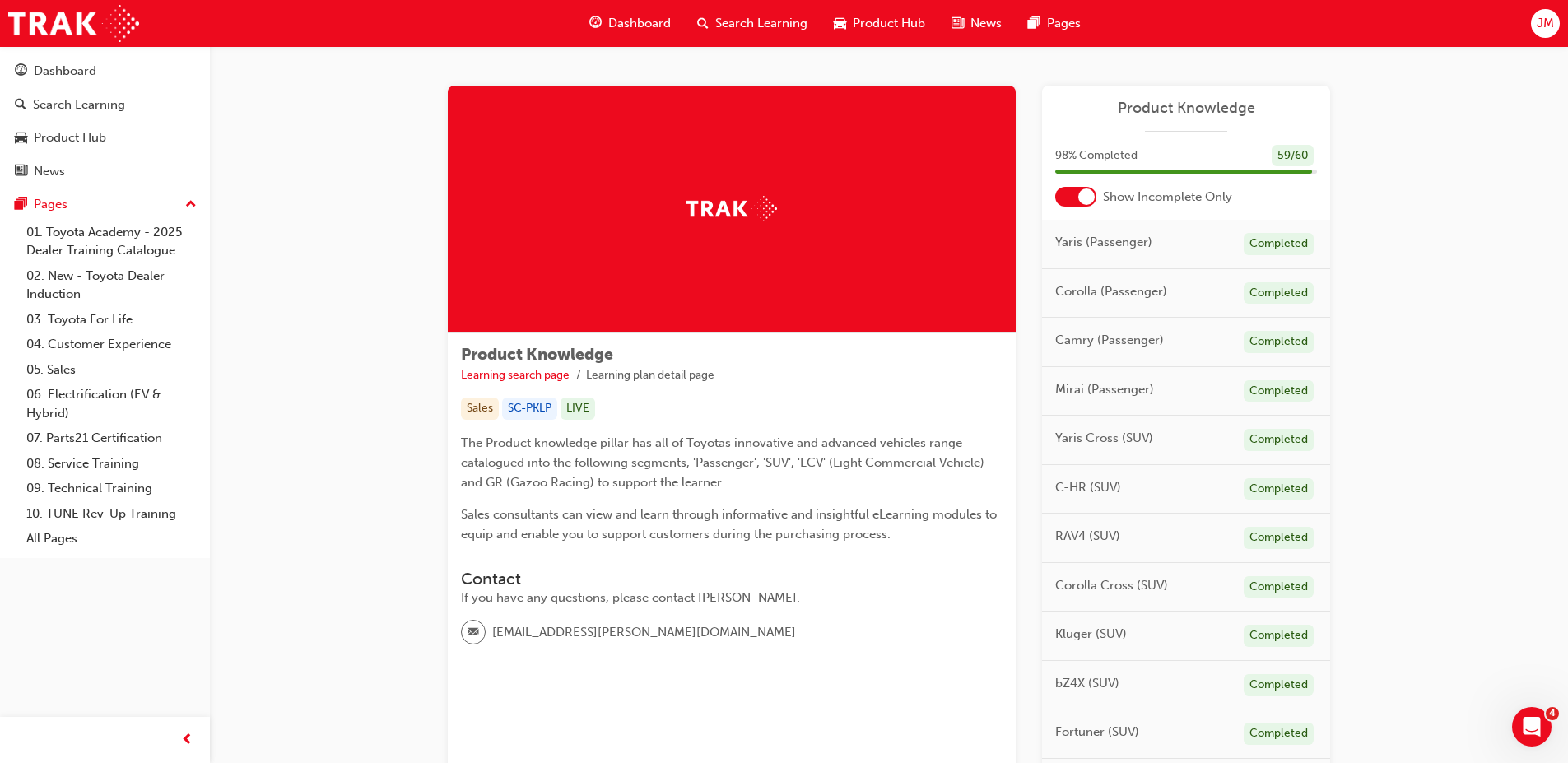
click at [1406, 153] on div "Product Knowledge Learning search page Learning plan detail page Product Knowle…" at bounding box center [889, 775] width 1358 height 1459
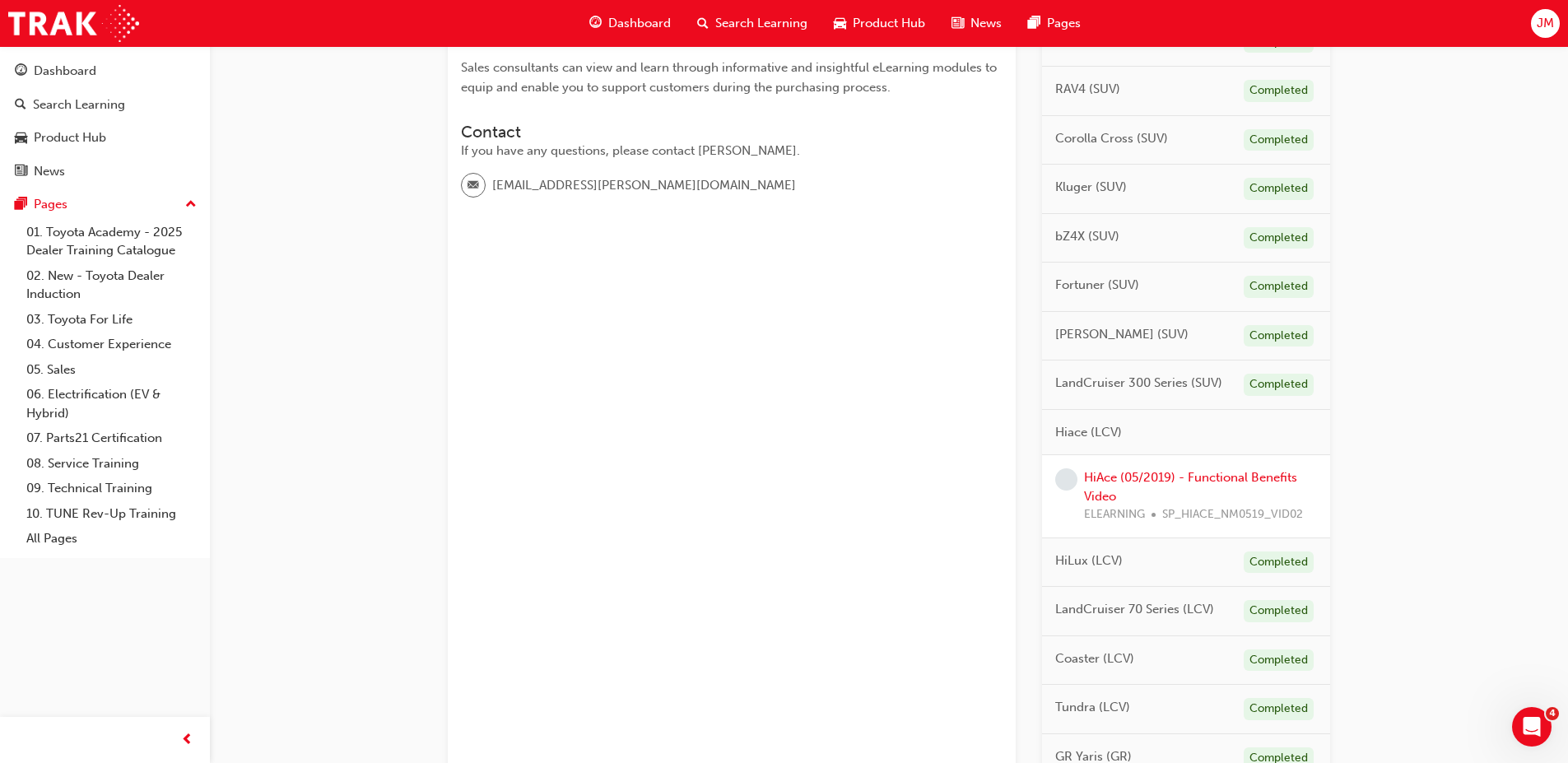
scroll to position [494, 0]
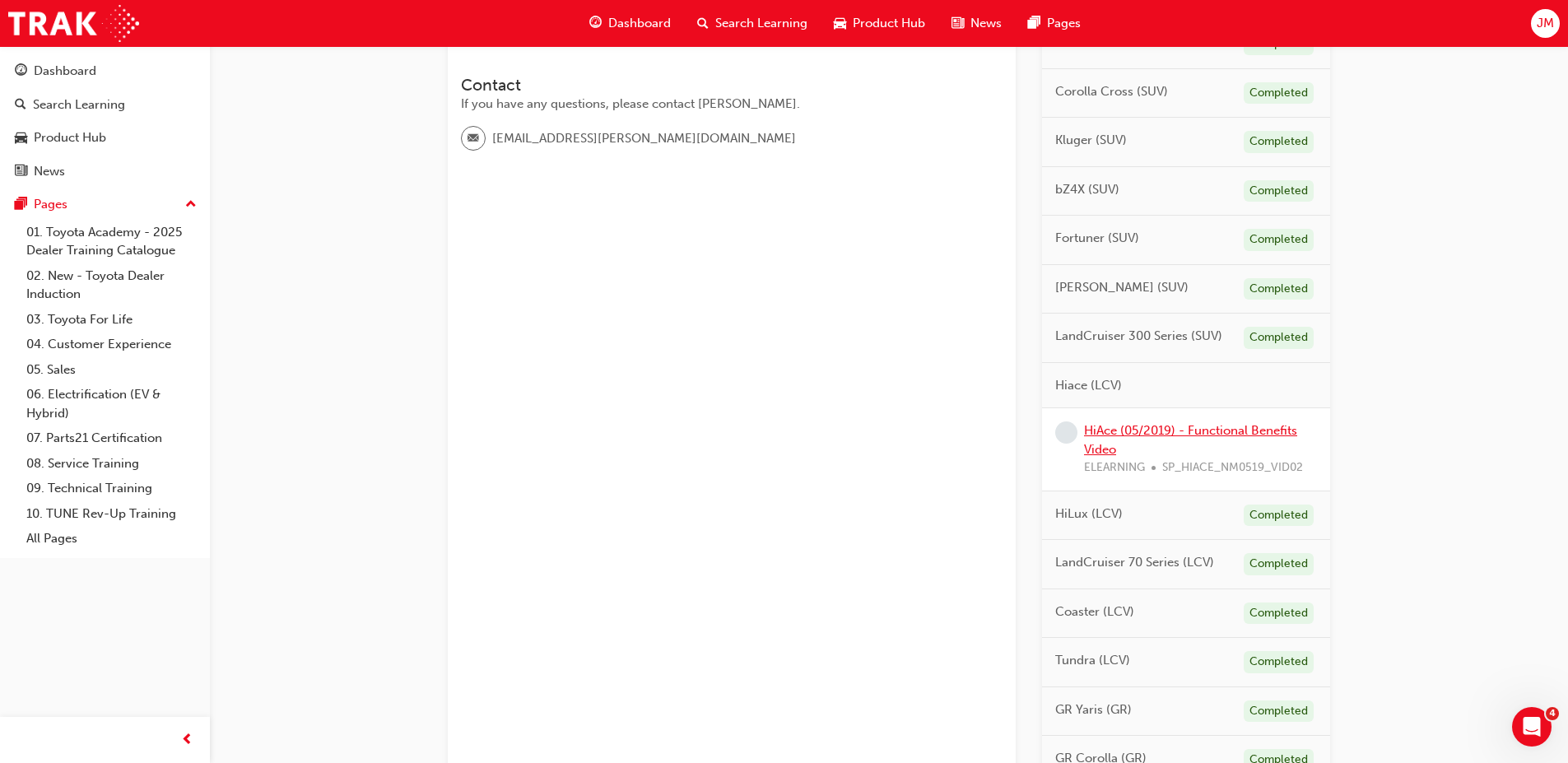
click at [1134, 431] on link "HiAce (05/2019) - Functional Benefits Video" at bounding box center [1191, 440] width 213 height 34
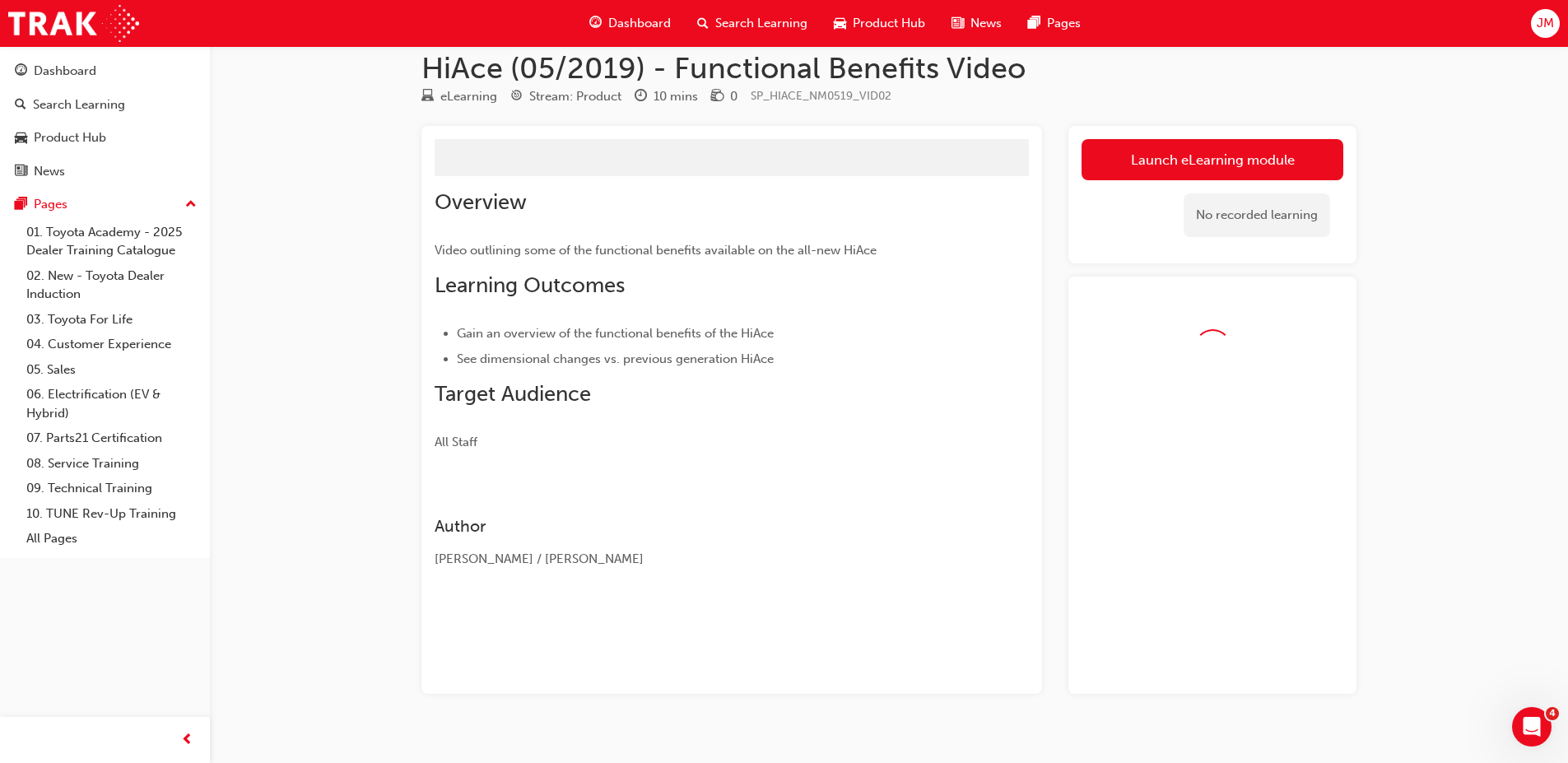
scroll to position [47, 0]
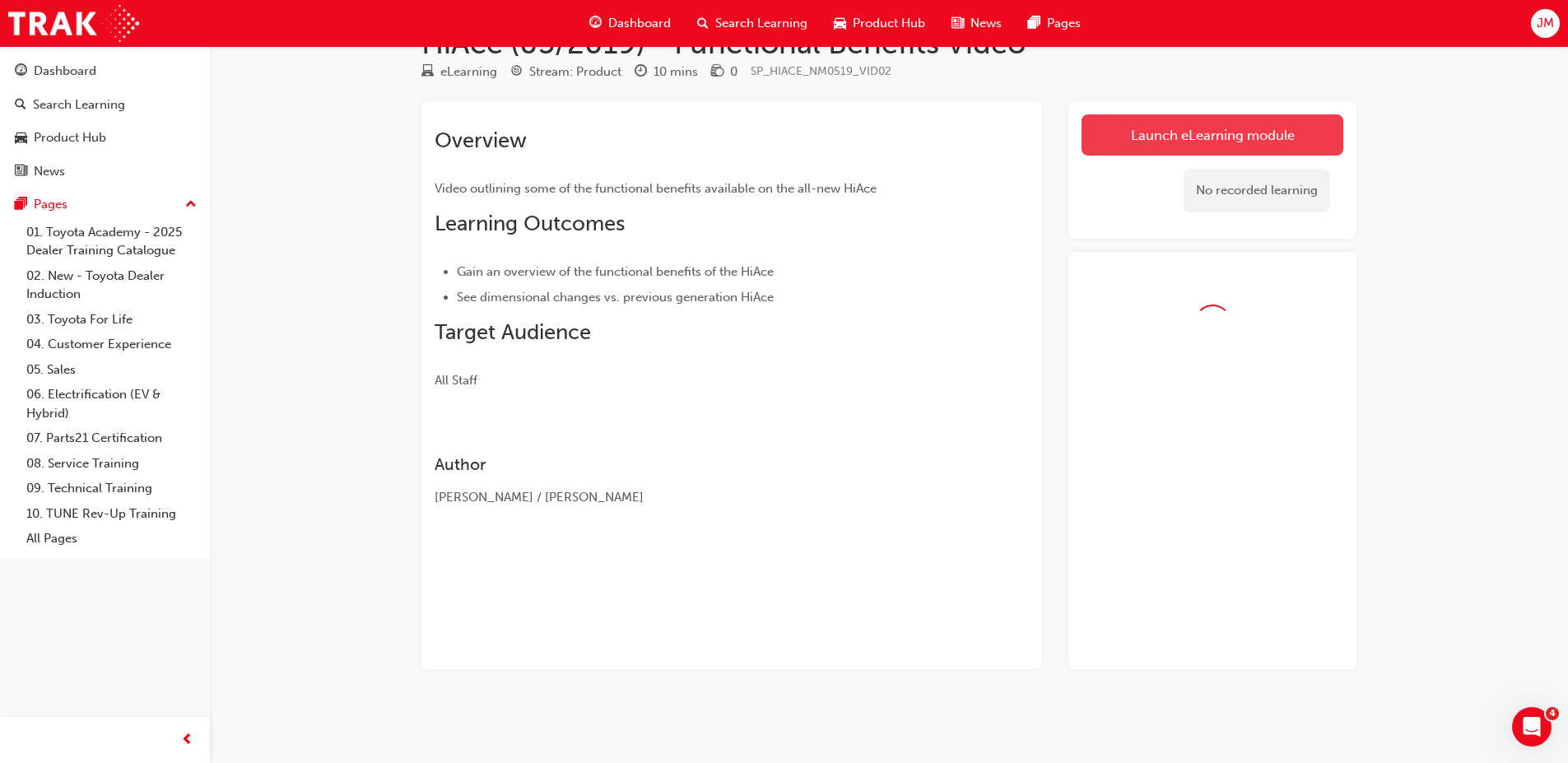
click at [1231, 135] on link "Launch eLearning module" at bounding box center [1212, 135] width 262 height 41
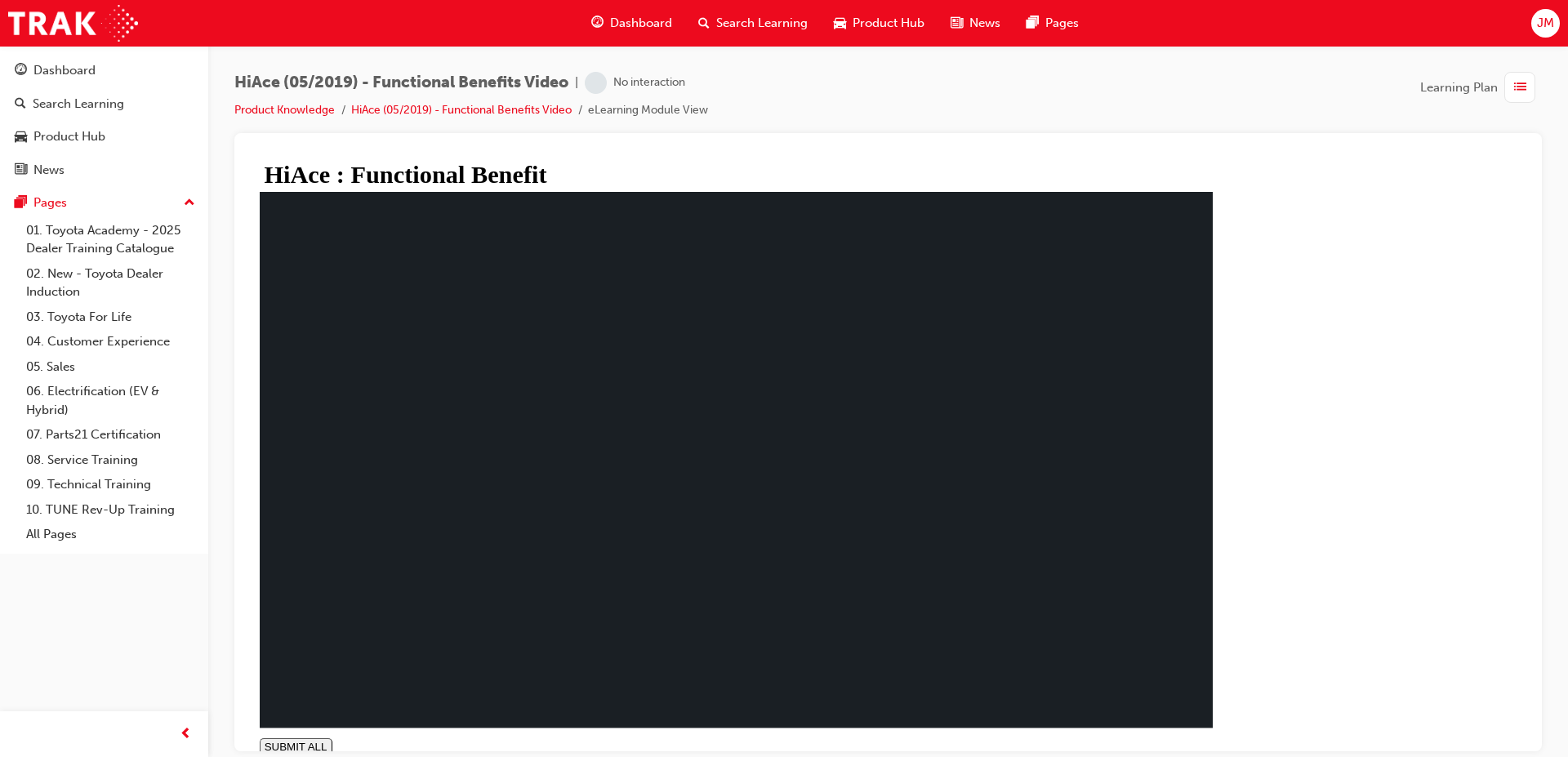
type input "1"
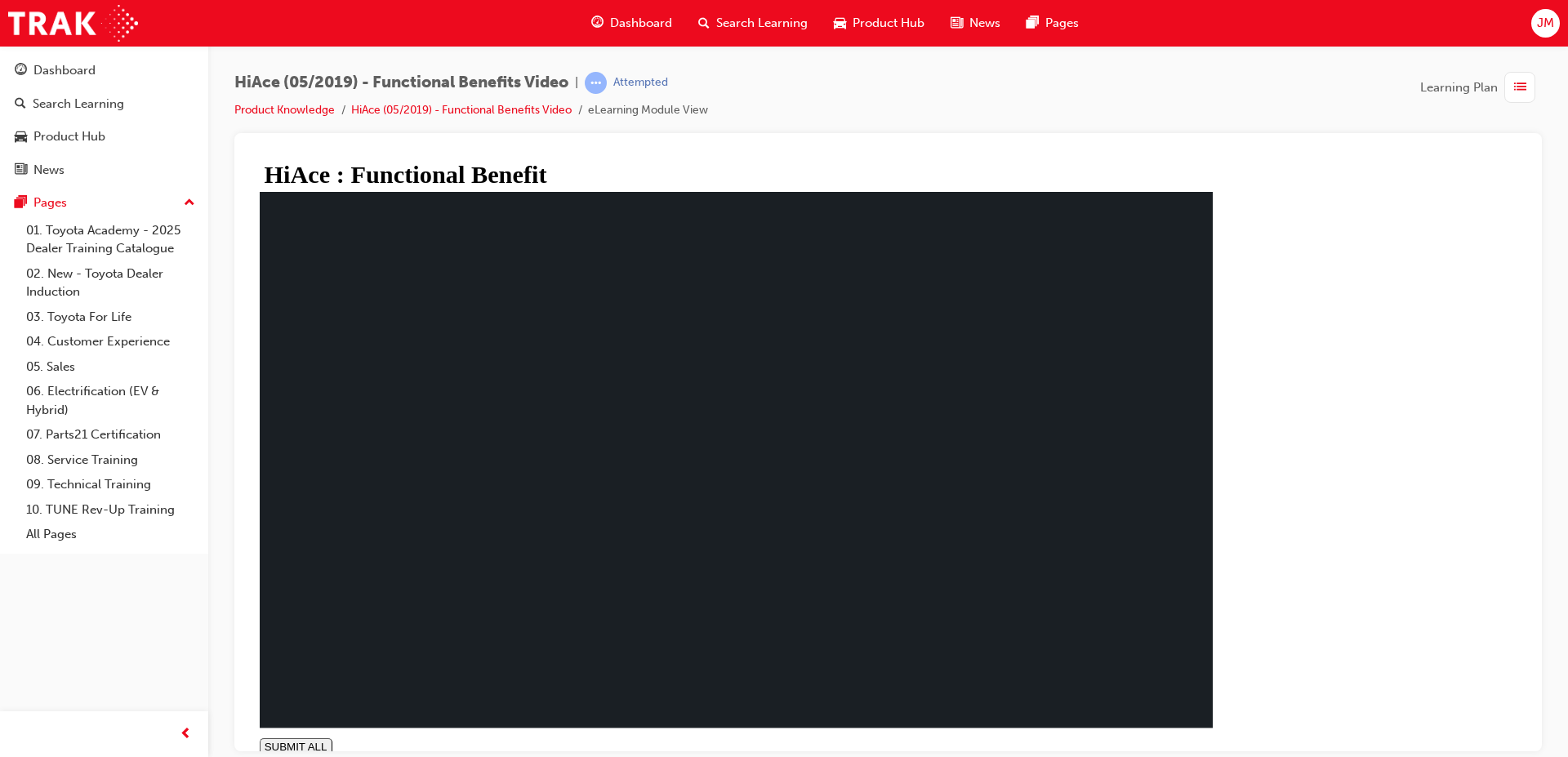
click at [71, 72] on div "Dashboard" at bounding box center [65, 71] width 62 height 18
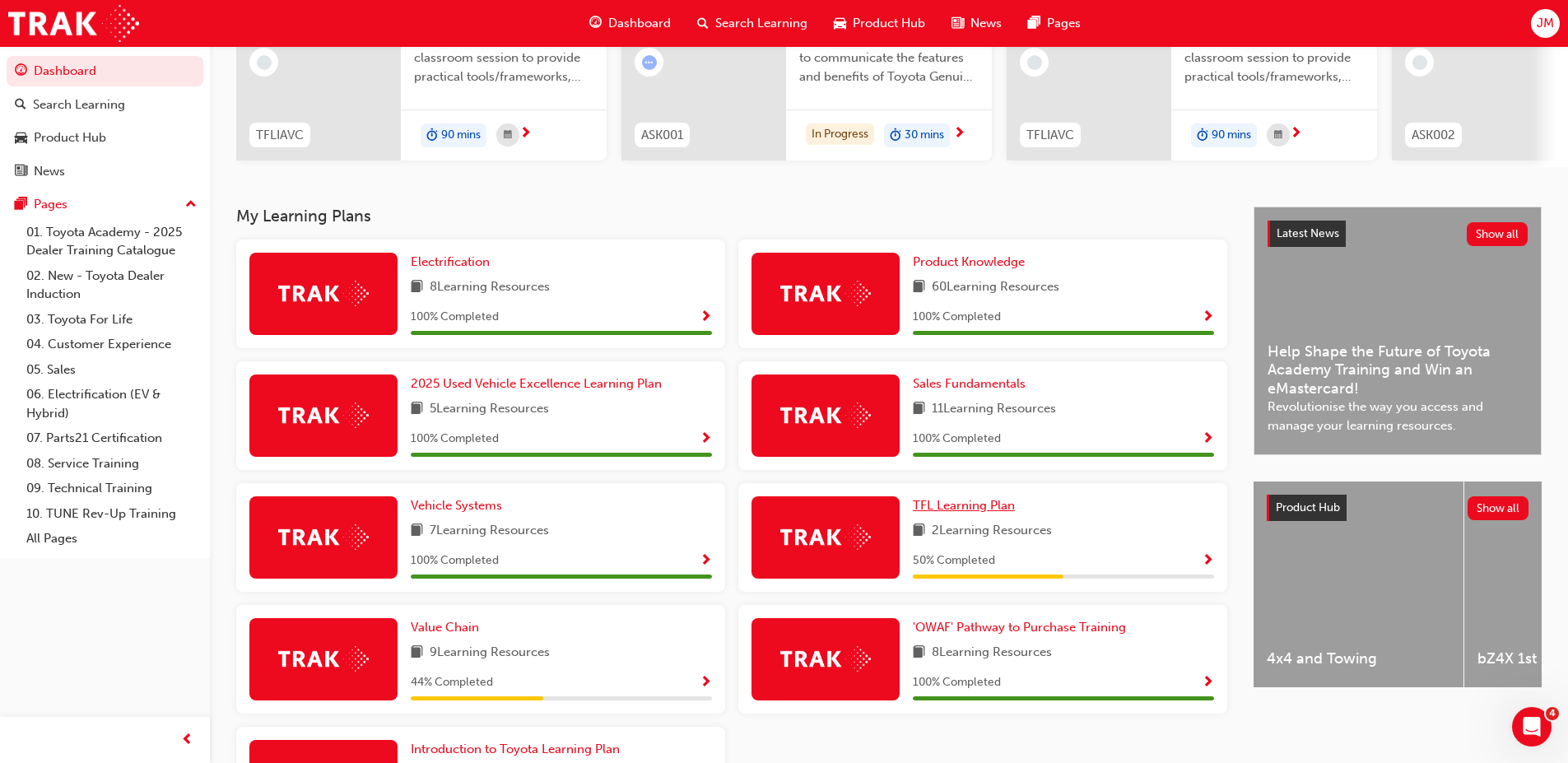
scroll to position [247, 0]
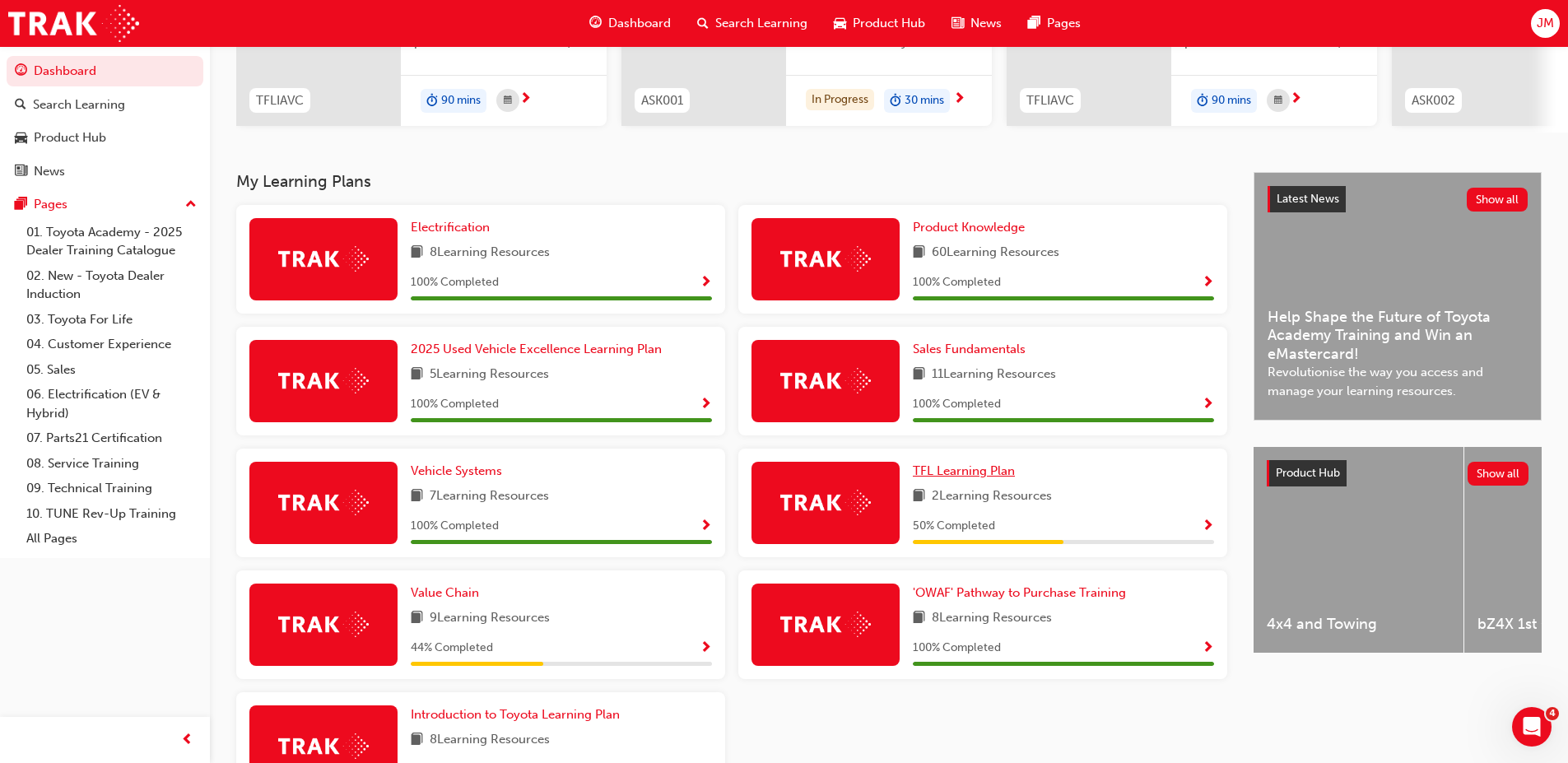
click at [967, 478] on span "TFL Learning Plan" at bounding box center [963, 471] width 102 height 15
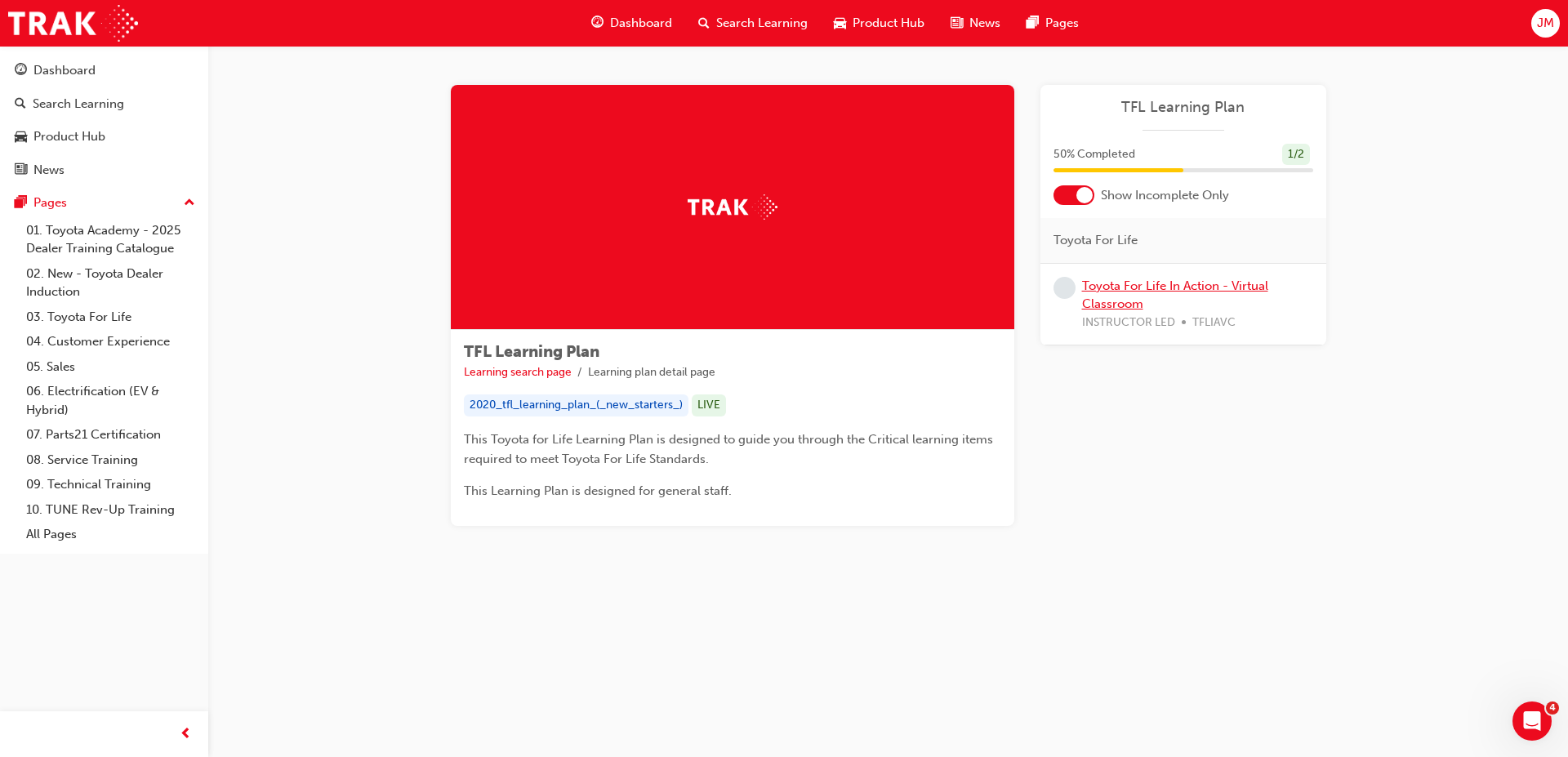
click at [1139, 289] on link "Toyota For Life In Action - Virtual Classroom" at bounding box center [1175, 296] width 186 height 34
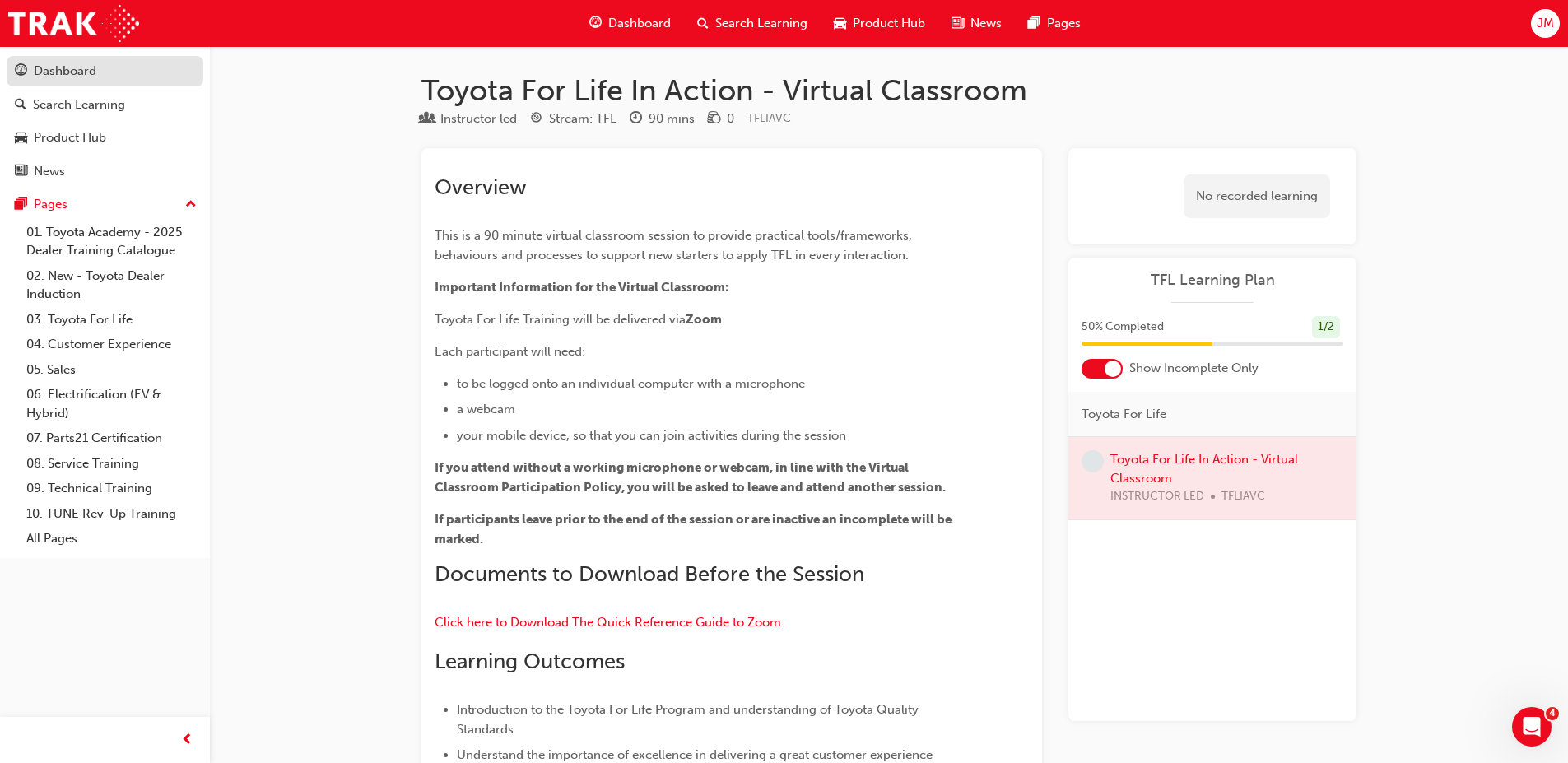
click at [91, 70] on div "Dashboard" at bounding box center [65, 71] width 63 height 19
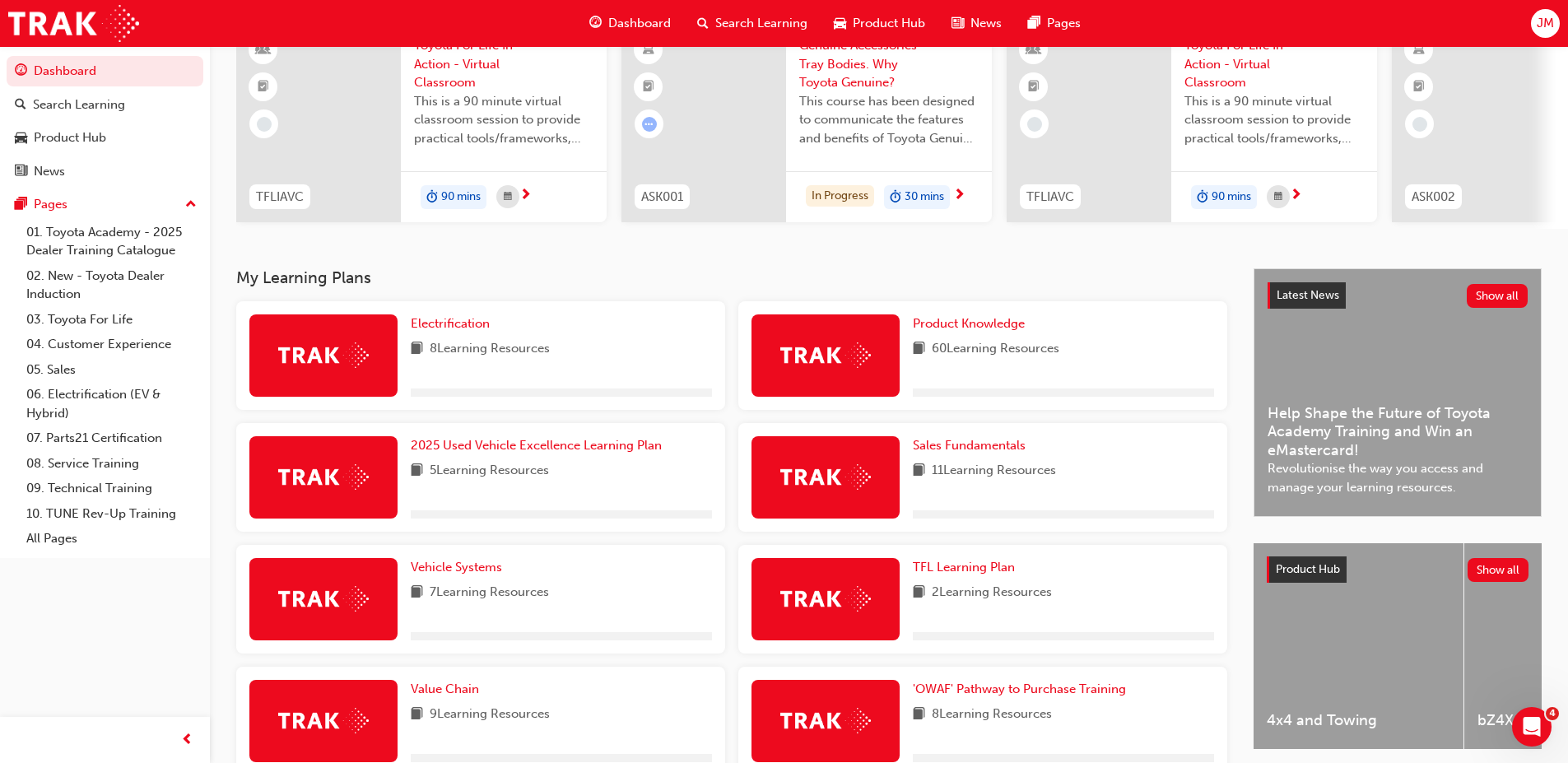
scroll to position [372, 0]
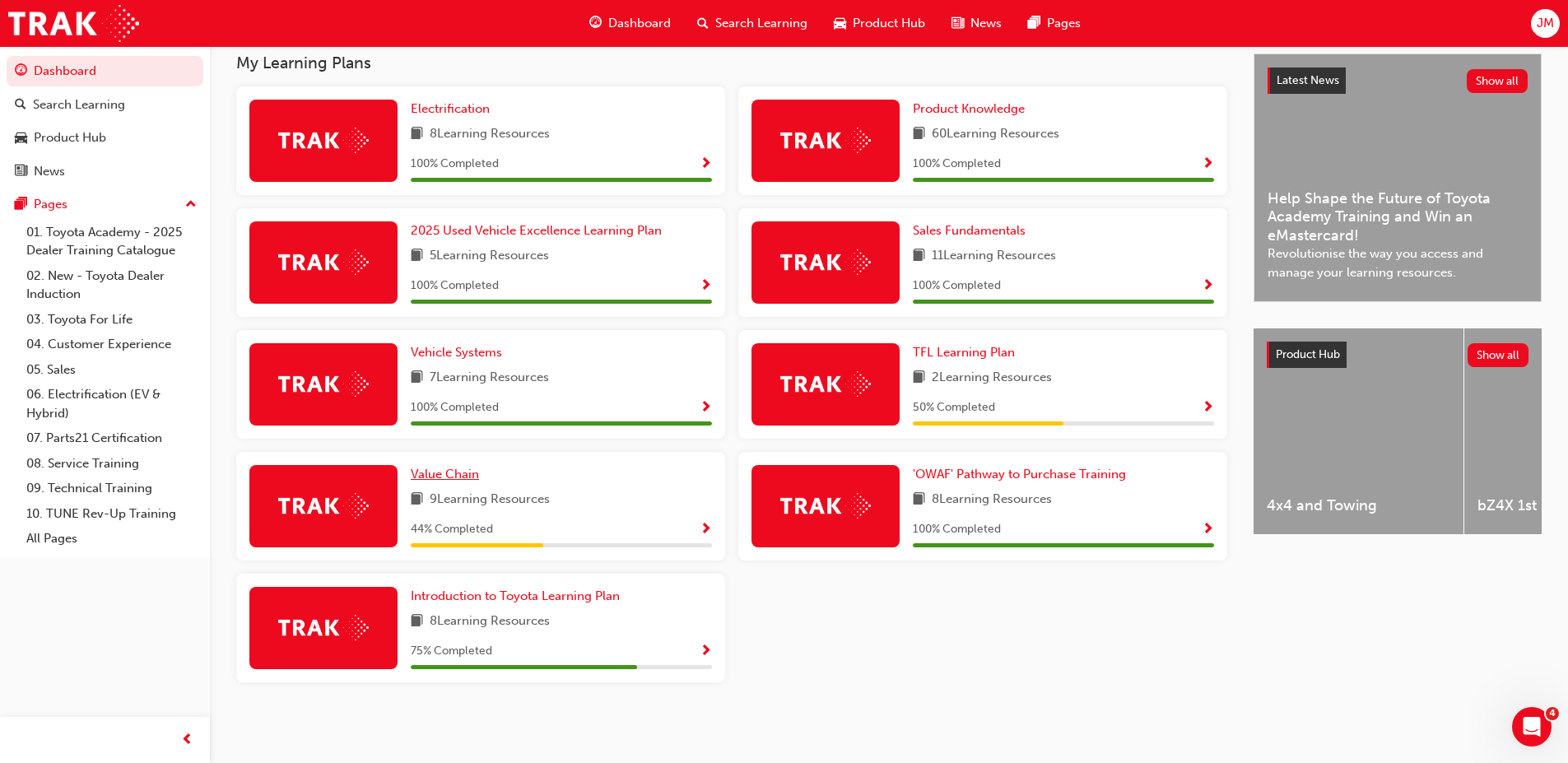
click at [423, 468] on span "Value Chain" at bounding box center [444, 474] width 69 height 15
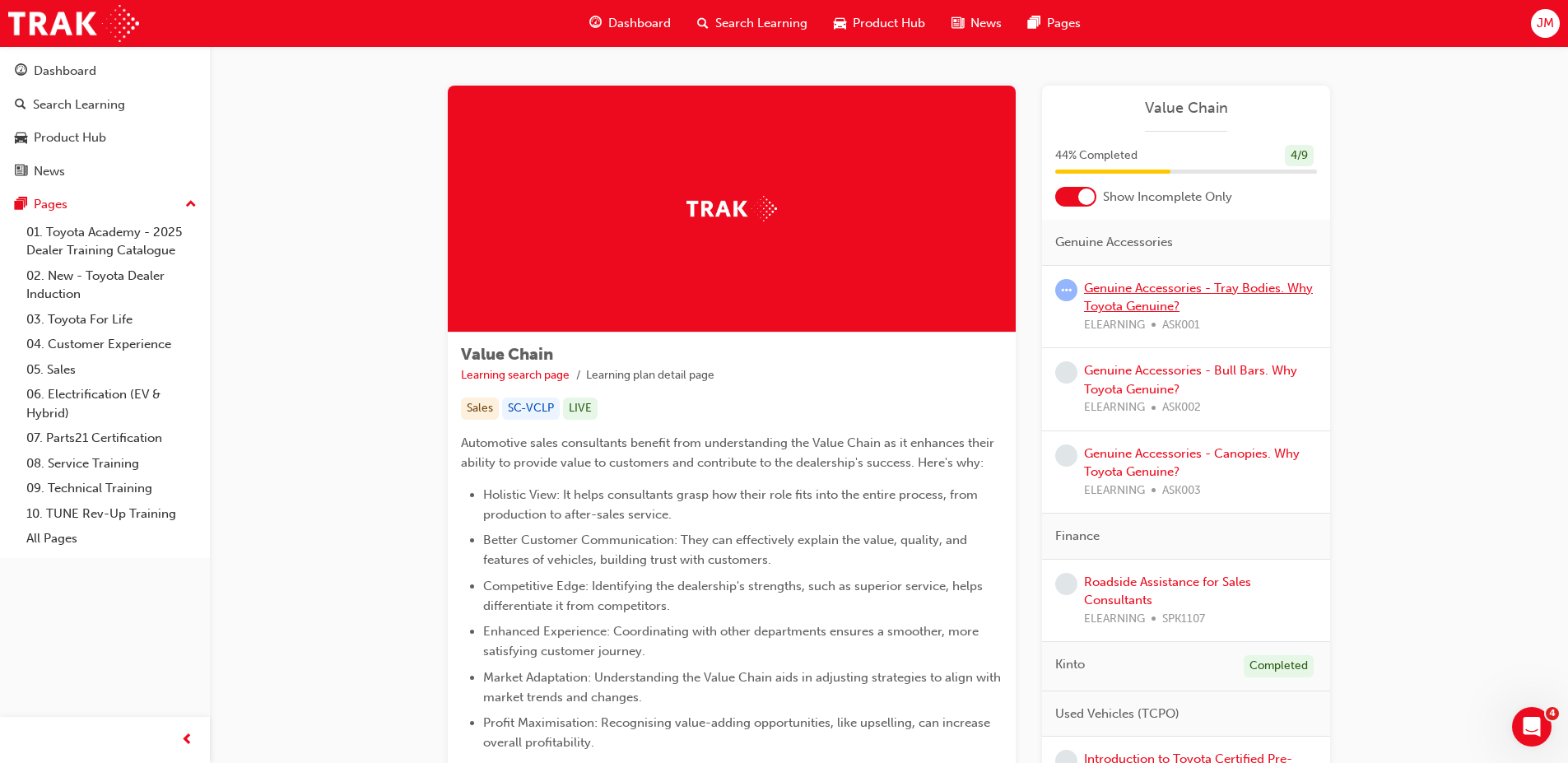
click at [1156, 285] on link "Genuine Accessories - Tray Bodies. Why Toyota Genuine?" at bounding box center [1199, 298] width 229 height 34
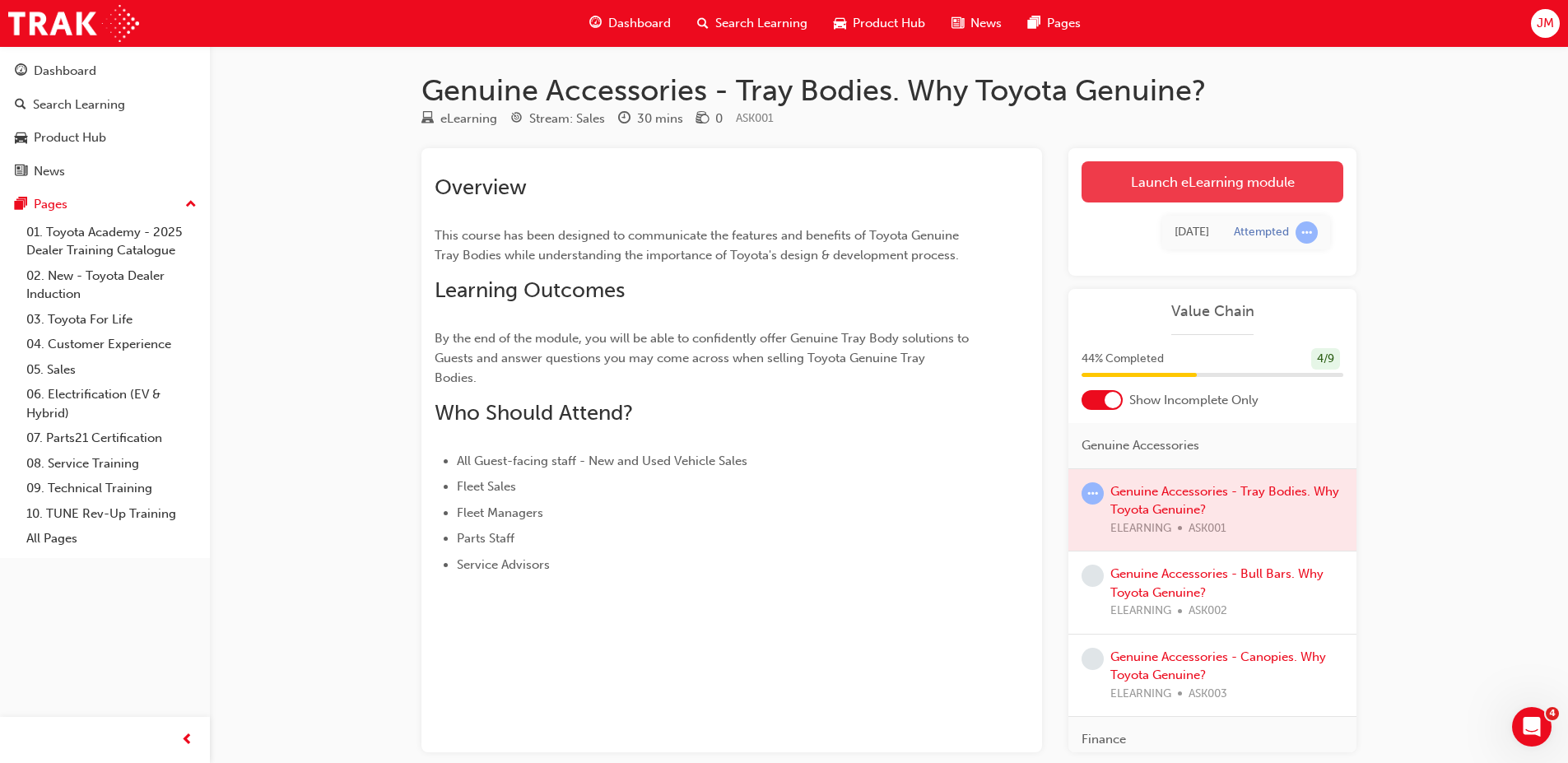
click at [1200, 182] on link "Launch eLearning module" at bounding box center [1212, 182] width 262 height 41
